Goal: Complete application form: Complete application form

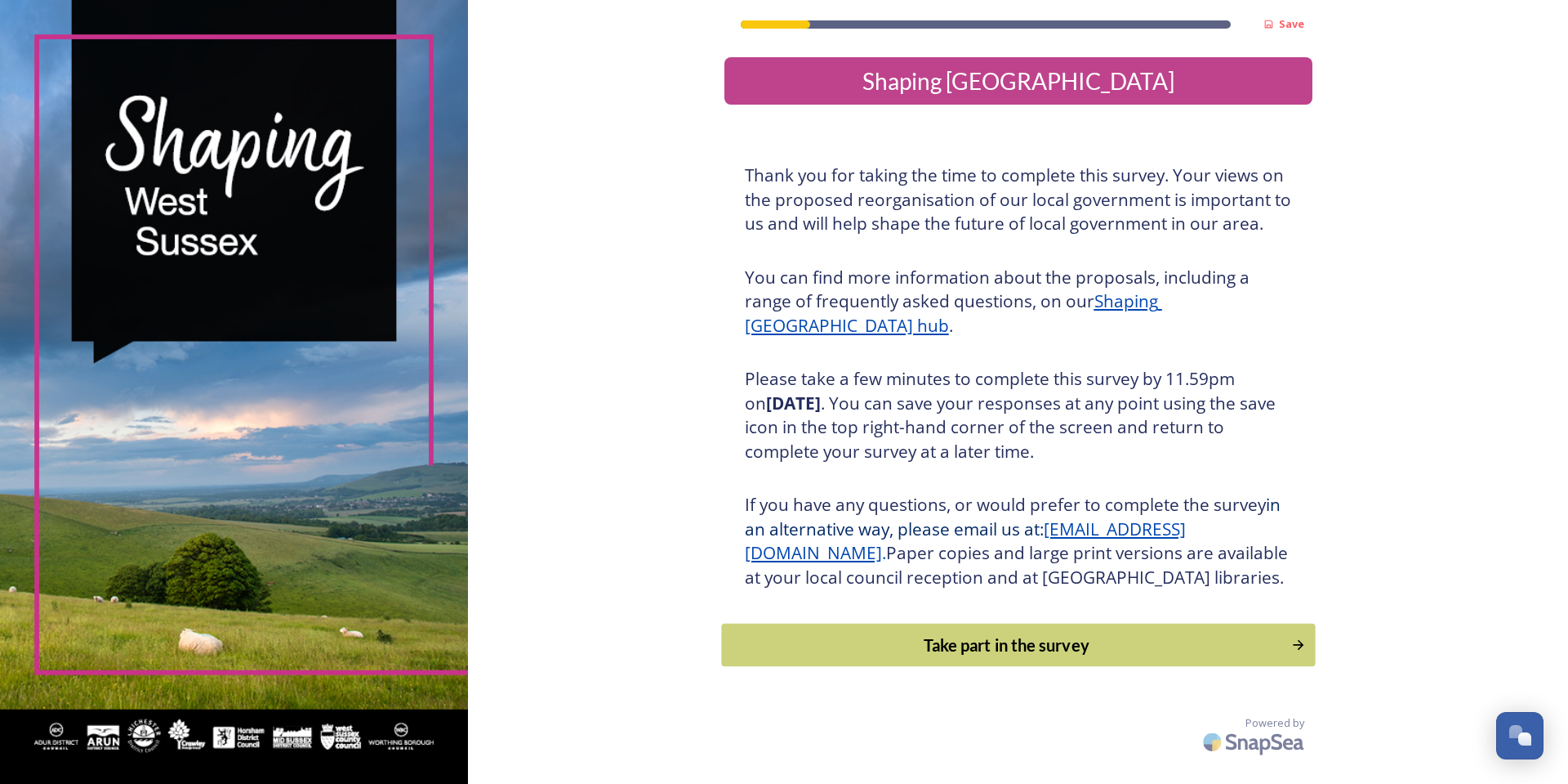
click at [893, 657] on div "Take part in the survey" at bounding box center [1006, 645] width 552 height 25
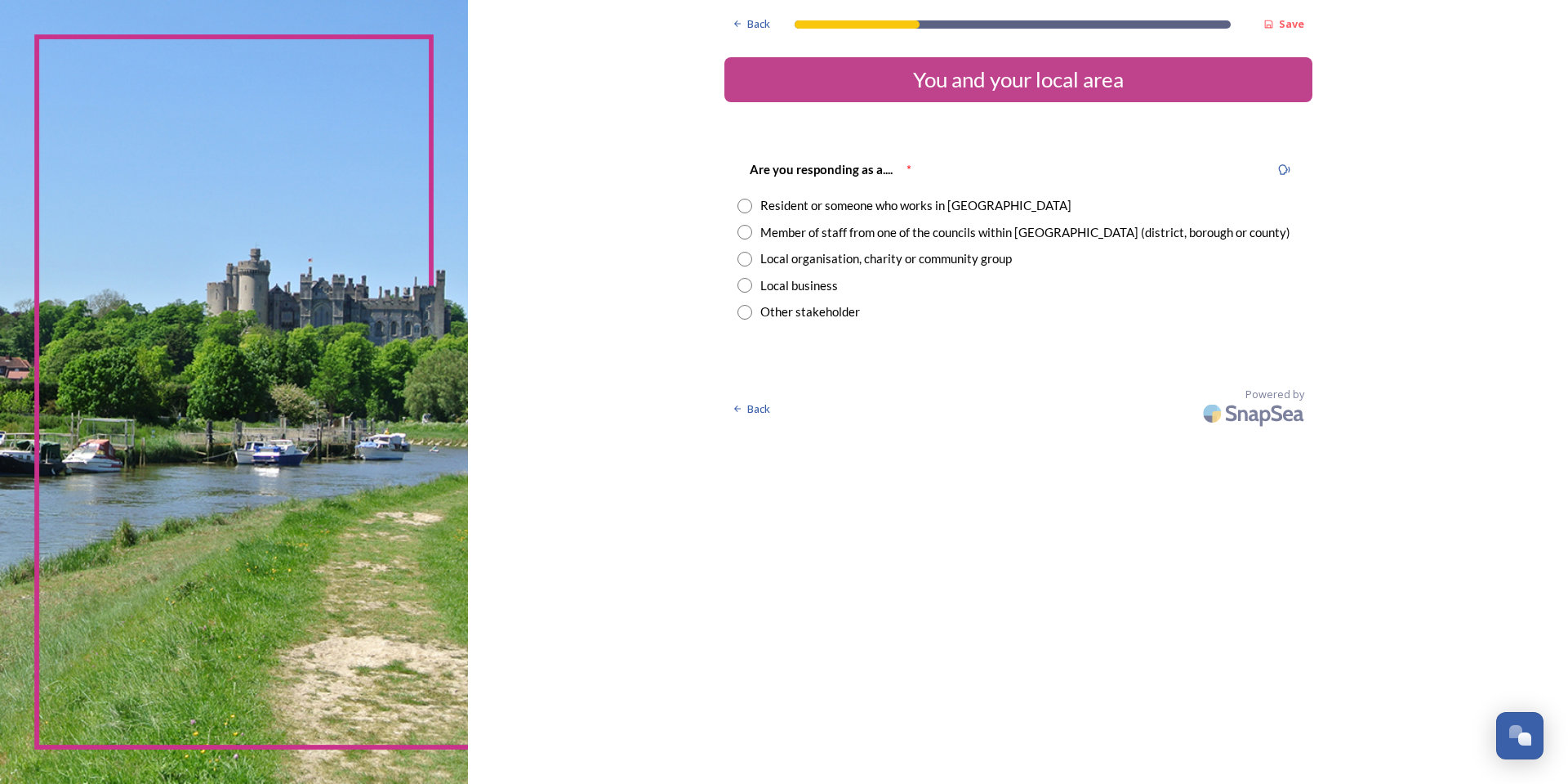
click at [789, 201] on div "Resident or someone who works in [GEOGRAPHIC_DATA]" at bounding box center [916, 206] width 312 height 19
radio input "true"
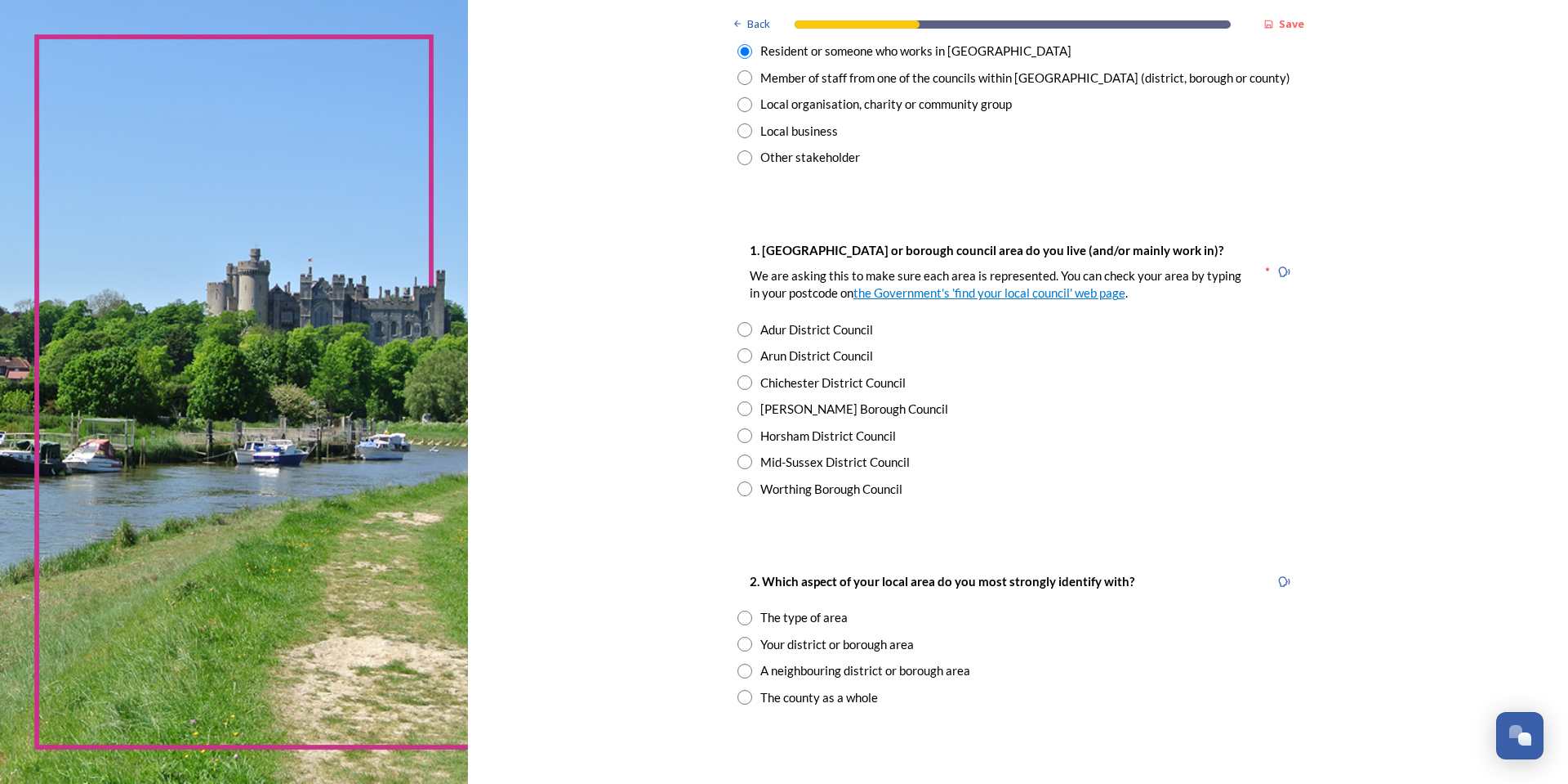
scroll to position [163, 0]
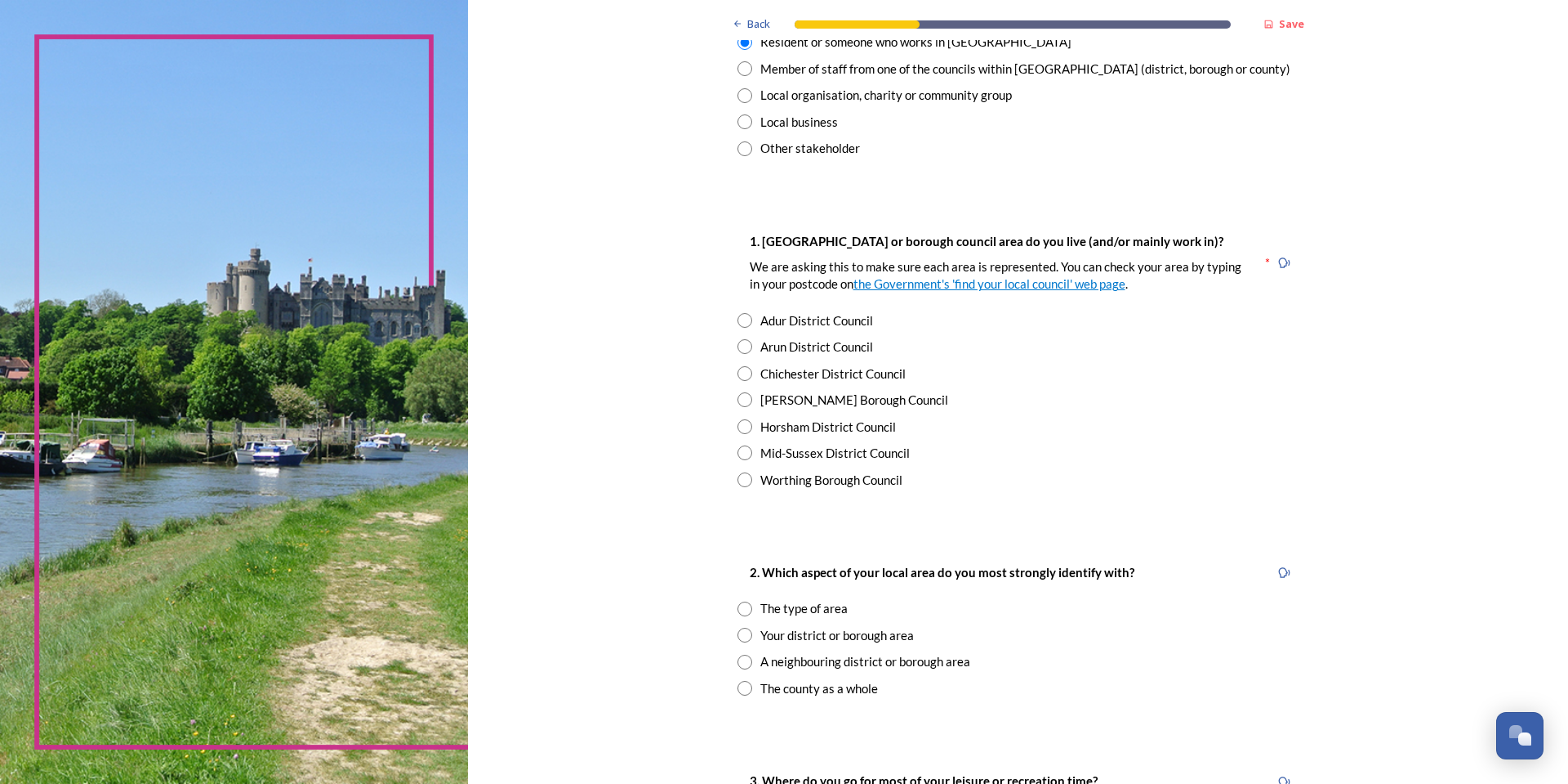
click at [790, 451] on div "Mid-Sussex District Council" at bounding box center [835, 453] width 149 height 19
radio input "true"
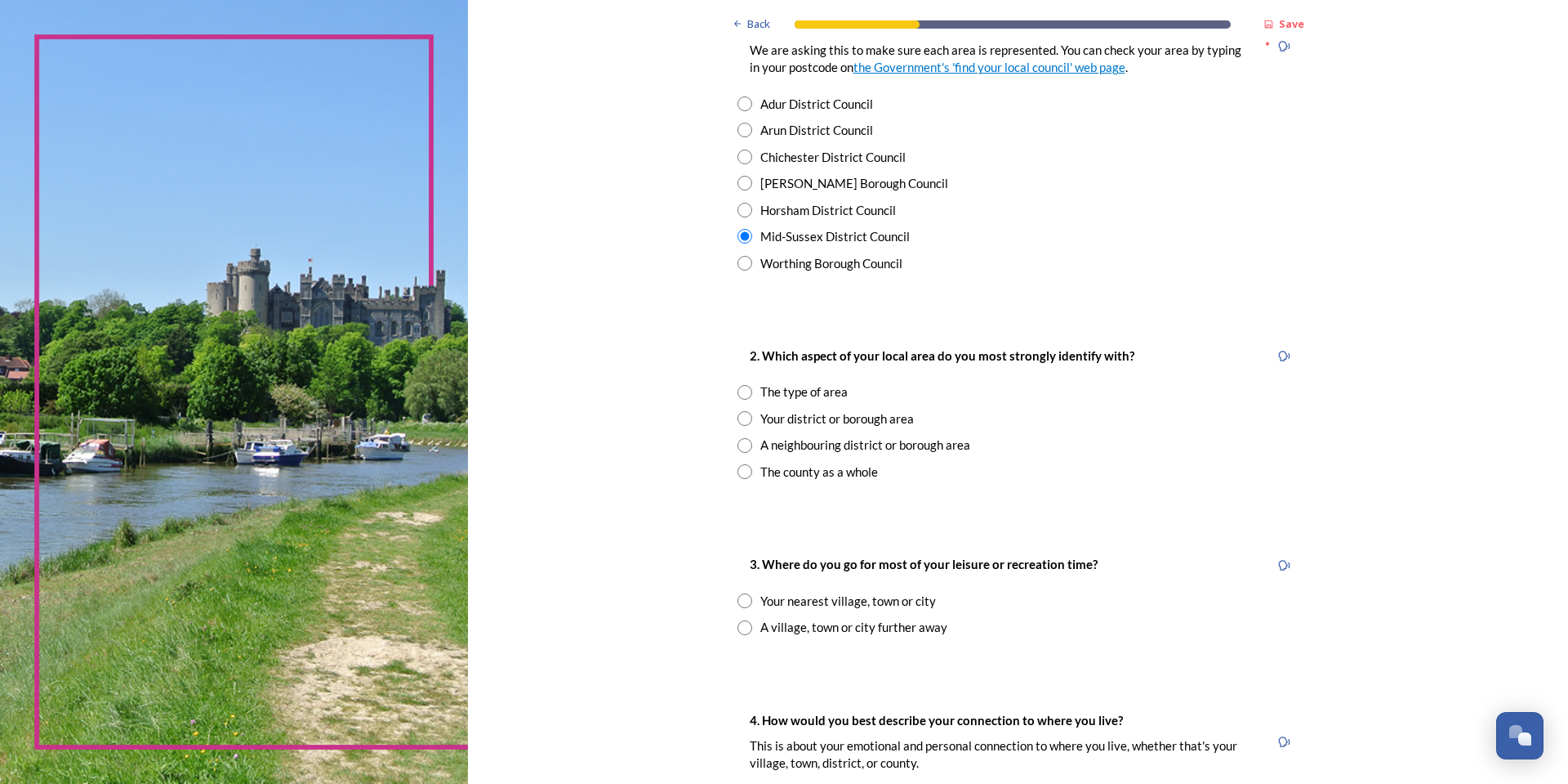
scroll to position [408, 0]
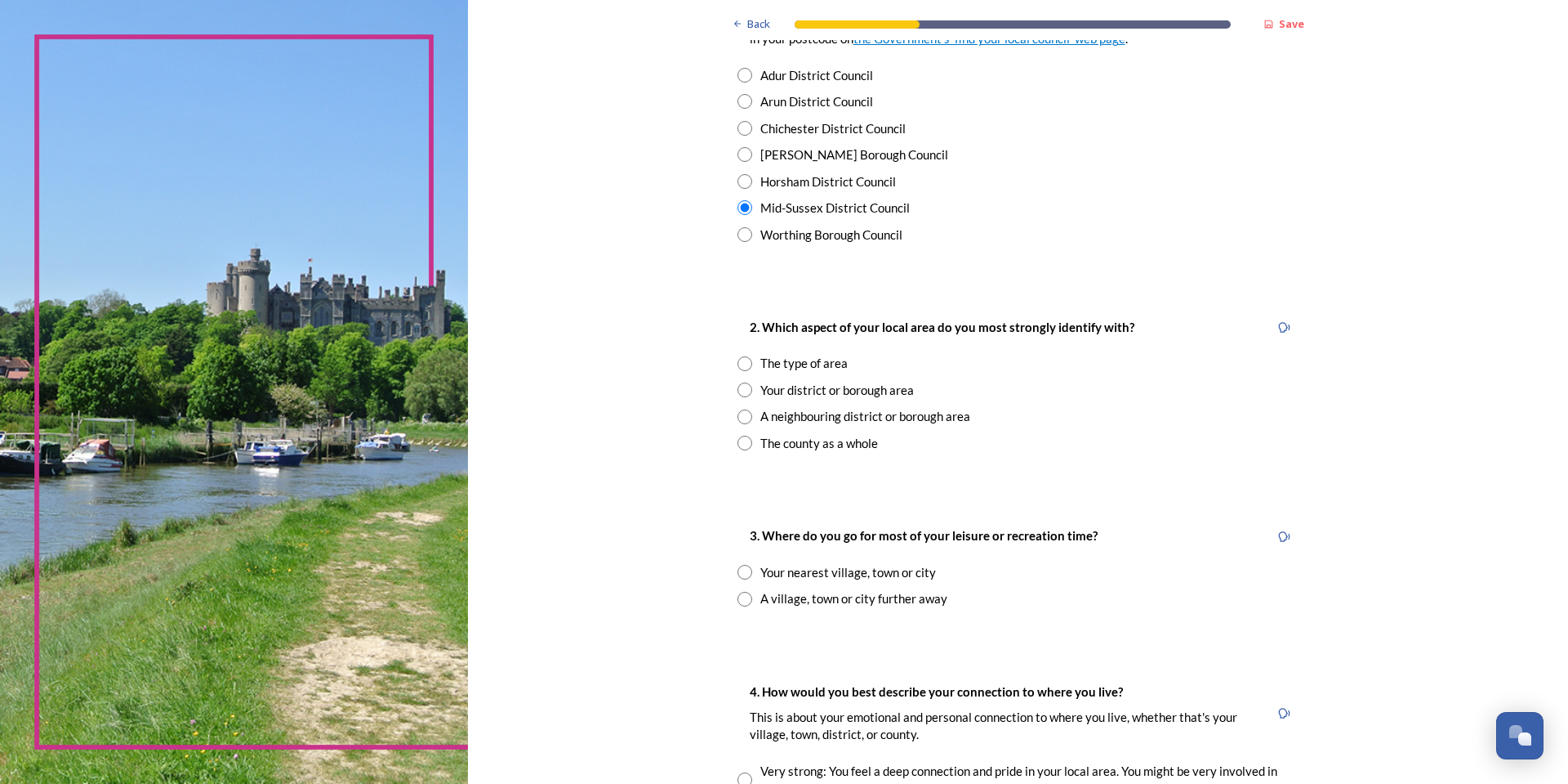
click at [815, 367] on div "The type of area" at bounding box center [804, 363] width 87 height 19
radio input "true"
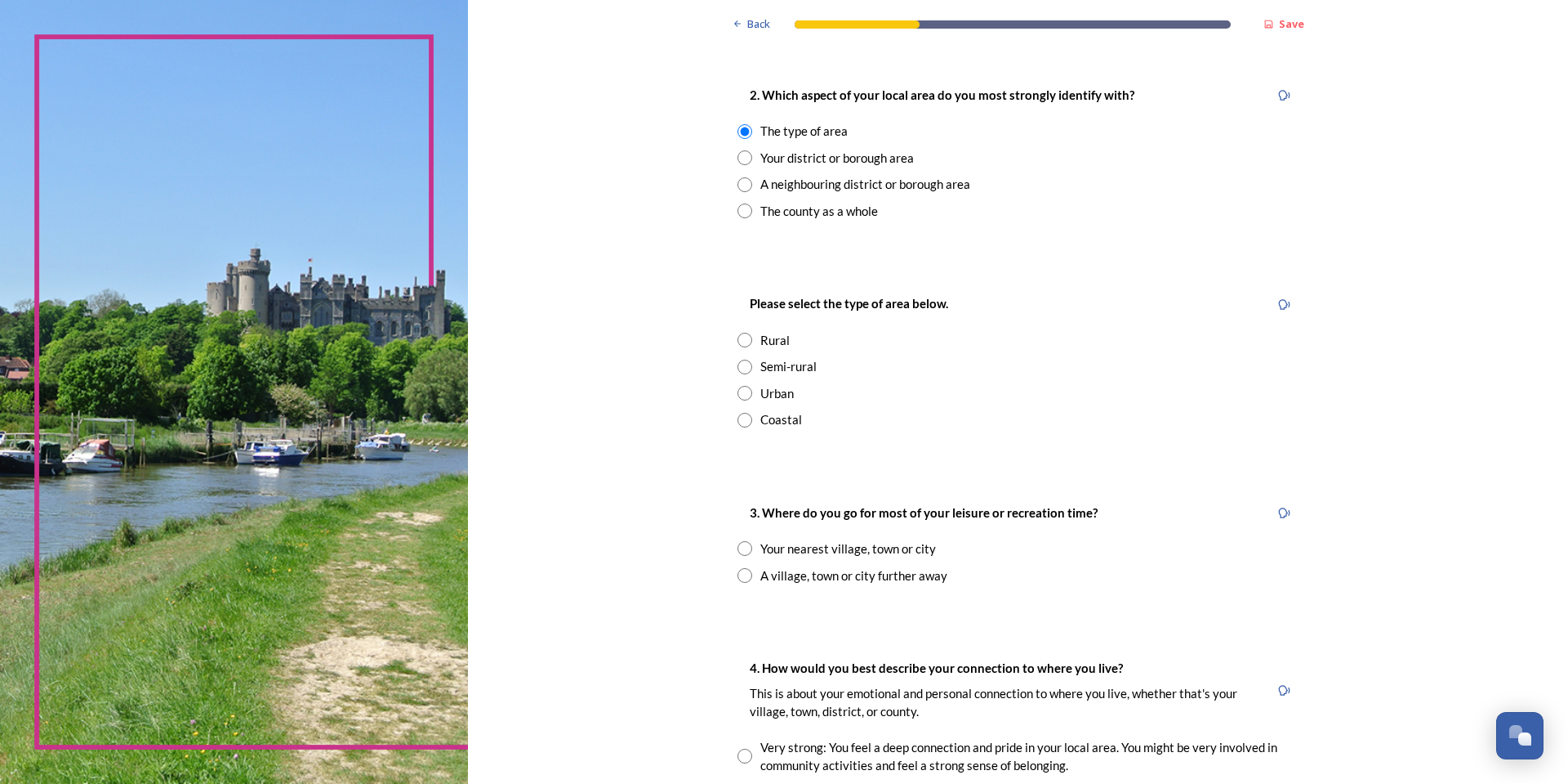
scroll to position [653, 0]
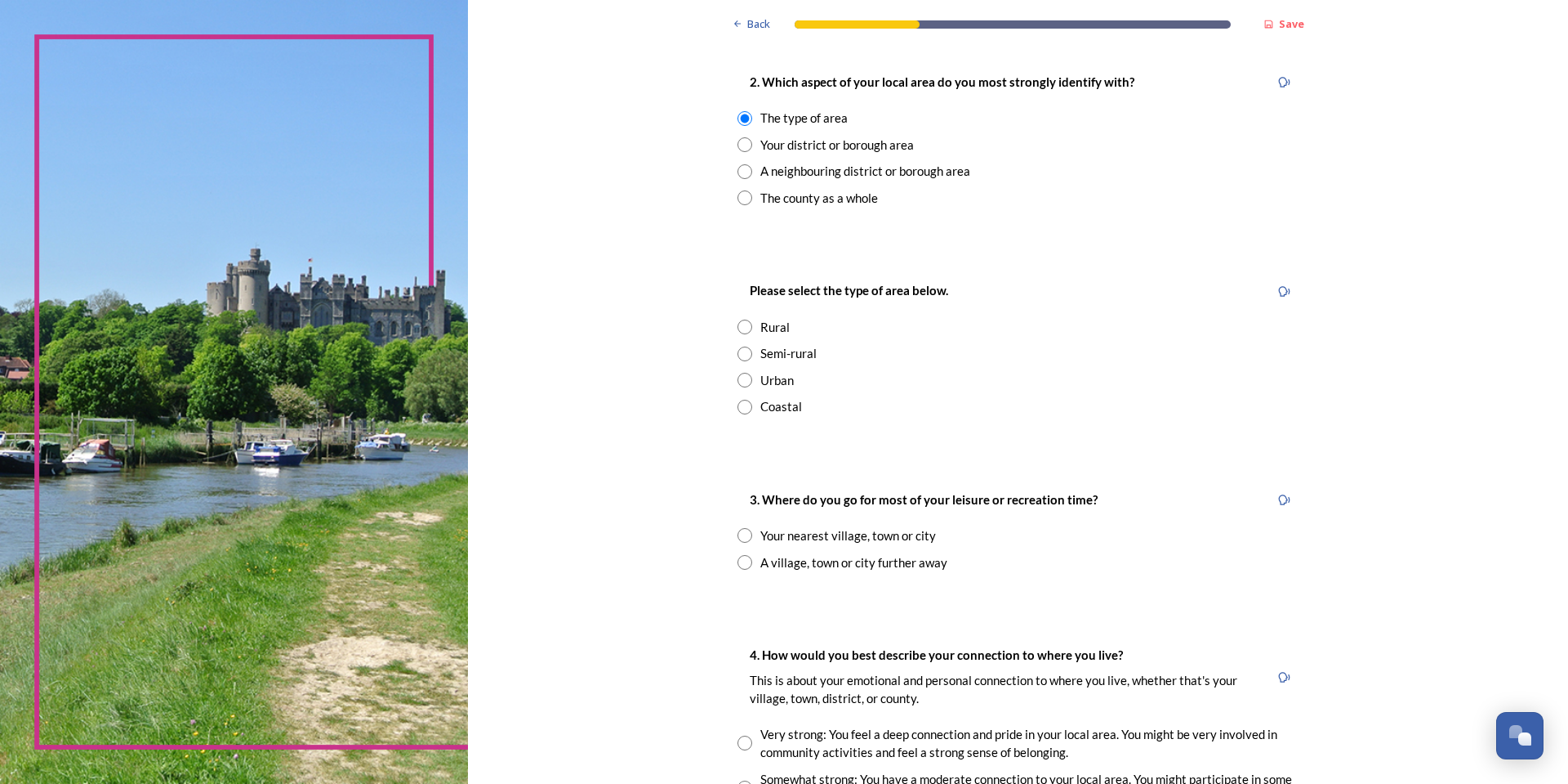
click at [796, 351] on div "Semi-rural" at bounding box center [789, 354] width 56 height 19
radio input "true"
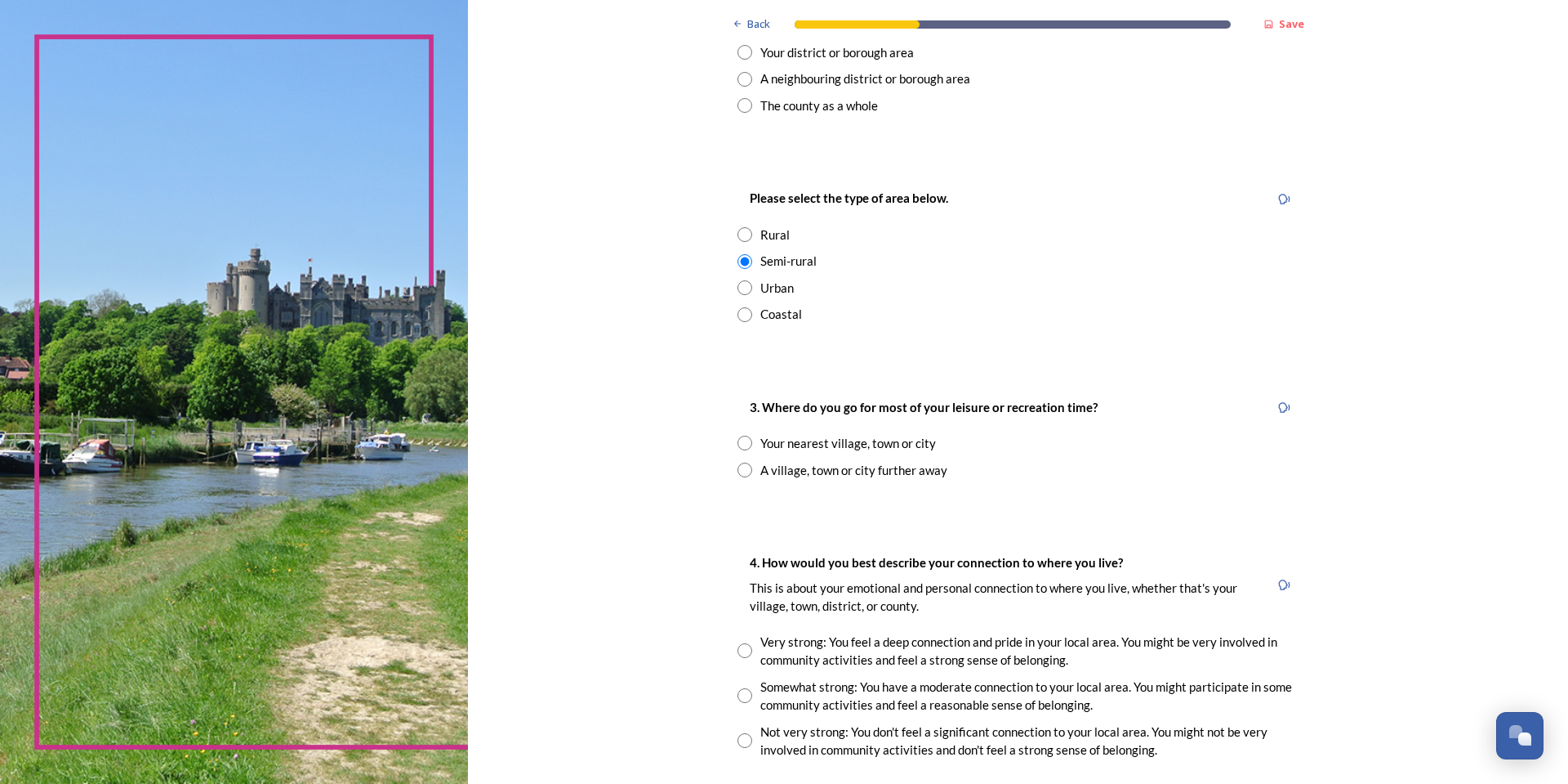
scroll to position [899, 0]
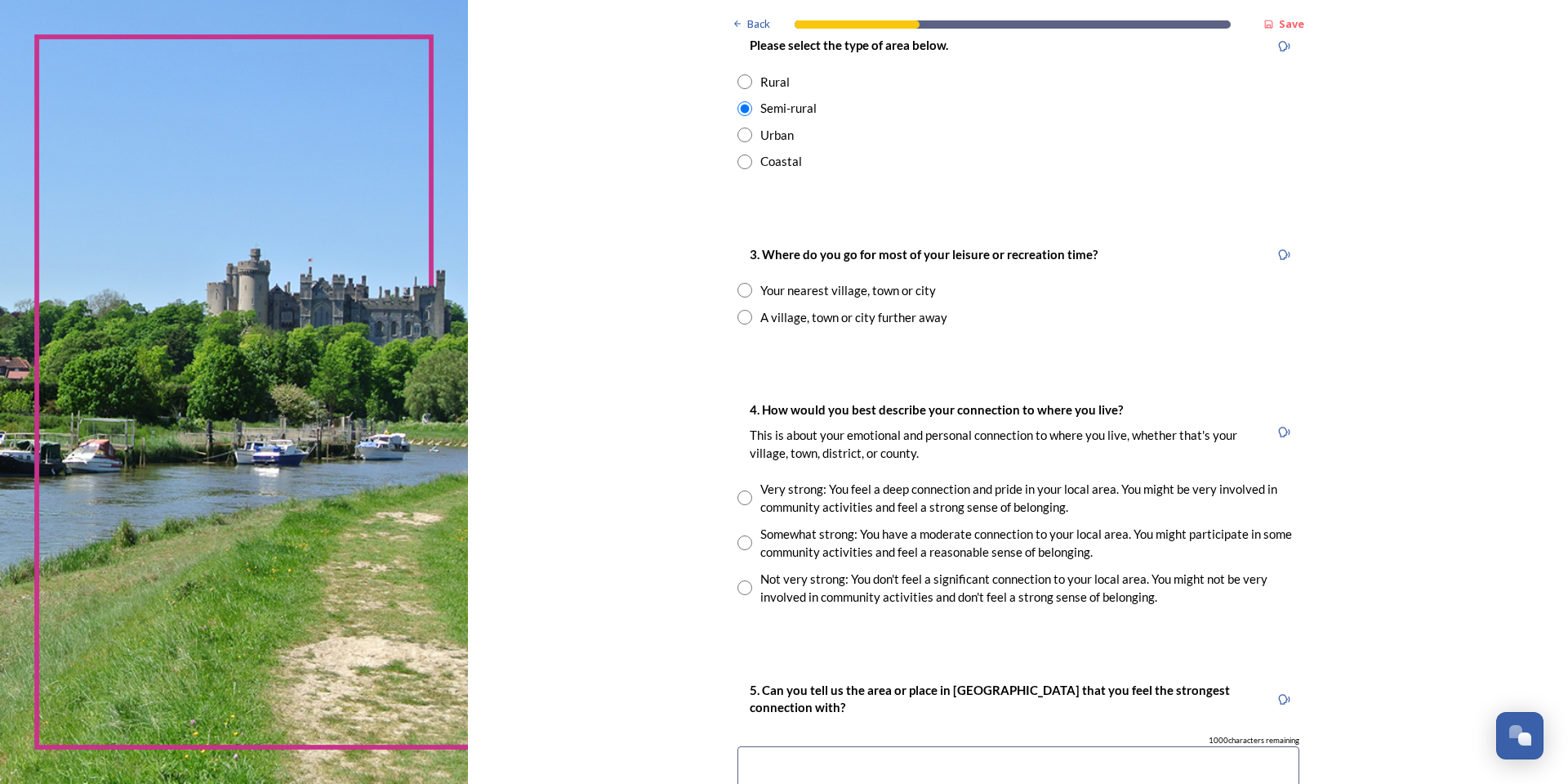
click at [903, 294] on div "Your nearest village, town or city" at bounding box center [848, 290] width 176 height 19
radio input "true"
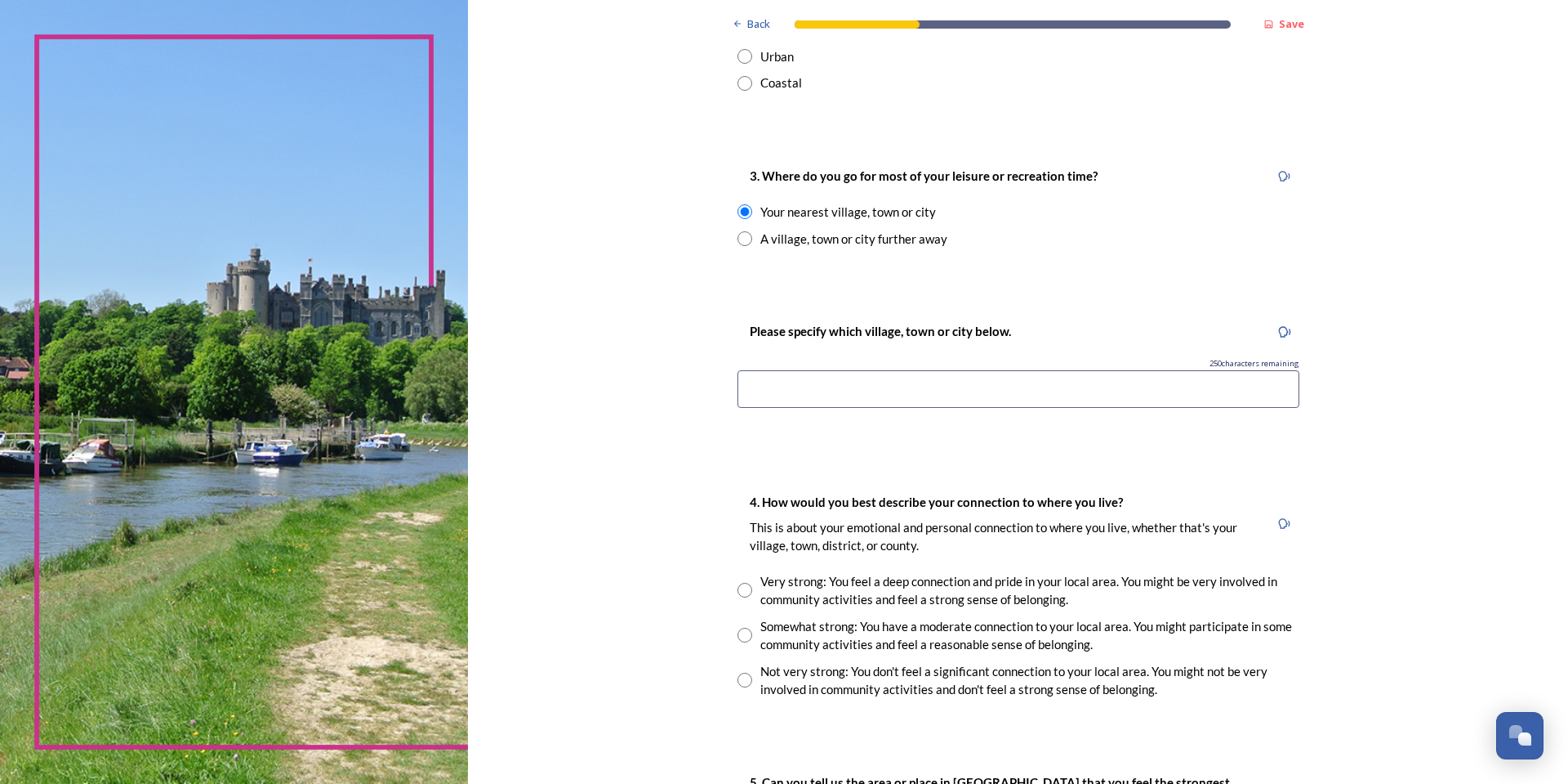
scroll to position [1062, 0]
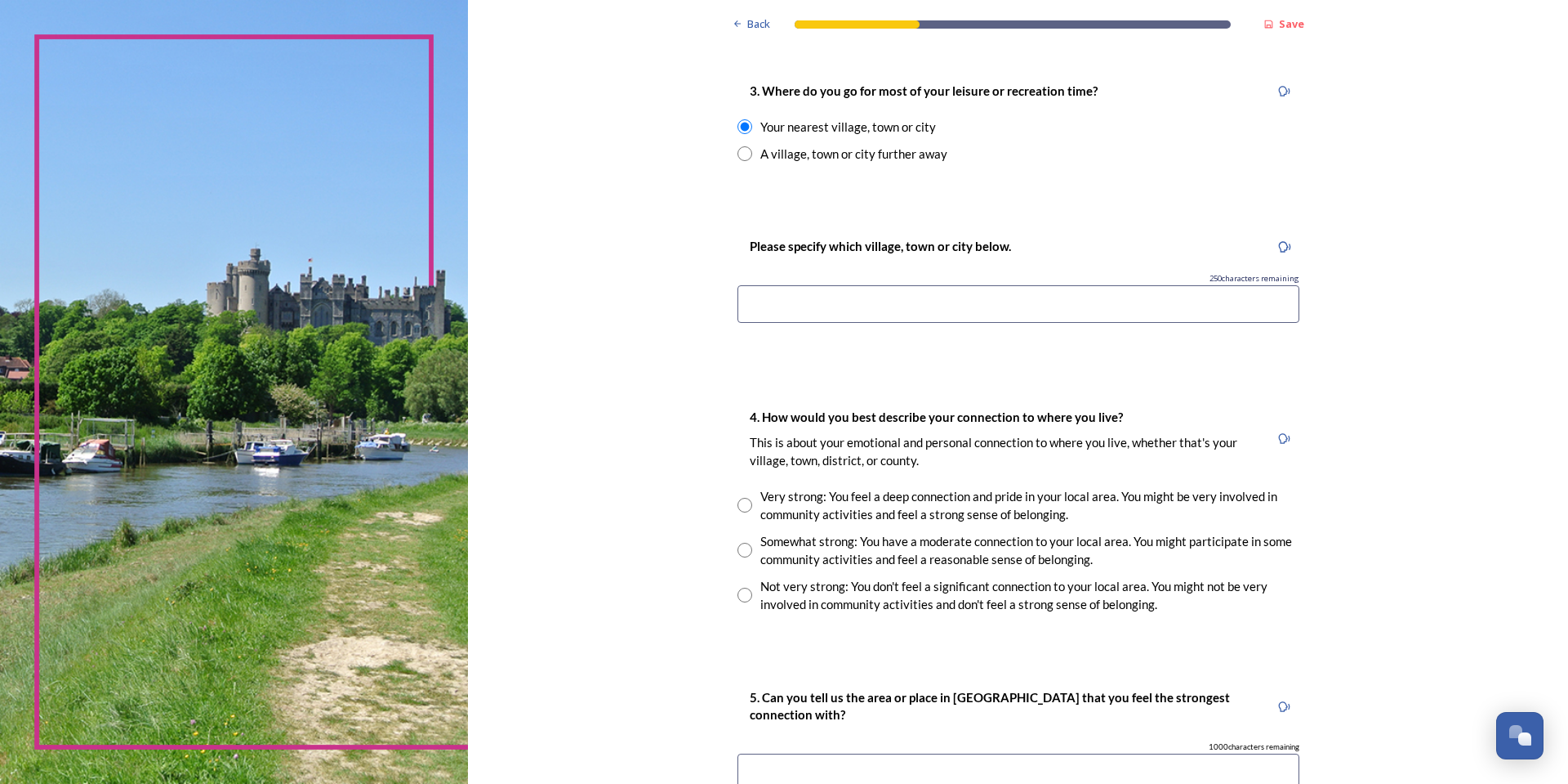
click at [886, 311] on input at bounding box center [1018, 304] width 562 height 38
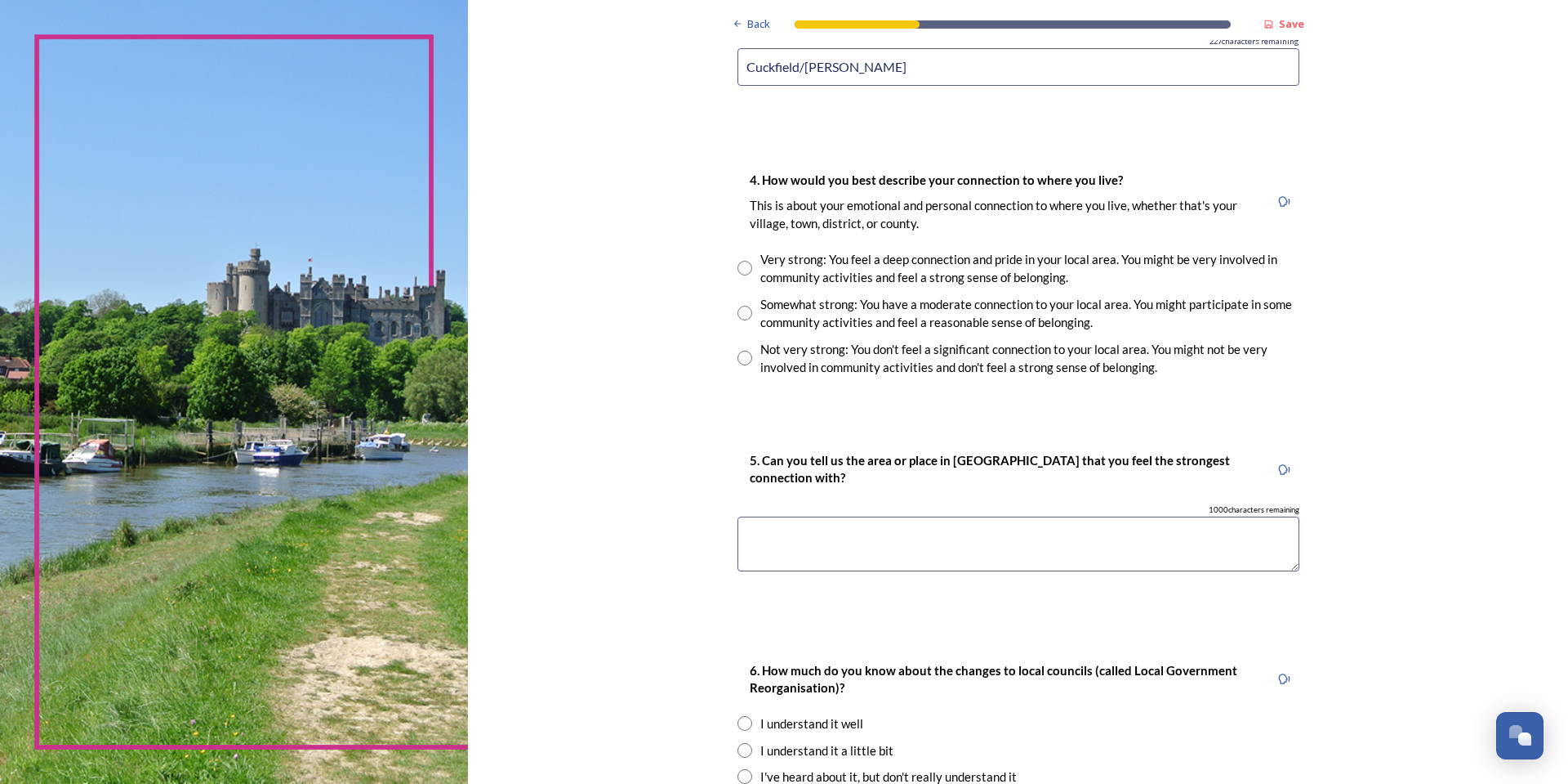
scroll to position [1308, 0]
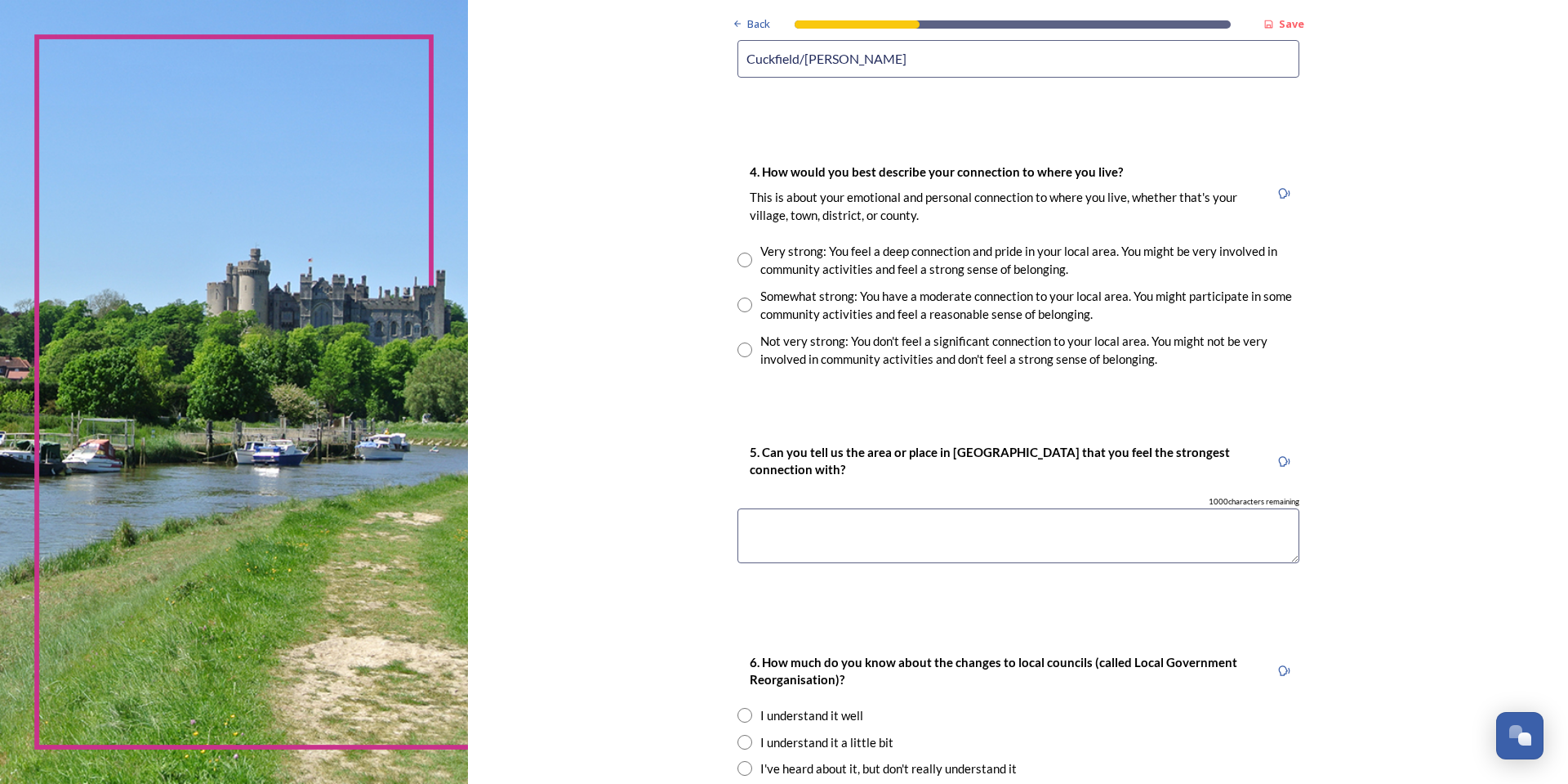
type input "Cuckfield/[PERSON_NAME]"
click at [819, 255] on div "Very strong: You feel a deep connection and pride in your local area. You might…" at bounding box center [1030, 260] width 539 height 37
radio input "true"
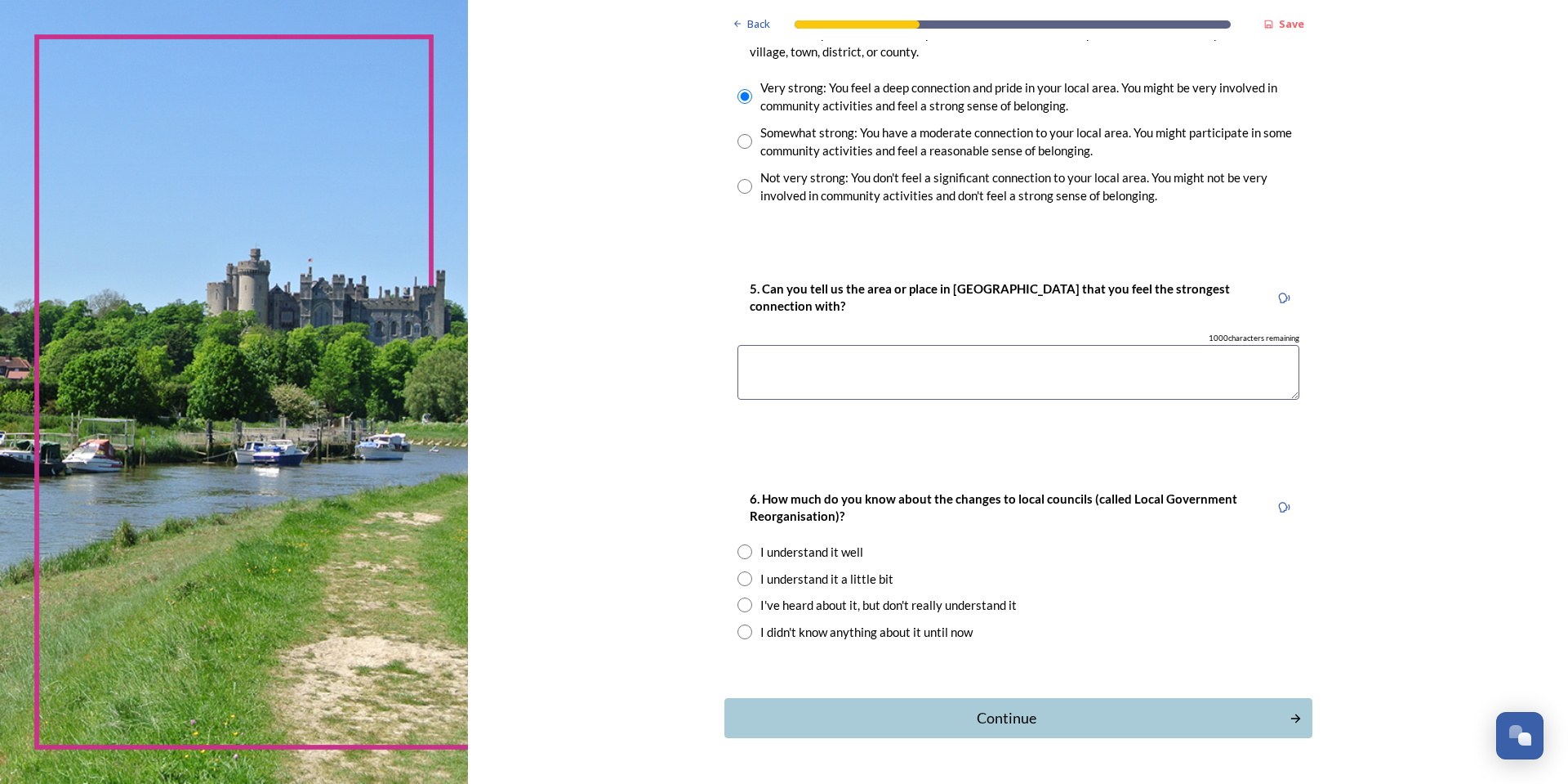
scroll to position [1144, 0]
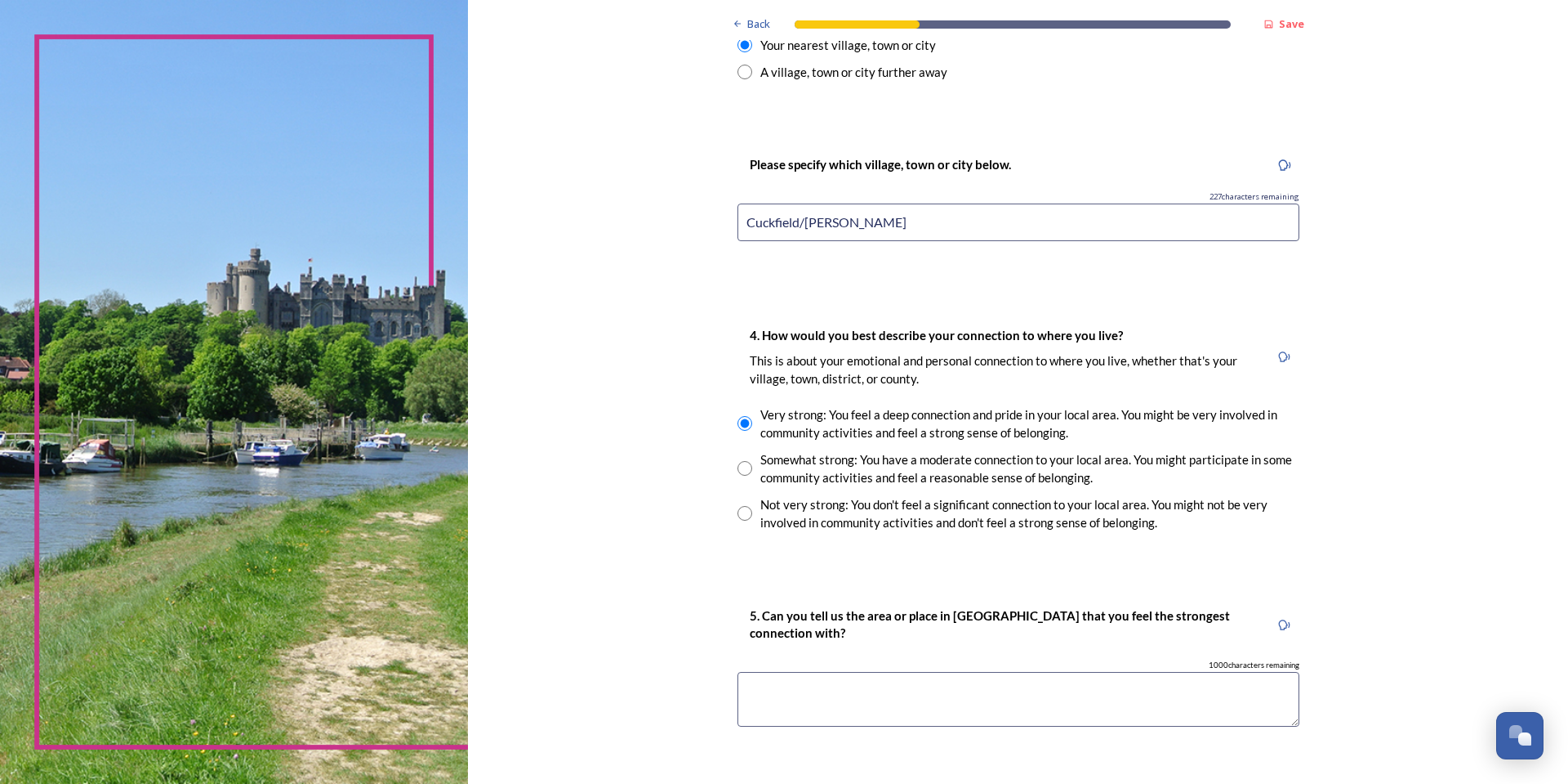
click at [755, 223] on input "Cuckfield/[PERSON_NAME]" at bounding box center [1018, 222] width 562 height 38
type input "Haywards Heath"
click at [784, 698] on textarea at bounding box center [1018, 699] width 562 height 55
paste textarea "Cuckfield"
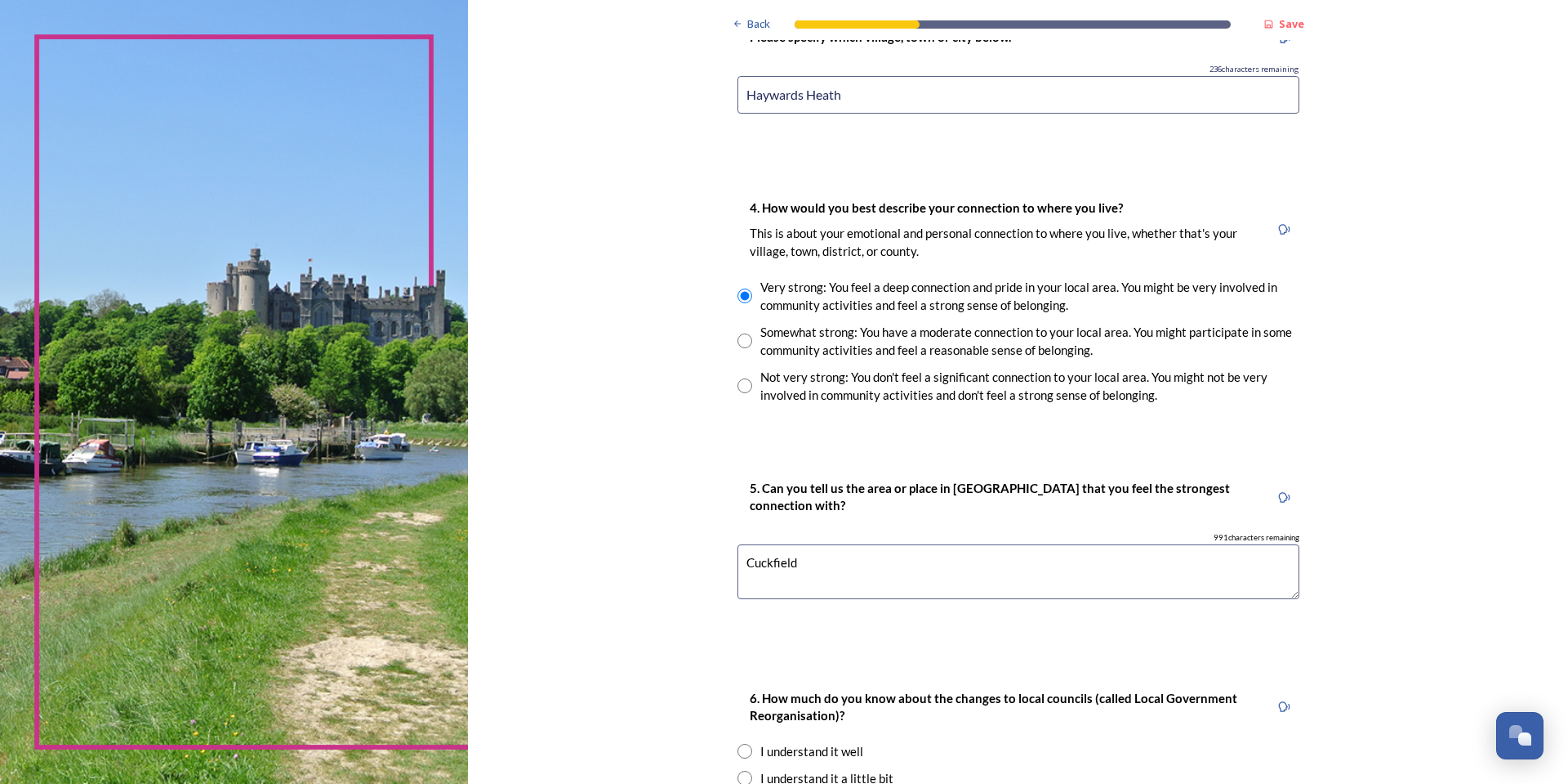
scroll to position [1520, 0]
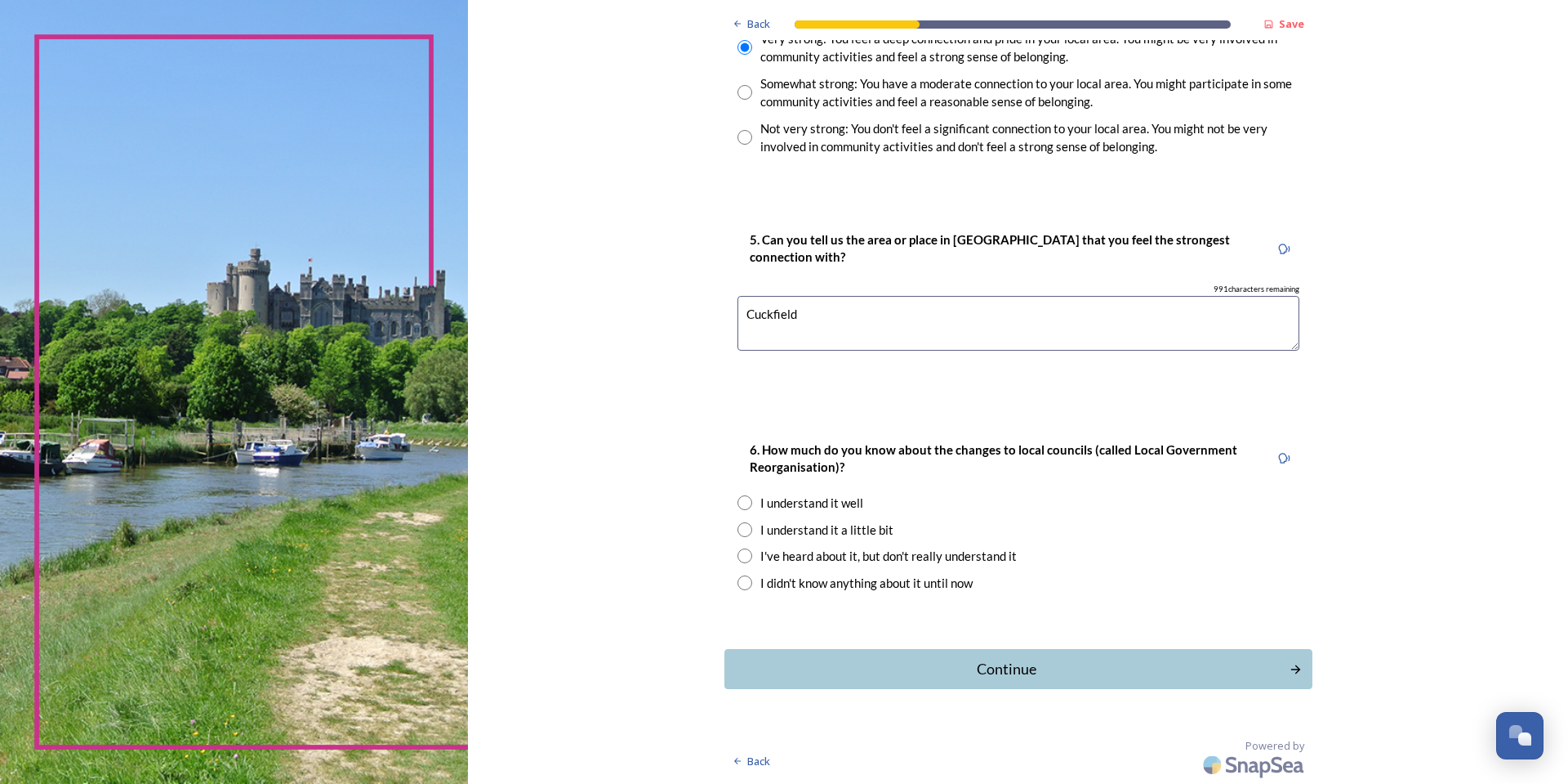
type textarea "Cuckfield"
click at [819, 503] on div "I understand it well" at bounding box center [812, 503] width 103 height 19
drag, startPoint x: 940, startPoint y: 675, endPoint x: 864, endPoint y: 545, distance: 150.6
click at [852, 530] on div "I understand it a little bit" at bounding box center [827, 530] width 133 height 19
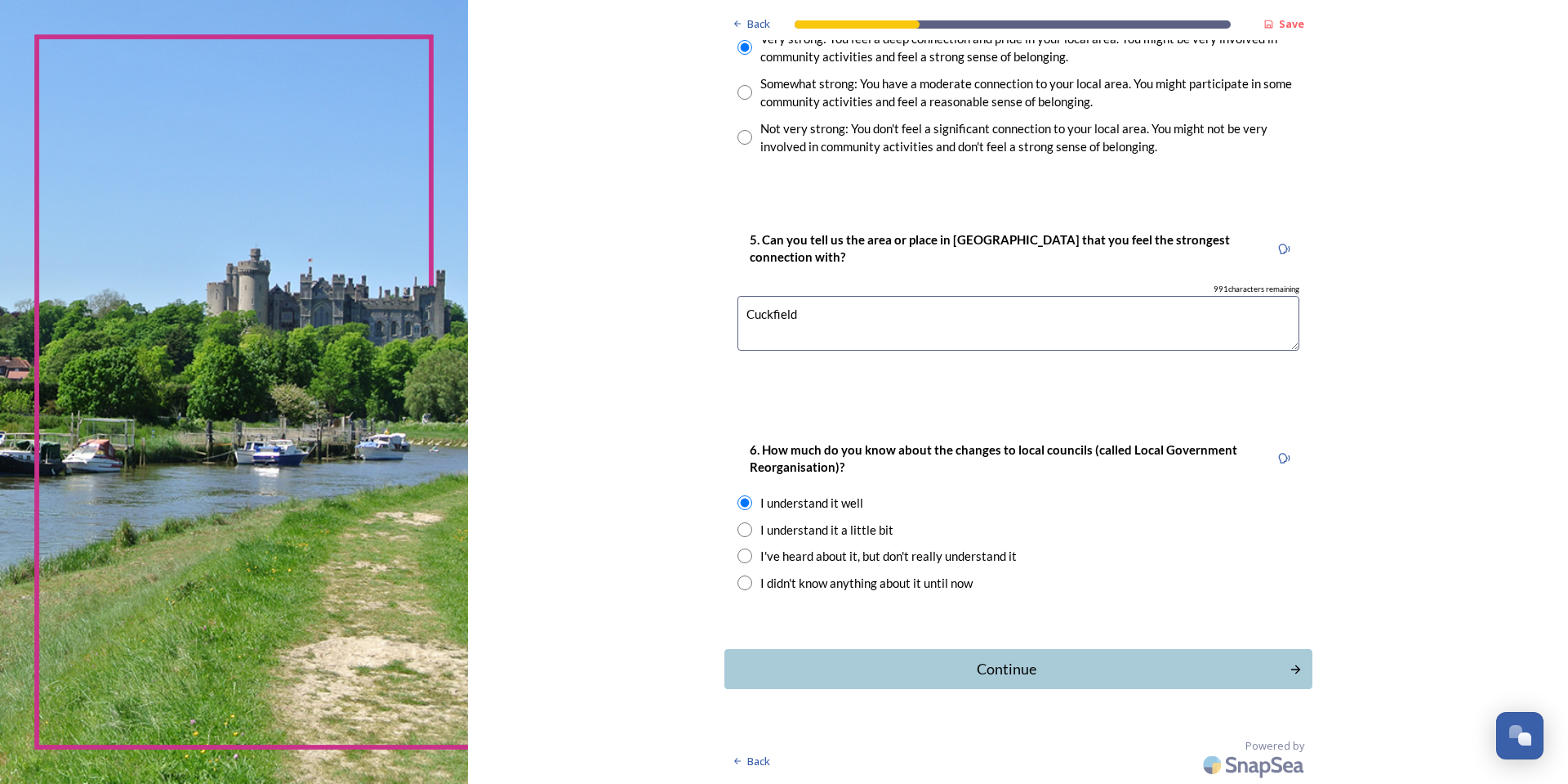
radio input "false"
radio input "true"
click at [954, 670] on div "Continue" at bounding box center [1006, 669] width 553 height 22
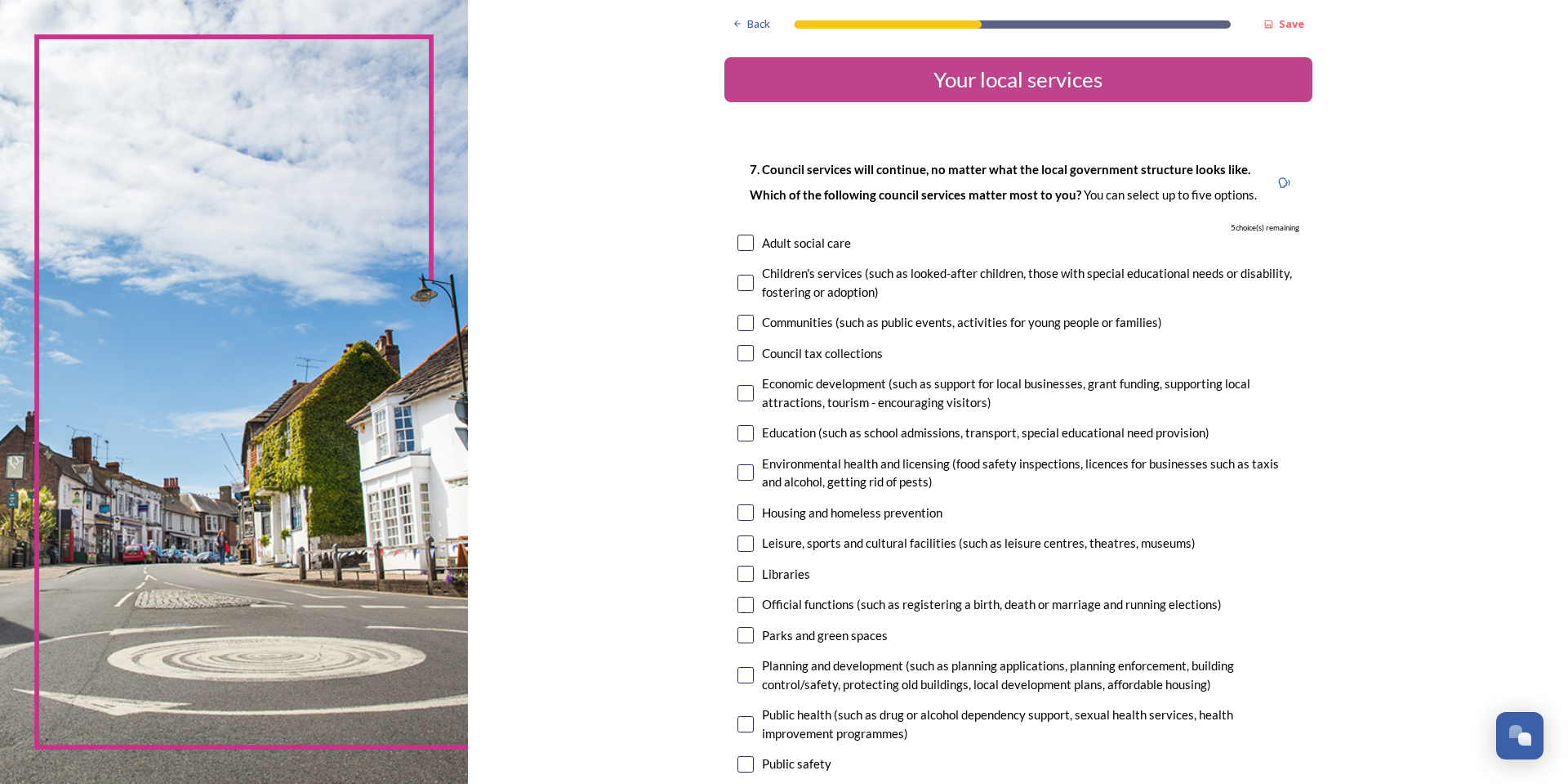
scroll to position [82, 0]
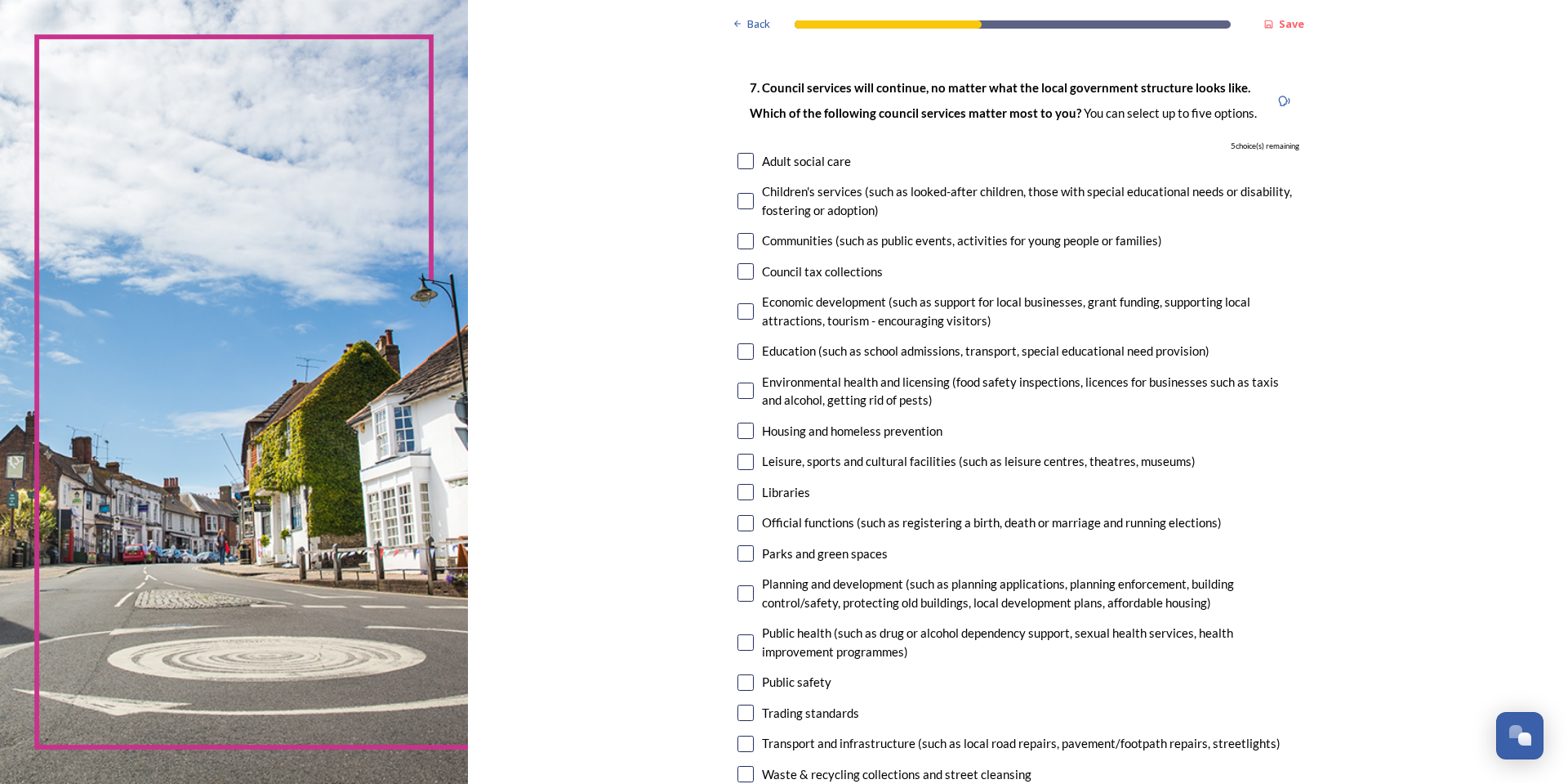
click at [739, 241] on input "checkbox" at bounding box center [745, 241] width 16 height 16
checkbox input "true"
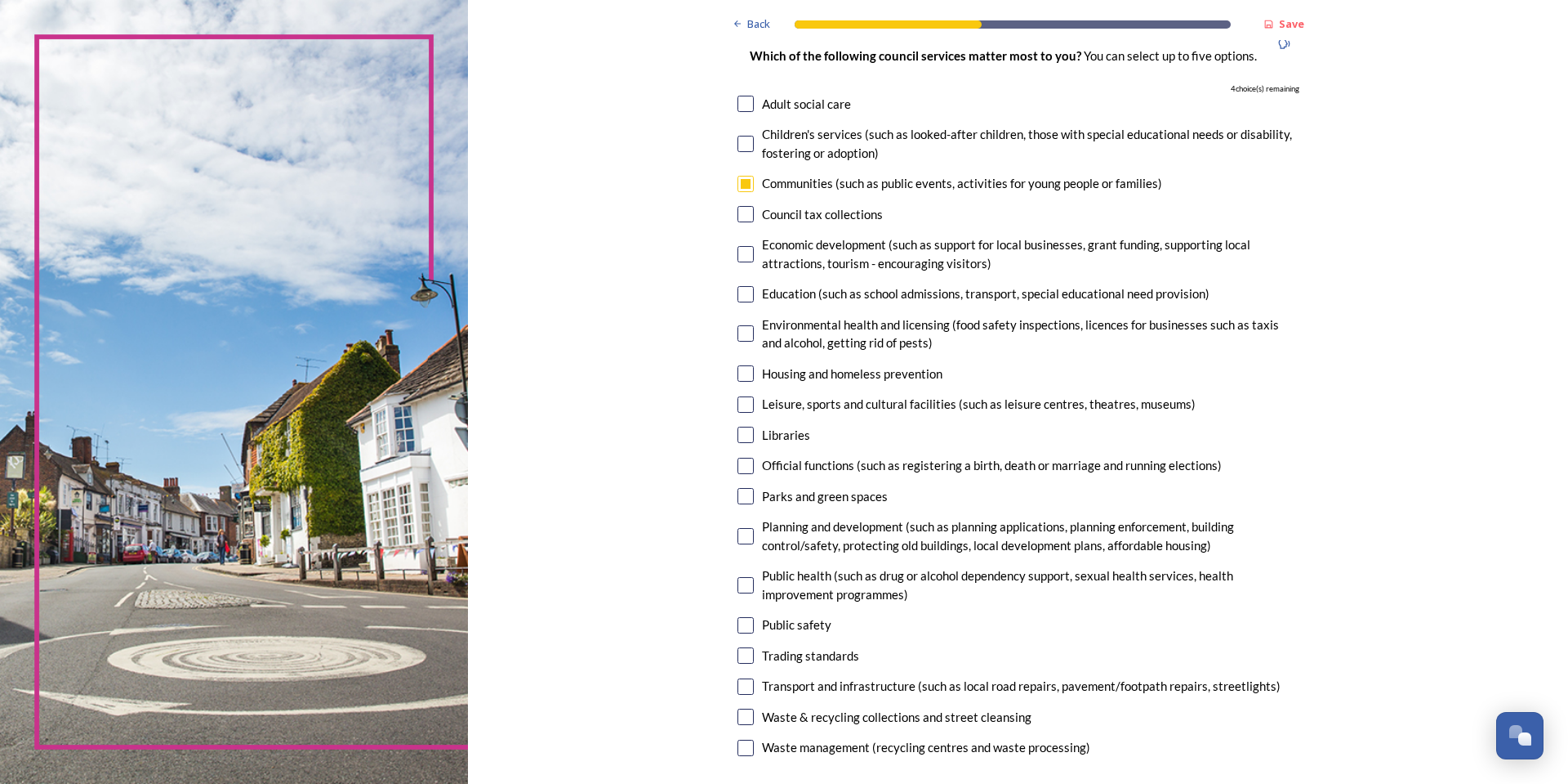
scroll to position [163, 0]
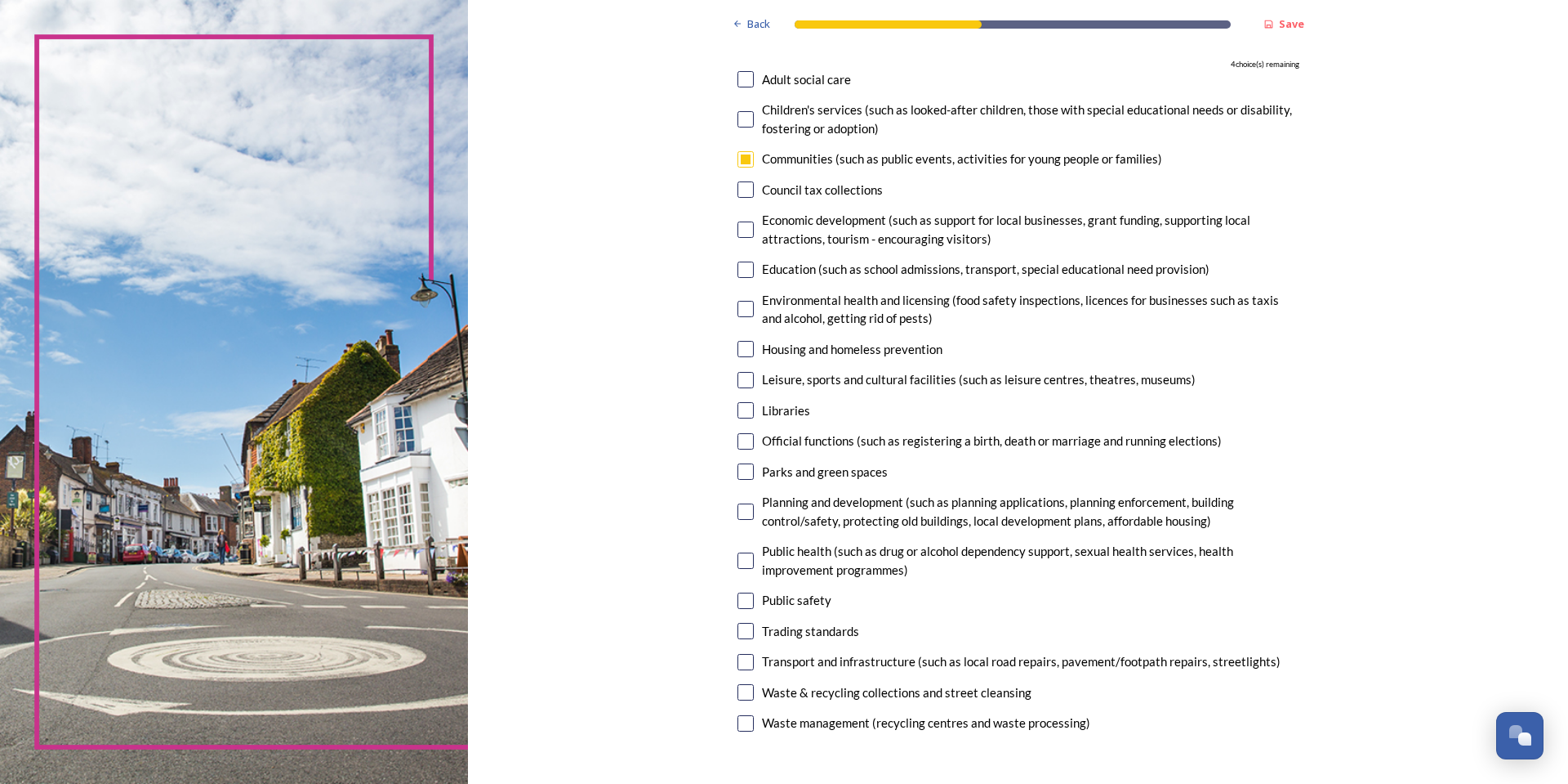
click at [743, 272] on input "checkbox" at bounding box center [745, 269] width 16 height 16
checkbox input "true"
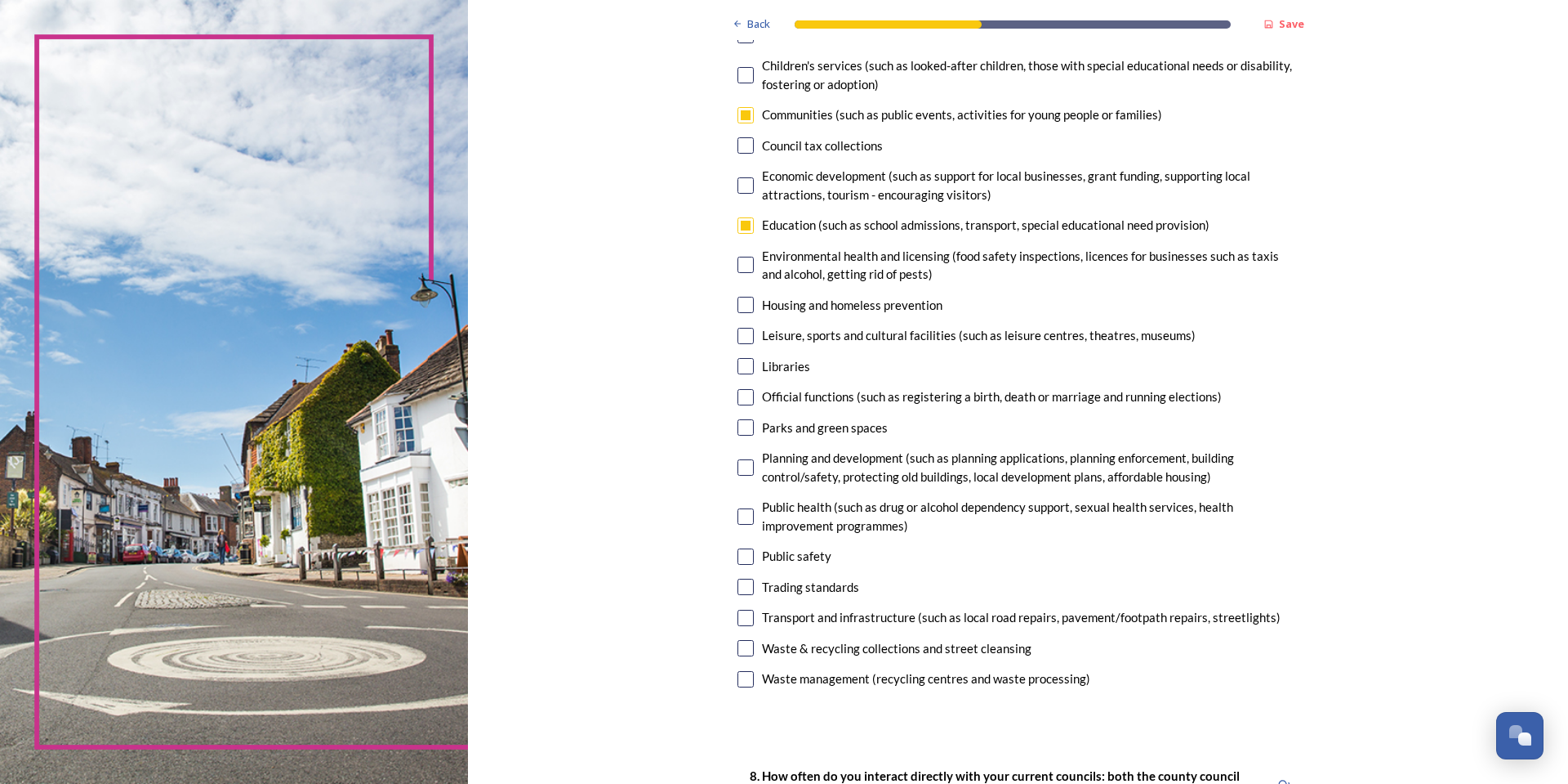
scroll to position [245, 0]
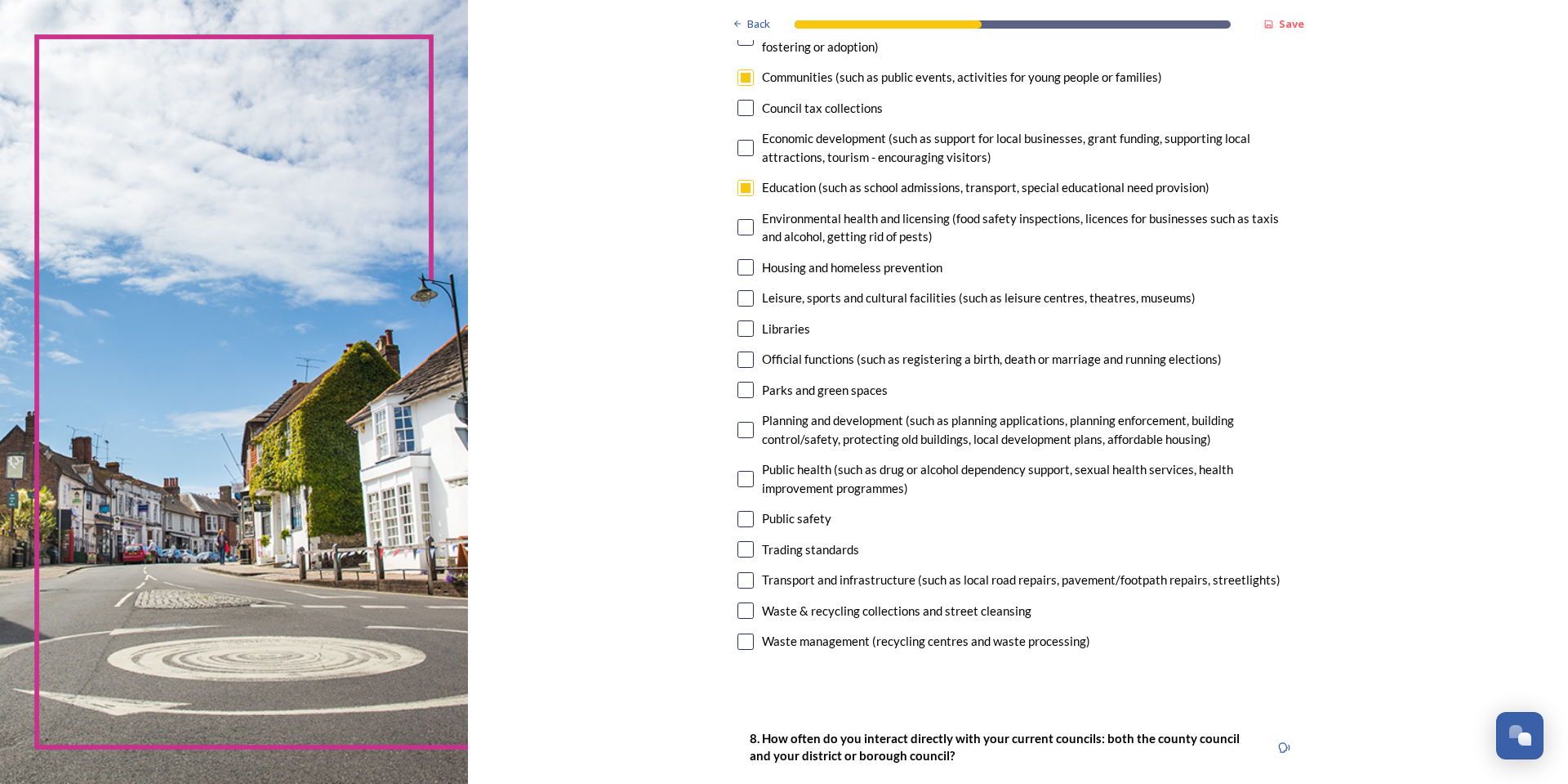
click at [737, 299] on input "checkbox" at bounding box center [745, 298] width 16 height 16
checkbox input "true"
click at [738, 334] on input "checkbox" at bounding box center [745, 328] width 16 height 16
checkbox input "true"
click at [737, 389] on input "checkbox" at bounding box center [745, 389] width 16 height 16
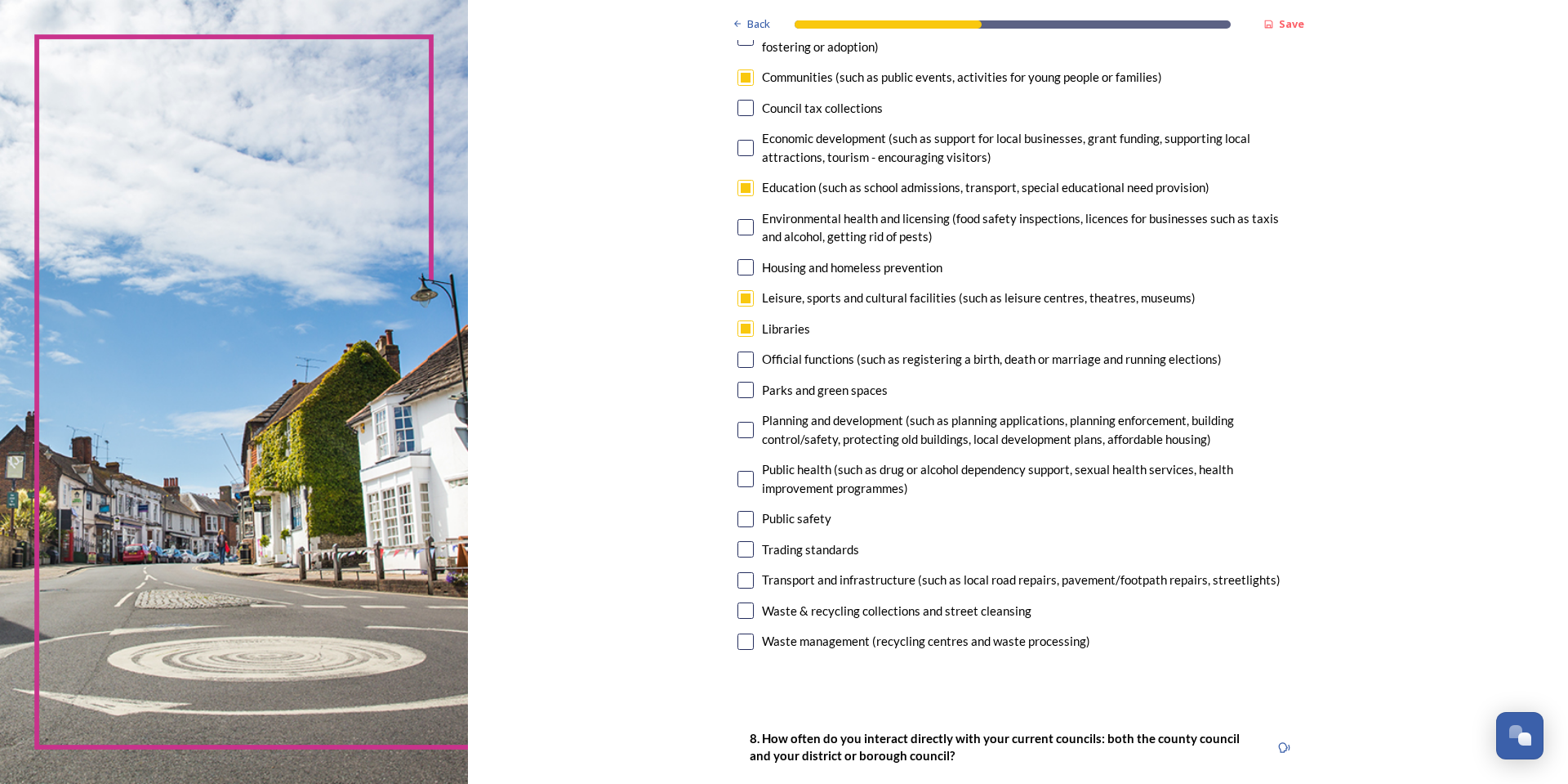
checkbox input "true"
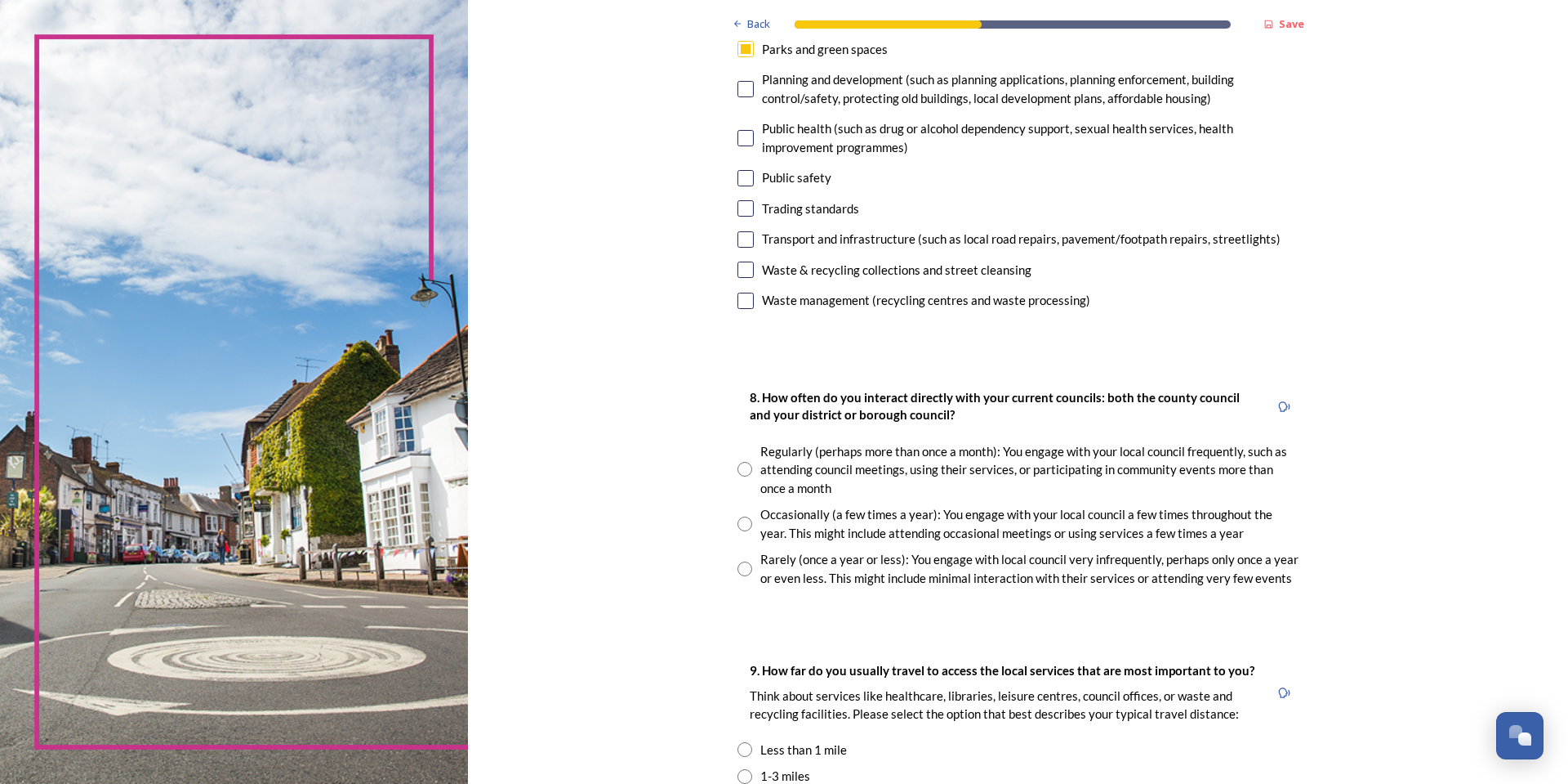
scroll to position [653, 0]
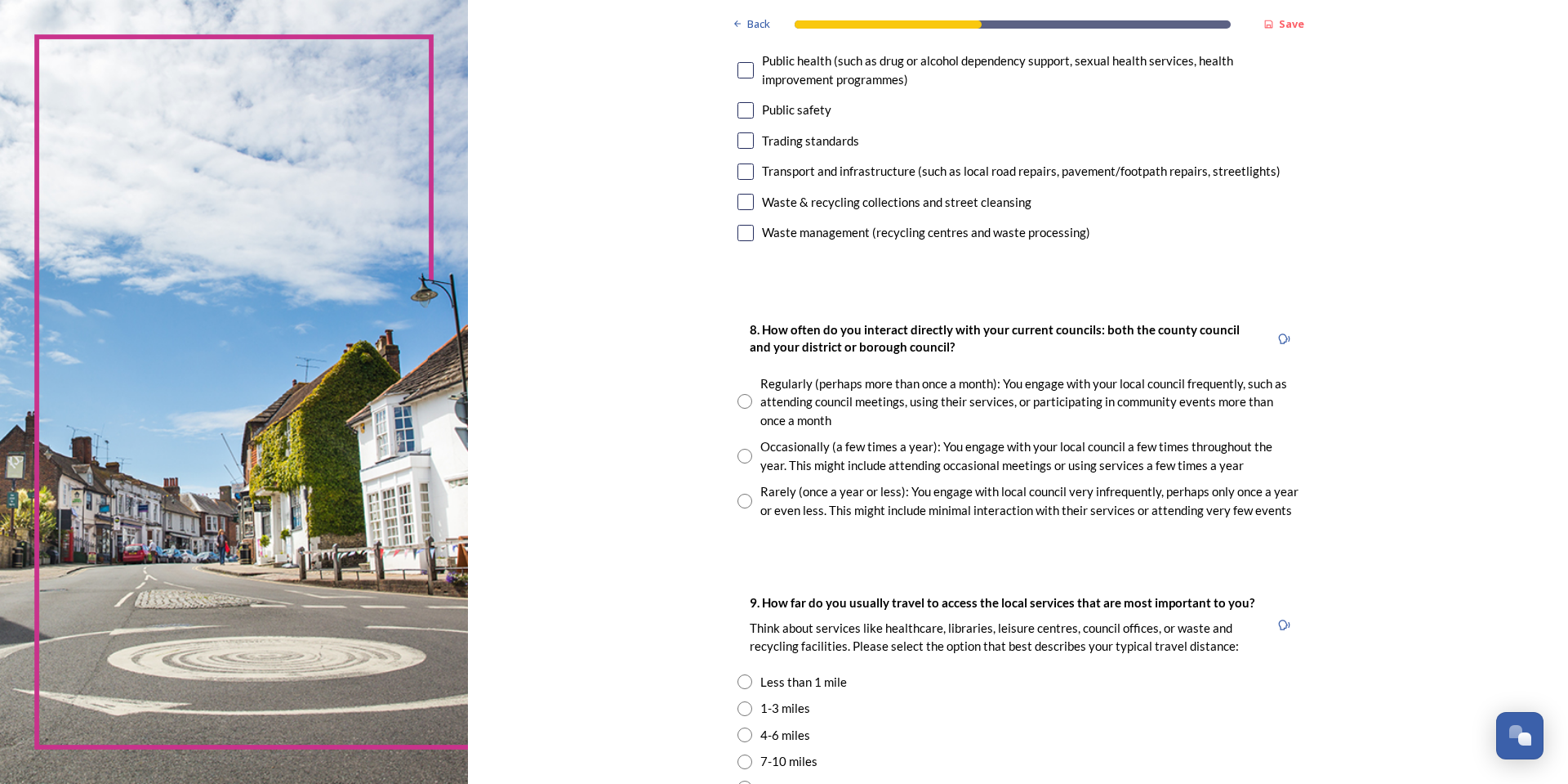
click at [801, 450] on div "Occasionally (a few times a year): You engage with your local council a few tim…" at bounding box center [1030, 455] width 539 height 37
radio input "true"
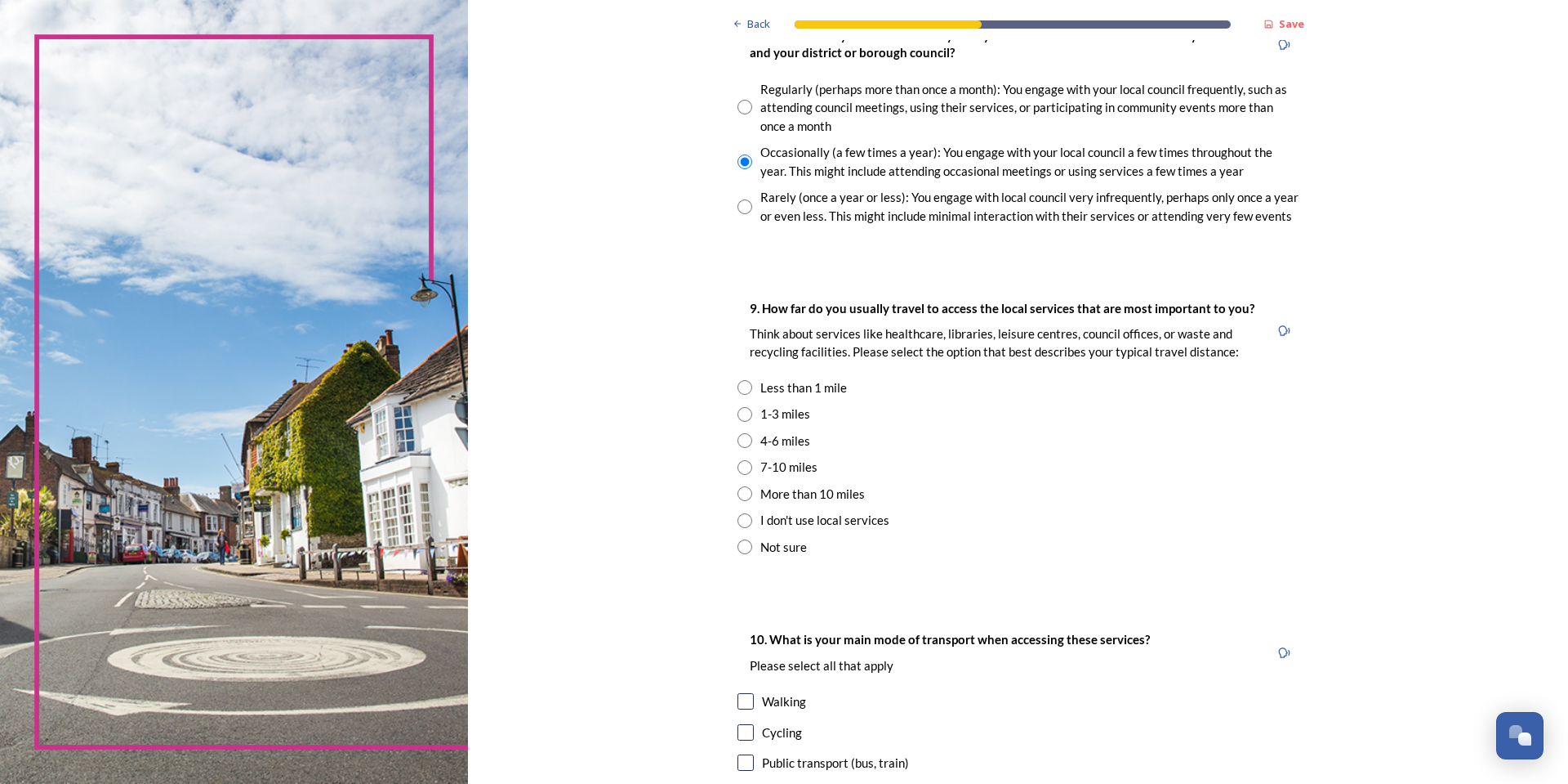
scroll to position [980, 0]
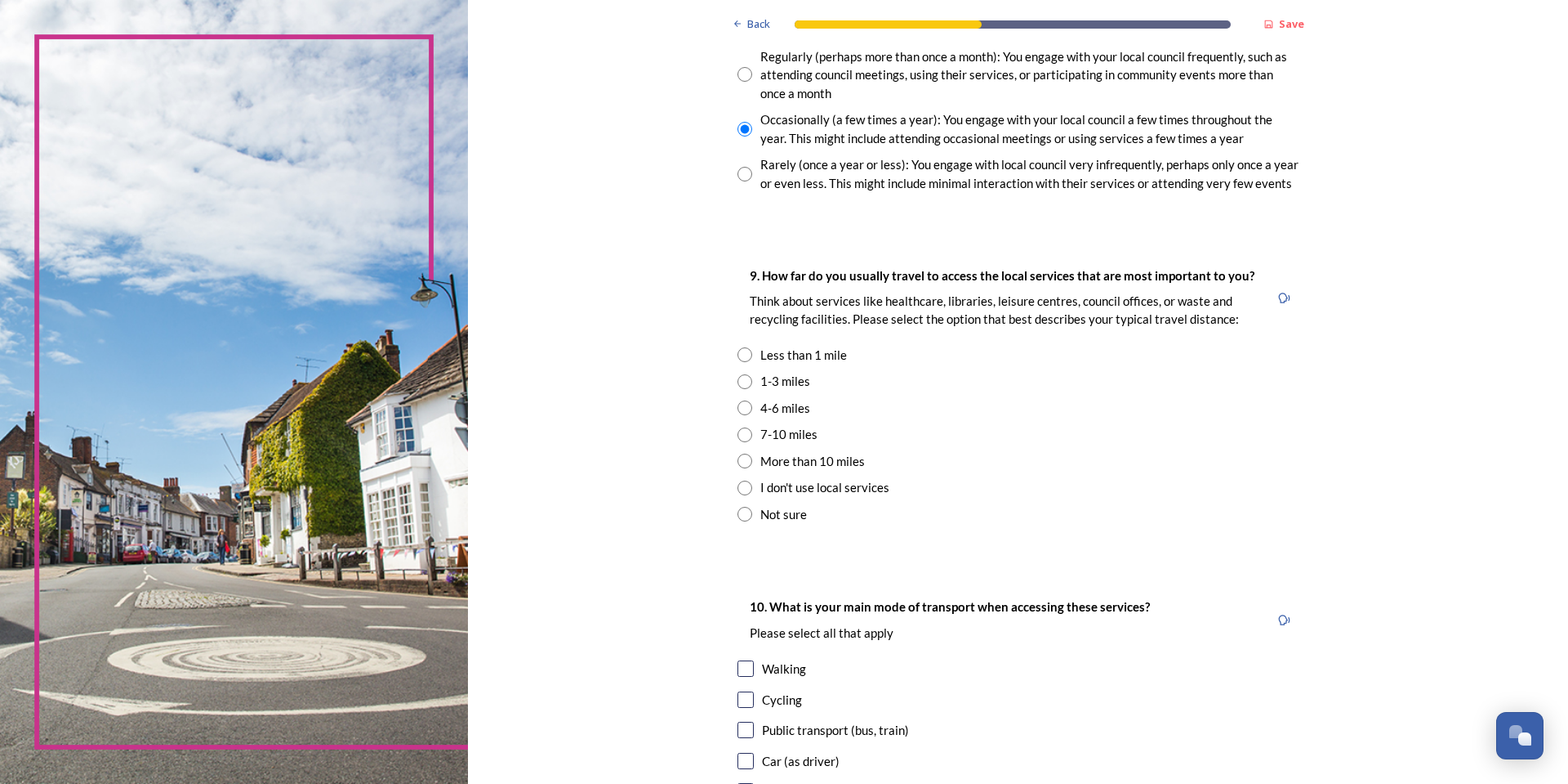
click at [785, 379] on div "1-3 miles" at bounding box center [785, 381] width 50 height 19
radio input "true"
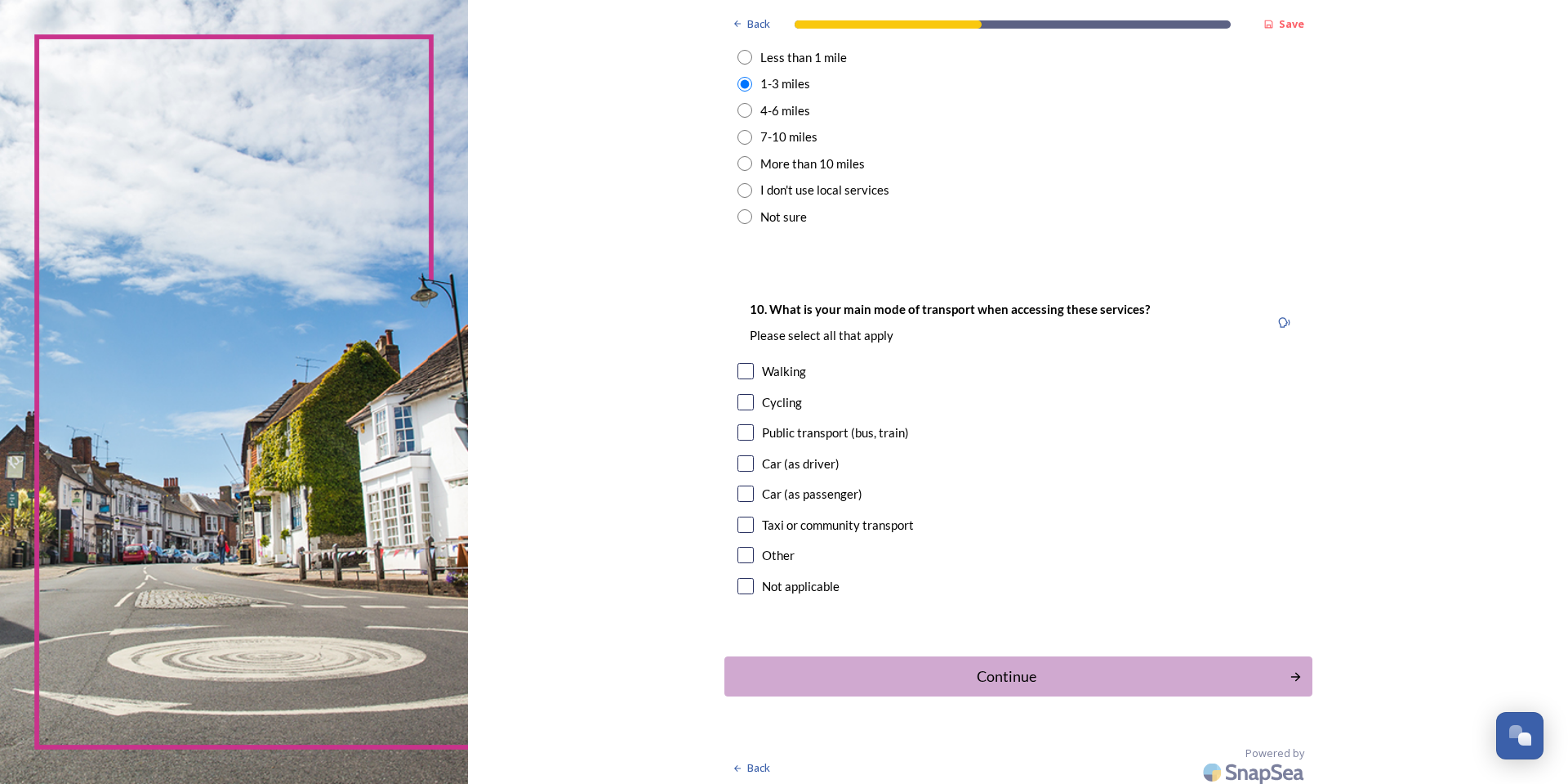
scroll to position [1285, 0]
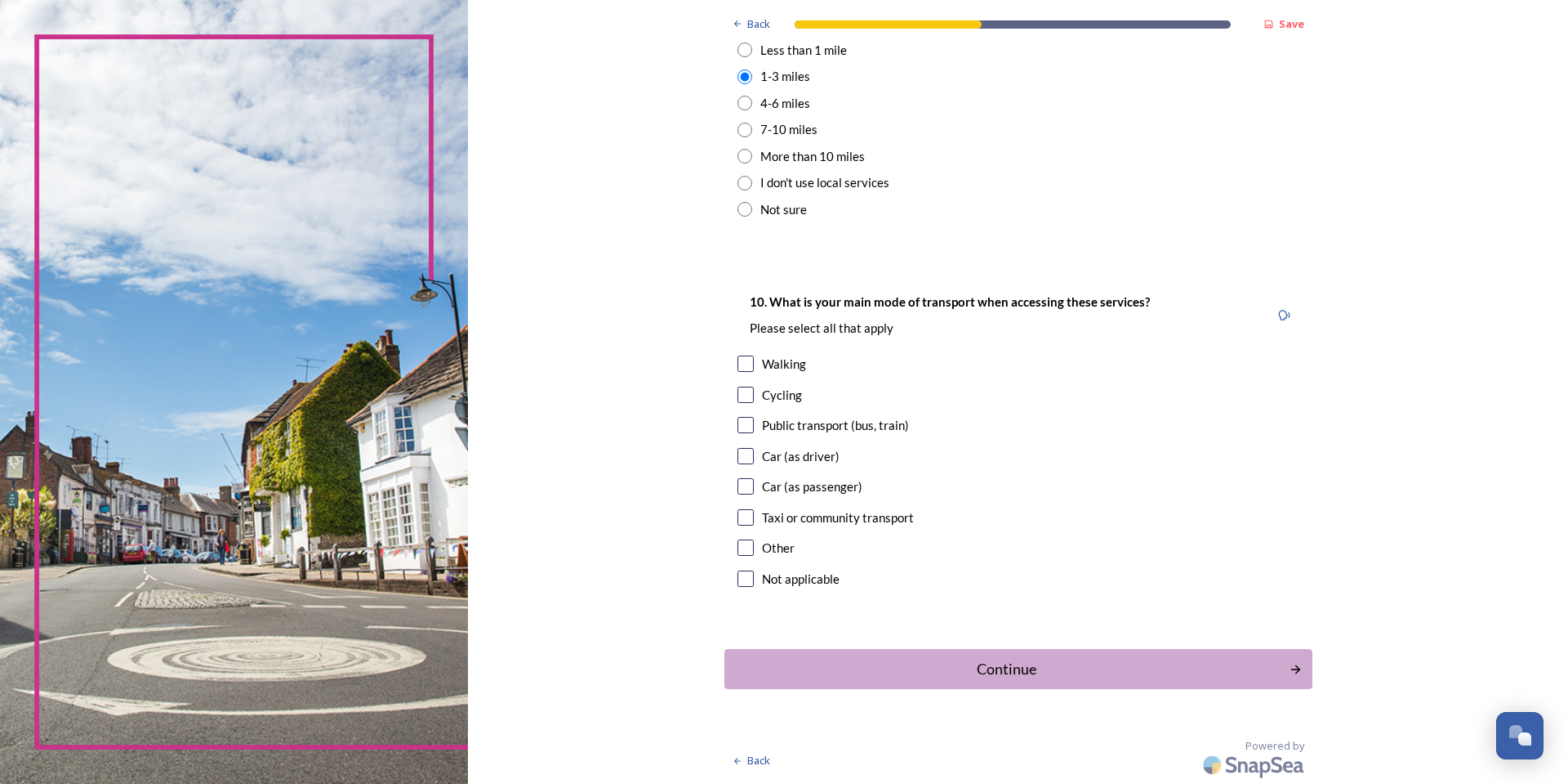
click at [795, 456] on div "Car (as driver)" at bounding box center [801, 456] width 78 height 19
checkbox input "true"
click at [1021, 674] on div "Continue" at bounding box center [1006, 669] width 553 height 22
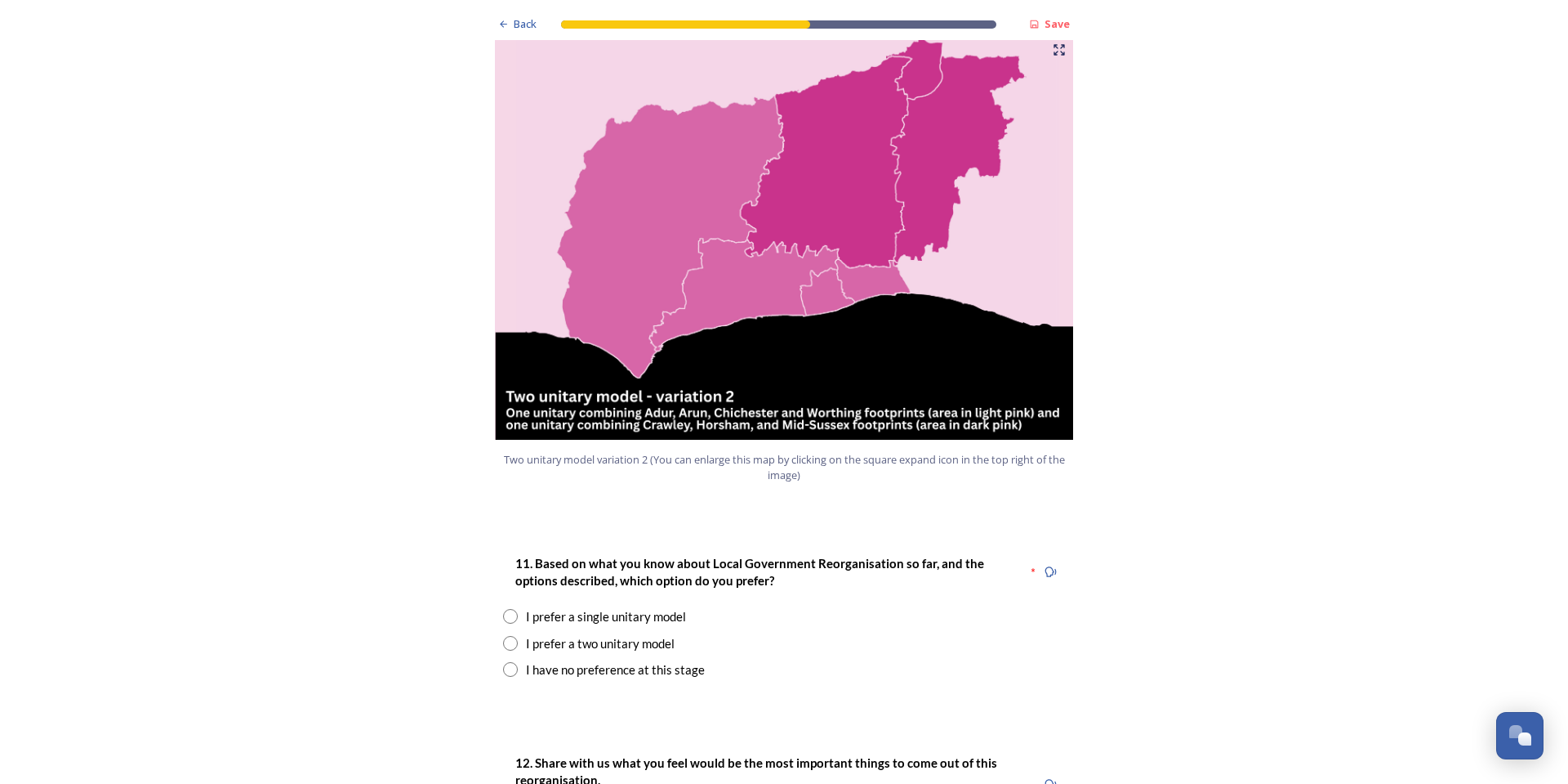
scroll to position [1880, 0]
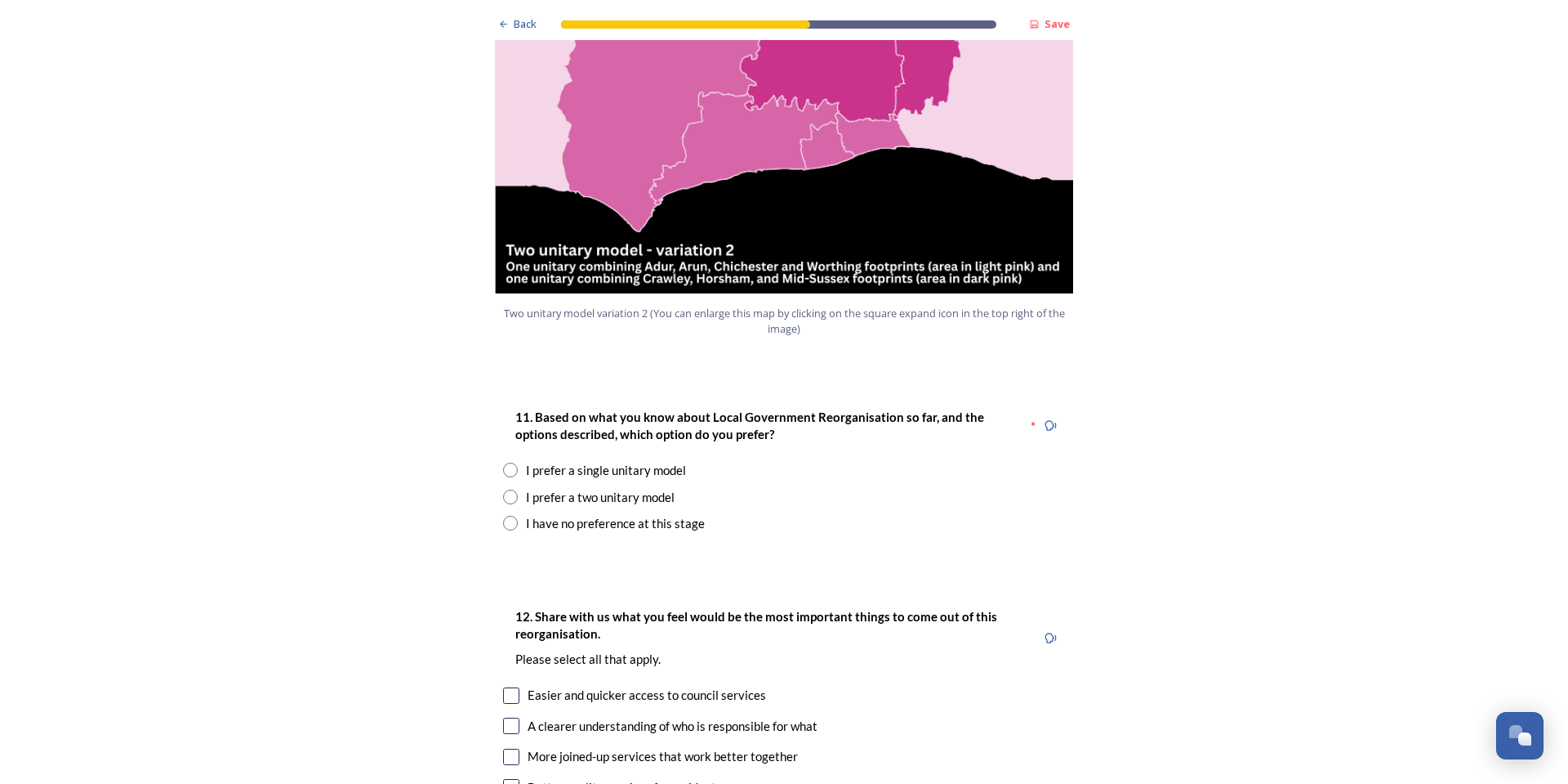
click at [504, 489] on input "radio" at bounding box center [510, 496] width 15 height 15
radio input "true"
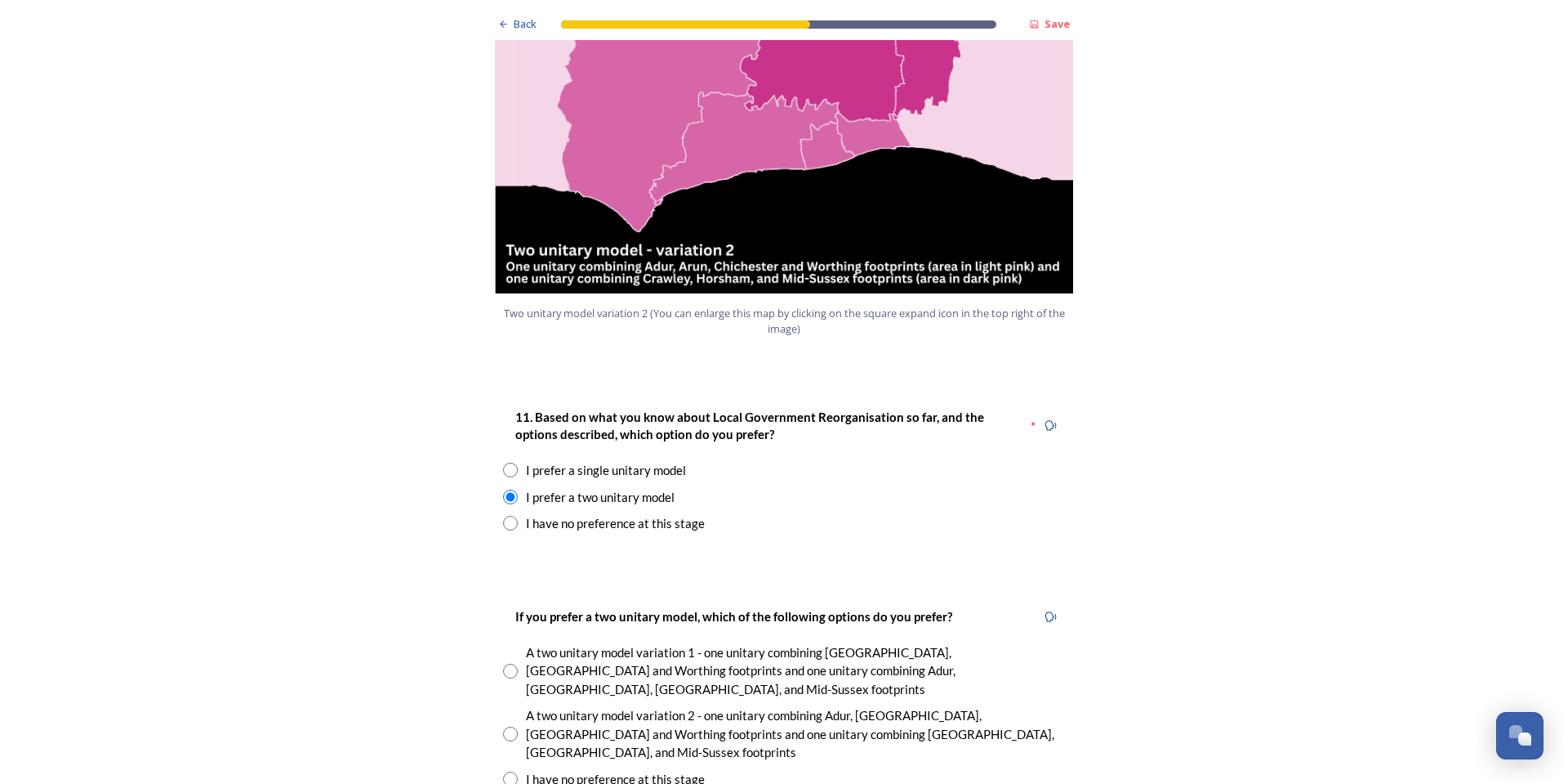
scroll to position [2207, 0]
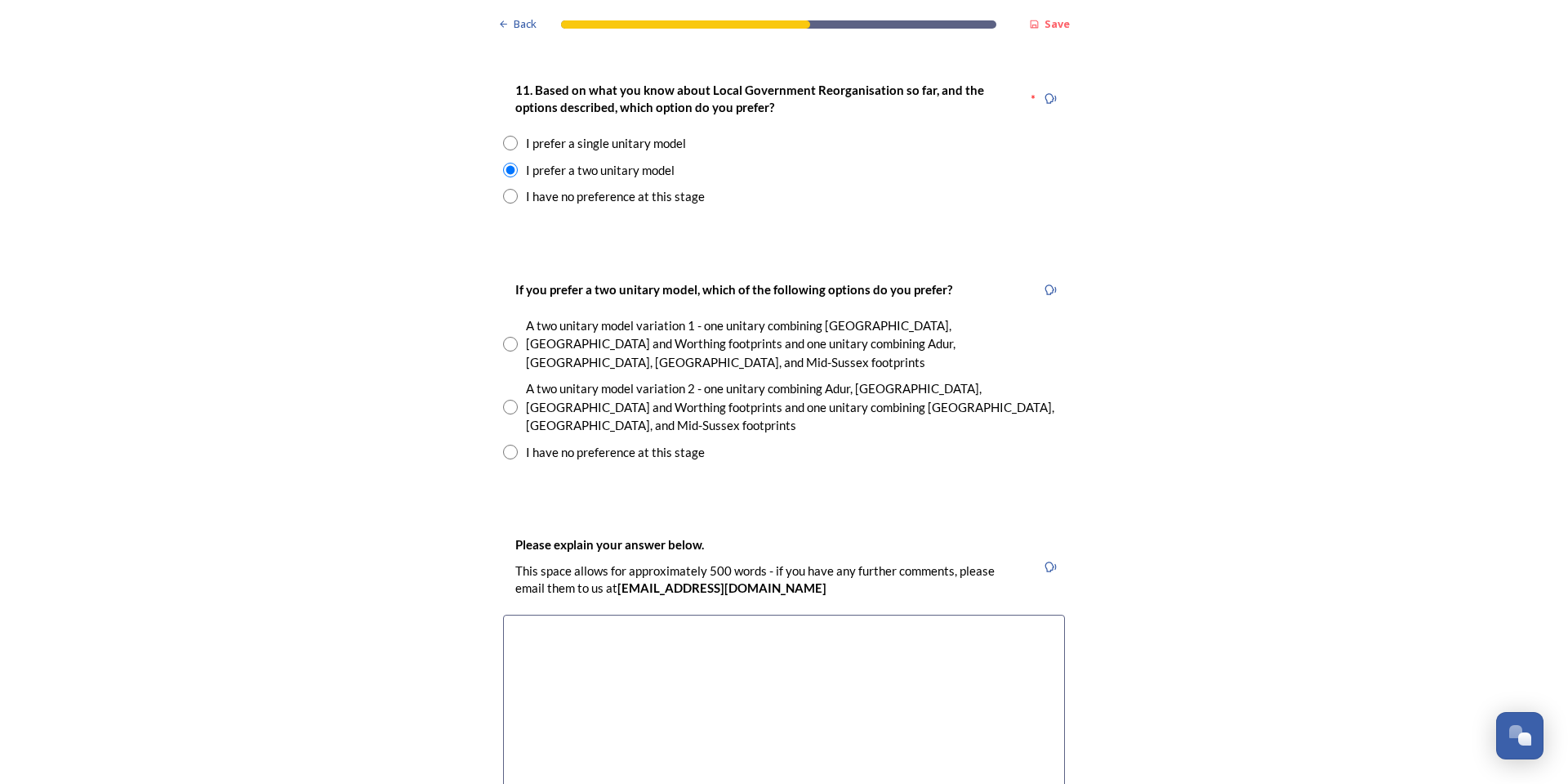
click at [504, 400] on input "radio" at bounding box center [510, 407] width 15 height 15
radio input "true"
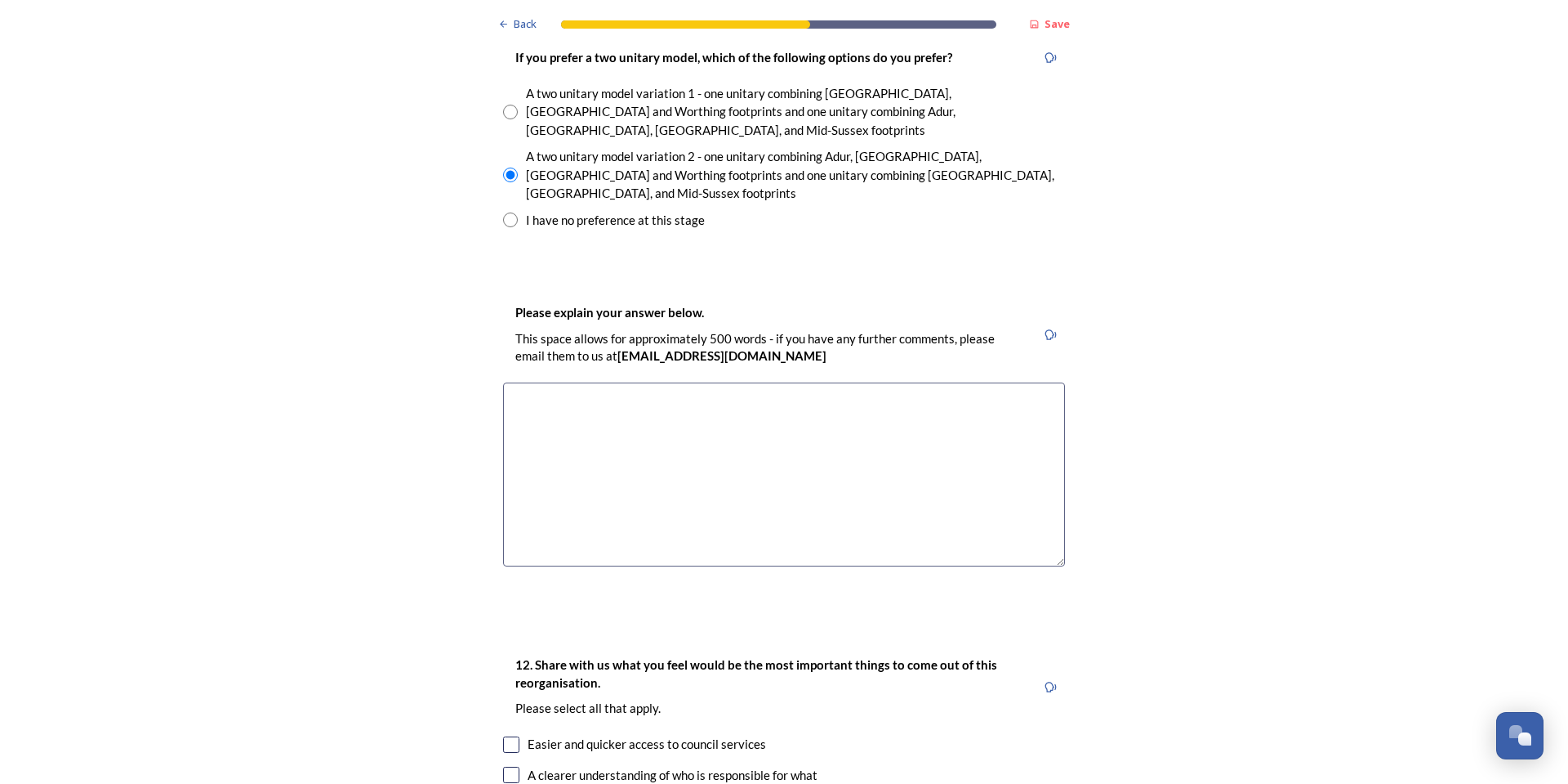
scroll to position [2452, 0]
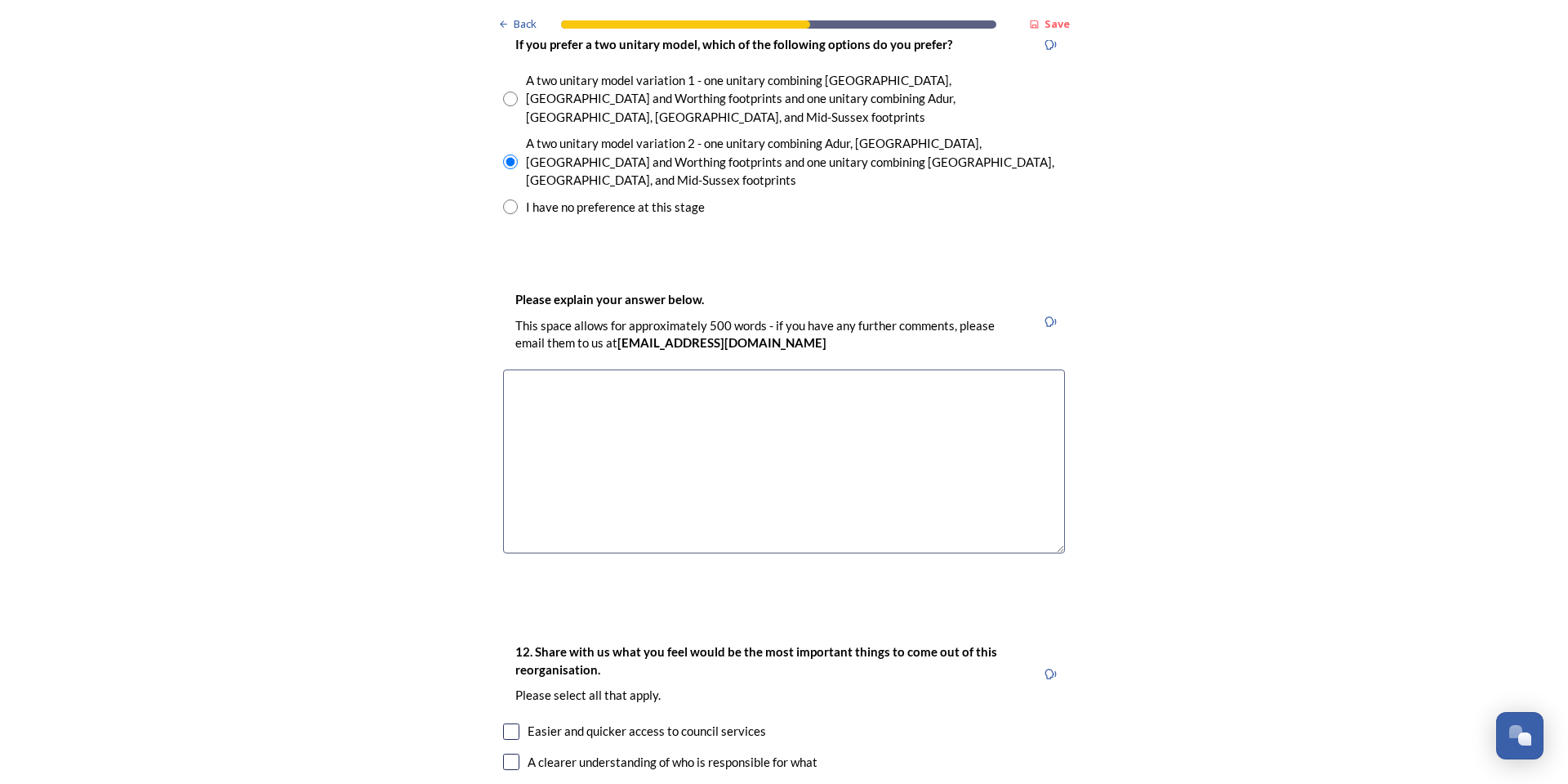
click at [533, 369] on textarea at bounding box center [784, 460] width 562 height 184
type textarea "t"
click at [558, 369] on textarea "Think th esingle unitary" at bounding box center [784, 460] width 562 height 184
click at [982, 369] on textarea "Think the single unitary covers too large a population circa £900k, worry about…" at bounding box center [784, 460] width 562 height 184
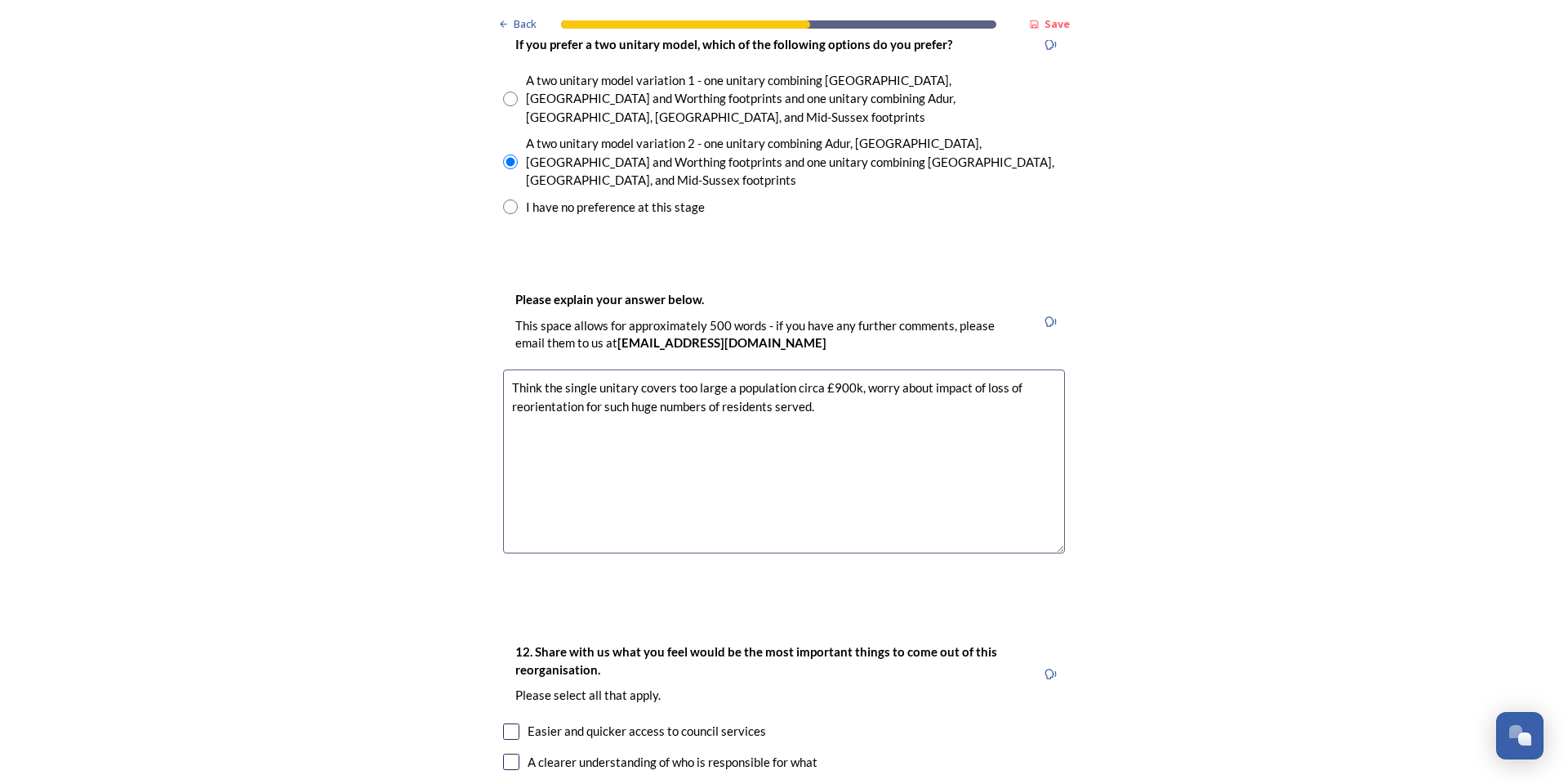
click at [524, 369] on textarea "Think the single unitary covers too large a population circa £900k, worry about…" at bounding box center [784, 460] width 562 height 184
drag, startPoint x: 861, startPoint y: 319, endPoint x: 480, endPoint y: 301, distance: 381.4
click at [480, 301] on div "Back Save Prioritising future services As explained on our Shaping [GEOGRAPHIC_…" at bounding box center [784, 403] width 1568 height 5711
click at [854, 369] on textarea "Think the single unitary covers too large a population circa £900k, worry about…" at bounding box center [784, 460] width 562 height 184
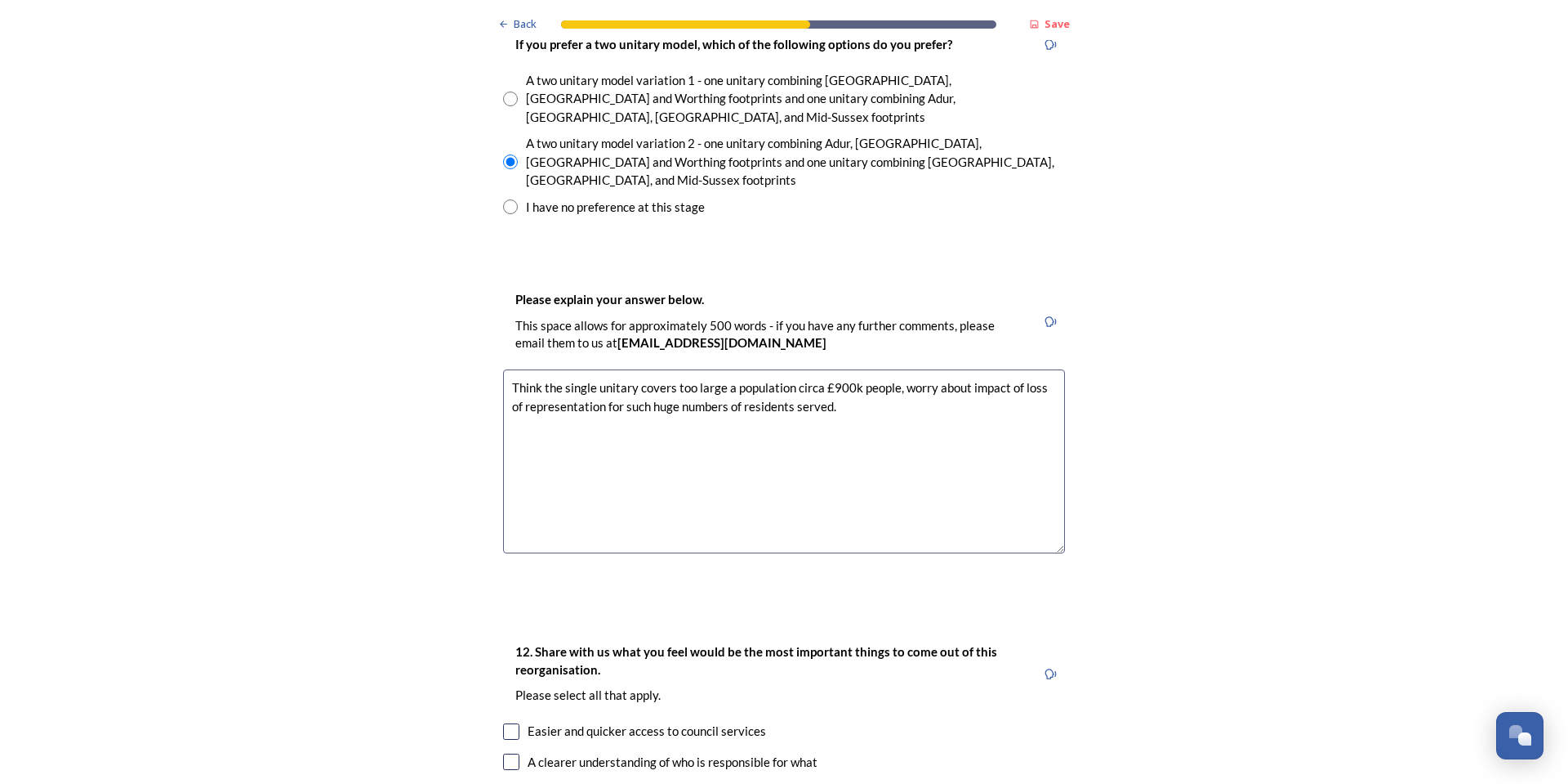
click at [857, 369] on textarea "Think the single unitary covers too large a population circa £900k people, worr…" at bounding box center [784, 460] width 562 height 184
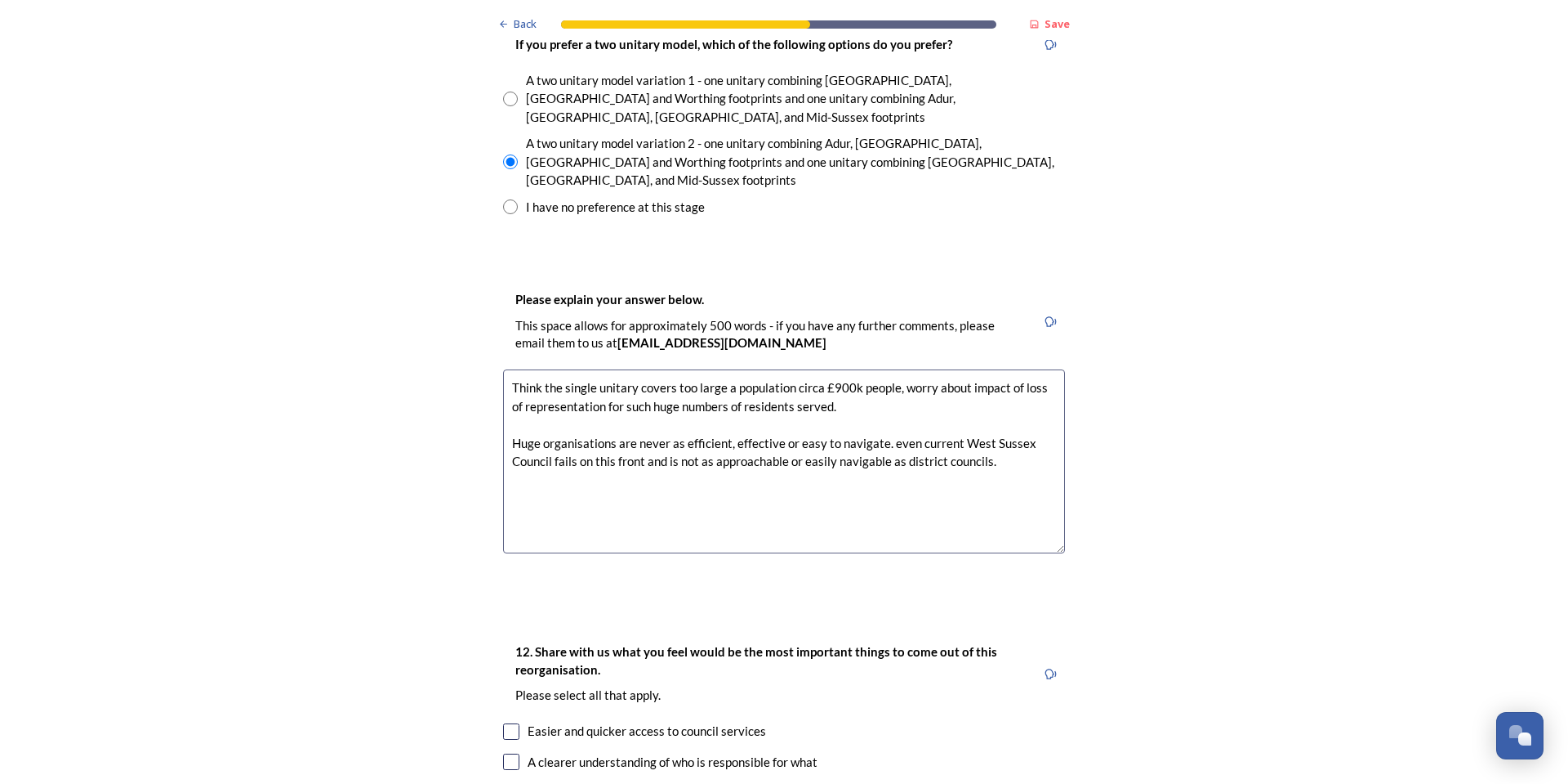
drag, startPoint x: 1010, startPoint y: 378, endPoint x: 474, endPoint y: 296, distance: 542.2
click at [474, 296] on div "Back Save Prioritising future services As explained on our Shaping [GEOGRAPHIC_…" at bounding box center [784, 403] width 1568 height 5711
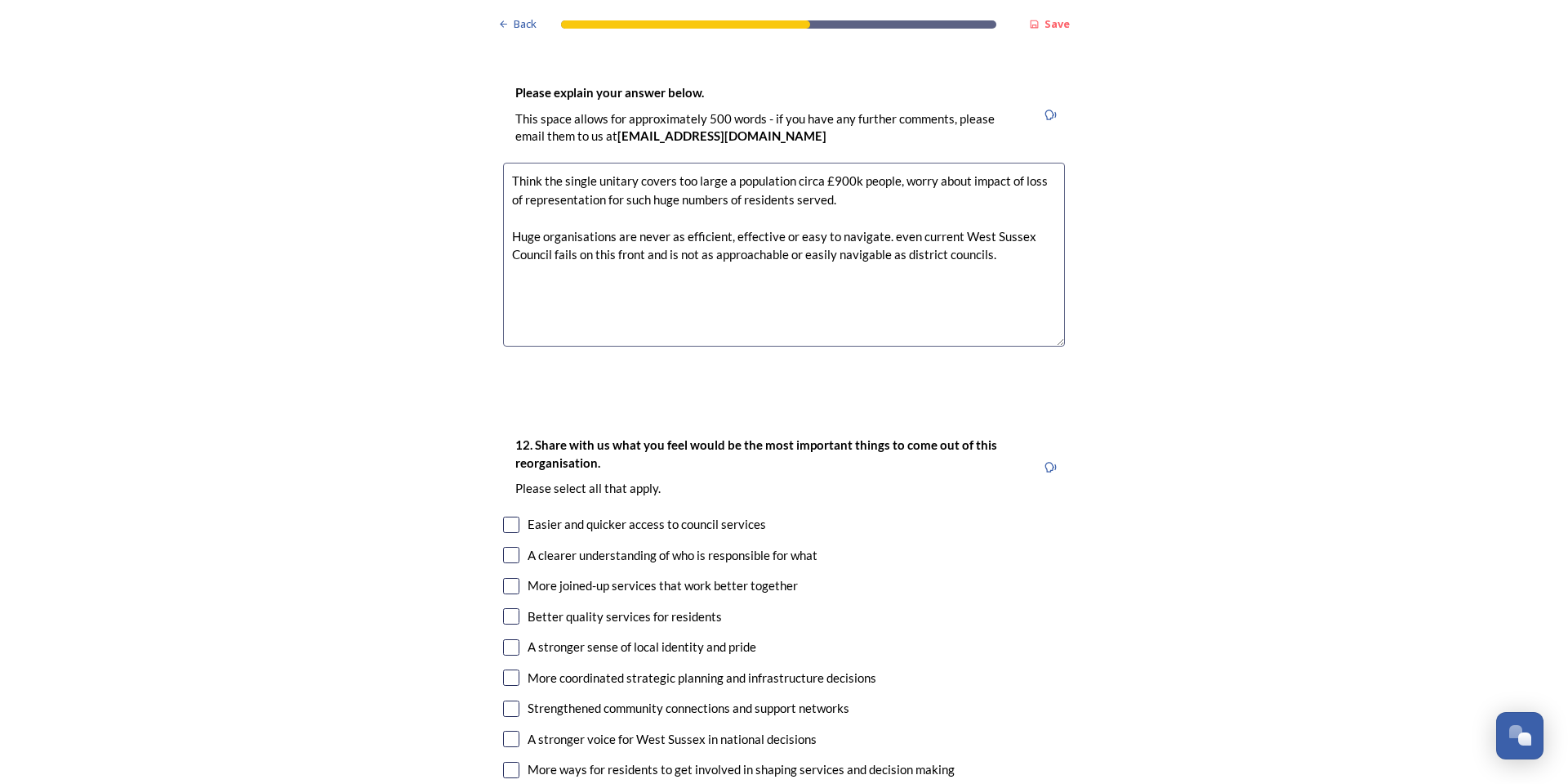
scroll to position [2778, 0]
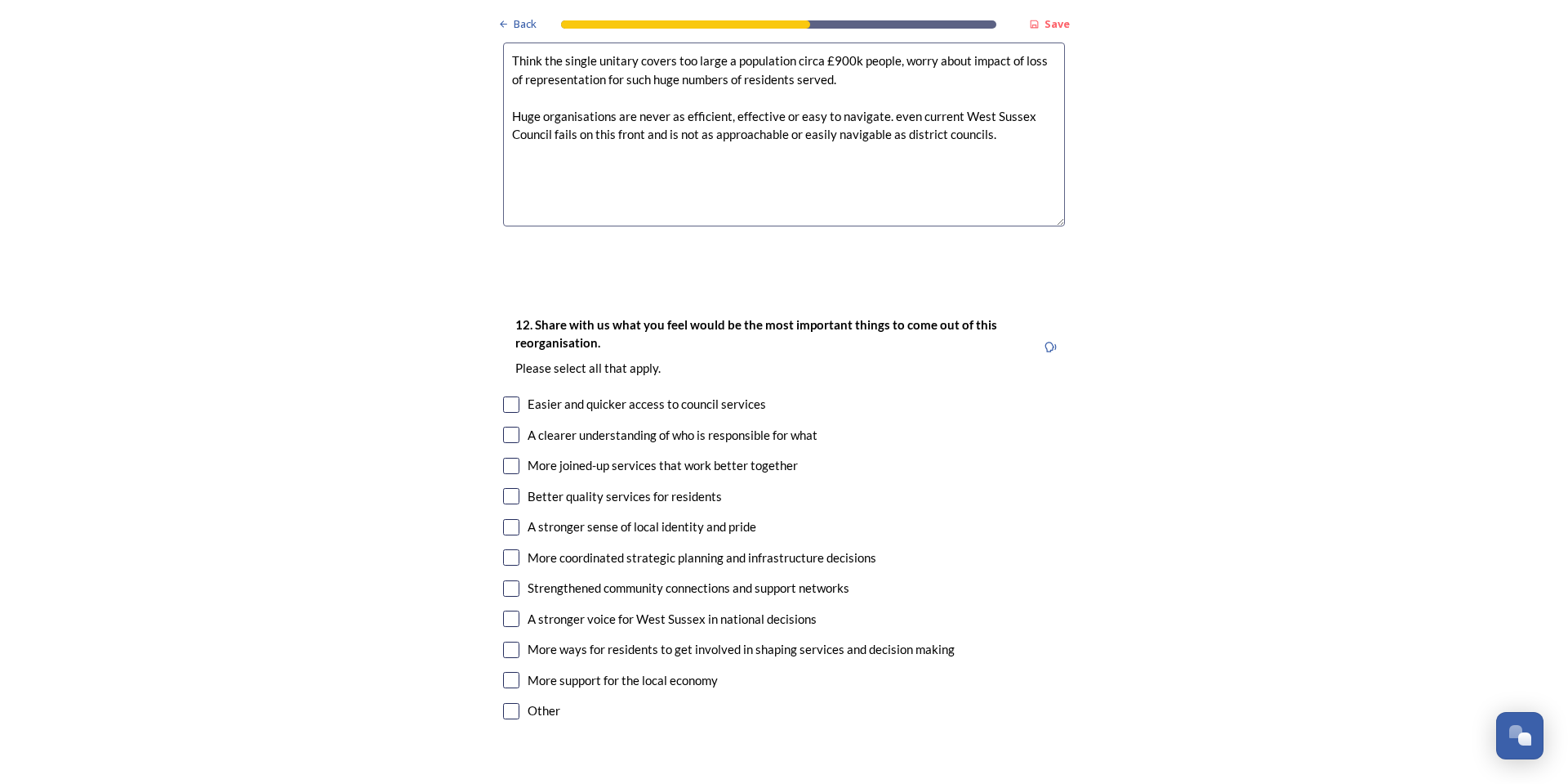
type textarea "Think the single unitary covers too large a population circa £900k people, worr…"
click at [508, 458] on input "checkbox" at bounding box center [510, 465] width 16 height 16
checkbox input "true"
click at [509, 488] on input "checkbox" at bounding box center [510, 495] width 16 height 16
checkbox input "true"
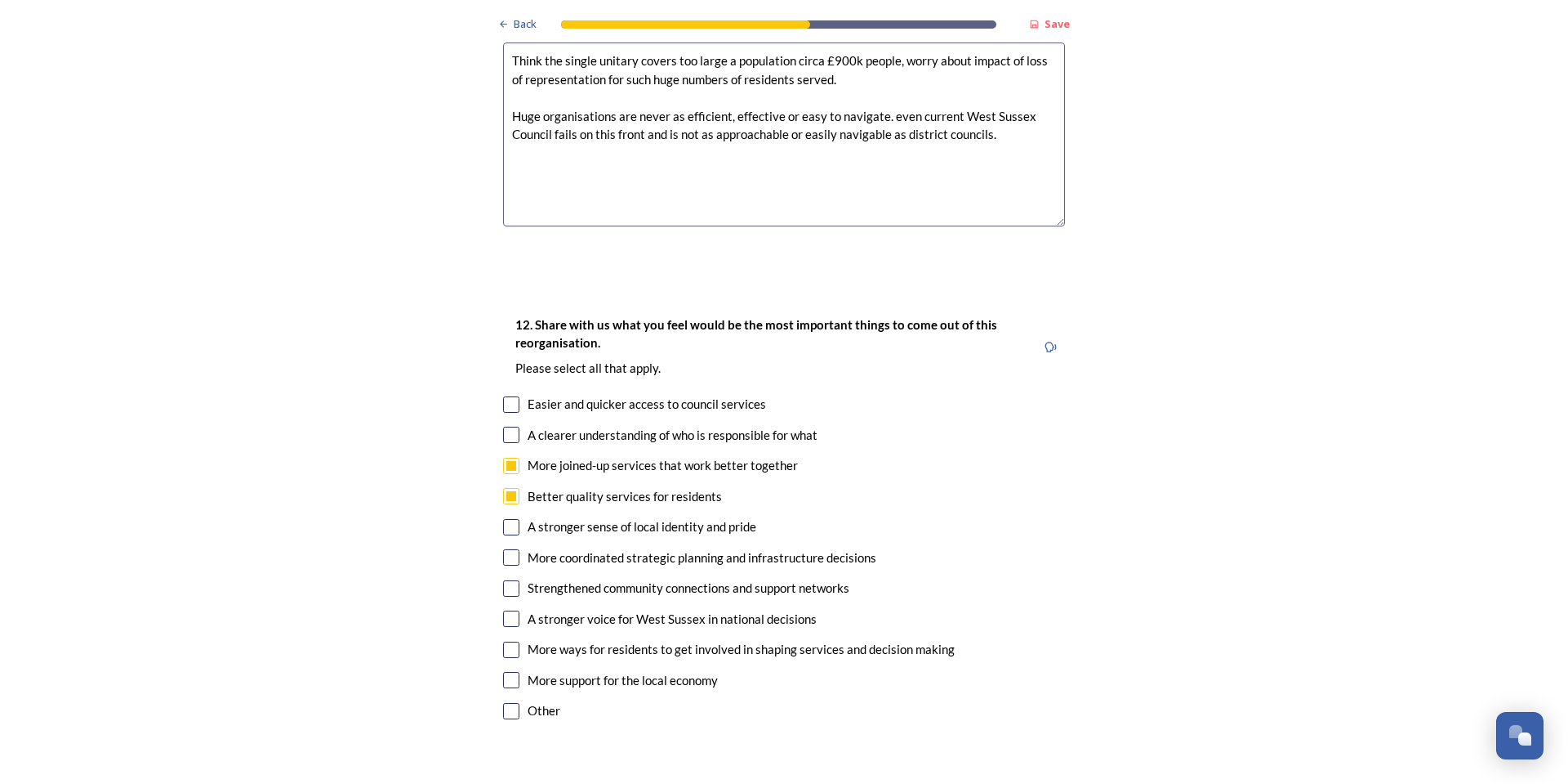
click at [503, 549] on input "checkbox" at bounding box center [510, 557] width 16 height 16
checkbox input "true"
click at [503, 580] on input "checkbox" at bounding box center [510, 588] width 16 height 16
checkbox input "true"
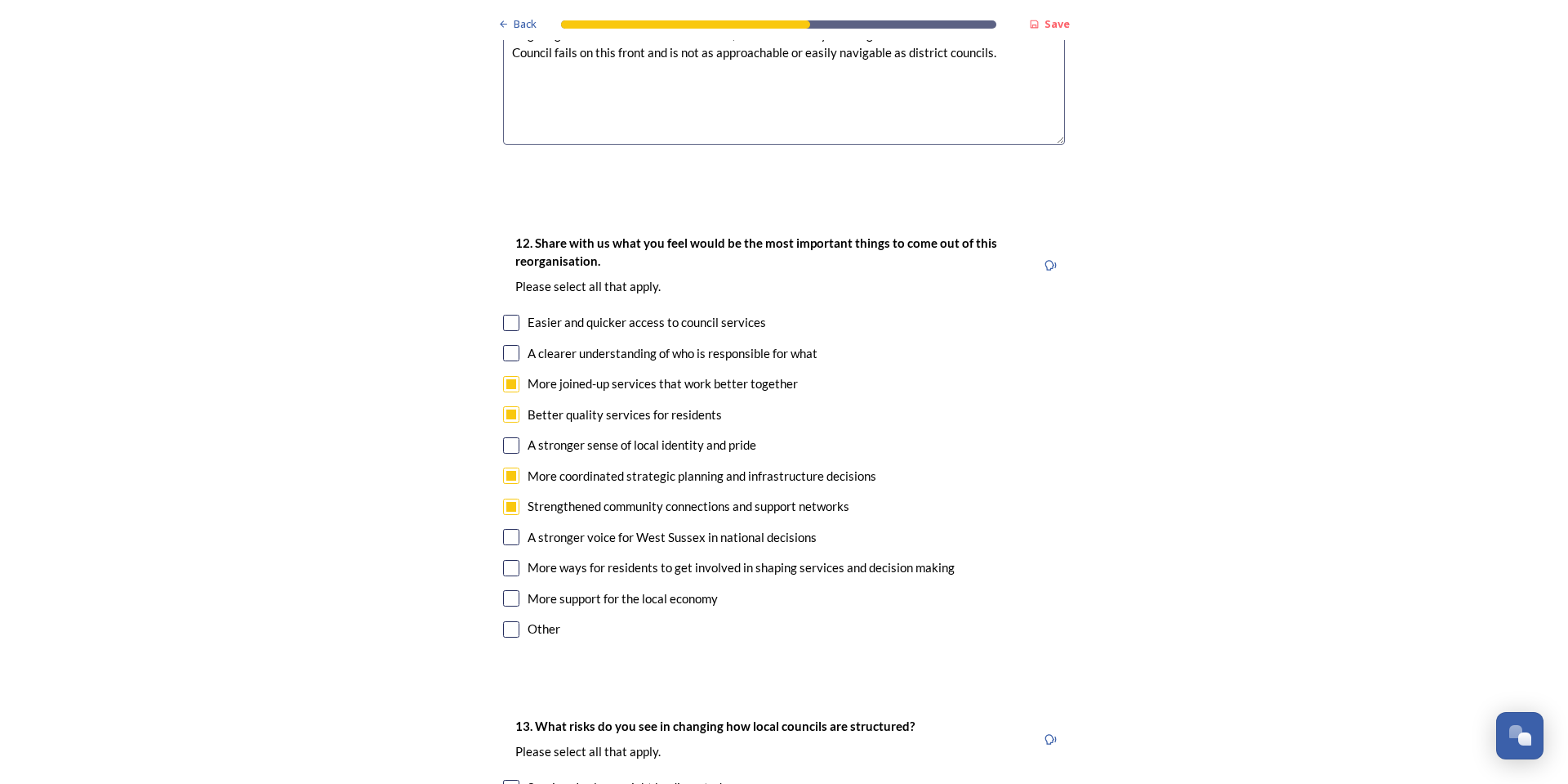
click at [504, 559] on input "checkbox" at bounding box center [510, 567] width 16 height 16
checkbox input "true"
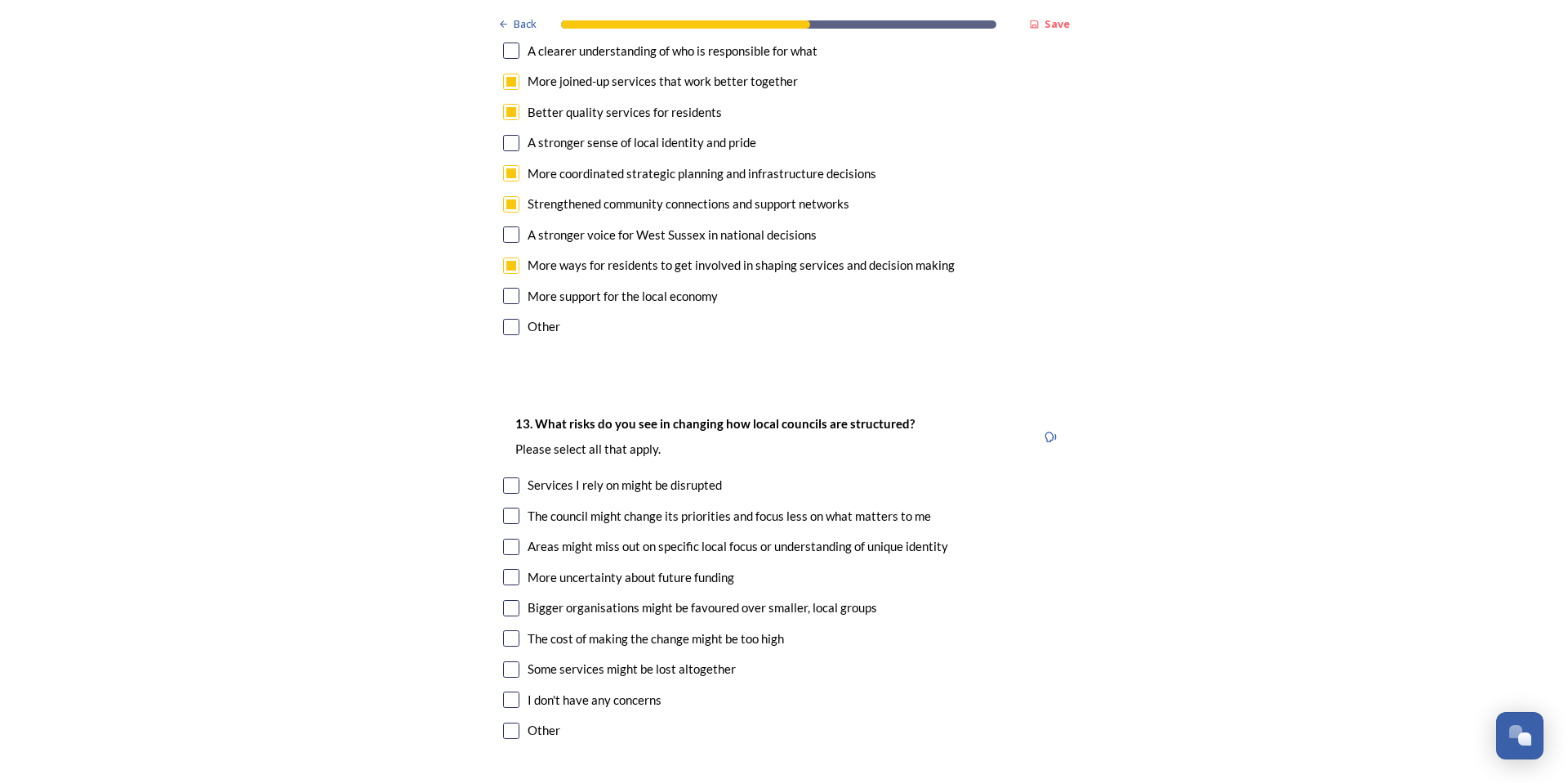
scroll to position [3187, 0]
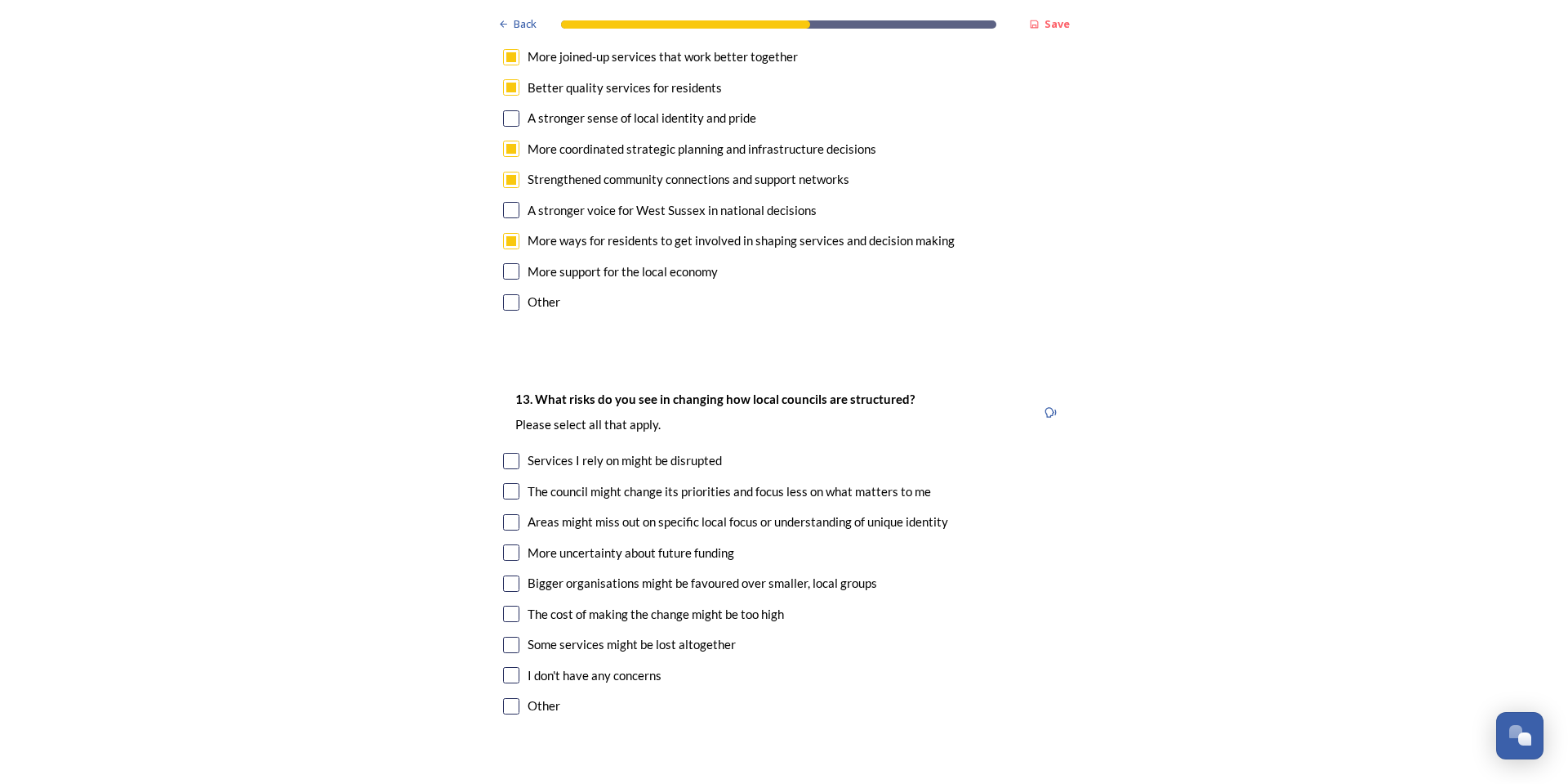
click at [503, 453] on input "checkbox" at bounding box center [510, 460] width 16 height 16
checkbox input "true"
click at [510, 514] on input "checkbox" at bounding box center [510, 522] width 16 height 16
checkbox input "true"
click at [505, 576] on input "checkbox" at bounding box center [510, 583] width 16 height 16
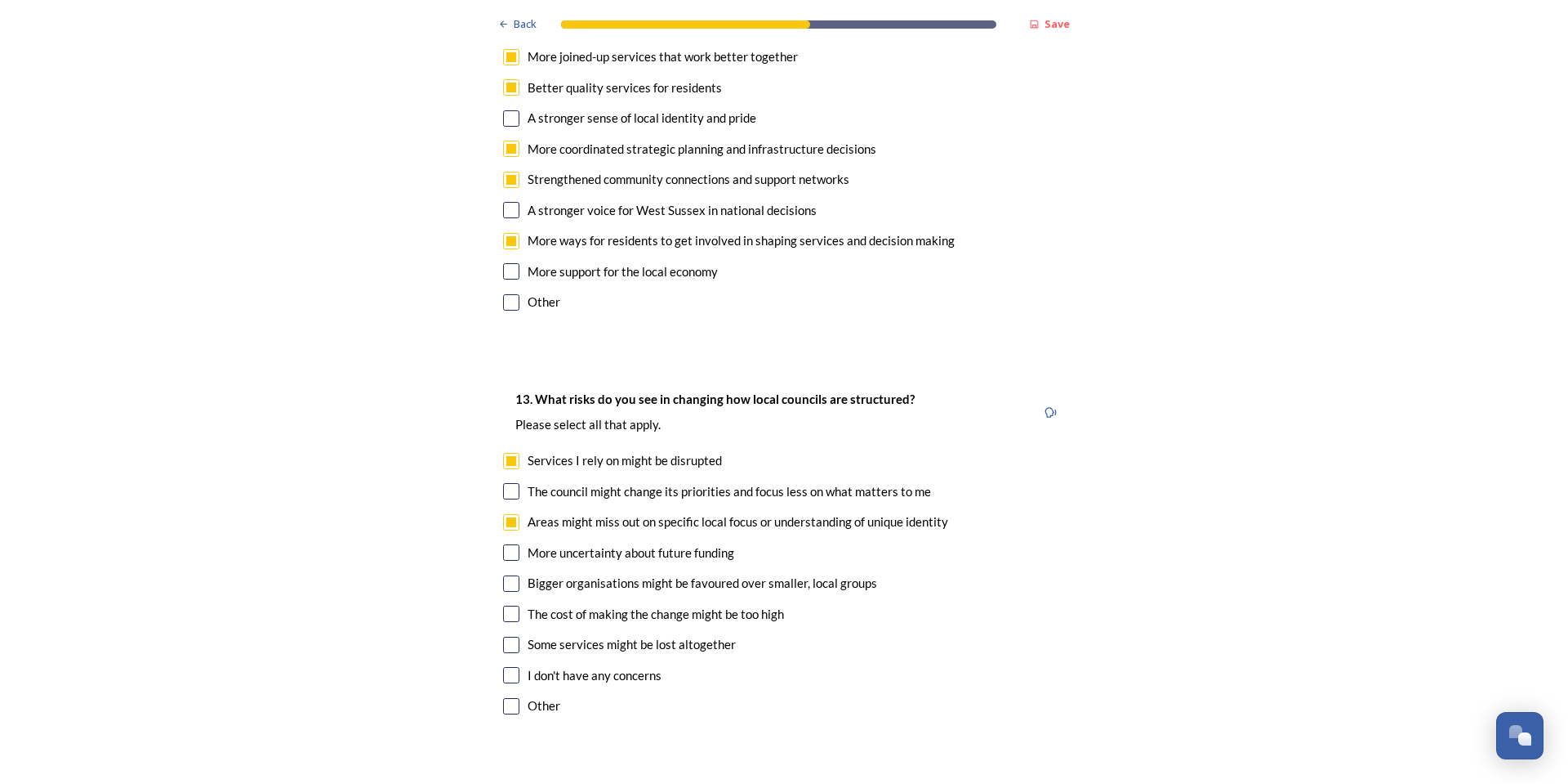
checkbox input "true"
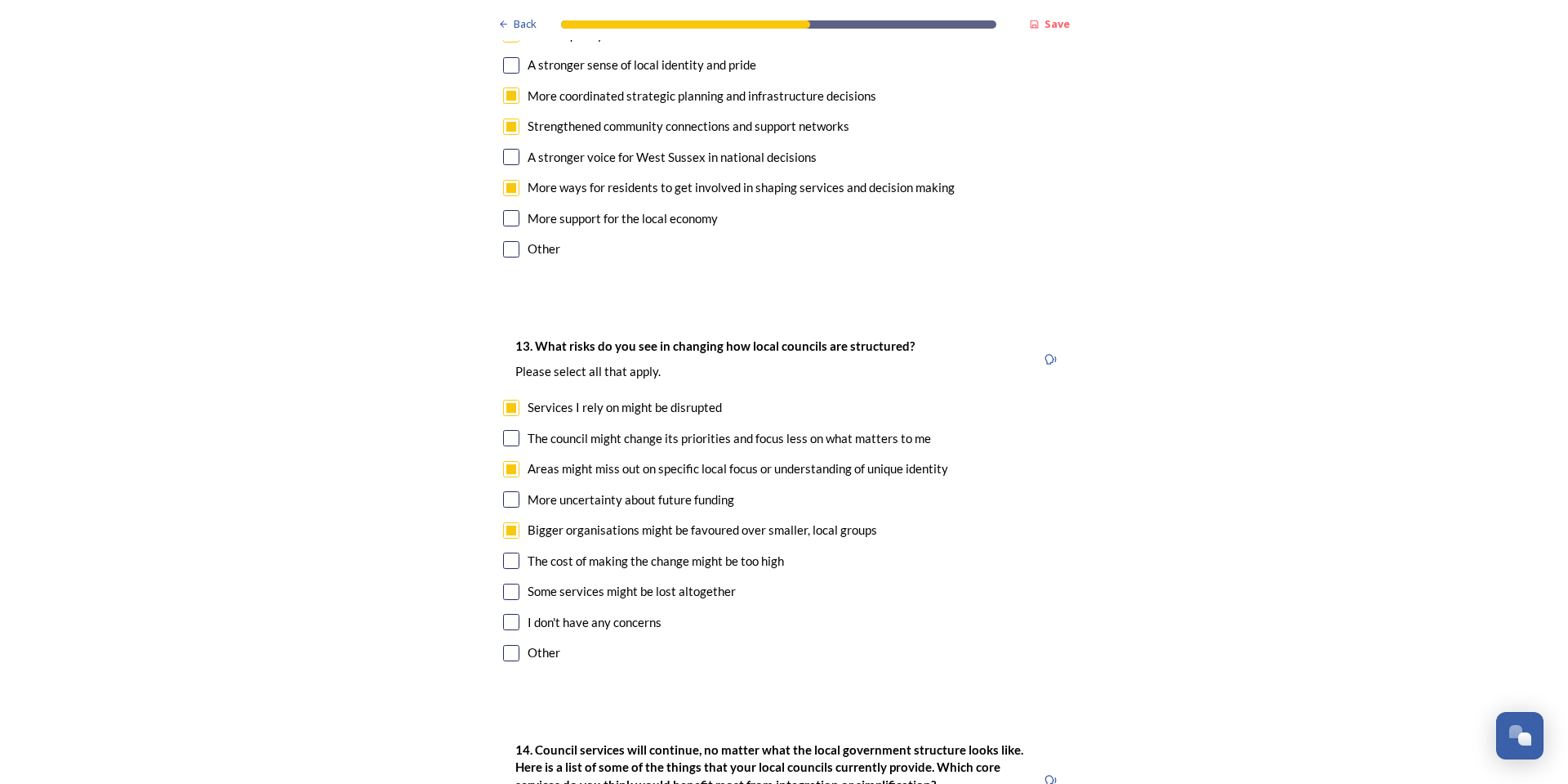
scroll to position [3268, 0]
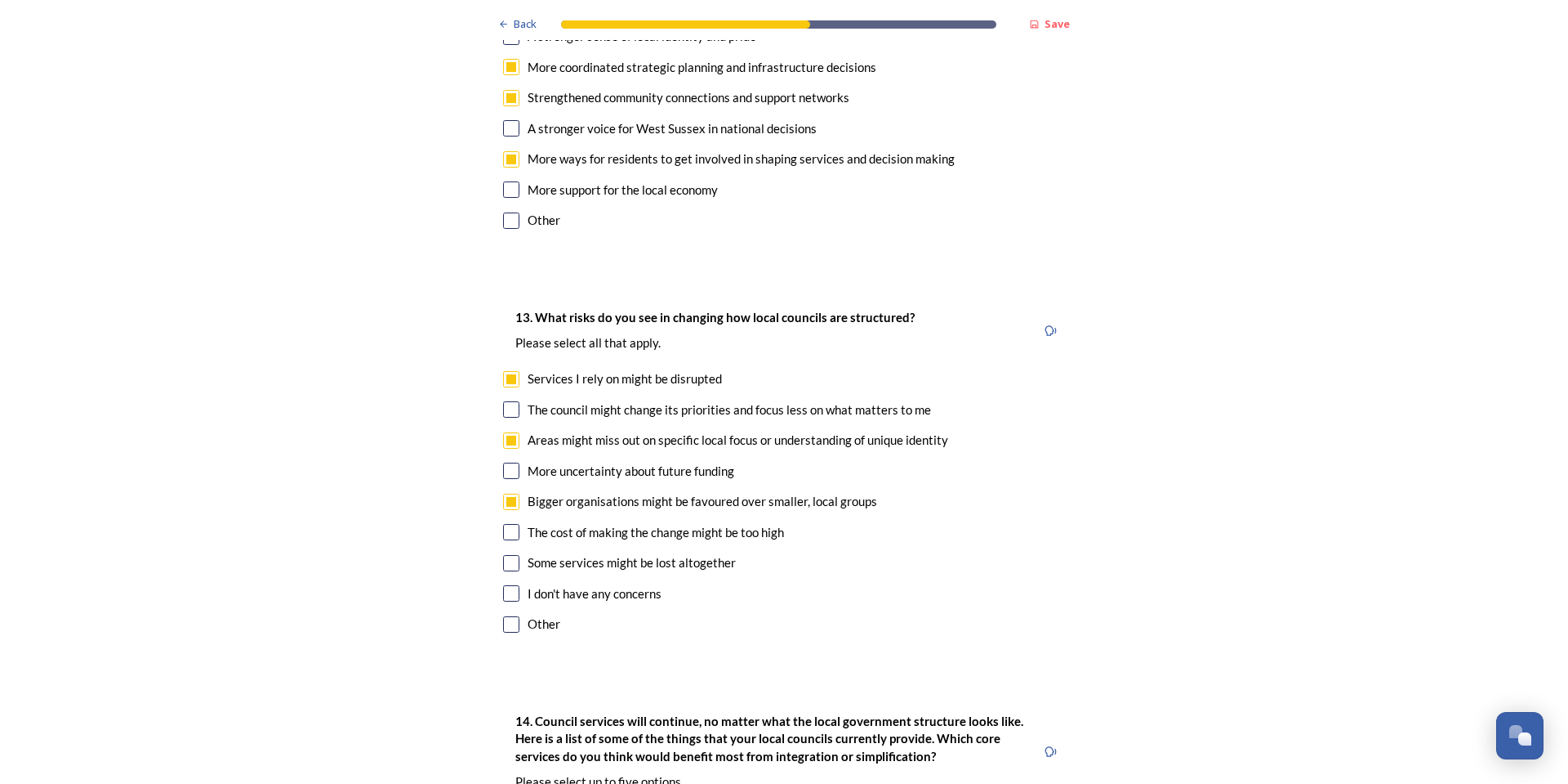
click at [510, 524] on input "checkbox" at bounding box center [510, 531] width 16 height 16
checkbox input "true"
click at [505, 555] on input "checkbox" at bounding box center [510, 563] width 16 height 16
checkbox input "true"
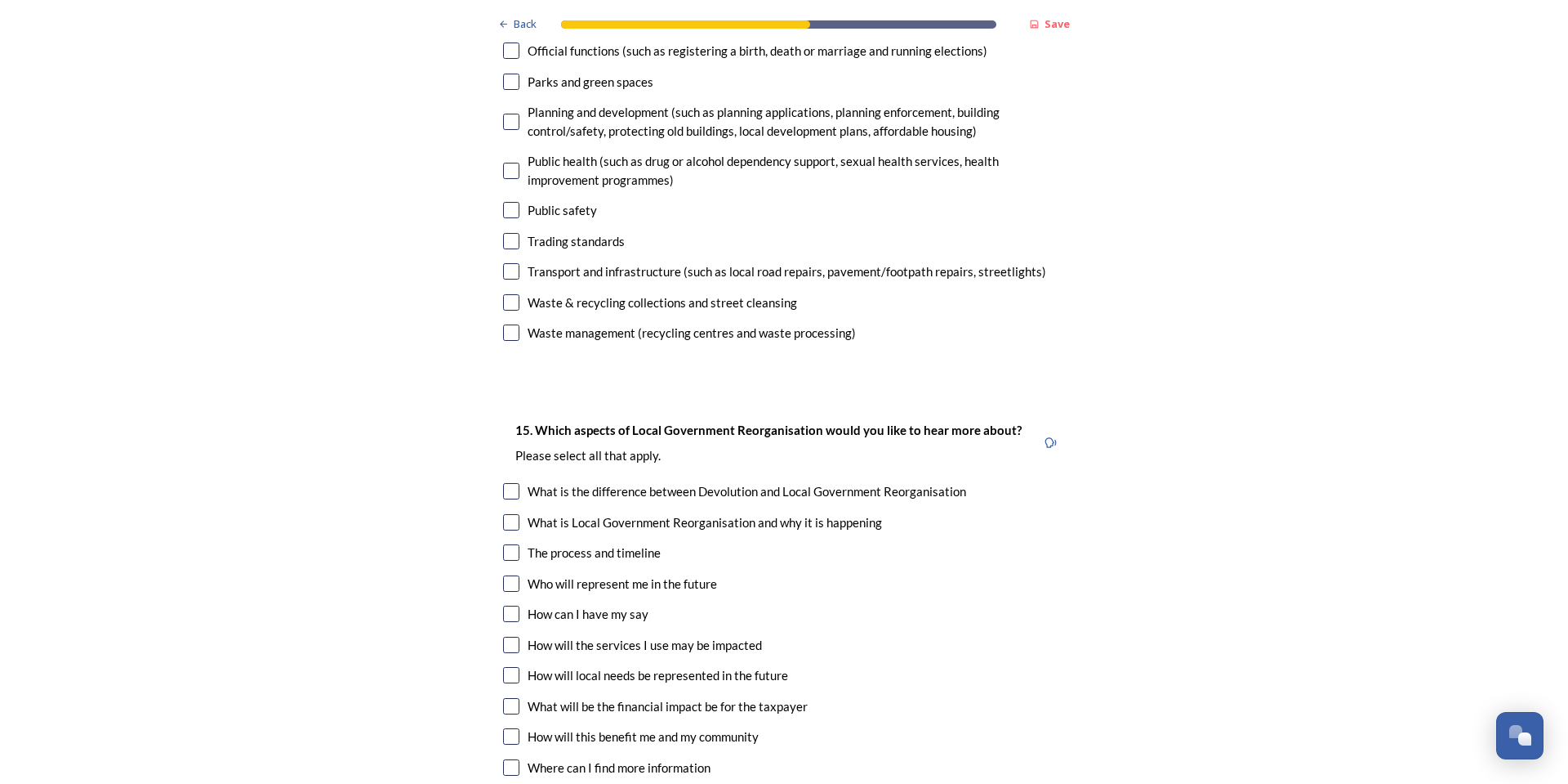
scroll to position [4413, 0]
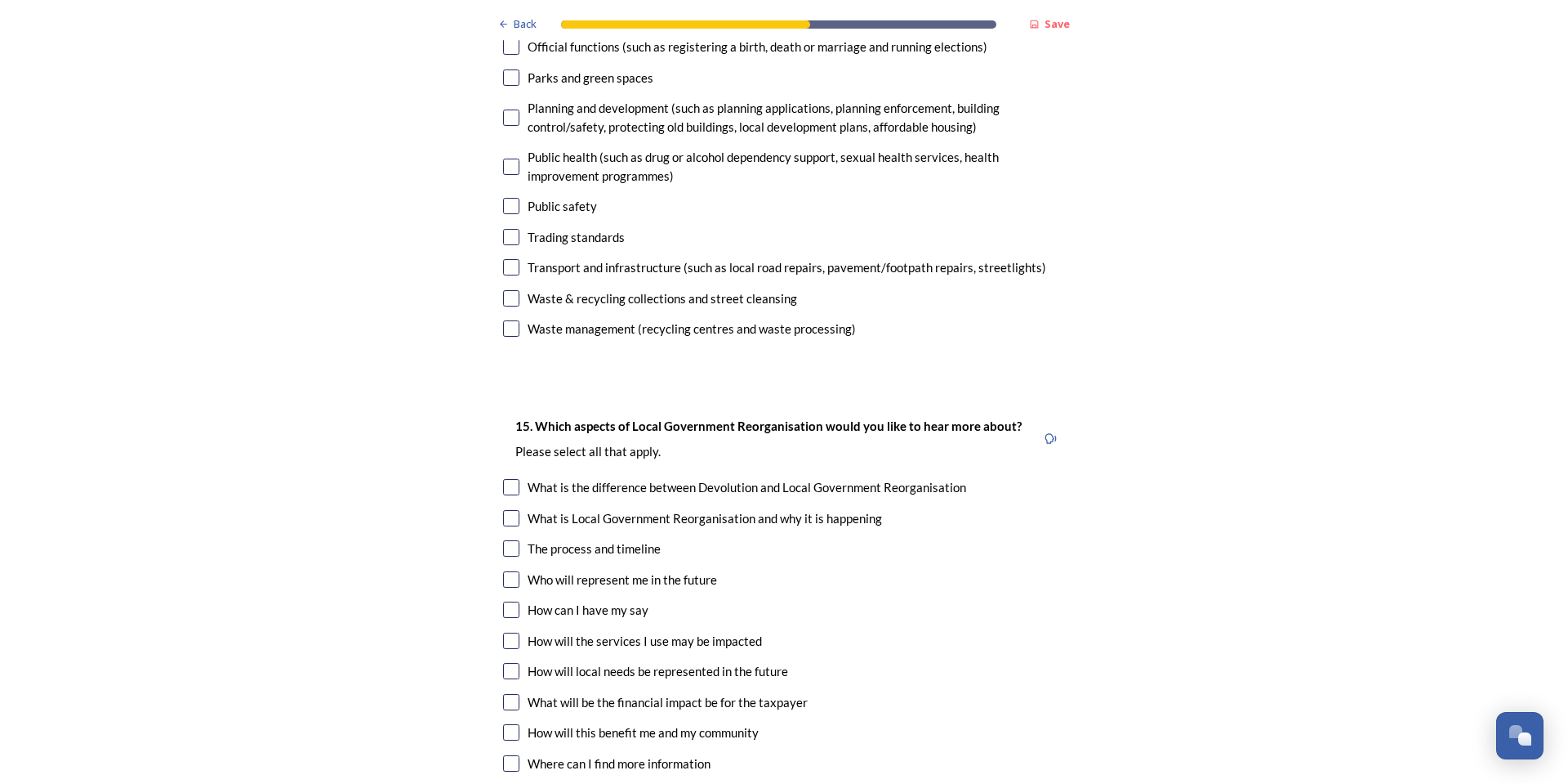
click at [509, 571] on input "checkbox" at bounding box center [510, 579] width 16 height 16
checkbox input "true"
click at [510, 601] on input "checkbox" at bounding box center [510, 609] width 16 height 16
checkbox input "true"
click at [508, 633] on input "checkbox" at bounding box center [510, 641] width 16 height 16
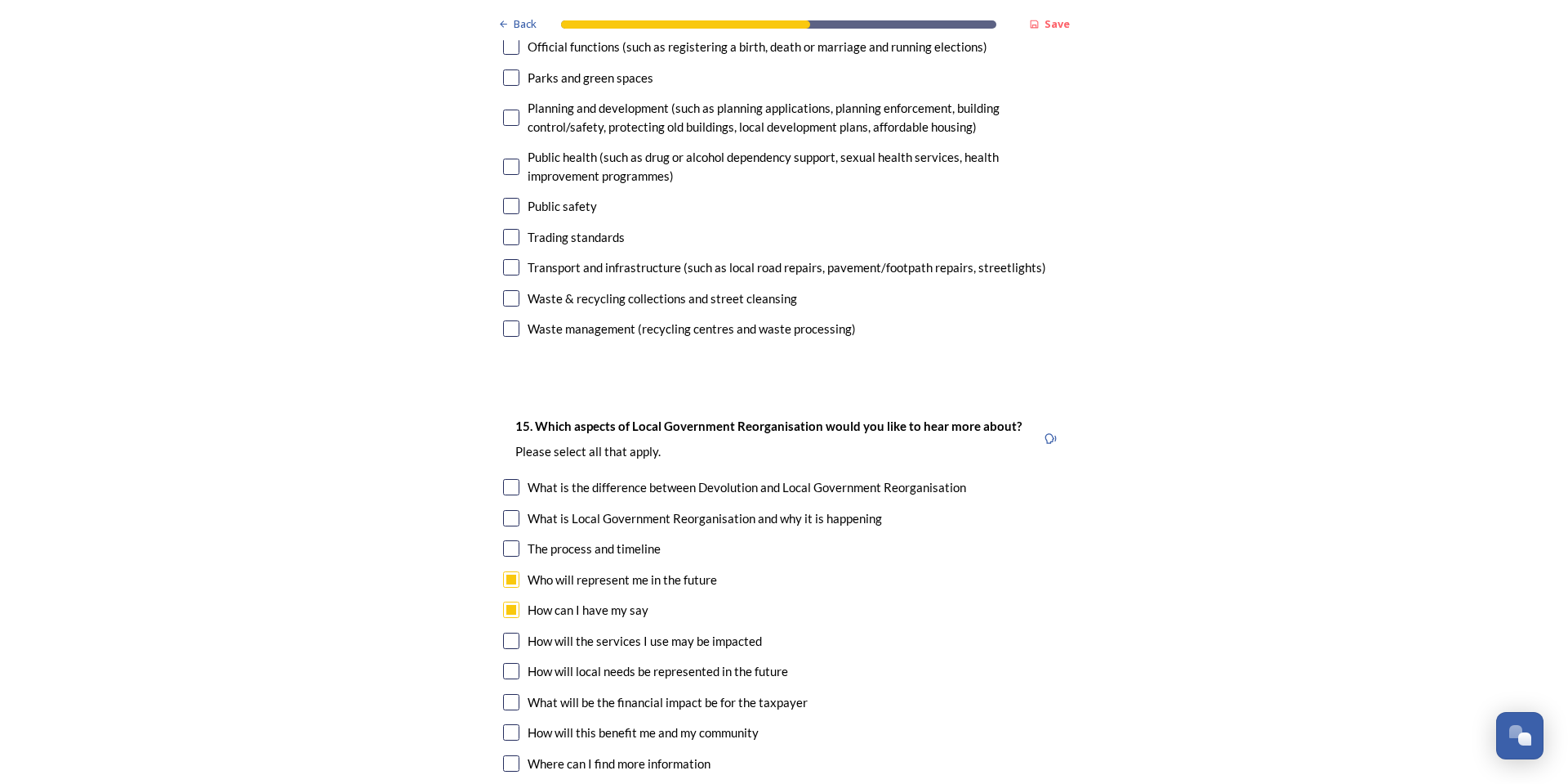
checkbox input "true"
click at [508, 663] on input "checkbox" at bounding box center [510, 670] width 16 height 16
checkbox input "true"
click at [512, 693] on input "checkbox" at bounding box center [510, 701] width 16 height 16
checkbox input "true"
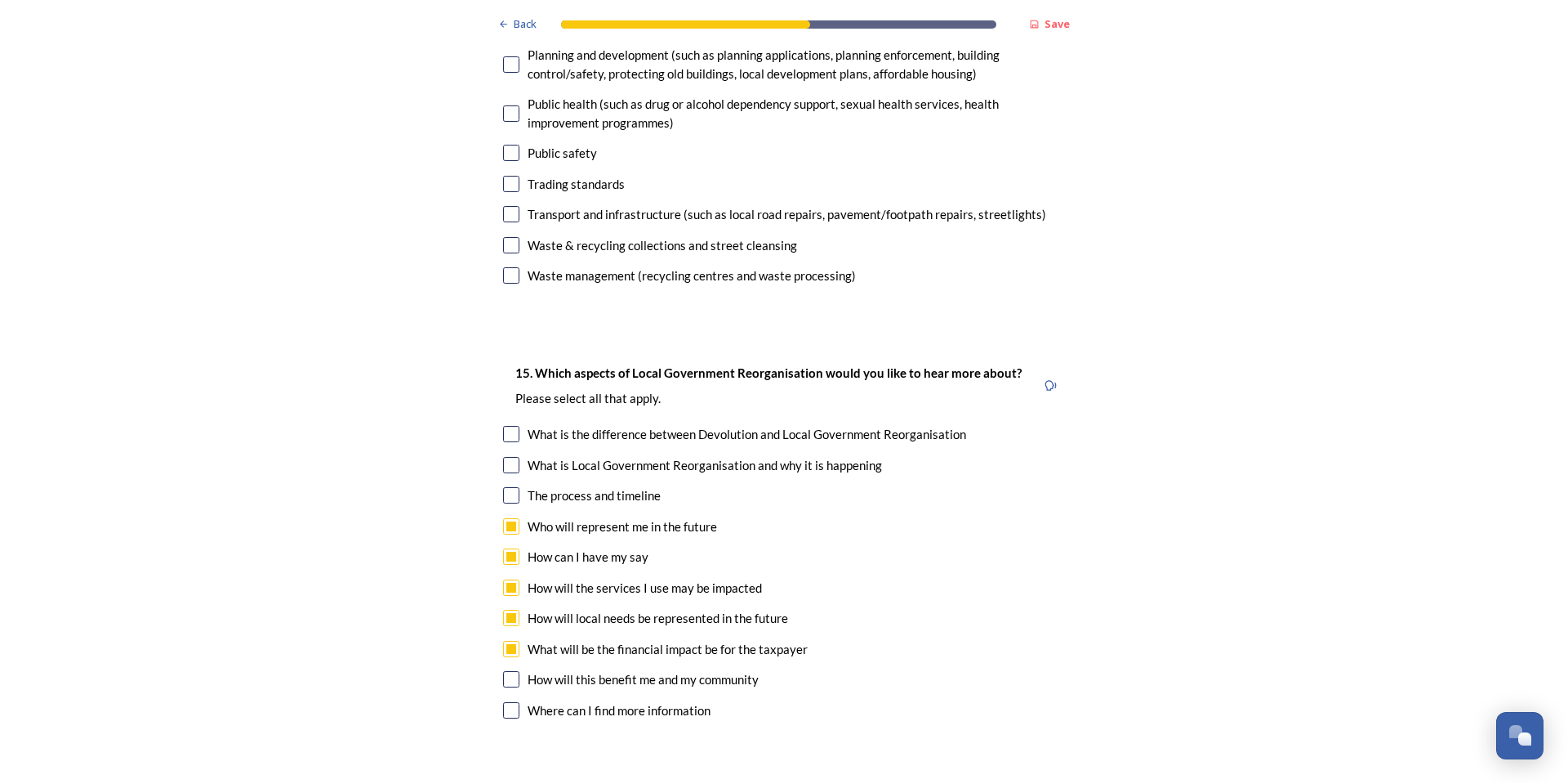
scroll to position [4495, 0]
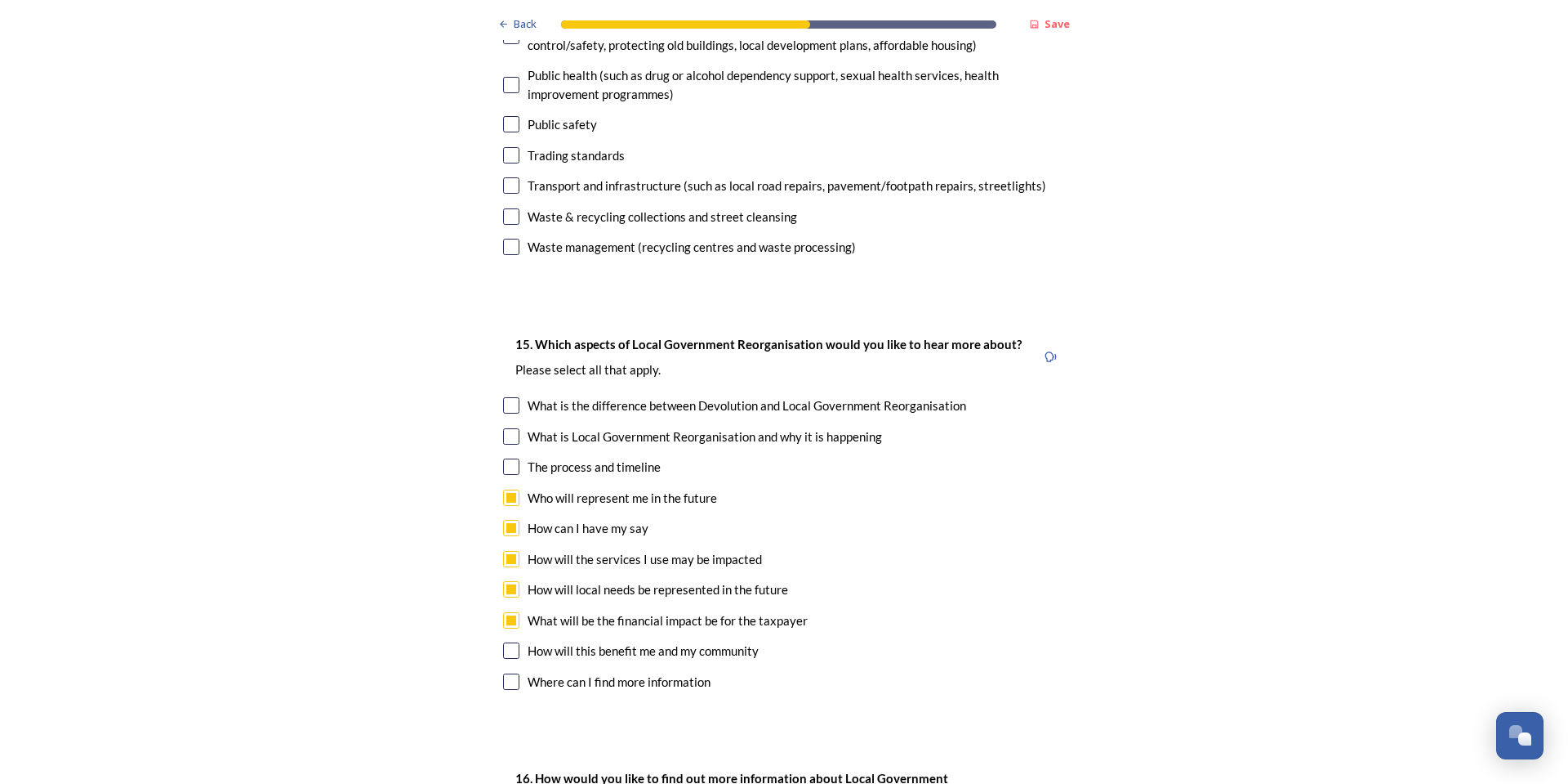
click at [505, 642] on input "checkbox" at bounding box center [510, 650] width 16 height 16
checkbox input "true"
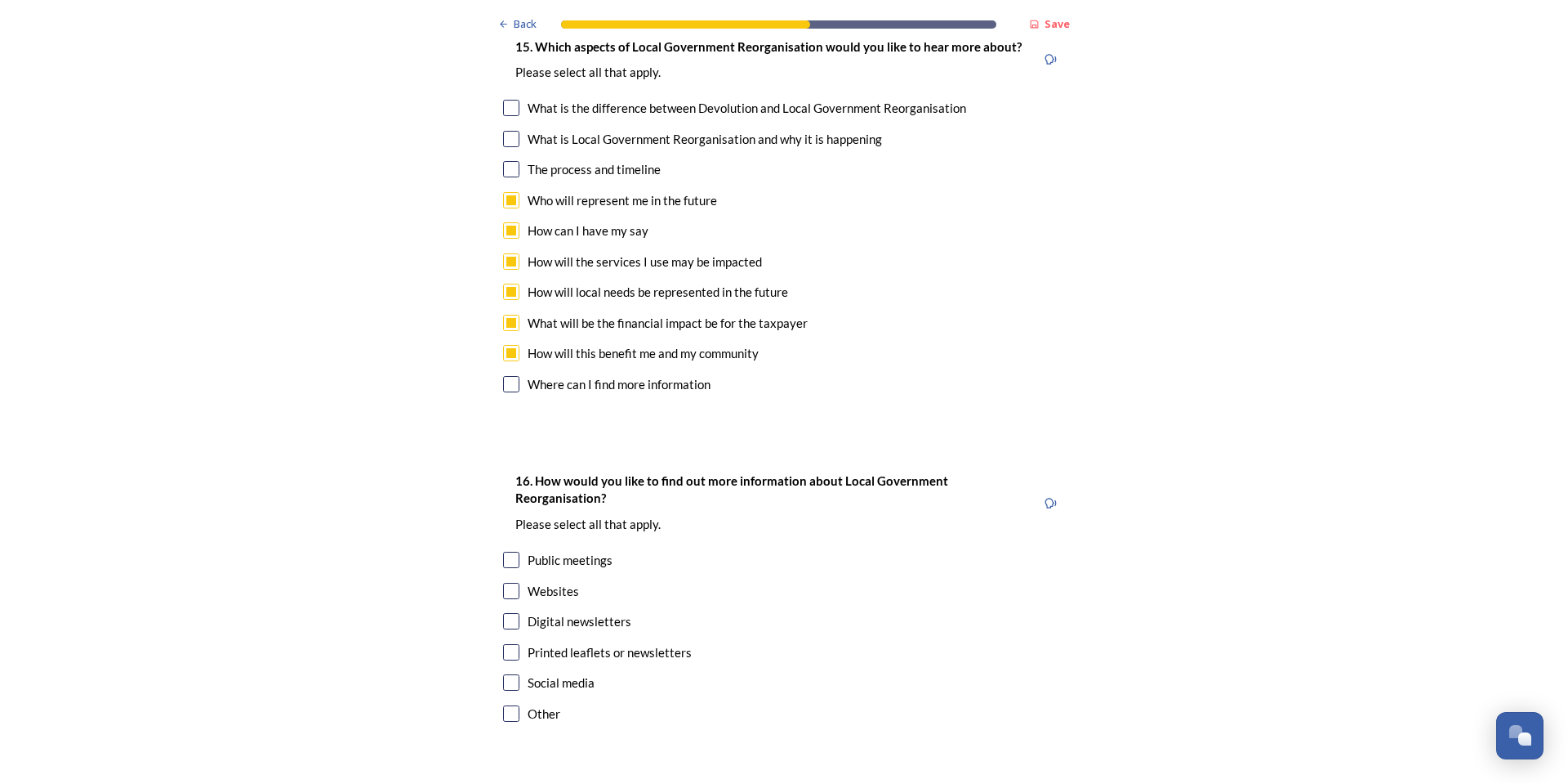
scroll to position [4821, 0]
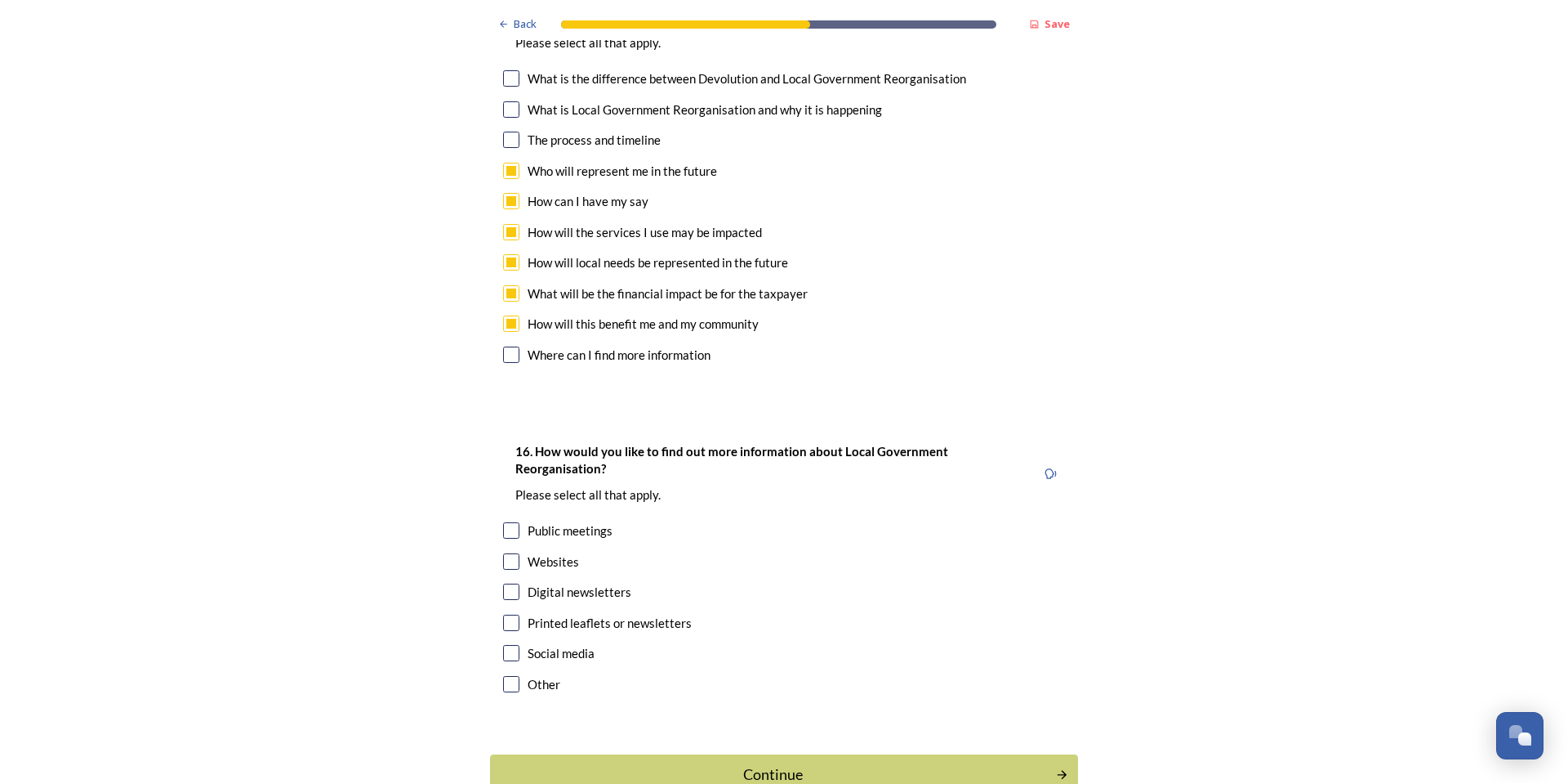
click at [504, 553] on input "checkbox" at bounding box center [510, 561] width 16 height 16
checkbox input "true"
click at [504, 583] on input "checkbox" at bounding box center [510, 591] width 16 height 16
checkbox input "true"
click at [508, 522] on input "checkbox" at bounding box center [510, 529] width 16 height 16
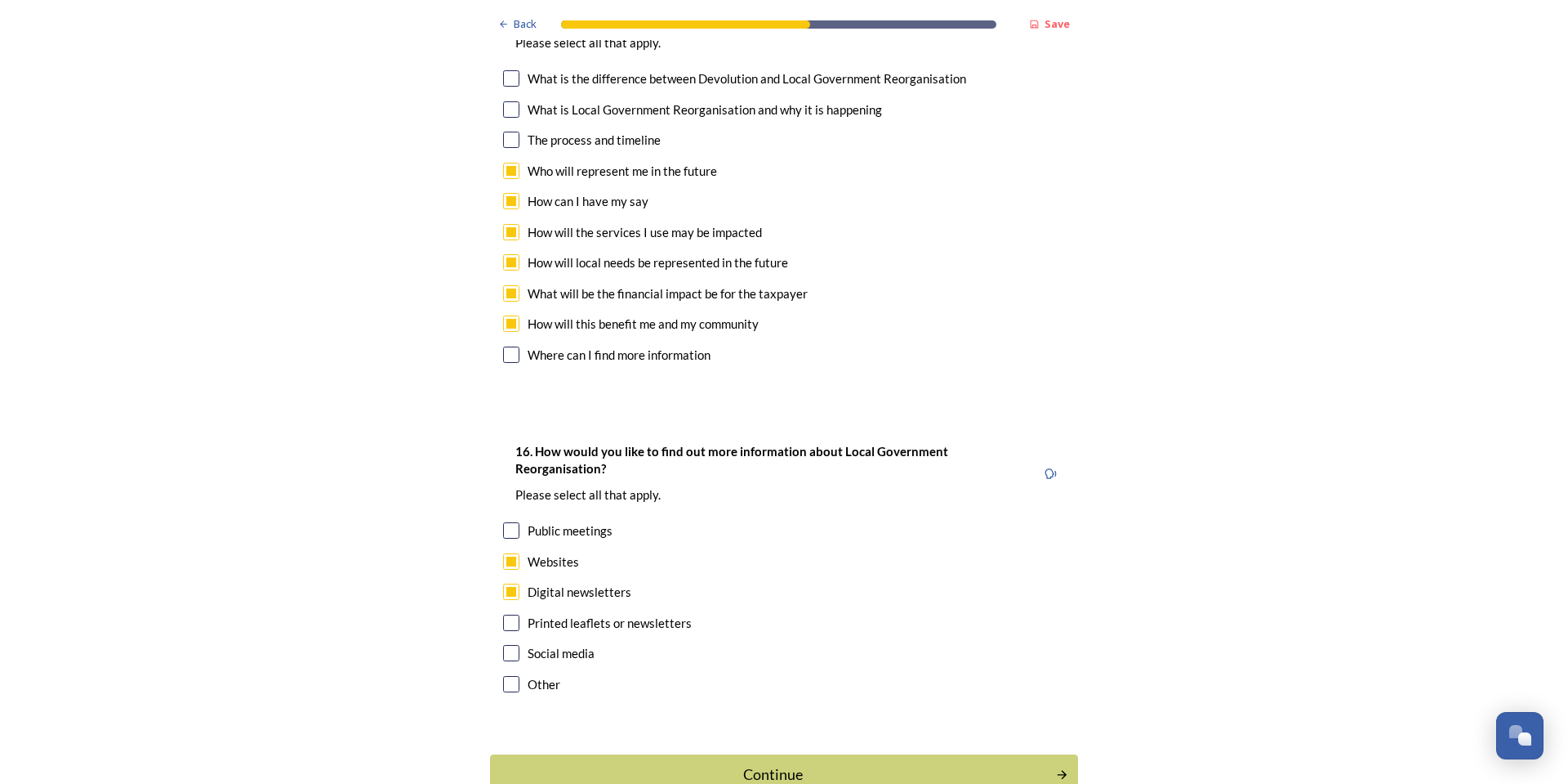
checkbox input "true"
click at [806, 764] on div "Continue" at bounding box center [773, 775] width 553 height 22
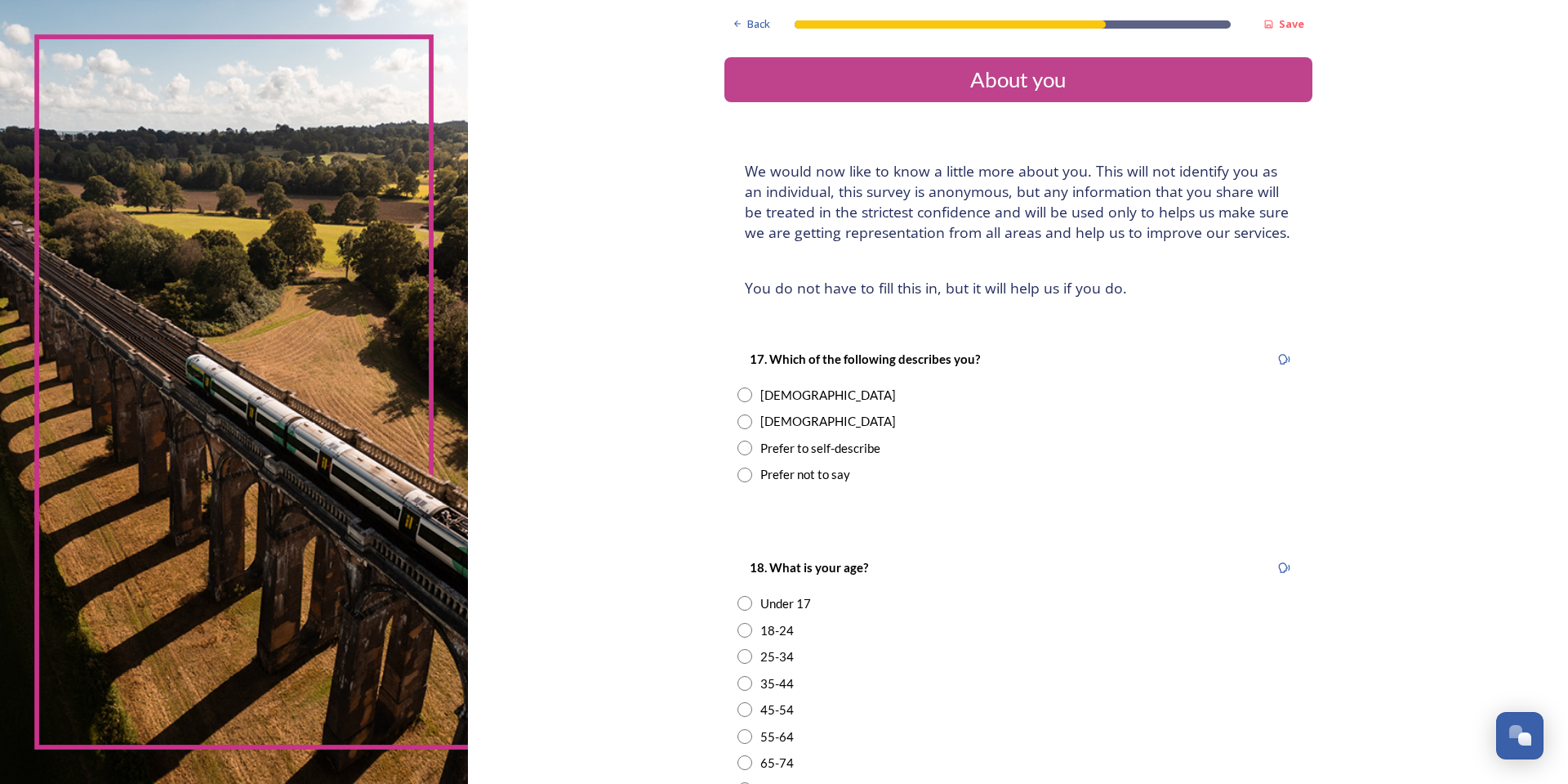
click at [773, 394] on div "[DEMOGRAPHIC_DATA]" at bounding box center [828, 395] width 136 height 19
radio input "true"
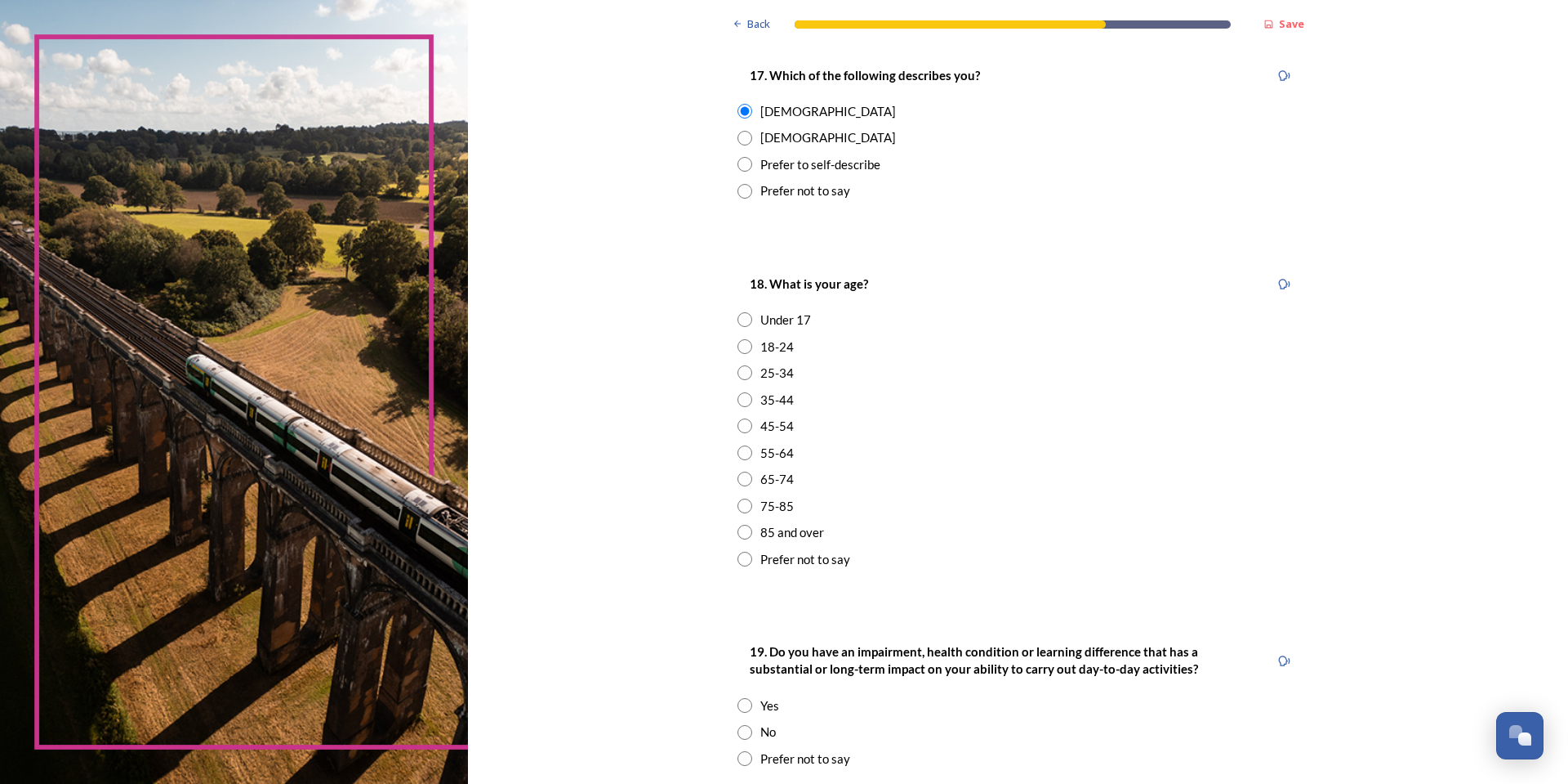
scroll to position [327, 0]
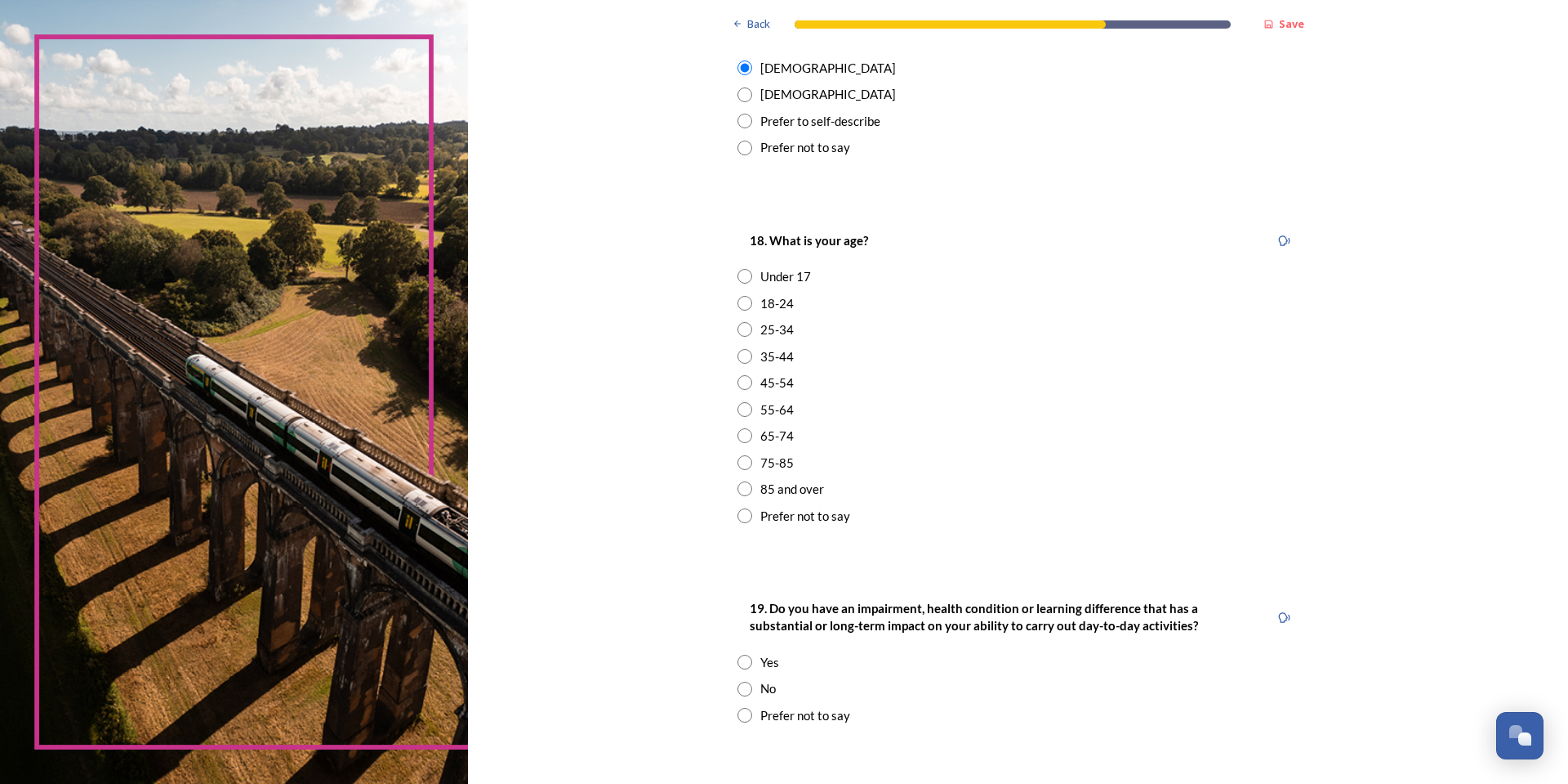
click at [776, 360] on div "35-44" at bounding box center [777, 357] width 33 height 19
radio input "true"
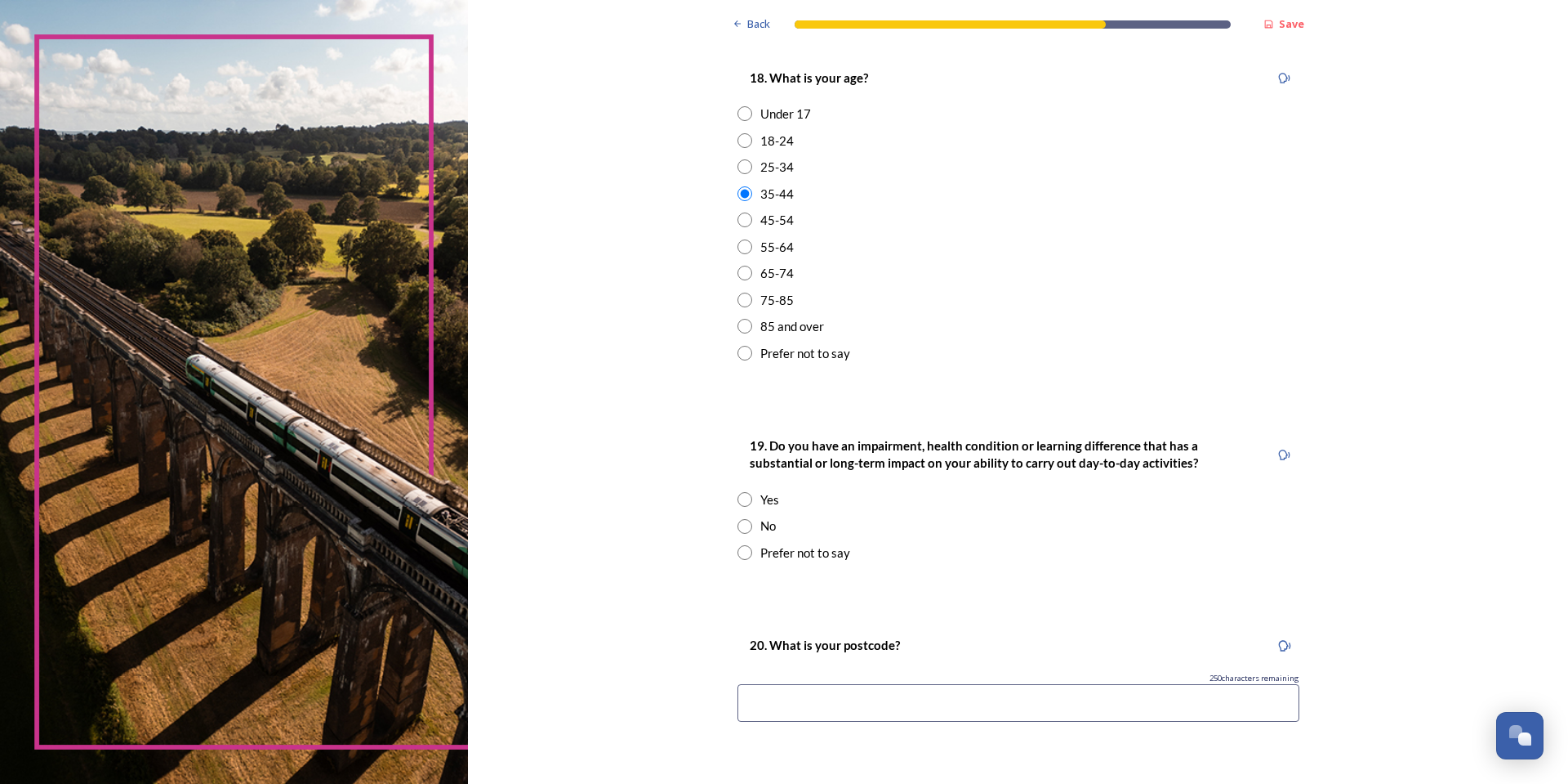
scroll to position [490, 0]
click at [766, 524] on div "No" at bounding box center [768, 525] width 15 height 19
radio input "true"
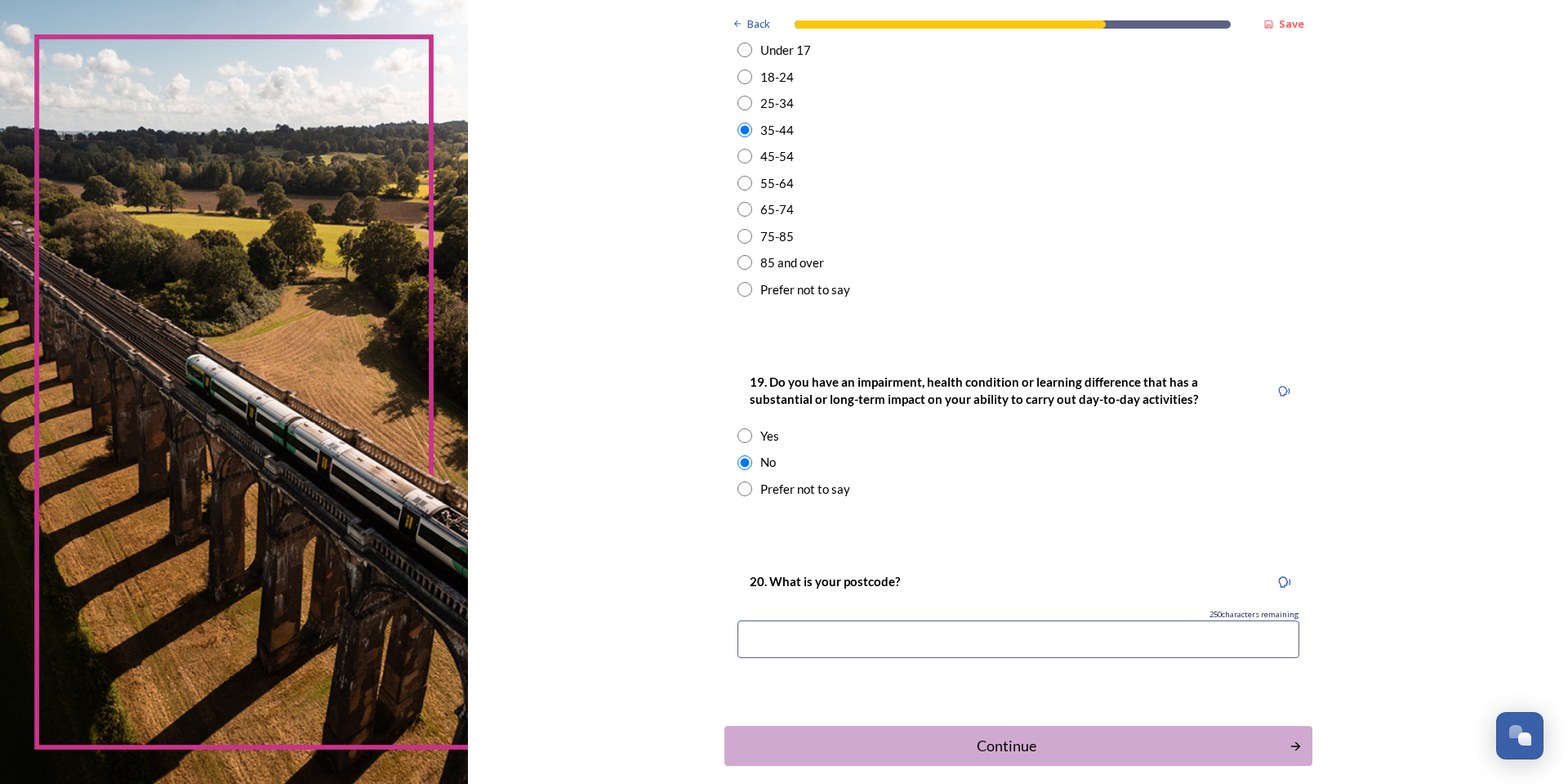
scroll to position [630, 0]
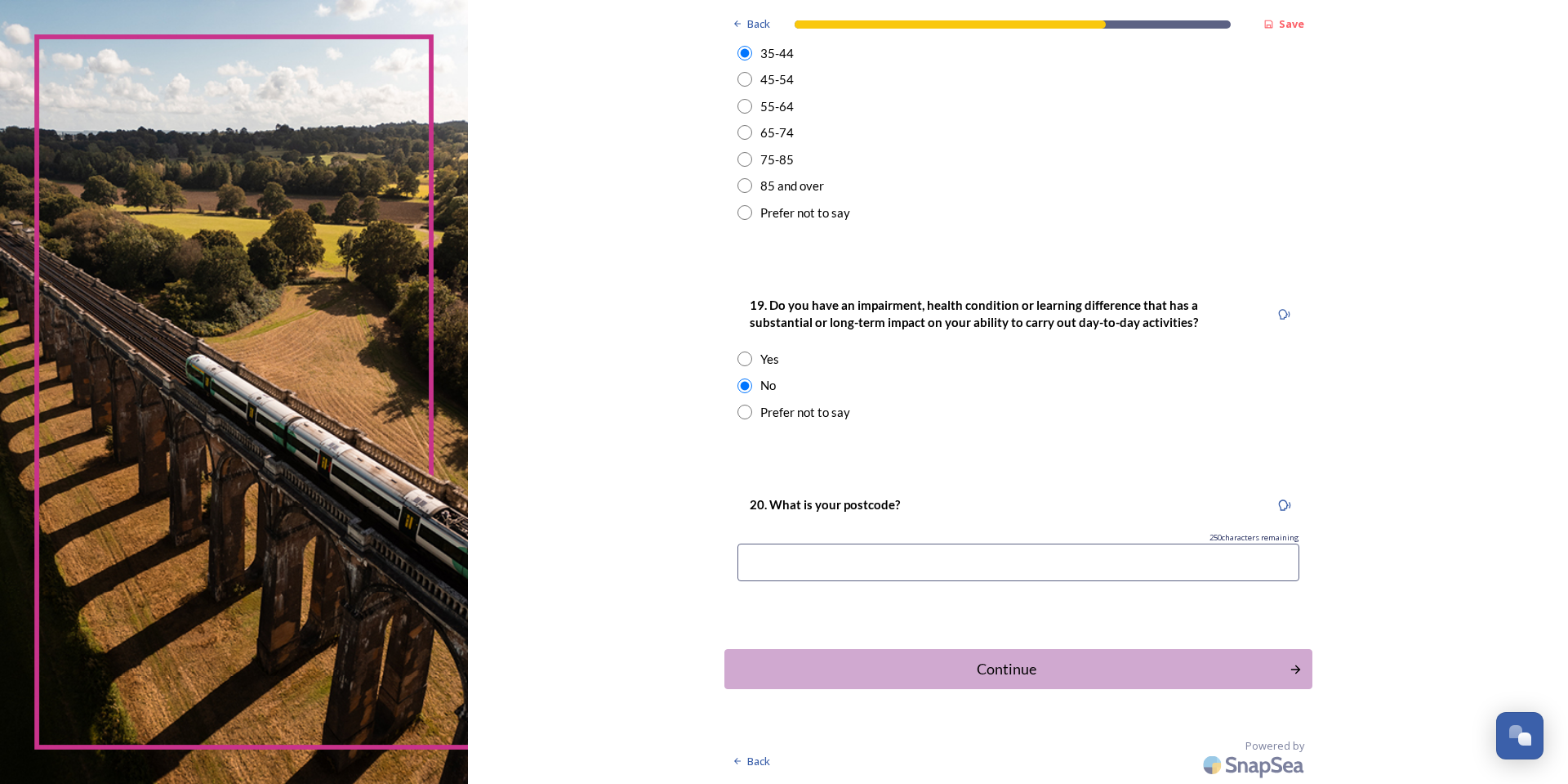
click at [833, 555] on input at bounding box center [1018, 562] width 562 height 38
type input "RH17 5BQ"
click at [1006, 675] on div "Continue" at bounding box center [1007, 669] width 548 height 22
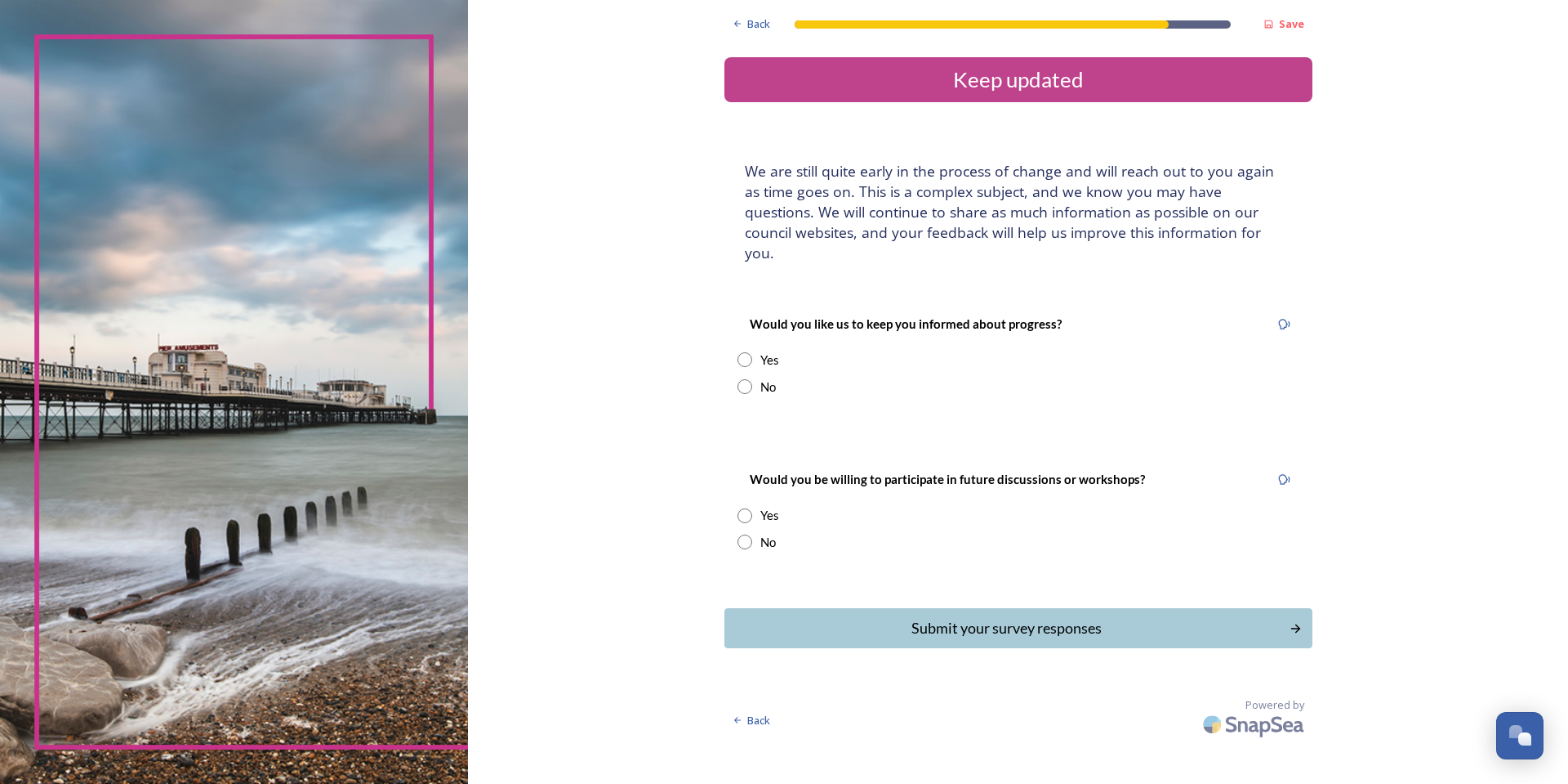
click at [767, 377] on div "No" at bounding box center [768, 387] width 15 height 19
radio input "true"
click at [767, 533] on div "No" at bounding box center [768, 542] width 15 height 19
radio input "true"
click at [953, 617] on div "Submit your survey responses" at bounding box center [1006, 628] width 553 height 22
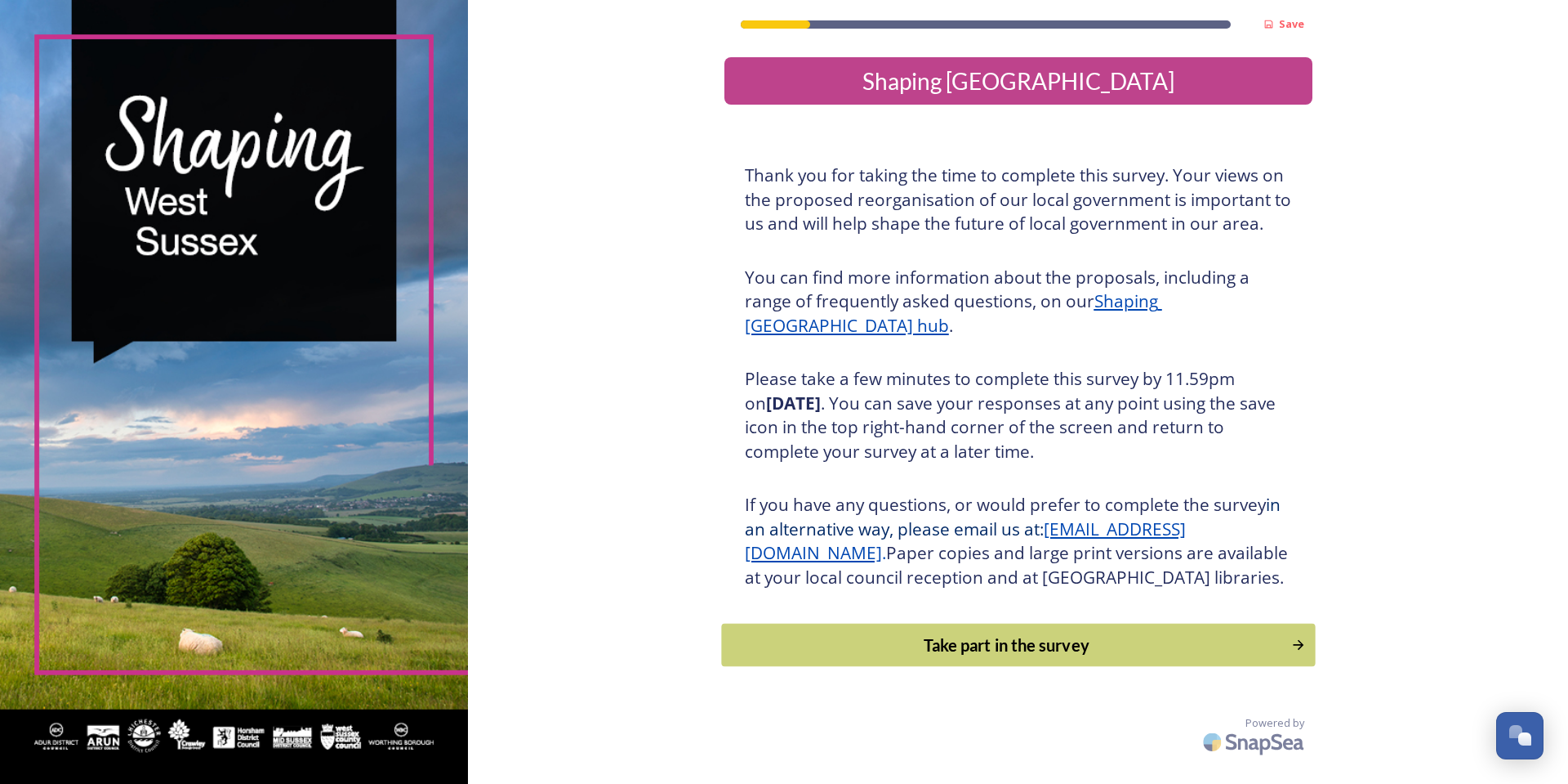
click at [942, 657] on div "Take part in the survey" at bounding box center [1006, 645] width 552 height 25
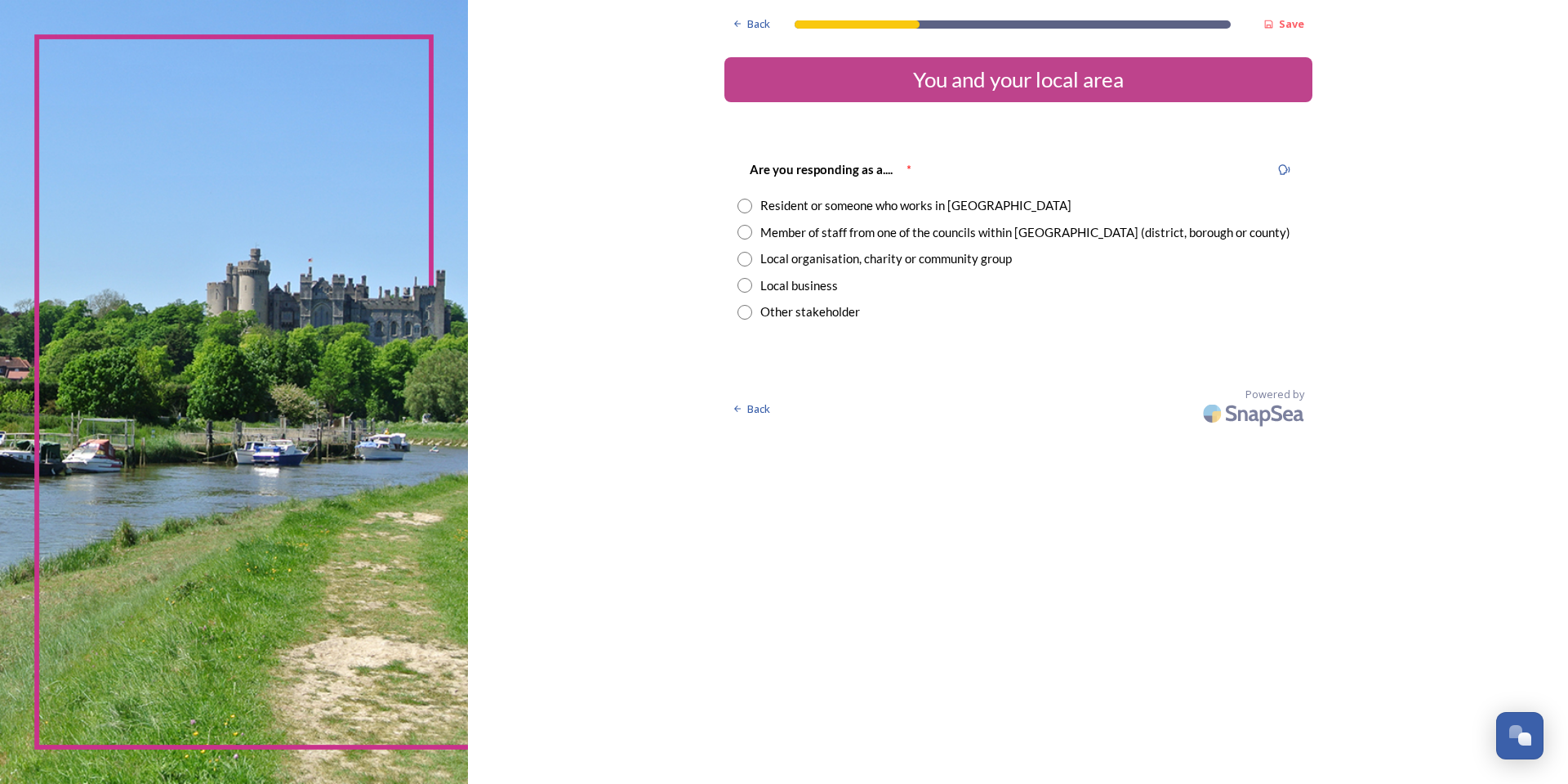
click at [813, 237] on div "Member of staff from one of the councils within [GEOGRAPHIC_DATA] (district, bo…" at bounding box center [1025, 232] width 530 height 19
radio input "true"
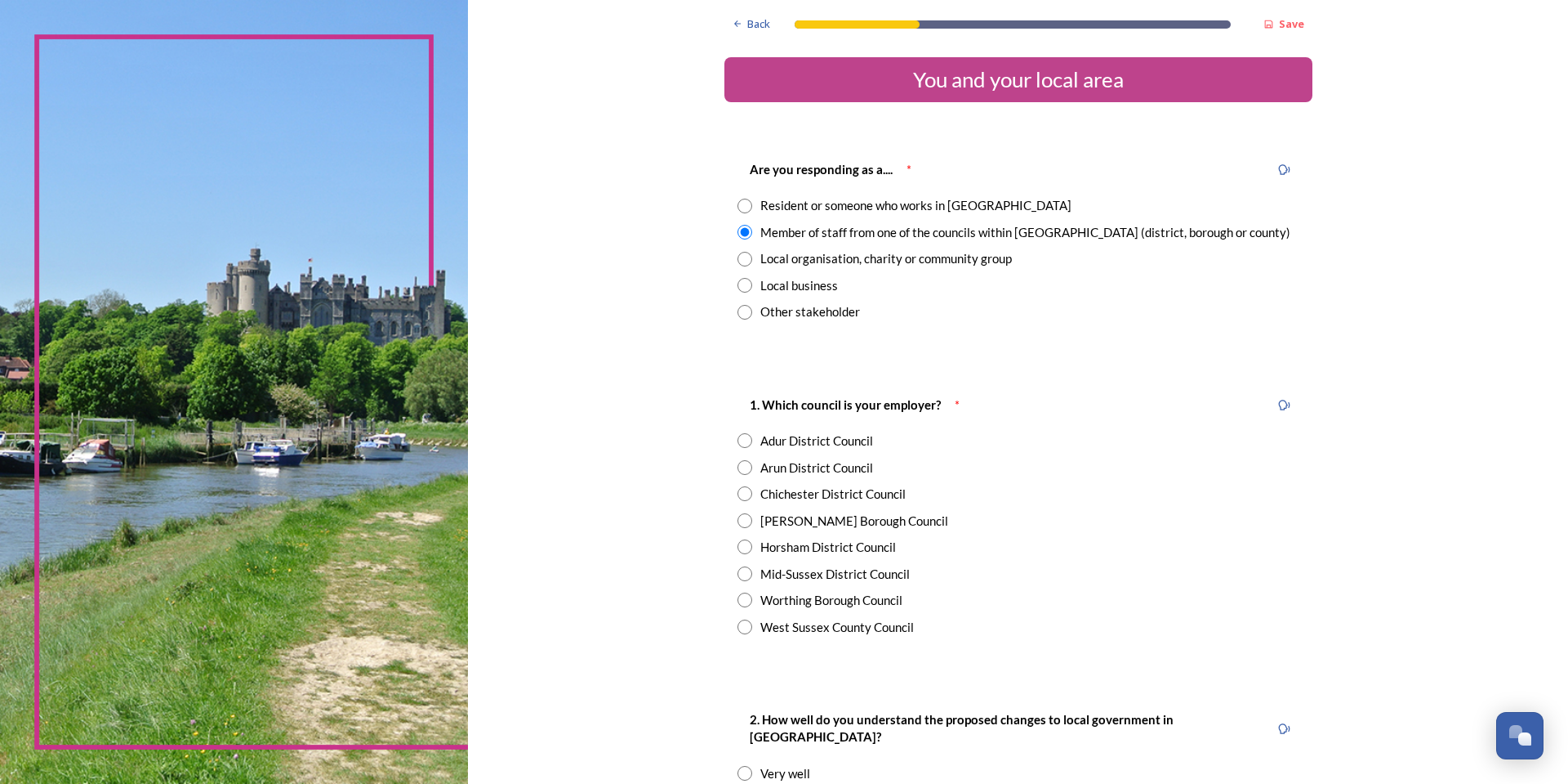
click at [837, 547] on div "Horsham District Council" at bounding box center [828, 547] width 136 height 19
radio input "true"
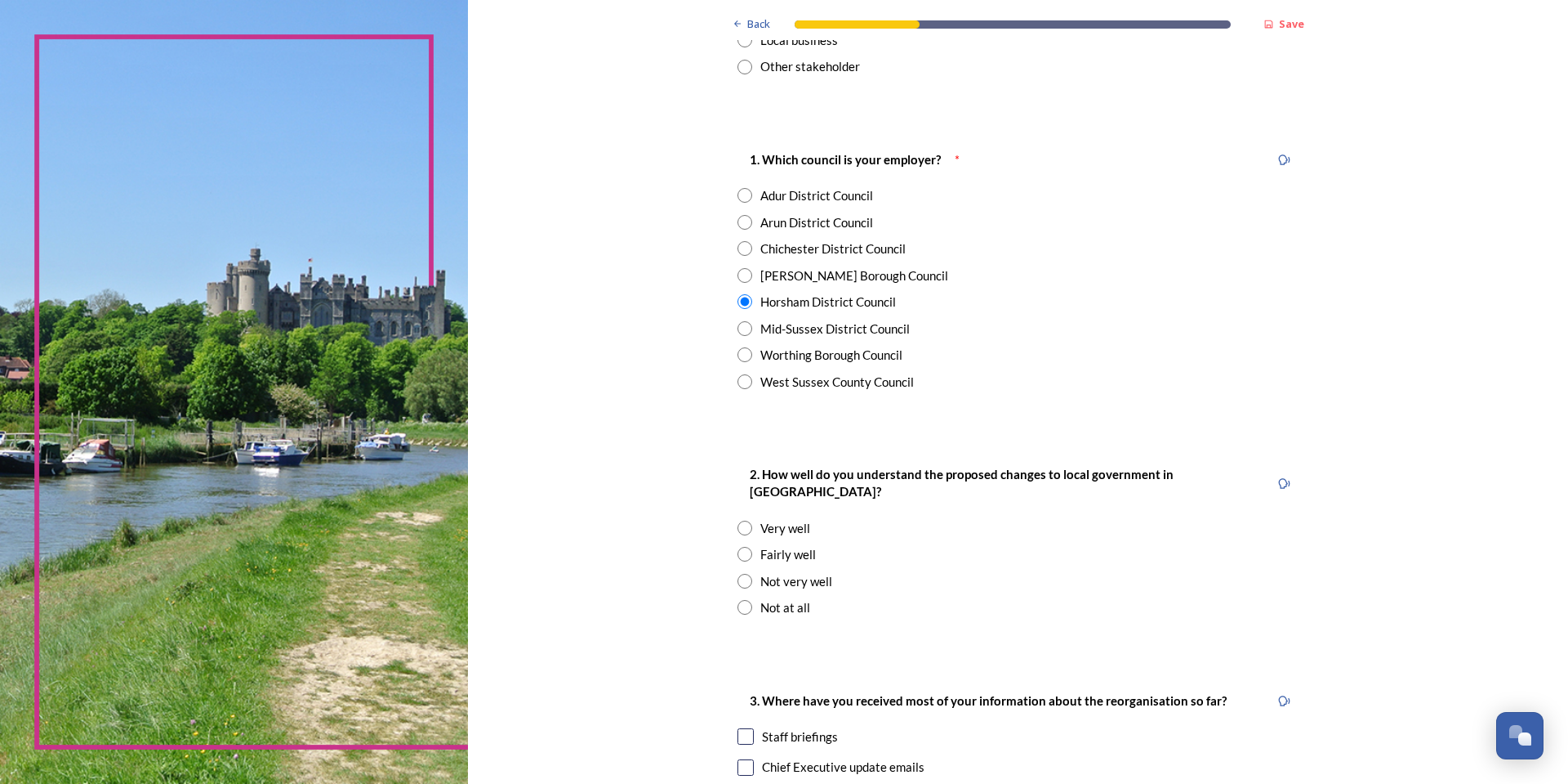
scroll to position [327, 0]
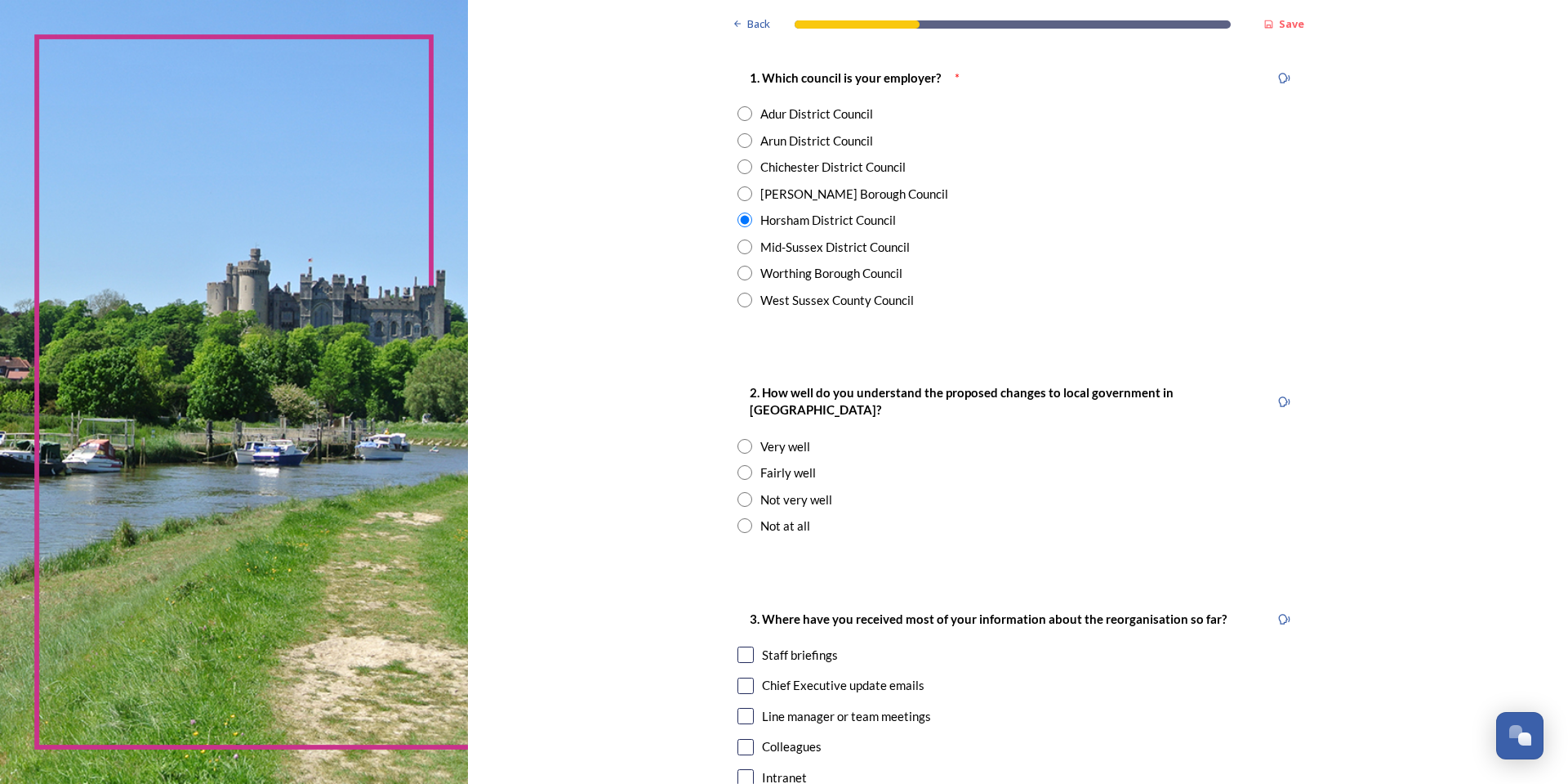
click at [783, 464] on div "Fairly well" at bounding box center [788, 473] width 55 height 19
radio input "true"
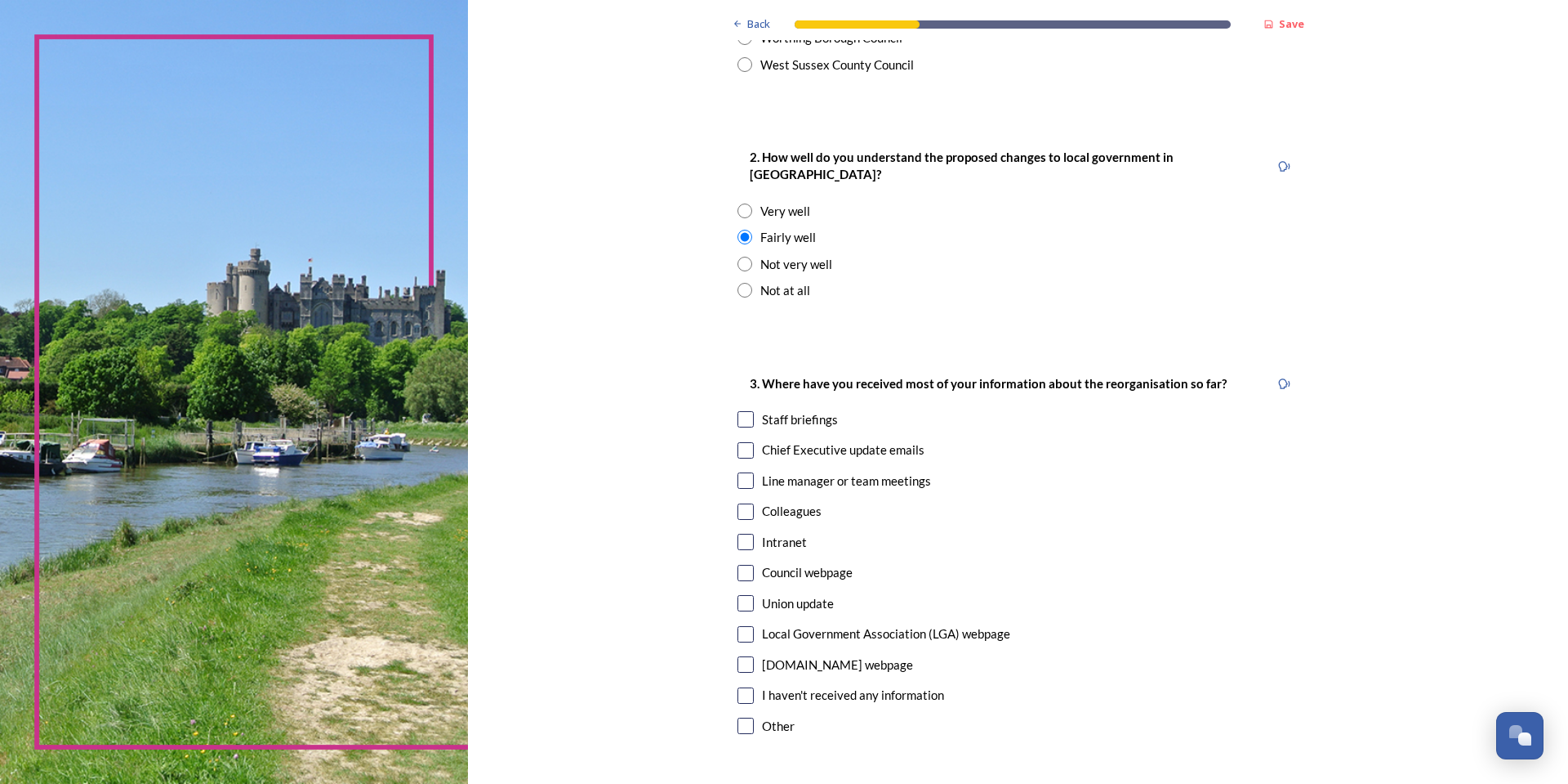
scroll to position [572, 0]
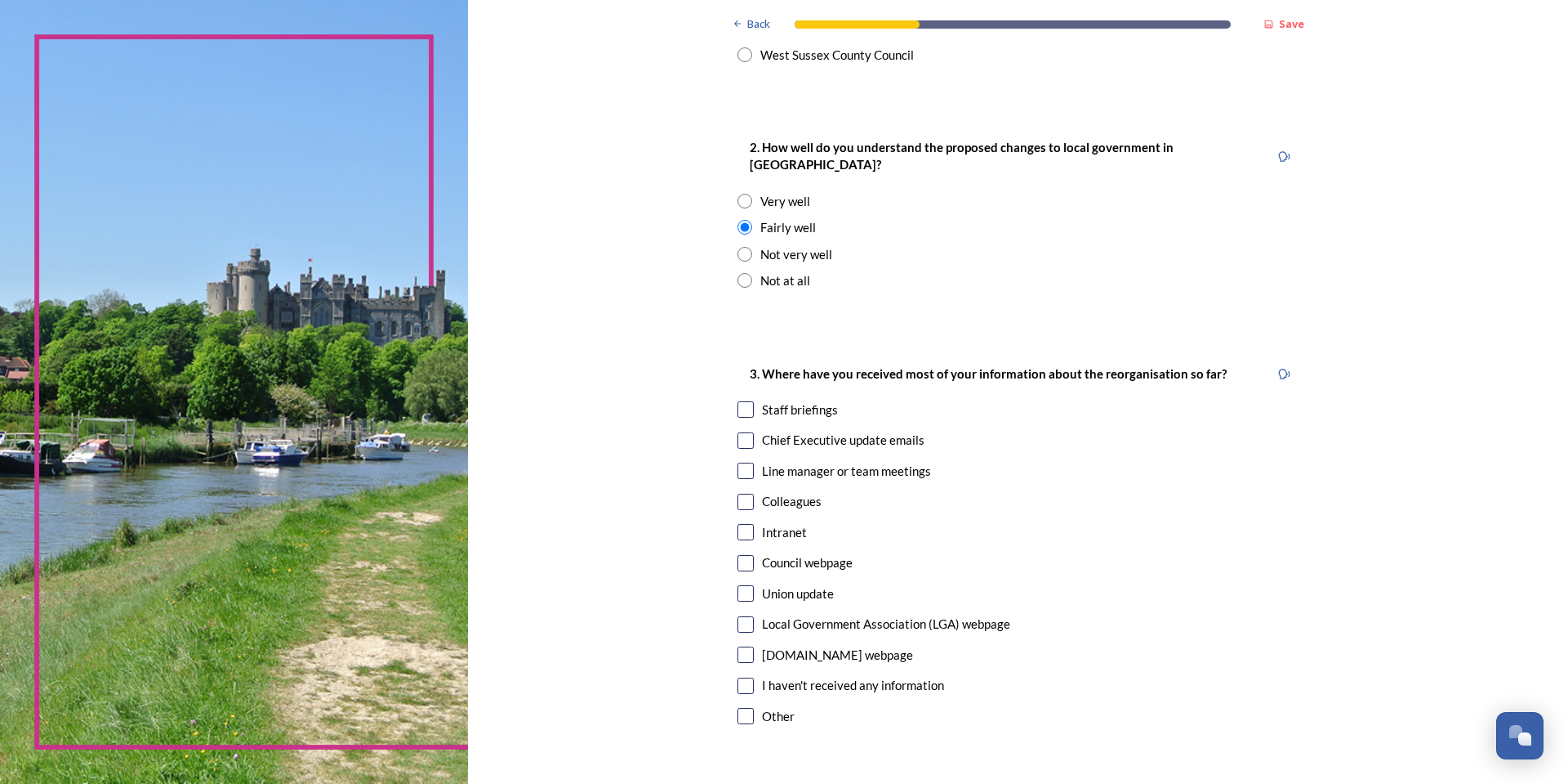
click at [737, 401] on input "checkbox" at bounding box center [745, 409] width 16 height 16
checkbox input "true"
click at [744, 432] on input "checkbox" at bounding box center [745, 440] width 16 height 16
checkbox input "true"
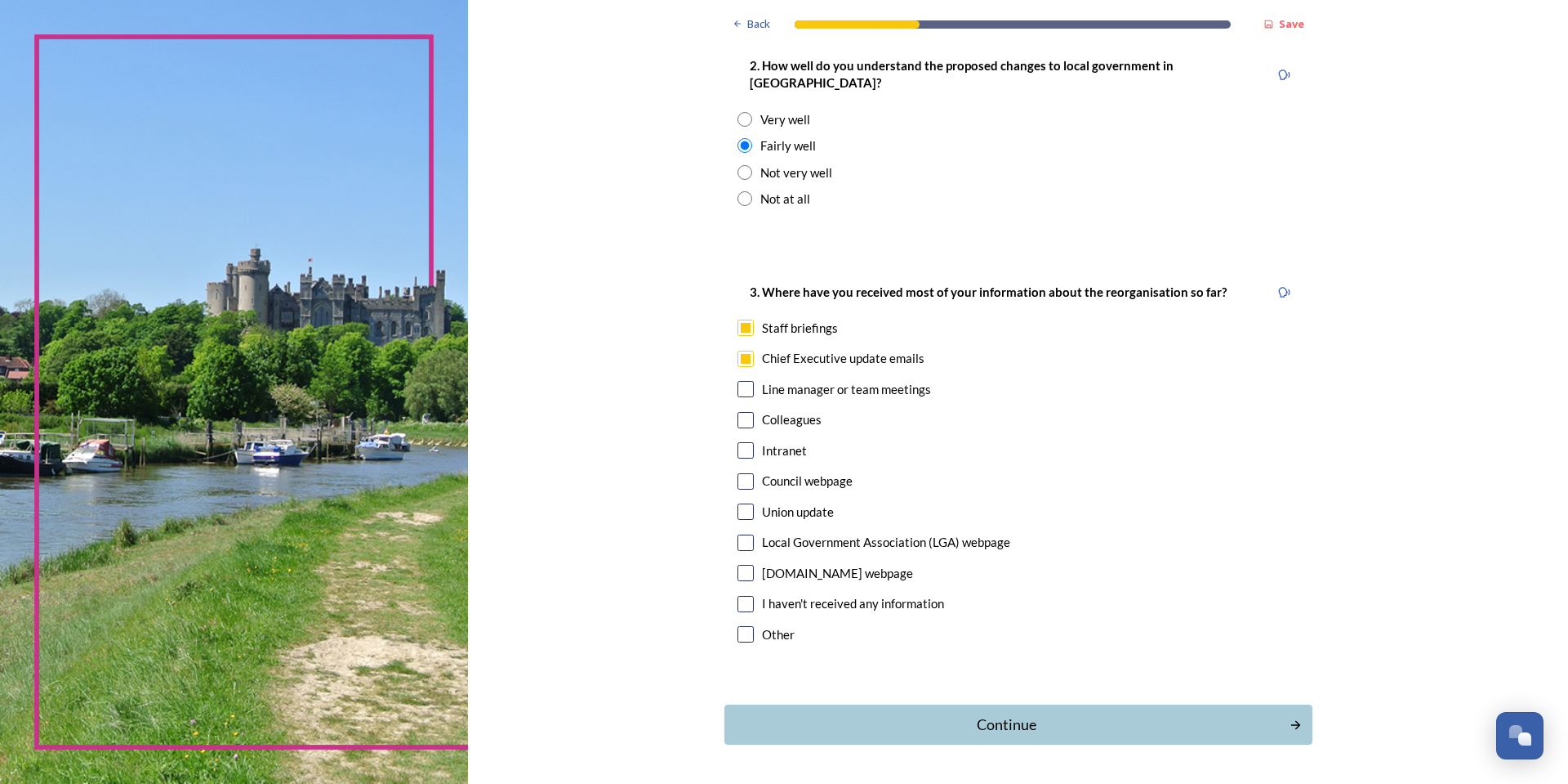
scroll to position [692, 0]
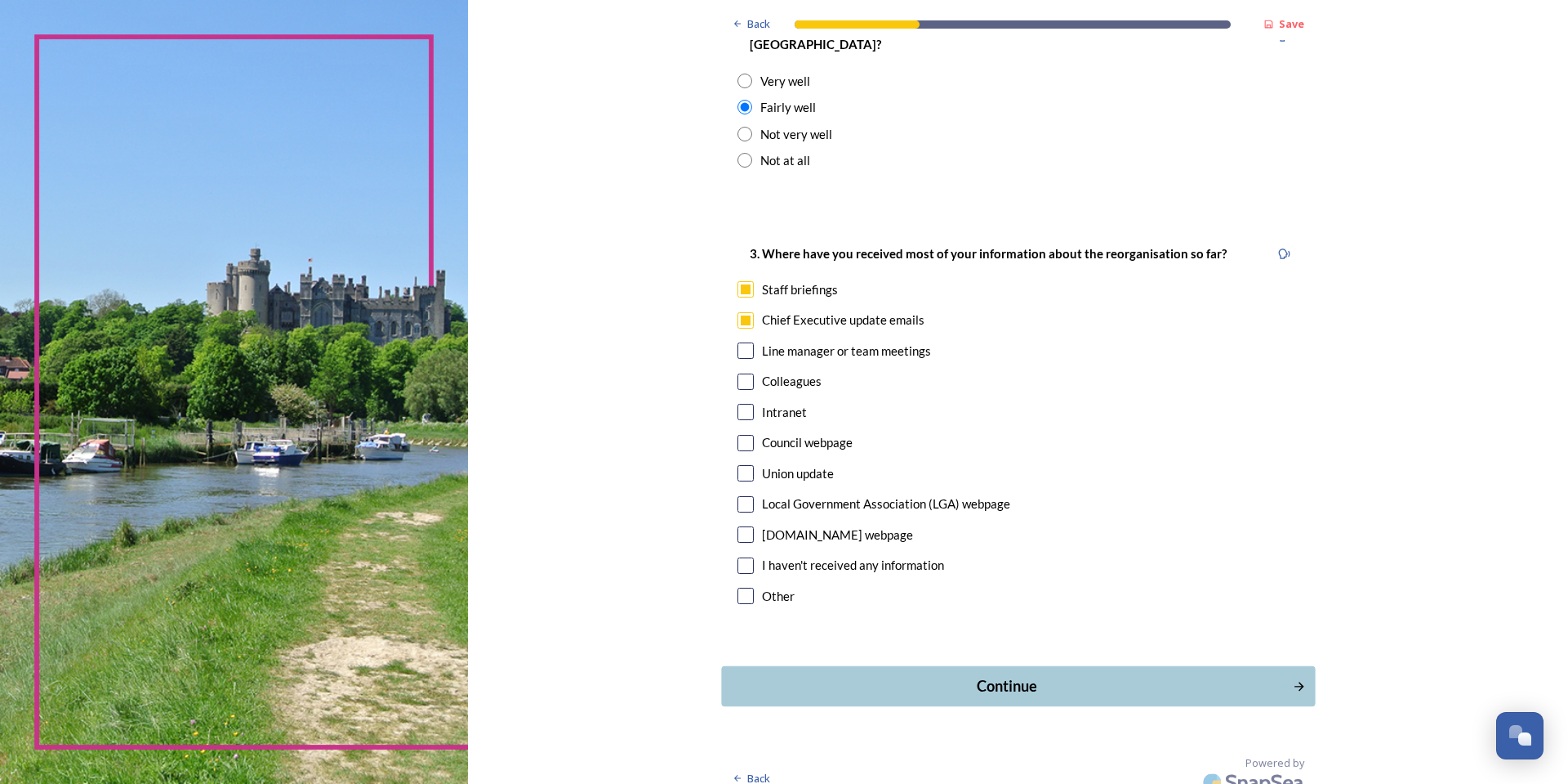
click at [1017, 675] on div "Continue" at bounding box center [1006, 686] width 553 height 22
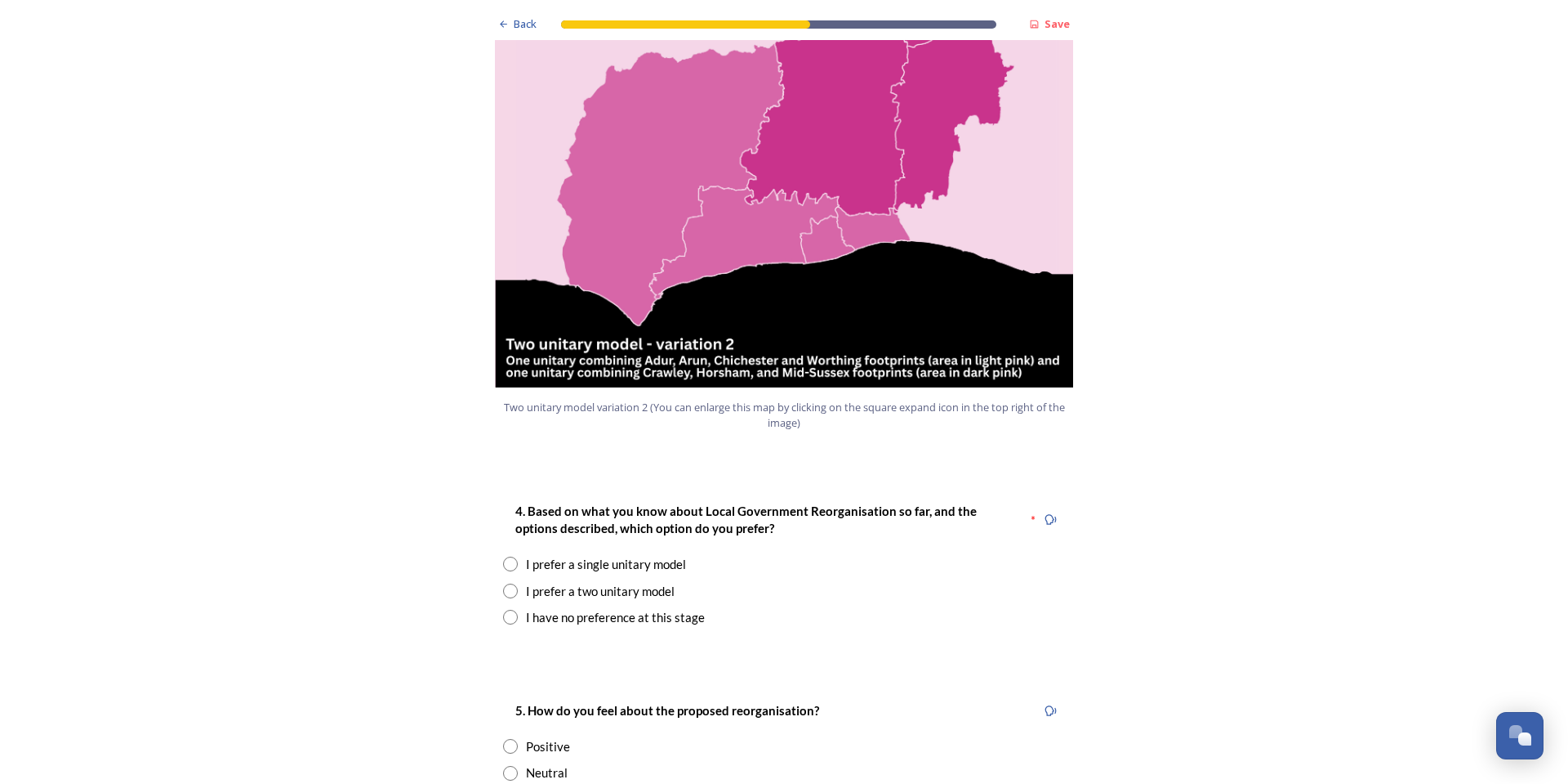
scroll to position [1798, 0]
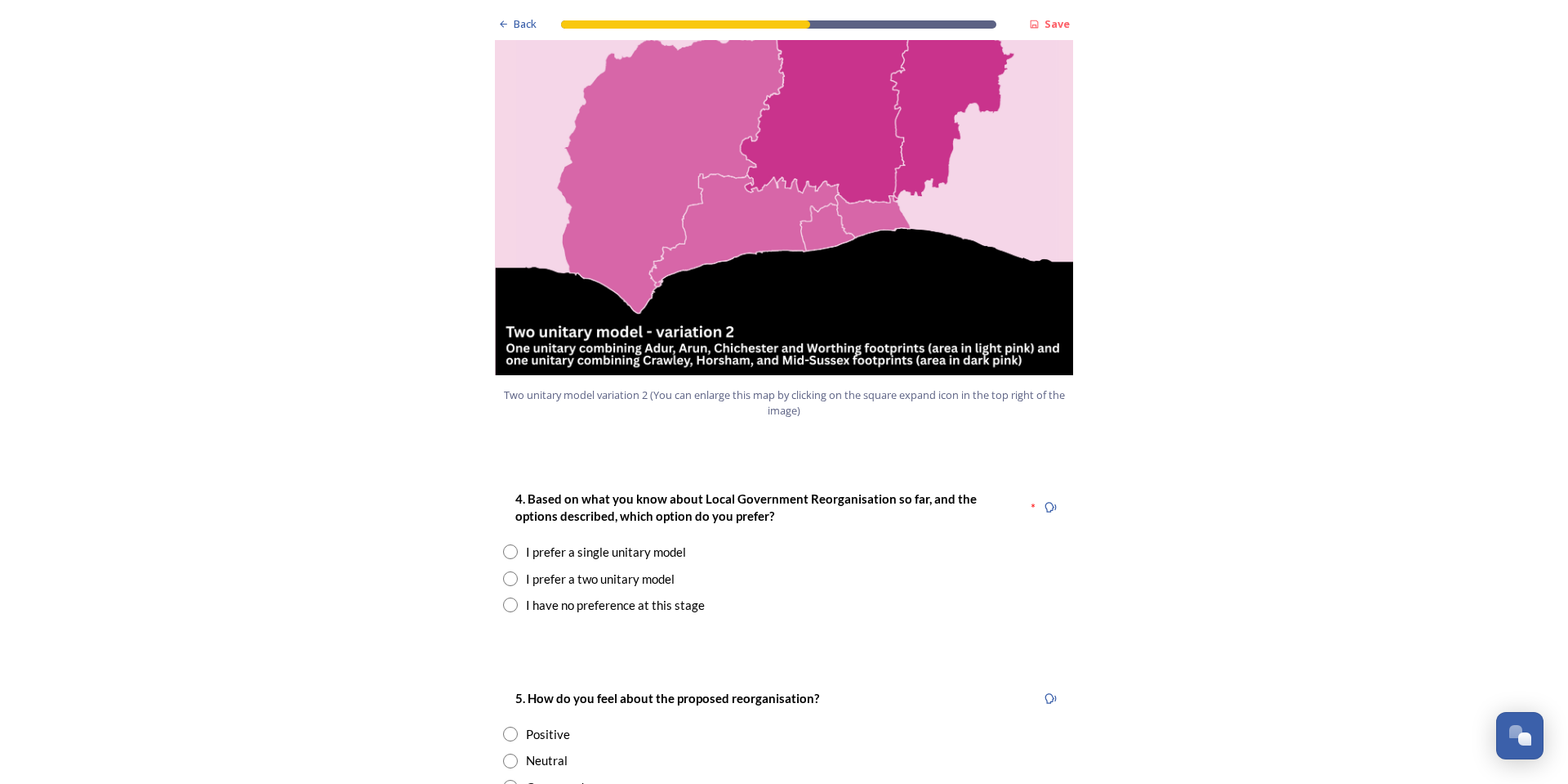
click at [558, 570] on div "I prefer a two unitary model" at bounding box center [600, 579] width 149 height 19
radio input "true"
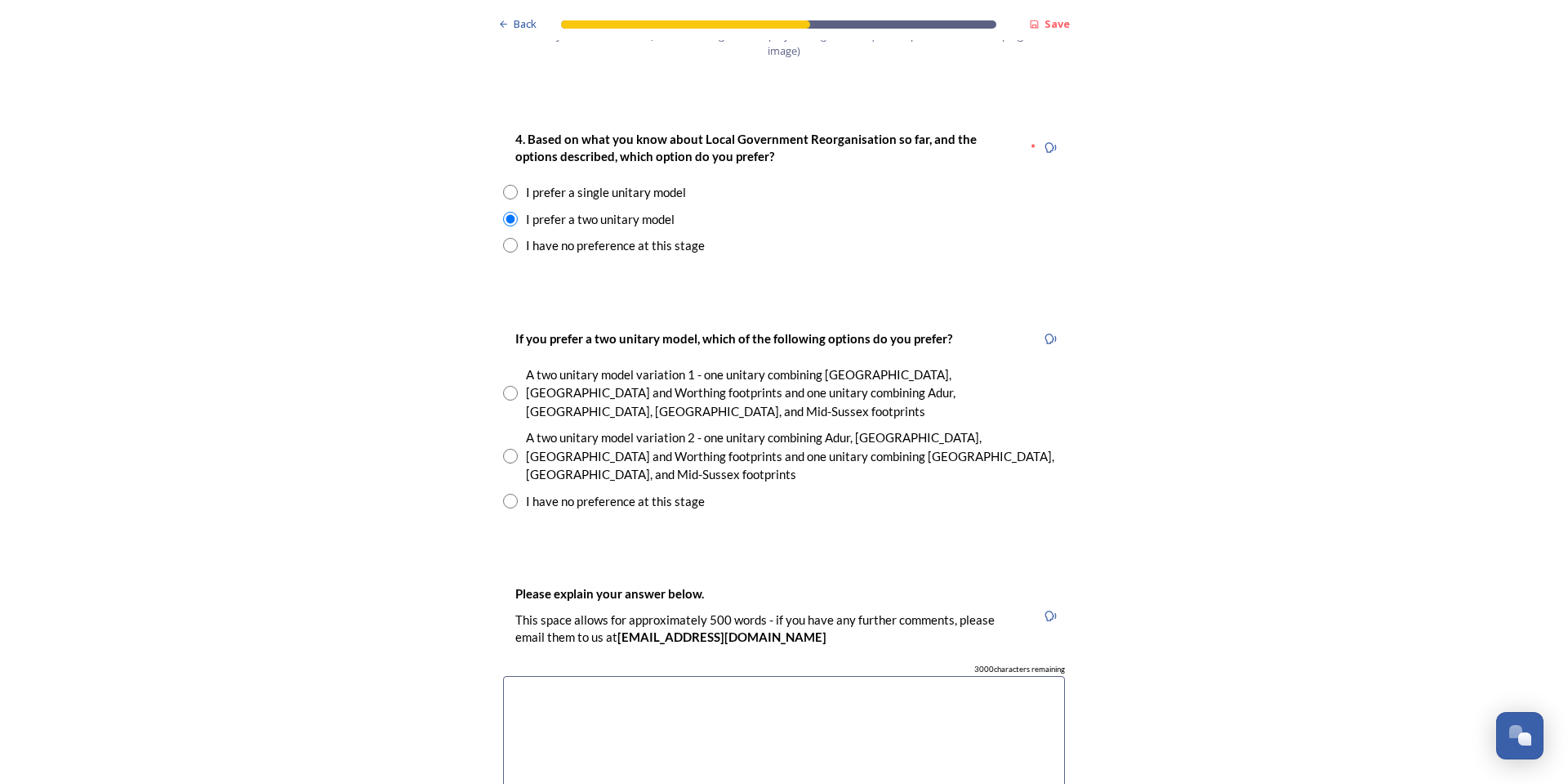
scroll to position [2207, 0]
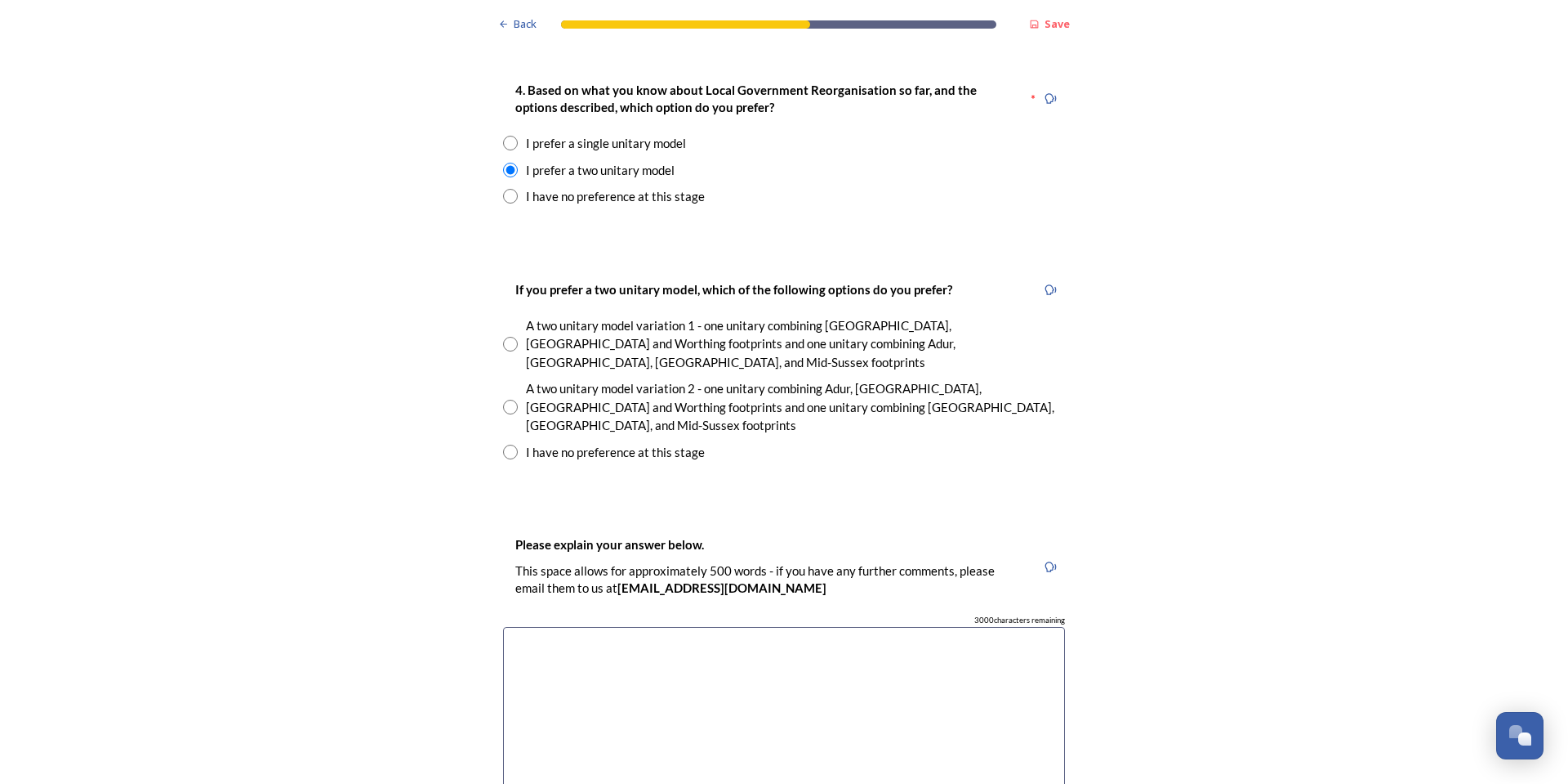
click at [578, 379] on div "A two unitary model variation 2 - one unitary combining Adur, [GEOGRAPHIC_DATA]…" at bounding box center [796, 407] width 539 height 56
radio input "true"
click at [558, 627] on textarea at bounding box center [784, 718] width 562 height 184
type textarea "P"
type textarea "T"
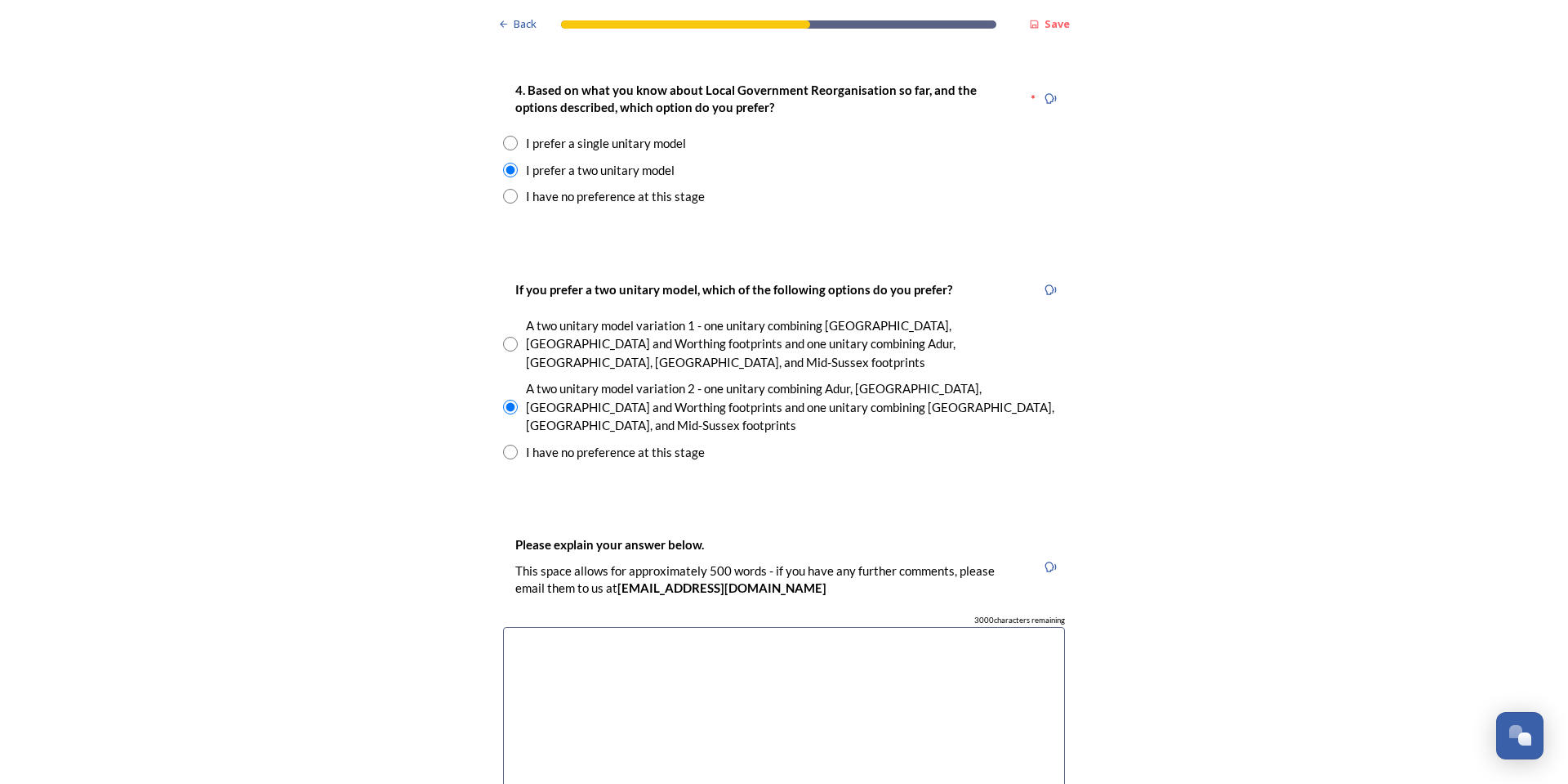
paste textarea "Think the single unitary covers too large a population circa £900k people, worr…"
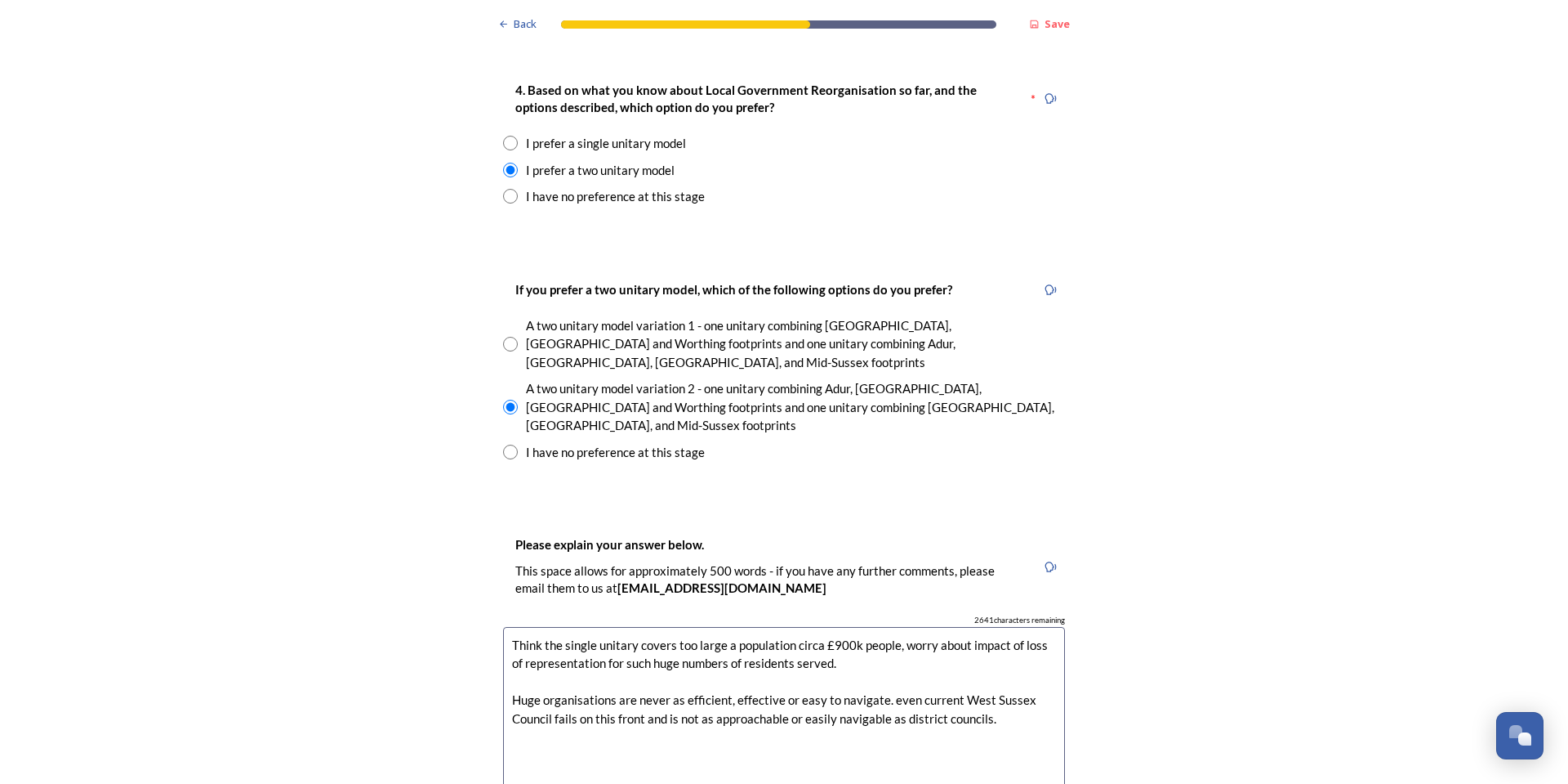
click at [852, 627] on textarea "Think the single unitary covers too large a population circa £900k people, worr…" at bounding box center [784, 718] width 562 height 184
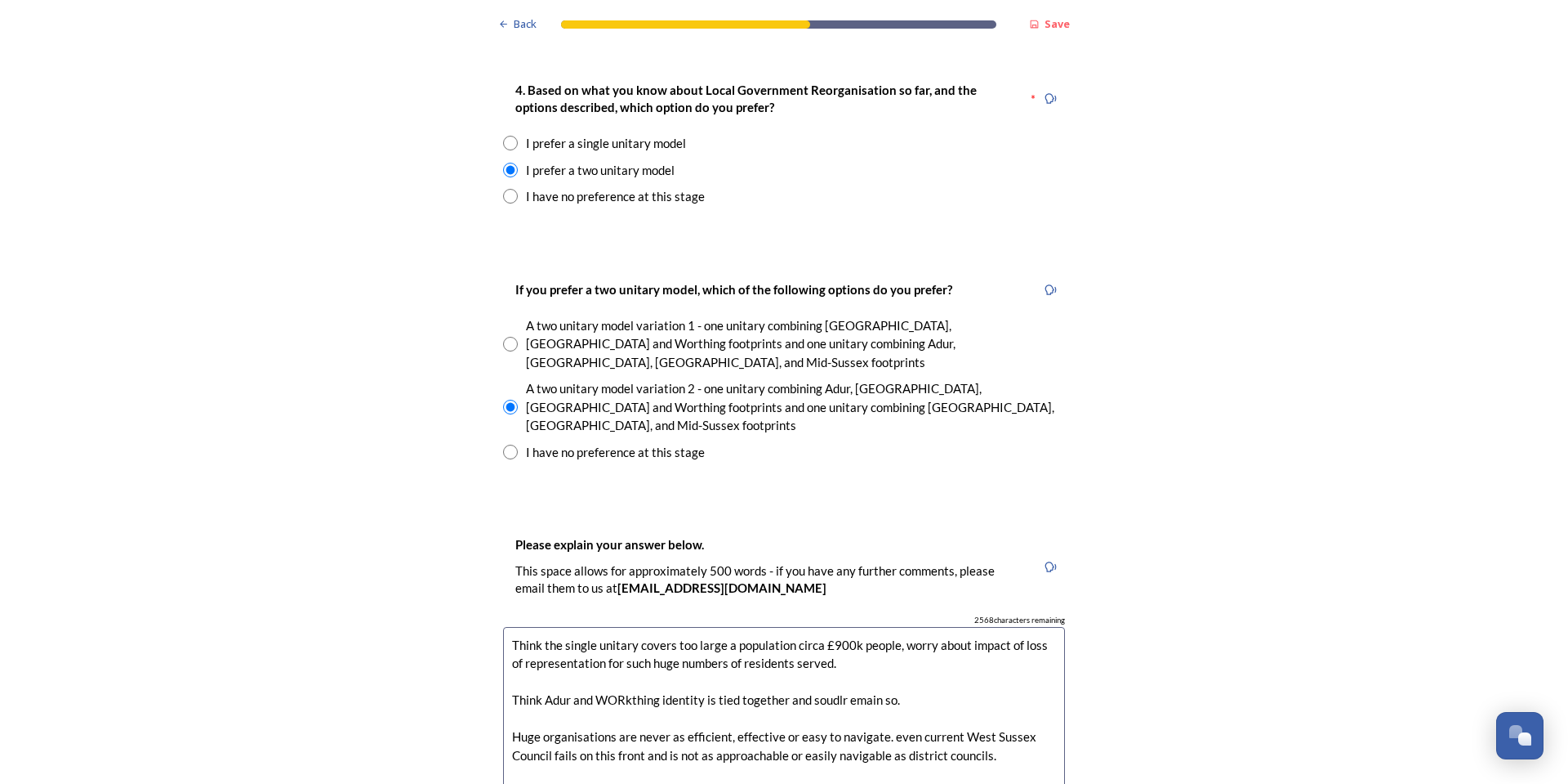
drag, startPoint x: 552, startPoint y: 618, endPoint x: 656, endPoint y: 650, distance: 108.8
click at [658, 659] on textarea "Think the single unitary covers too large a population circa £900k people, worr…" at bounding box center [784, 718] width 562 height 184
drag, startPoint x: 813, startPoint y: 619, endPoint x: 785, endPoint y: 598, distance: 35.0
click at [785, 627] on textarea "Think the single unitary covers too large a population circa £900k people, worr…" at bounding box center [784, 718] width 562 height 184
click at [802, 627] on textarea "Think the single unitary covers too large a population circa £900k people, worr…" at bounding box center [784, 718] width 562 height 184
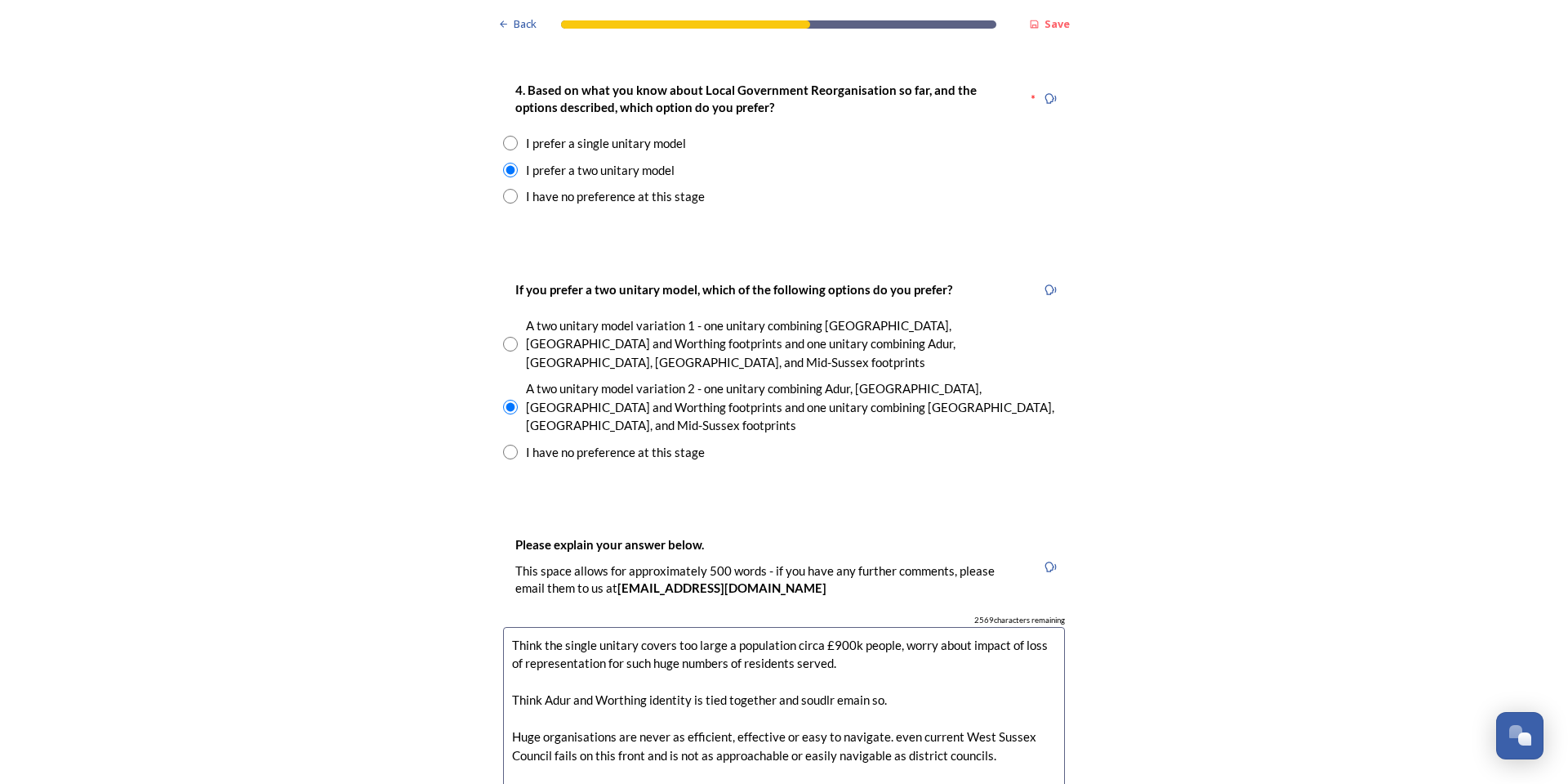
click at [802, 627] on textarea "Think the single unitary covers too large a population circa £900k people, worr…" at bounding box center [784, 718] width 562 height 184
drag, startPoint x: 999, startPoint y: 672, endPoint x: 489, endPoint y: 646, distance: 510.7
click at [490, 646] on div "Please explain your answer below. This space allows for approximately 500 words…" at bounding box center [784, 680] width 588 height 323
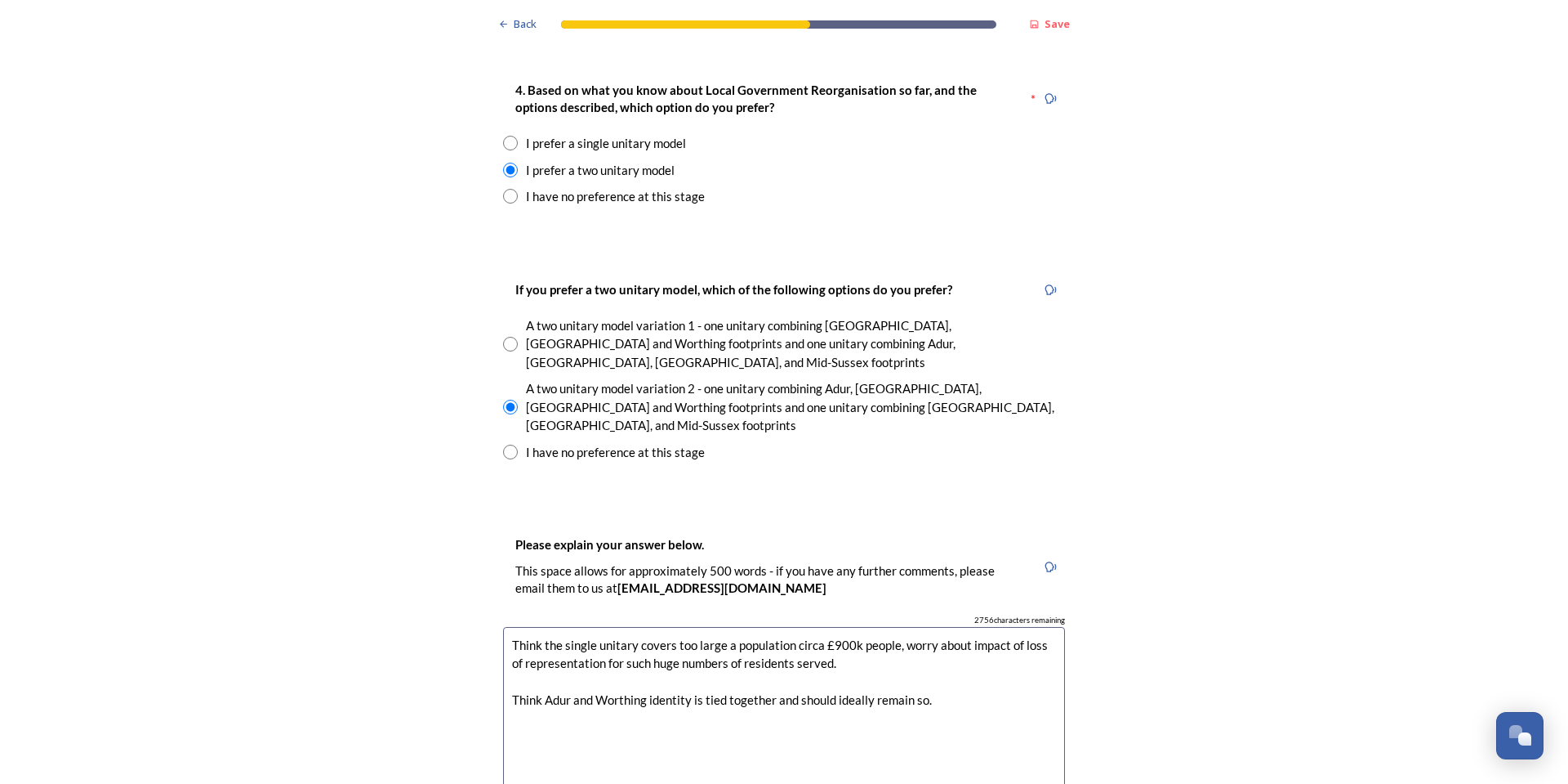
click at [526, 627] on textarea "Think the single unitary covers too large a population circa £900k people, worr…" at bounding box center [784, 718] width 562 height 184
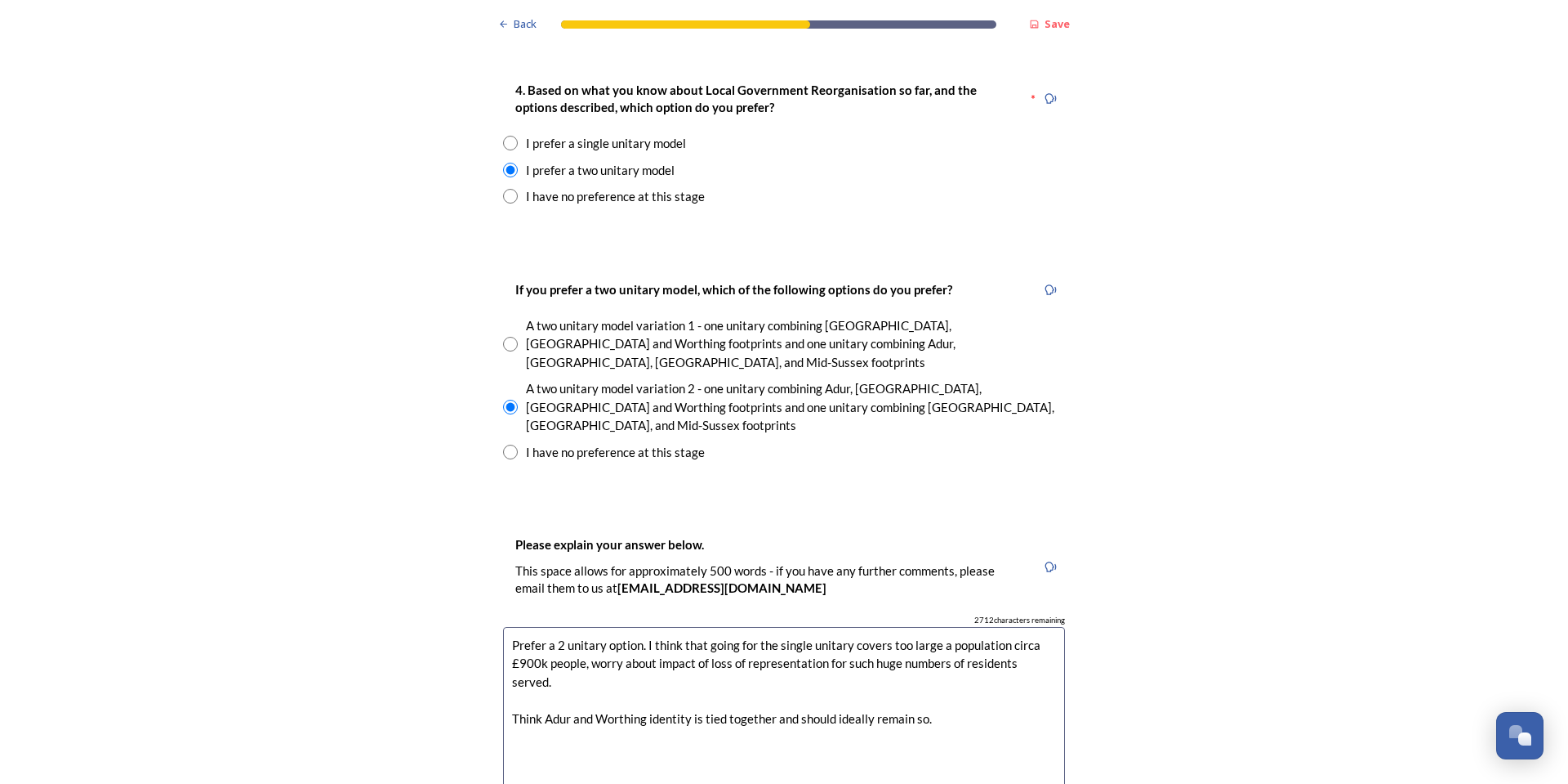
click at [857, 627] on textarea "Prefer a 2 unitary option. I think that going for the single unitary covers too…" at bounding box center [784, 718] width 562 height 184
click at [524, 627] on textarea "Prefer a 2 unitary option. I think that going for the single unitary option is …" at bounding box center [784, 718] width 562 height 184
click at [653, 627] on textarea "Prefer a 2 unitary option. I think that going for the single unitary option is …" at bounding box center [784, 718] width 562 height 184
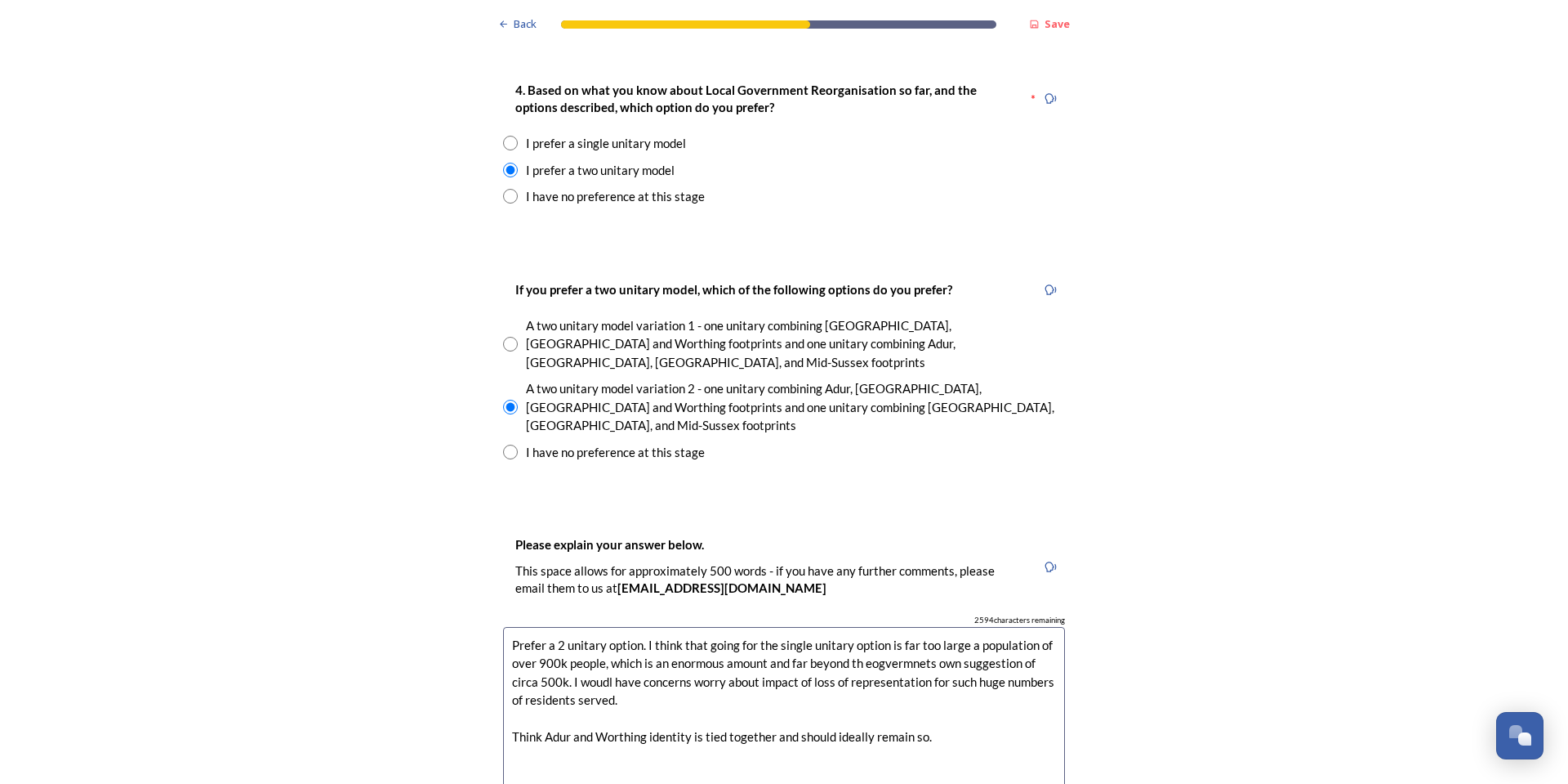
click at [865, 627] on textarea "Prefer a 2 unitary option. I think that going for the single unitary option is …" at bounding box center [784, 718] width 562 height 184
click at [566, 627] on textarea "Prefer a 2 unitary option. I think that going for the single unitary option is …" at bounding box center [784, 718] width 562 height 184
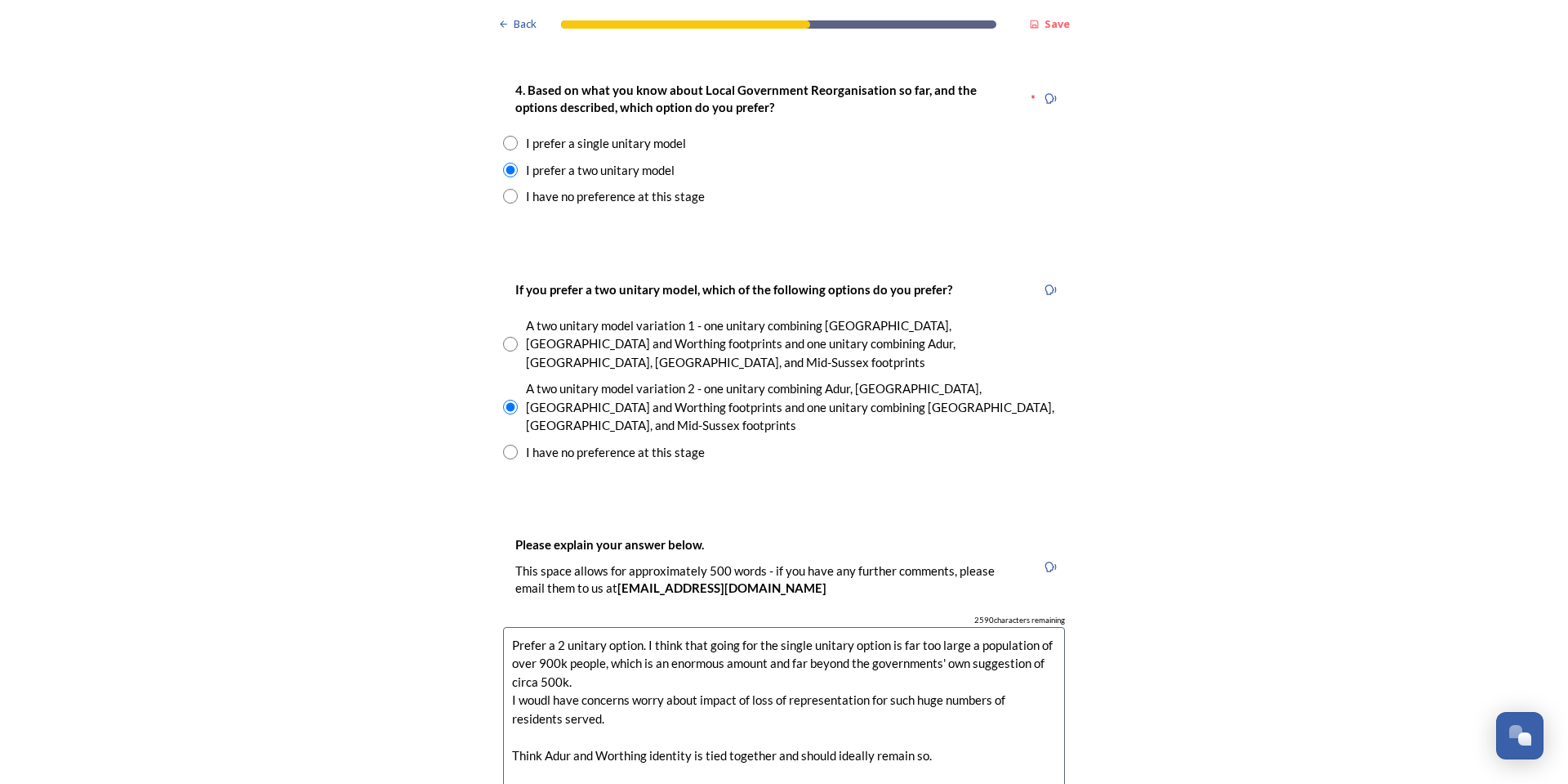
drag, startPoint x: 691, startPoint y: 615, endPoint x: 628, endPoint y: 611, distance: 63.1
click at [628, 627] on textarea "Prefer a 2 unitary option. I think that going for the single unitary option is …" at bounding box center [784, 718] width 562 height 184
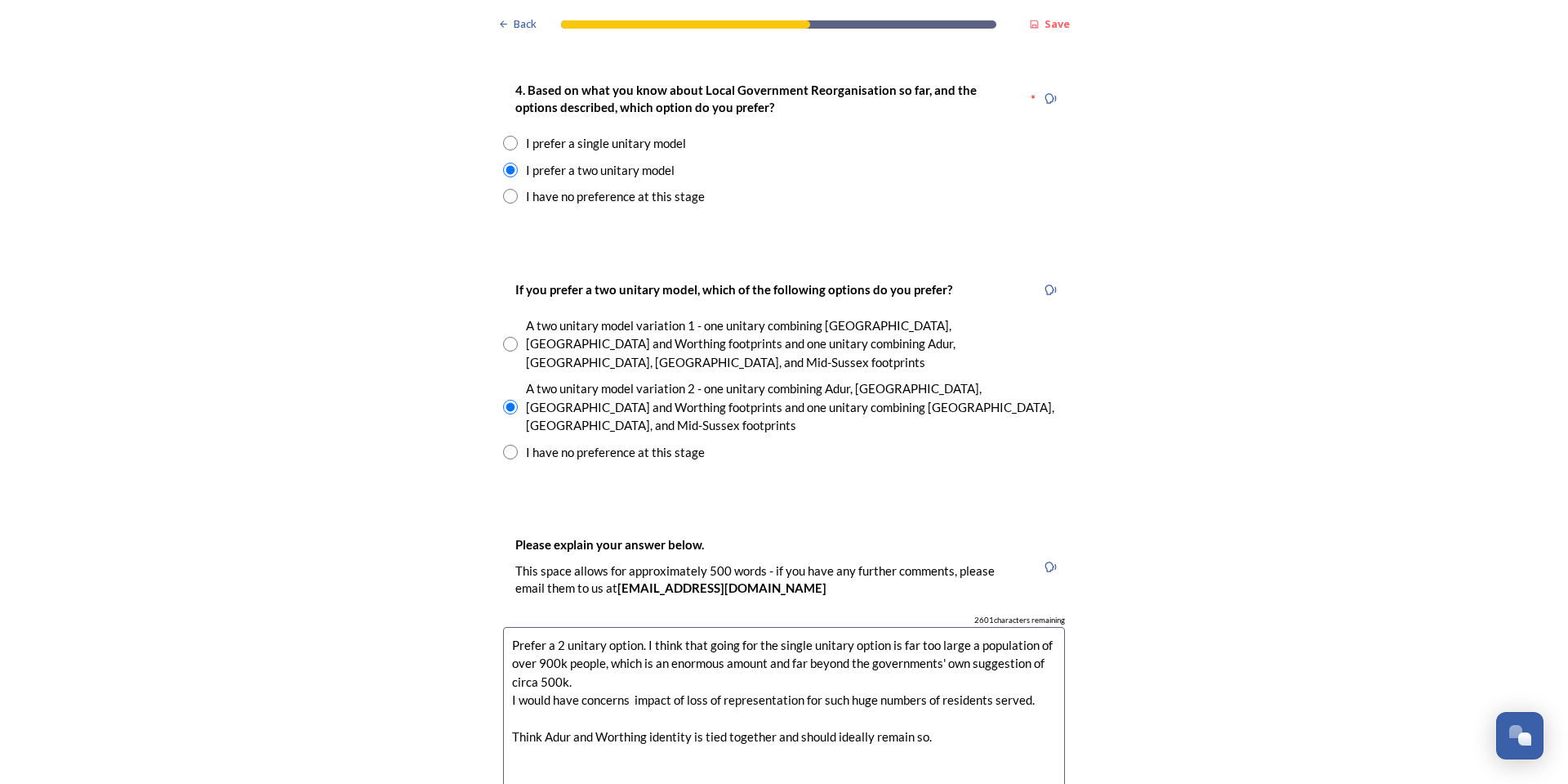
click at [582, 627] on textarea "Prefer a 2 unitary option. I think that going for the single unitary option is …" at bounding box center [784, 718] width 562 height 184
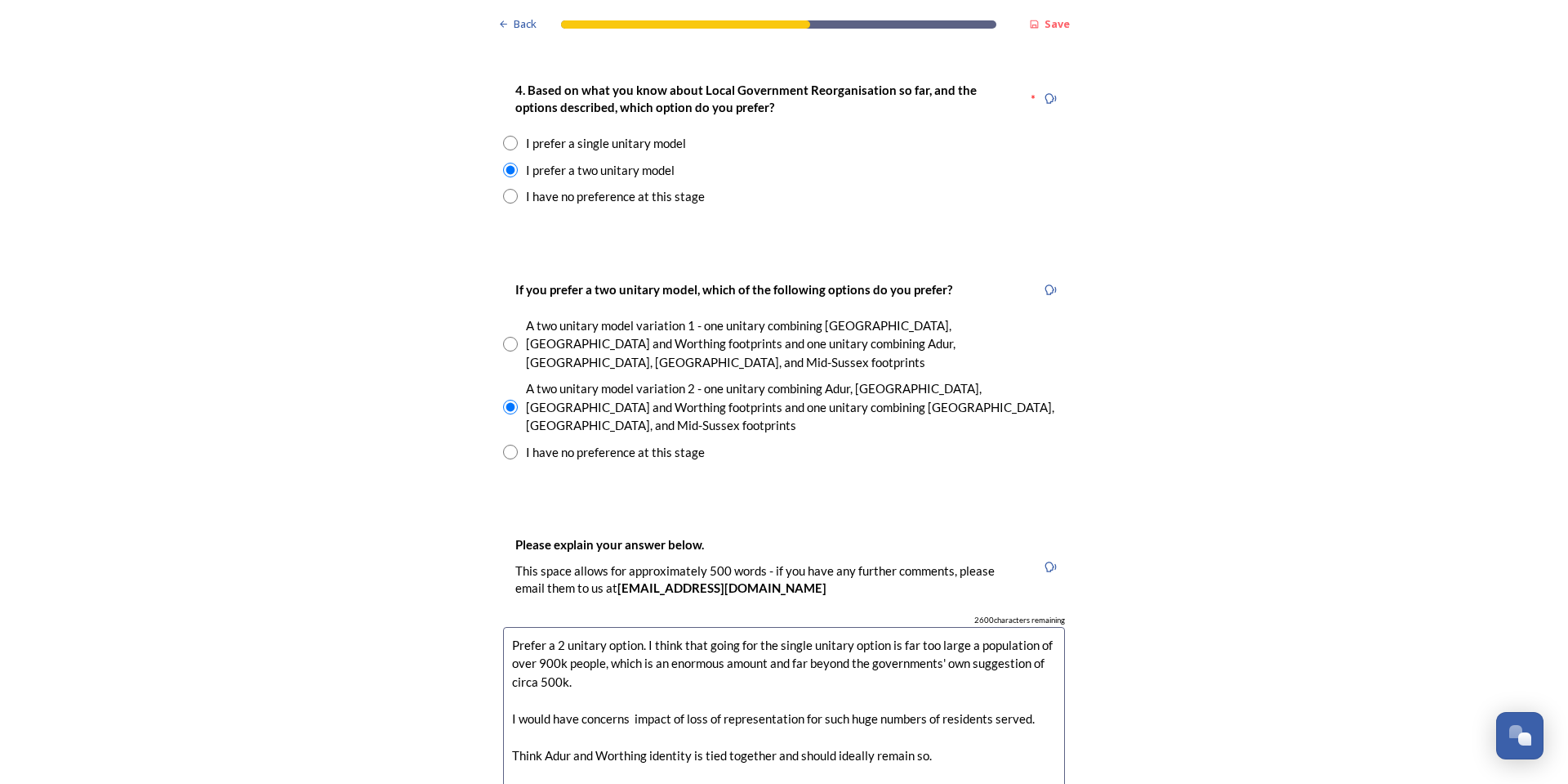
click at [632, 634] on textarea "Prefer a 2 unitary option. I think that going for the single unitary option is …" at bounding box center [784, 718] width 562 height 184
click at [866, 637] on textarea "Prefer a 2 unitary option. I think that going for the single unitary option is …" at bounding box center [784, 718] width 562 height 184
click at [836, 636] on textarea "Prefer a 2 unitary option. I think that going for the single unitary option is …" at bounding box center [784, 718] width 562 height 184
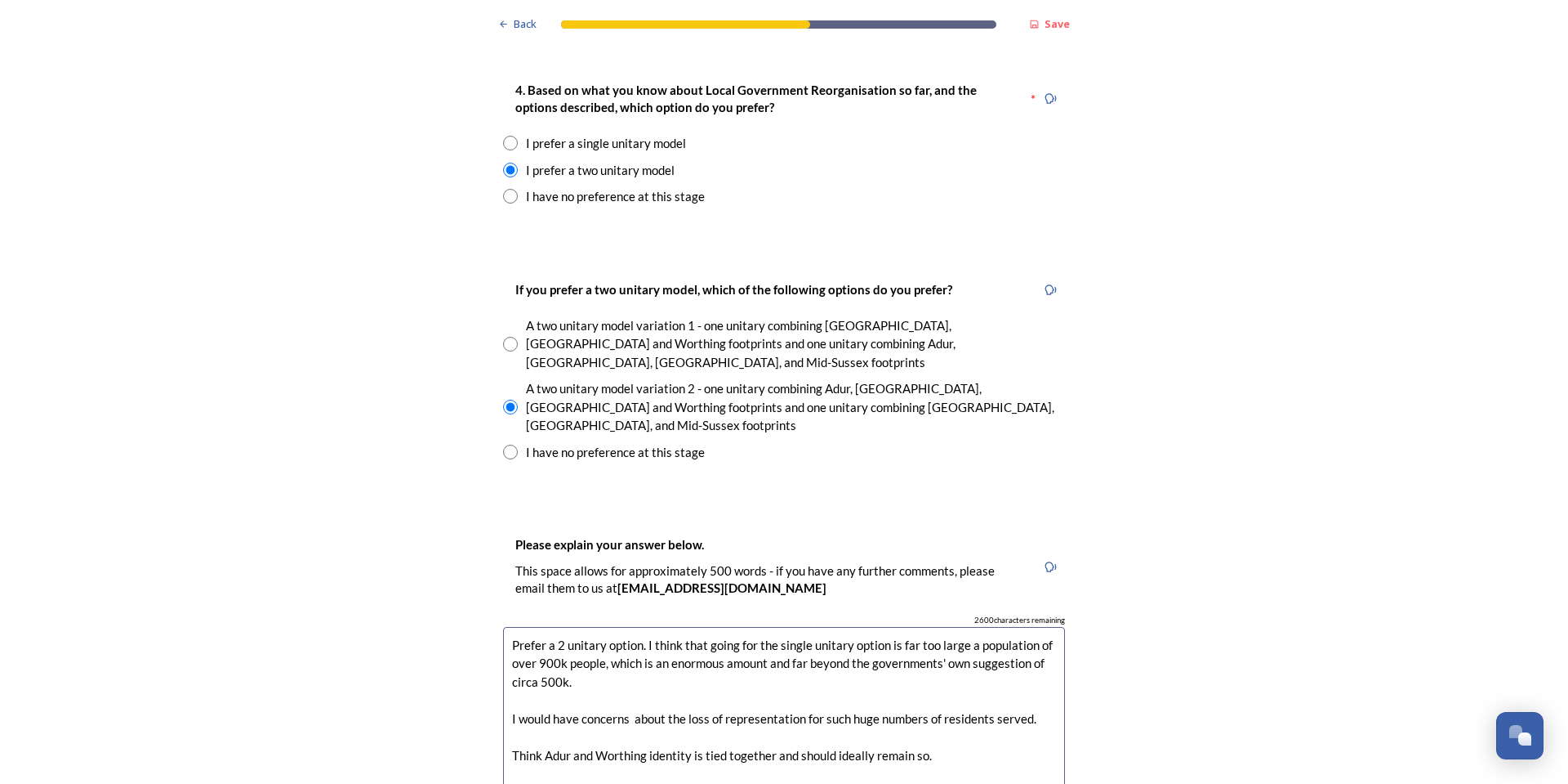
click at [836, 636] on textarea "Prefer a 2 unitary option. I think that going for the single unitary option is …" at bounding box center [784, 718] width 562 height 184
click at [825, 636] on textarea "Prefer a 2 unitary option. I think that going for the single unitary option is …" at bounding box center [784, 718] width 562 height 184
paste textarea "I would have concerns about the loss of representation for huge numbers of resi…"
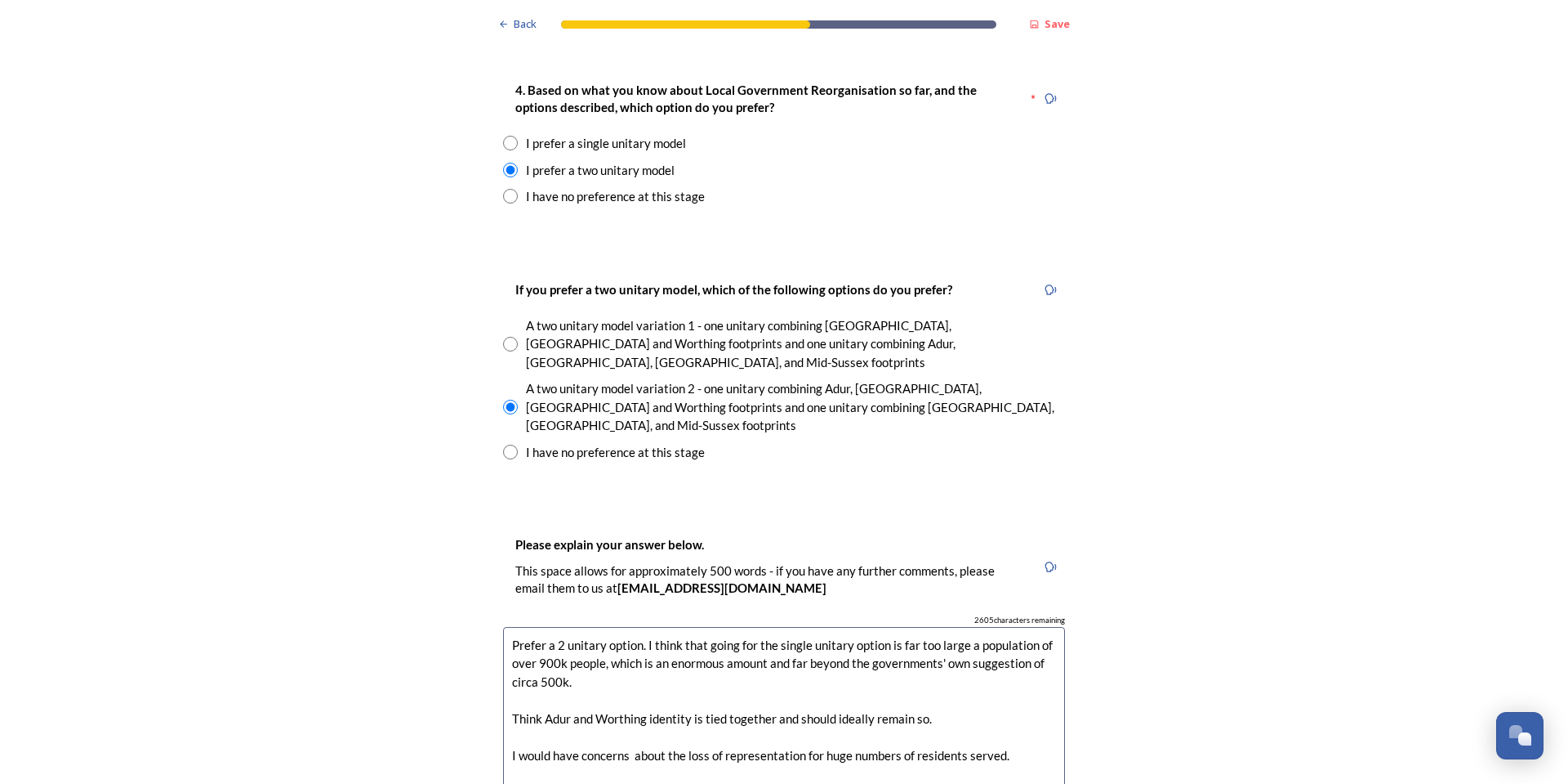
click at [997, 672] on textarea "Prefer a 2 unitary option. I think that going for the single unitary option is …" at bounding box center [784, 718] width 562 height 184
drag, startPoint x: 784, startPoint y: 578, endPoint x: 651, endPoint y: 582, distance: 133.1
click at [651, 627] on textarea "Prefer a 2 unitary option. I think that going for the single unitary option is …" at bounding box center [784, 718] width 562 height 184
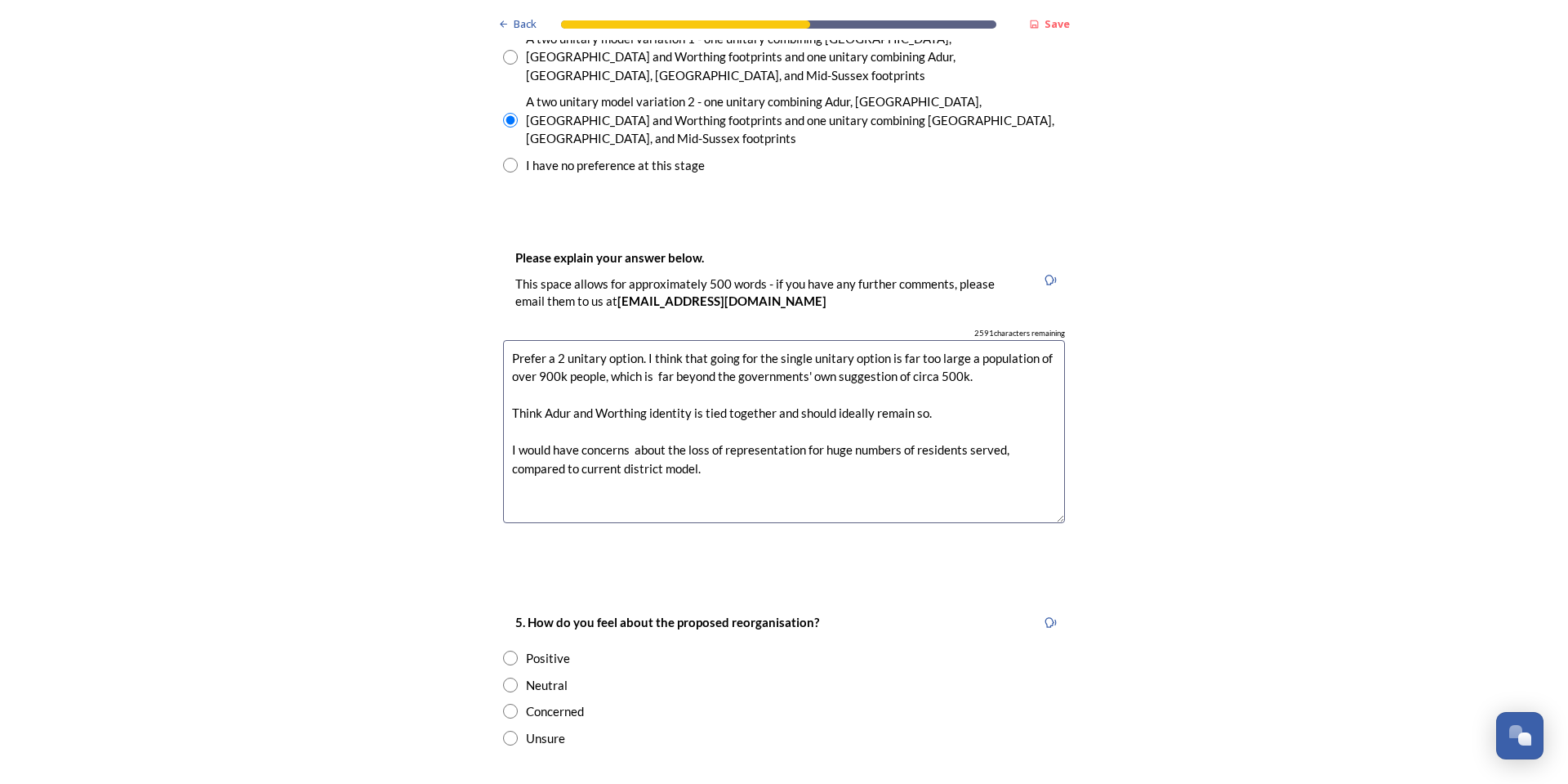
scroll to position [2533, 0]
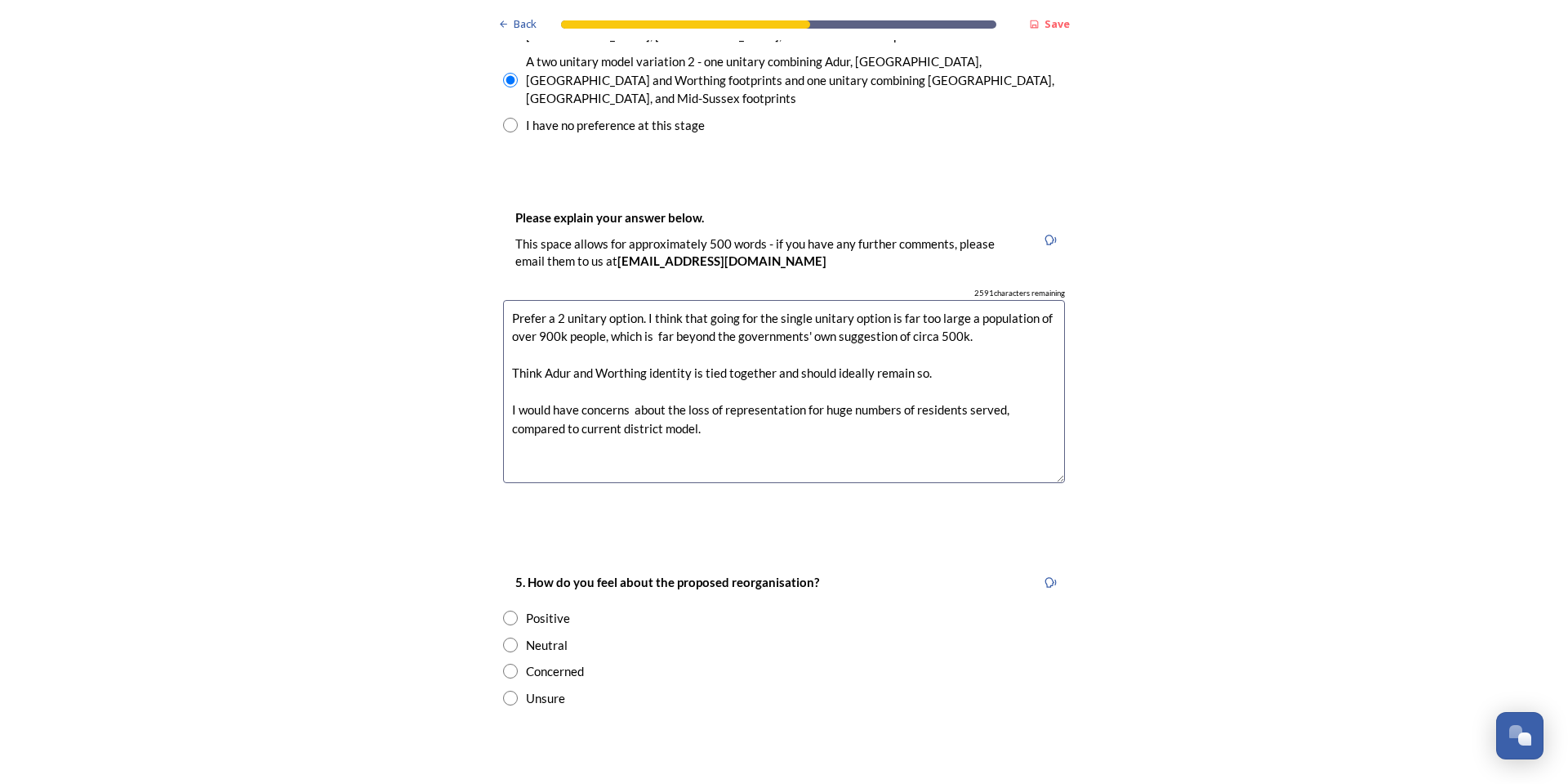
type textarea "Prefer a 2 unitary option. I think that going for the single unitary option is …"
click at [568, 662] on div "Concerned" at bounding box center [555, 671] width 58 height 19
radio input "true"
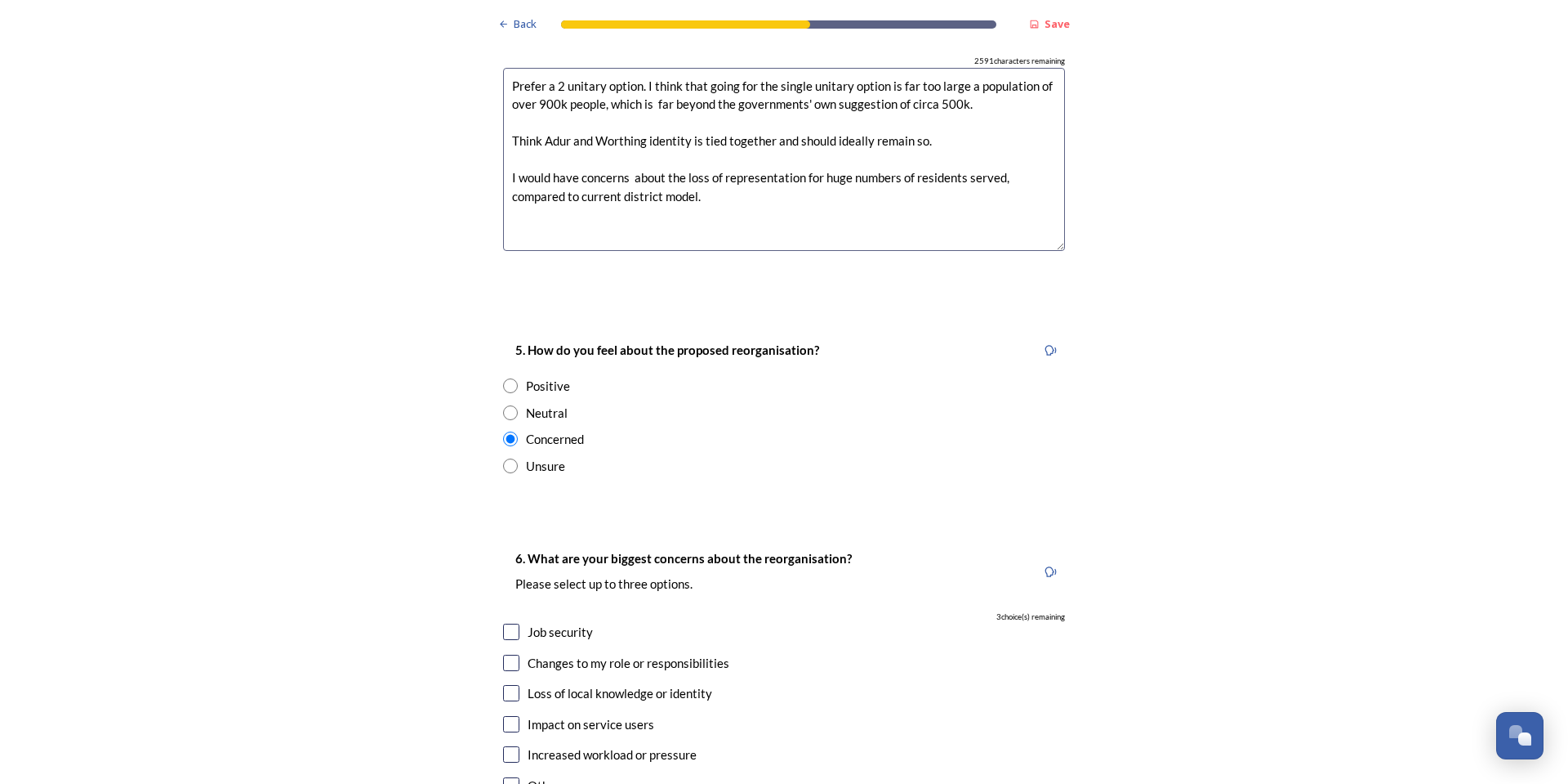
scroll to position [2778, 0]
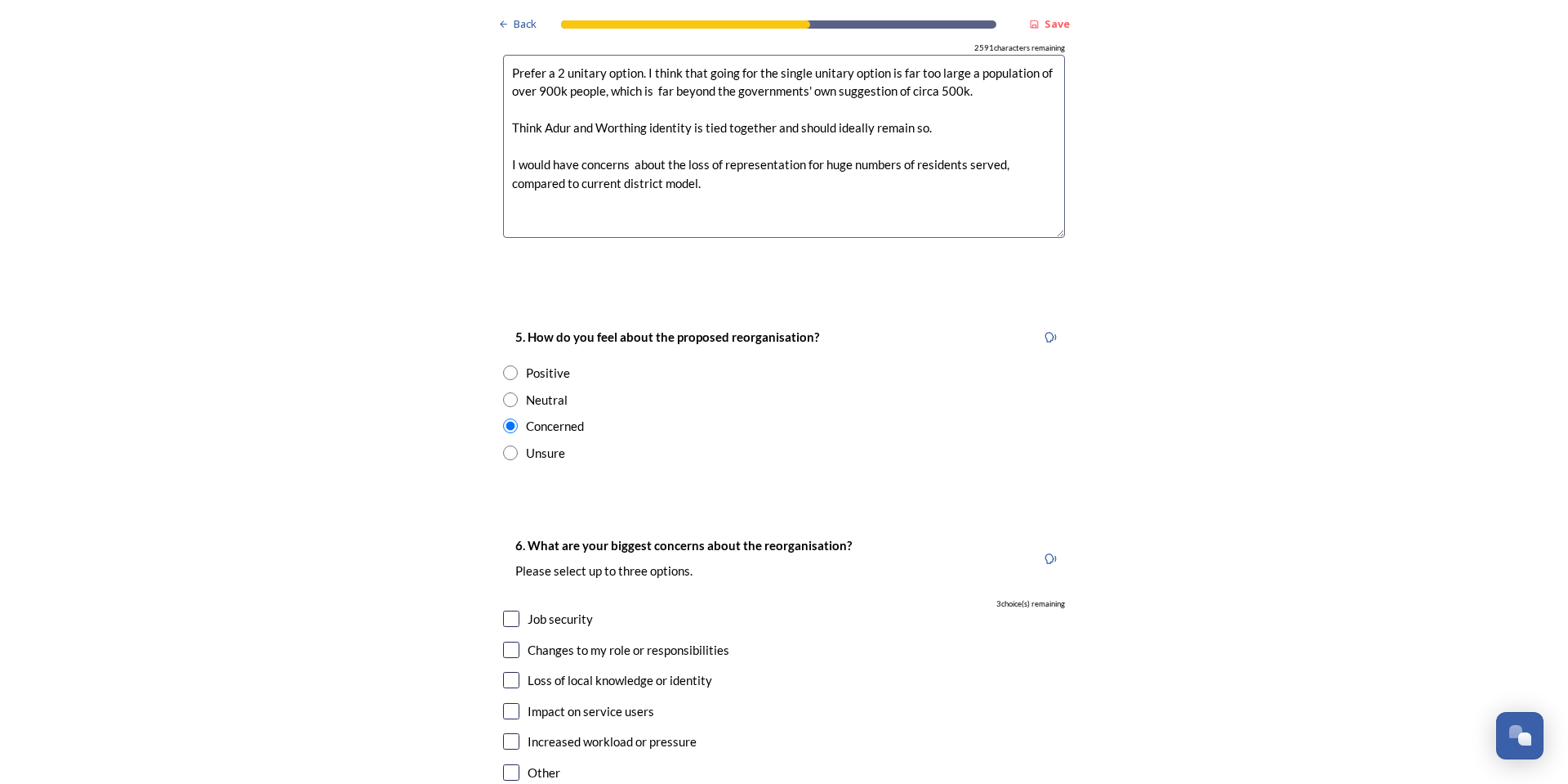
click at [505, 703] on input "checkbox" at bounding box center [510, 711] width 16 height 16
checkbox input "true"
click at [508, 764] on input "checkbox" at bounding box center [510, 772] width 16 height 16
checkbox input "true"
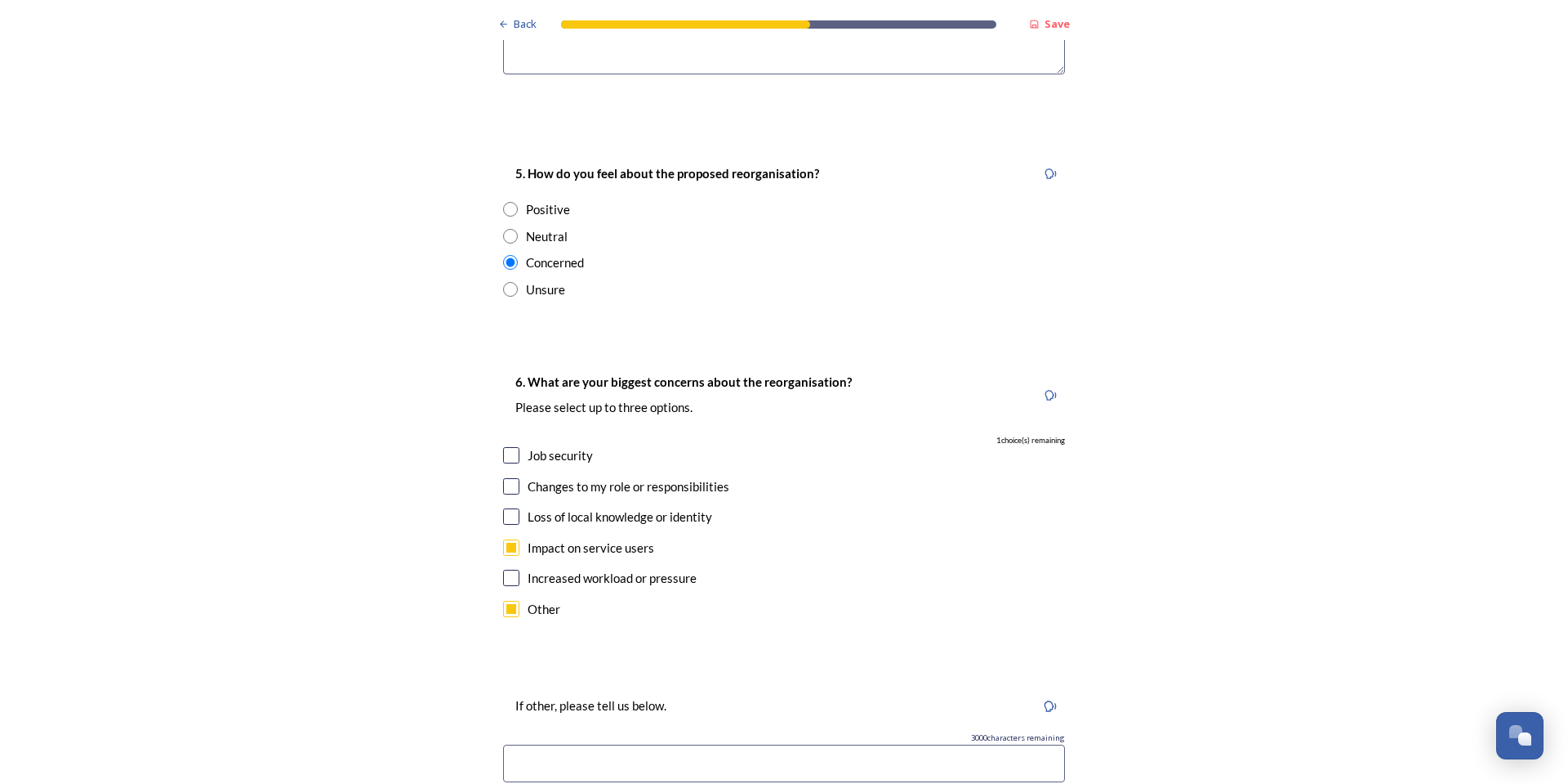
scroll to position [2860, 0]
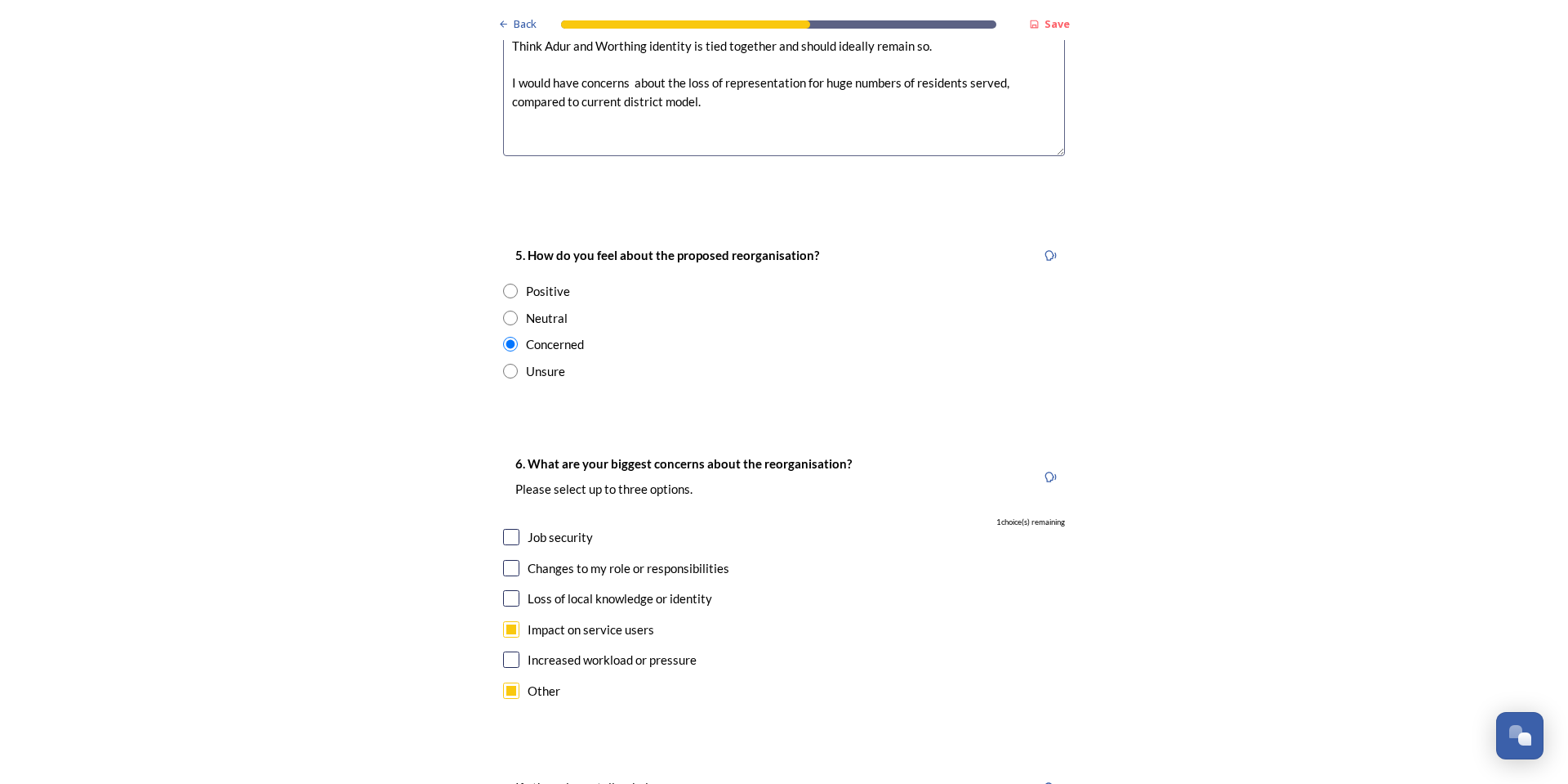
click at [511, 590] on input "checkbox" at bounding box center [510, 598] width 16 height 16
checkbox input "true"
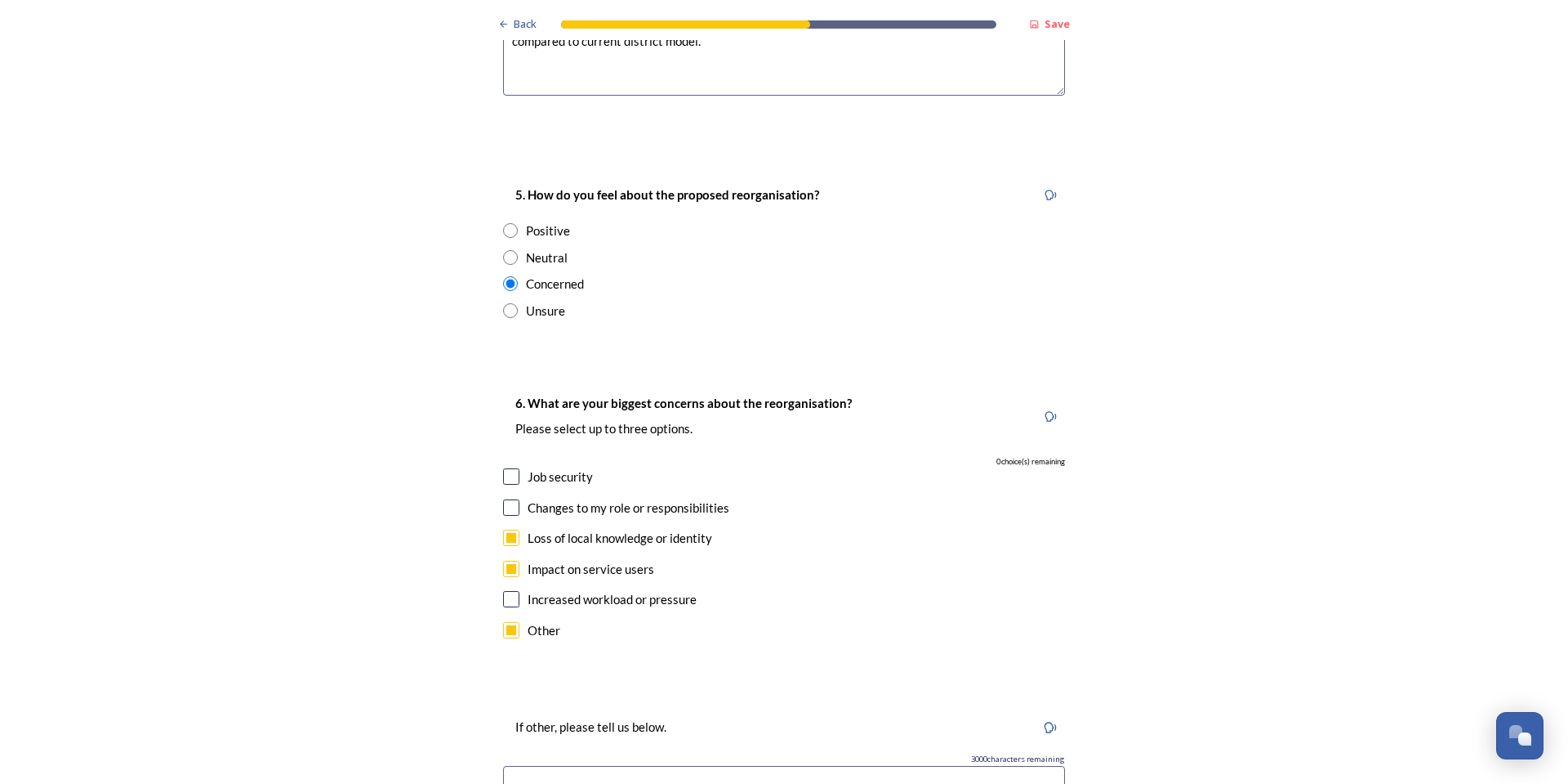
scroll to position [3023, 0]
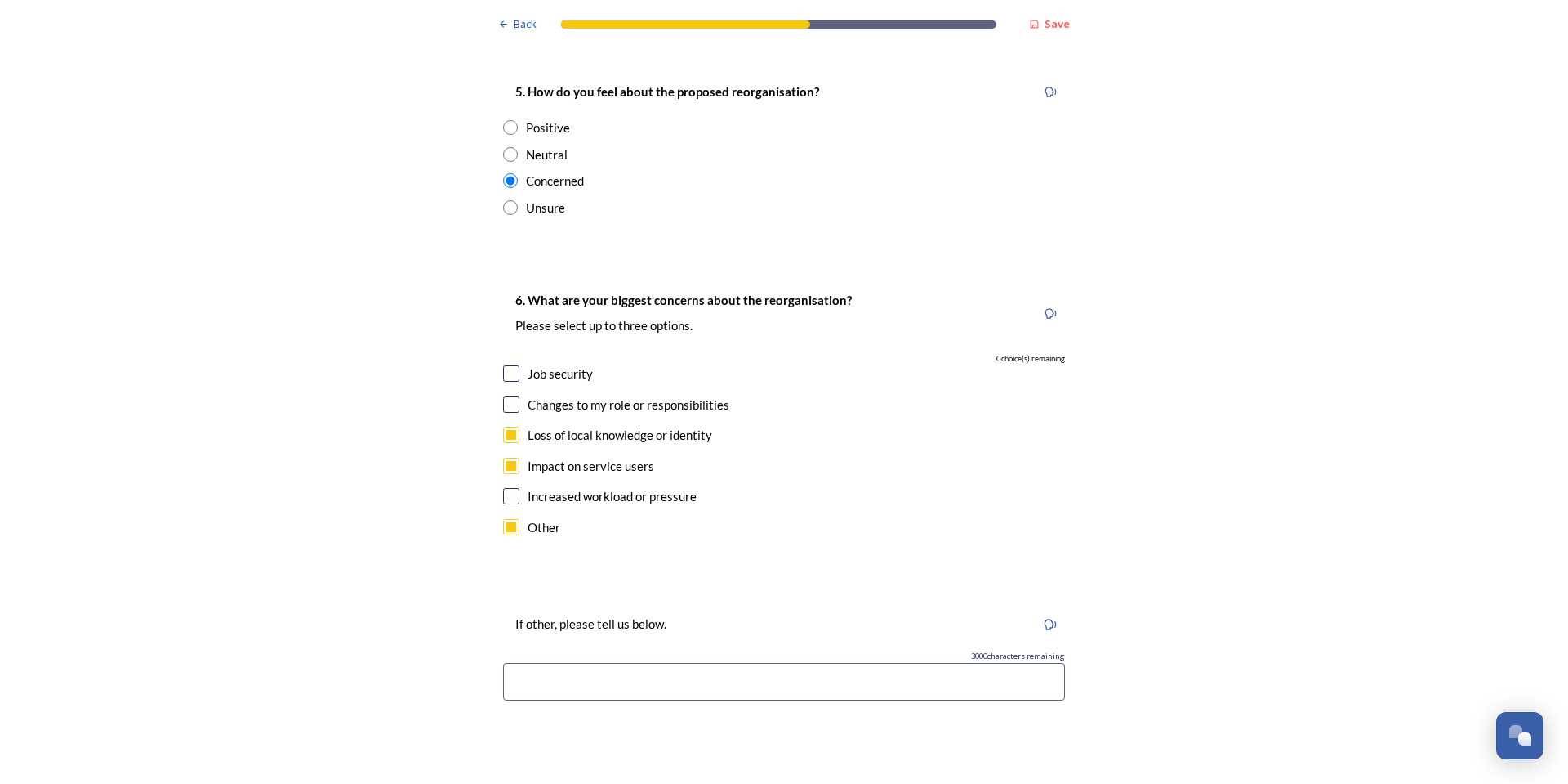
click at [596, 663] on input at bounding box center [784, 682] width 562 height 38
click at [811, 663] on input "Fail to see benefits for residents - many exmaples do not show saving in term s…" at bounding box center [784, 682] width 562 height 38
click at [765, 663] on input "Fail to see benefits for residents - many examples do not show saving in terms …" at bounding box center [784, 682] width 562 height 38
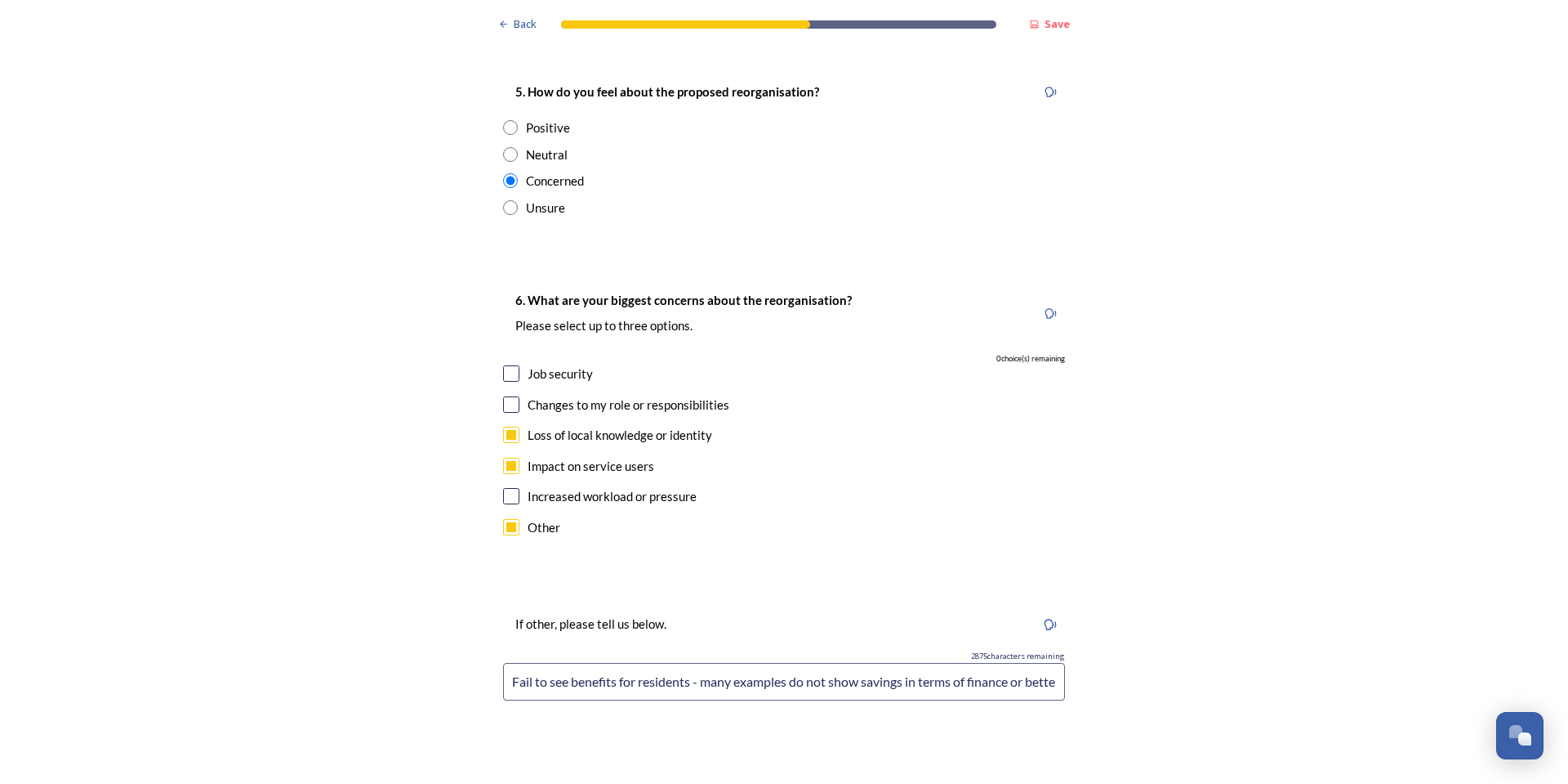
scroll to position [0, 141]
drag, startPoint x: 687, startPoint y: 598, endPoint x: 1192, endPoint y: 565, distance: 506.1
click at [824, 663] on input "Fail to see benefits for residents - many examples do not show savings in terms…" at bounding box center [784, 682] width 562 height 38
drag, startPoint x: 823, startPoint y: 598, endPoint x: 558, endPoint y: 604, distance: 265.1
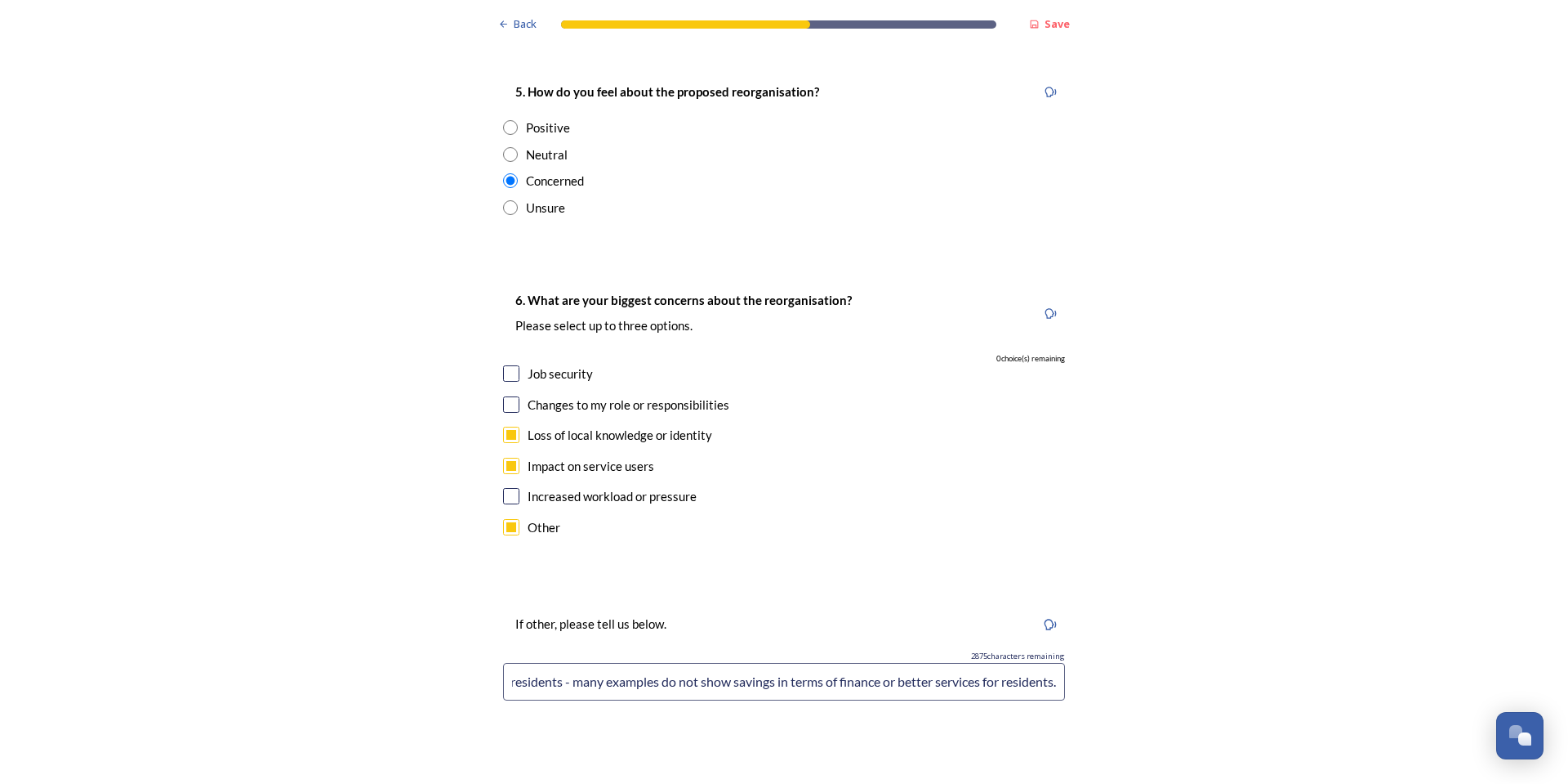
click at [558, 663] on input "Fail to see benefits for residents - many examples do not show savings in terms…" at bounding box center [784, 682] width 562 height 38
click at [781, 663] on input "Fail to see benefits for residents - finance or better services for residents." at bounding box center [784, 682] width 562 height 38
click at [836, 663] on input "Fail to see benefits for residents - finance/services for residents." at bounding box center [784, 682] width 562 height 38
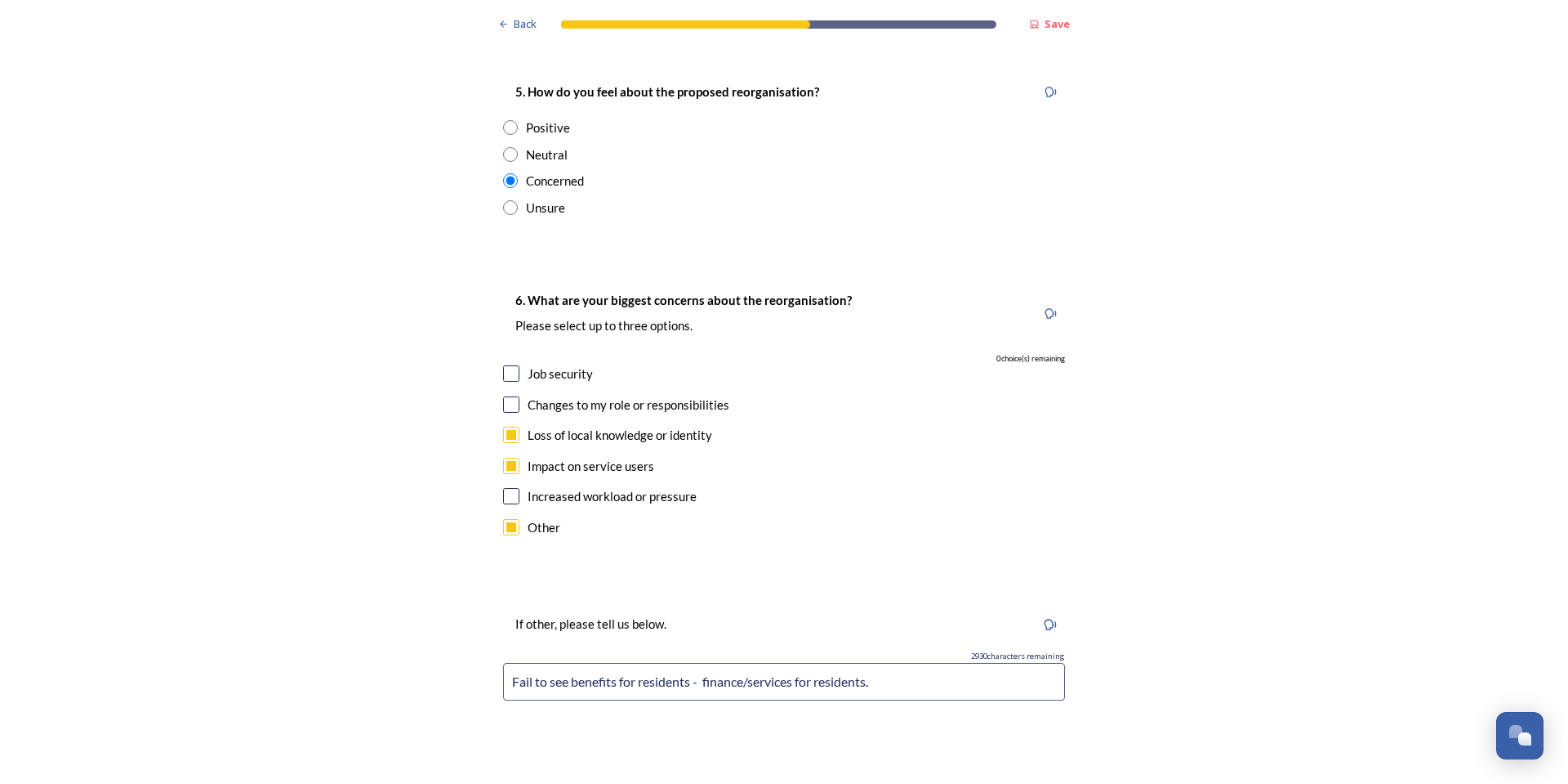
click at [836, 663] on input "Fail to see benefits for residents - finance/services for residents." at bounding box center [784, 682] width 562 height 38
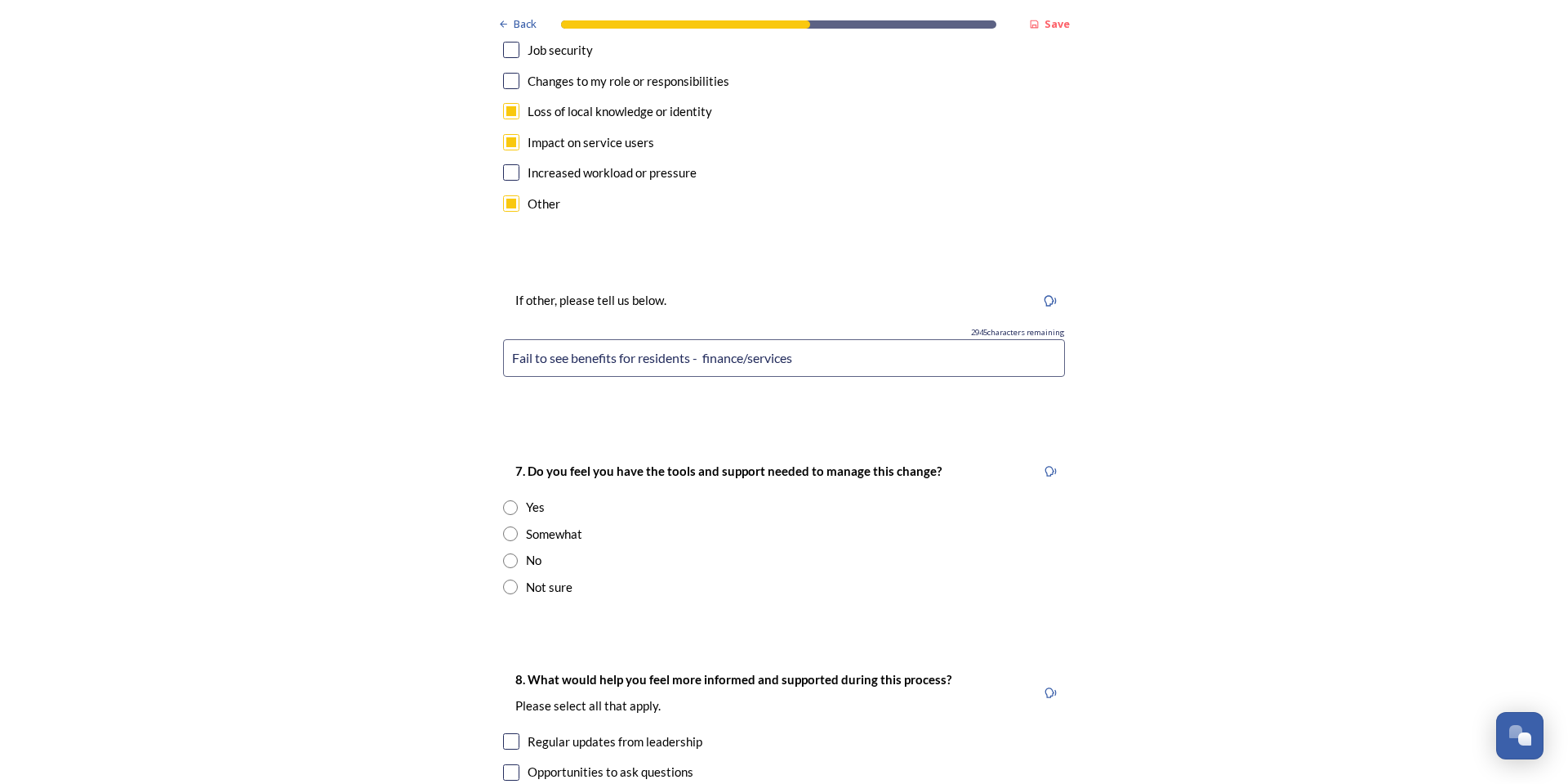
scroll to position [3350, 0]
type input "Fail to see benefits for residents - finance/services"
click at [506, 576] on input "radio" at bounding box center [510, 583] width 15 height 15
radio input "true"
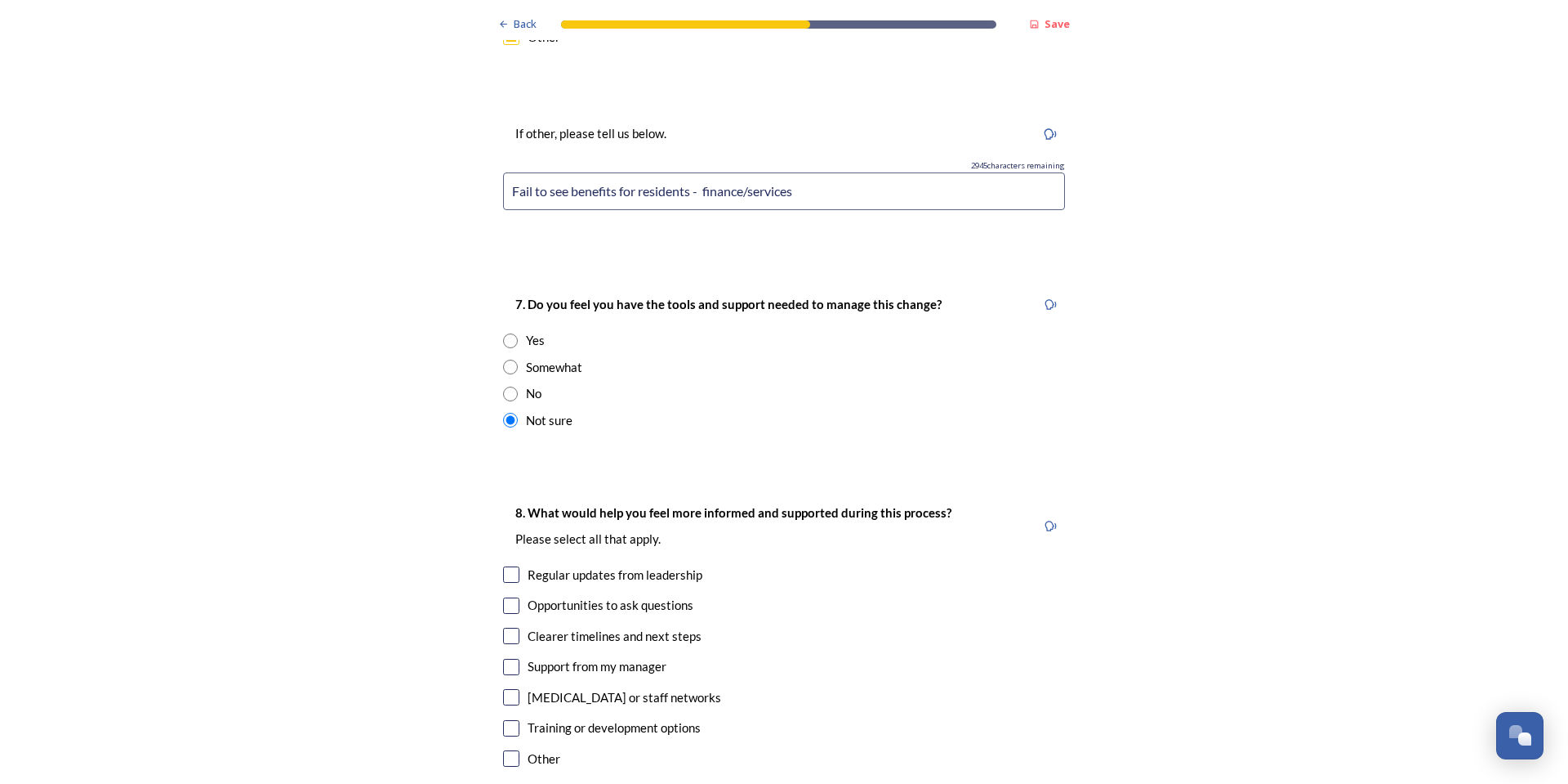
click at [509, 566] on input "checkbox" at bounding box center [510, 574] width 16 height 16
checkbox input "true"
click at [508, 720] on input "checkbox" at bounding box center [510, 728] width 16 height 16
checkbox input "true"
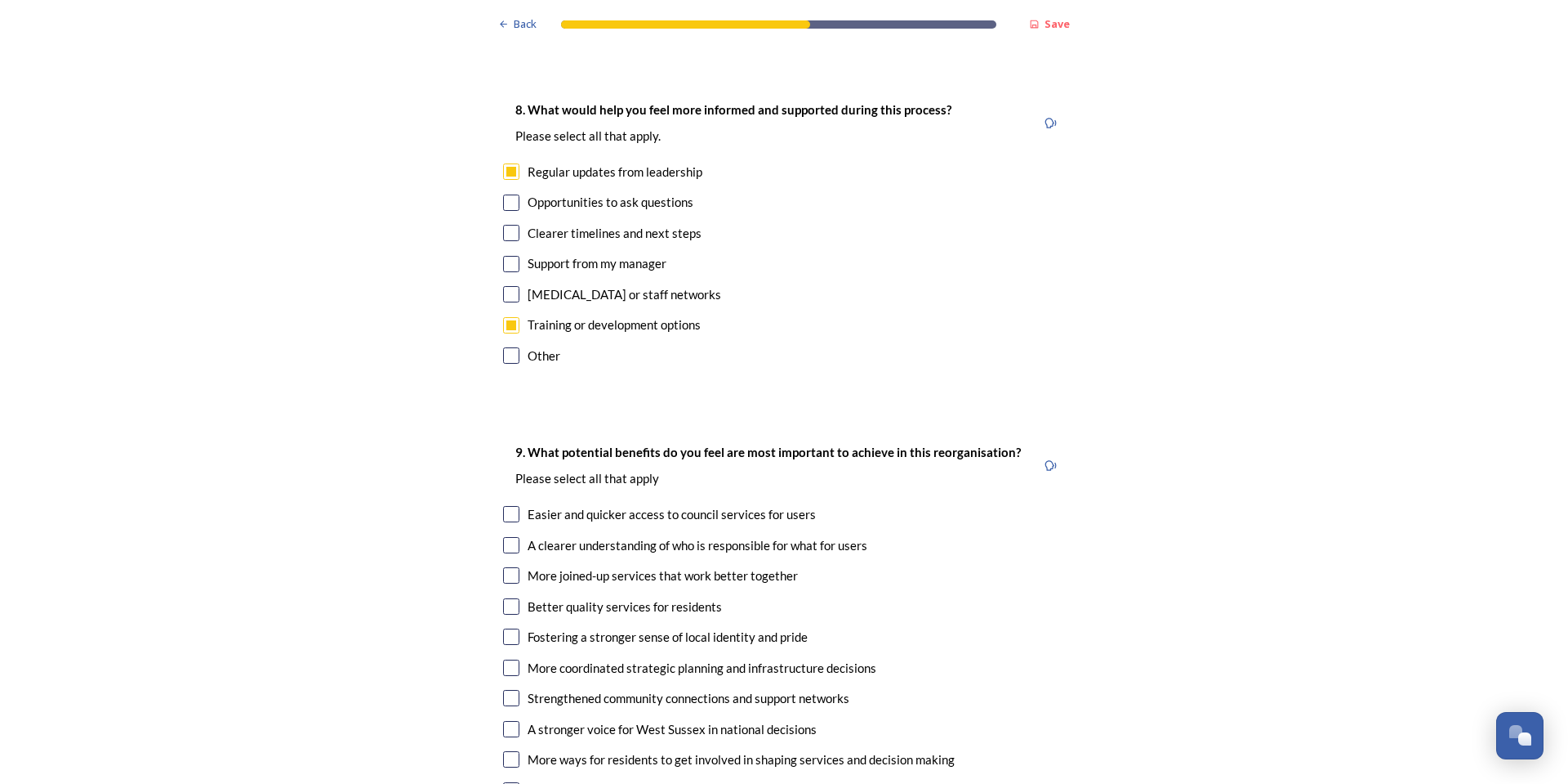
scroll to position [3923, 0]
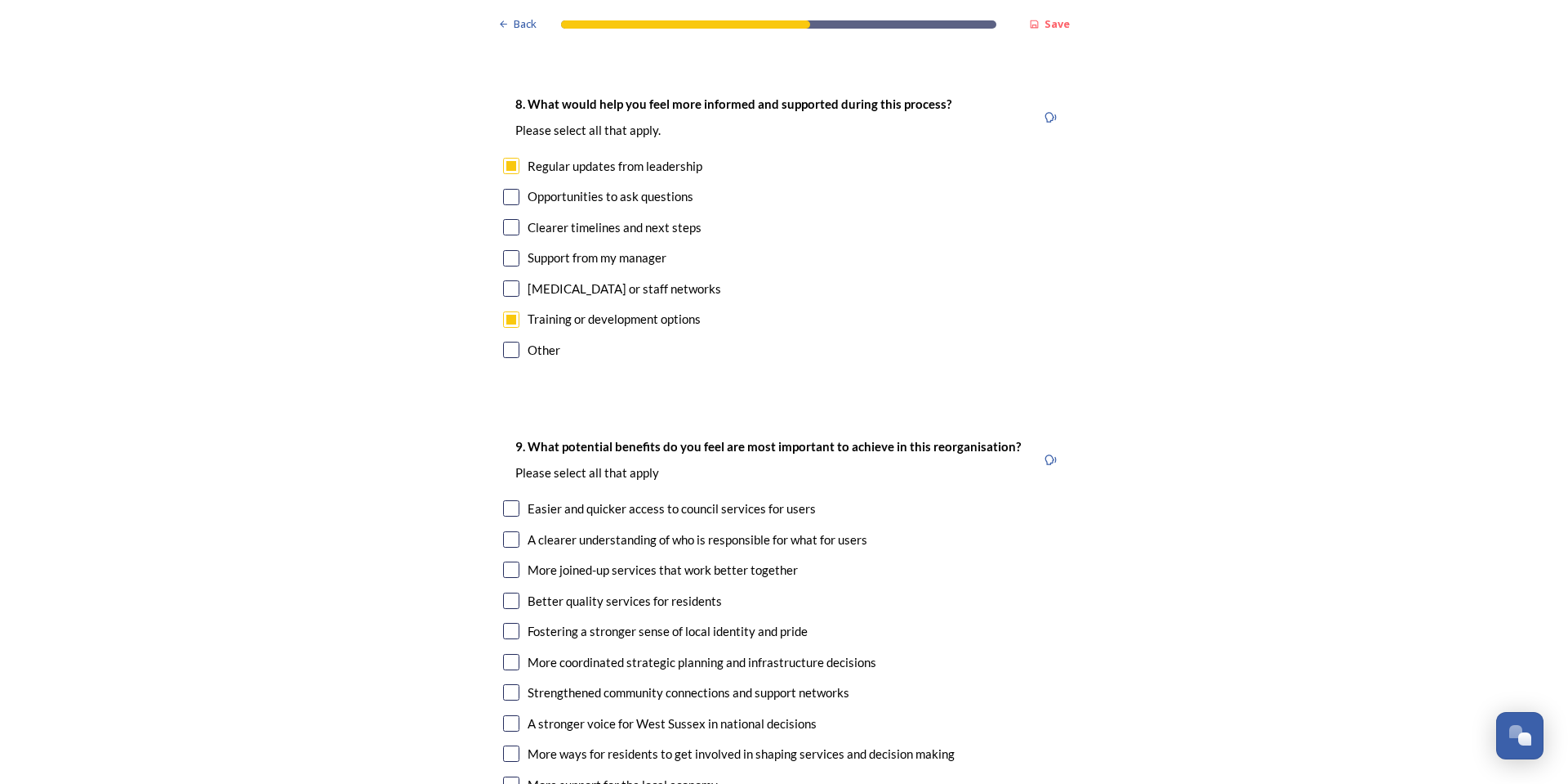
click at [507, 593] on input "checkbox" at bounding box center [510, 600] width 16 height 16
checkbox input "true"
click at [504, 561] on input "checkbox" at bounding box center [510, 569] width 16 height 16
checkbox input "true"
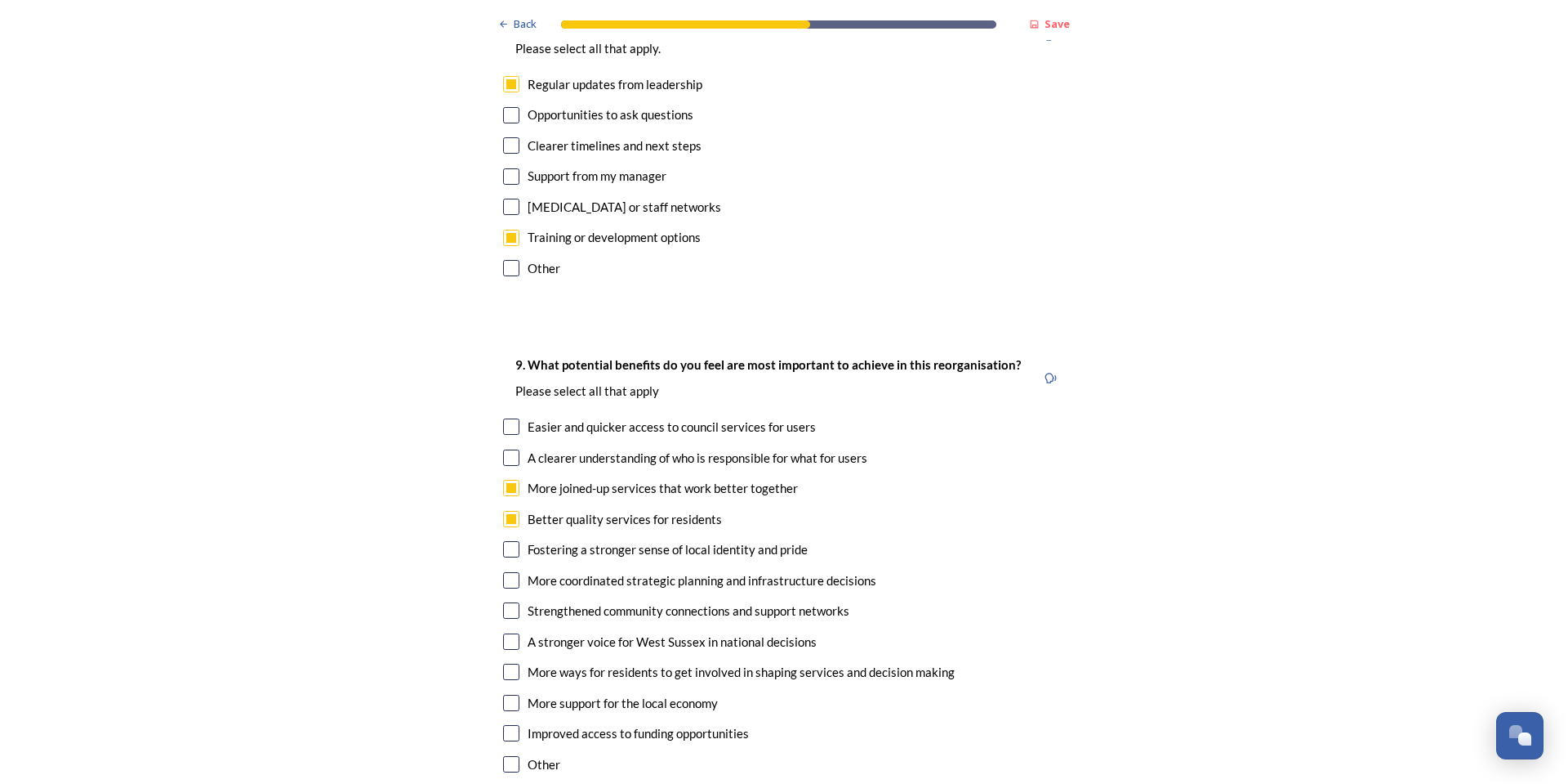
click at [504, 541] on input "checkbox" at bounding box center [510, 548] width 16 height 16
checkbox input "true"
click at [509, 572] on input "checkbox" at bounding box center [510, 580] width 16 height 16
checkbox input "true"
click at [507, 634] on input "checkbox" at bounding box center [510, 641] width 16 height 16
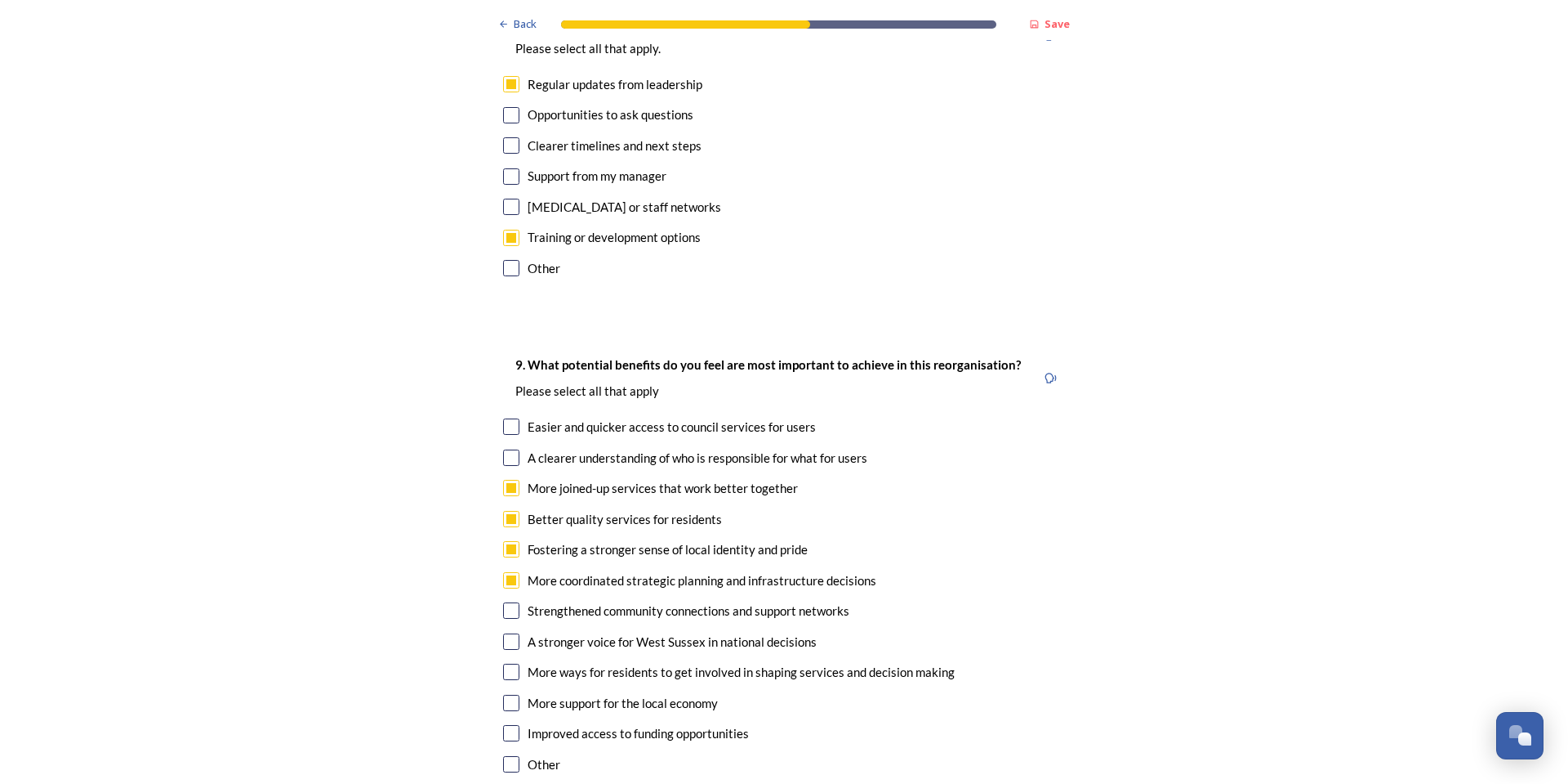
checkbox input "true"
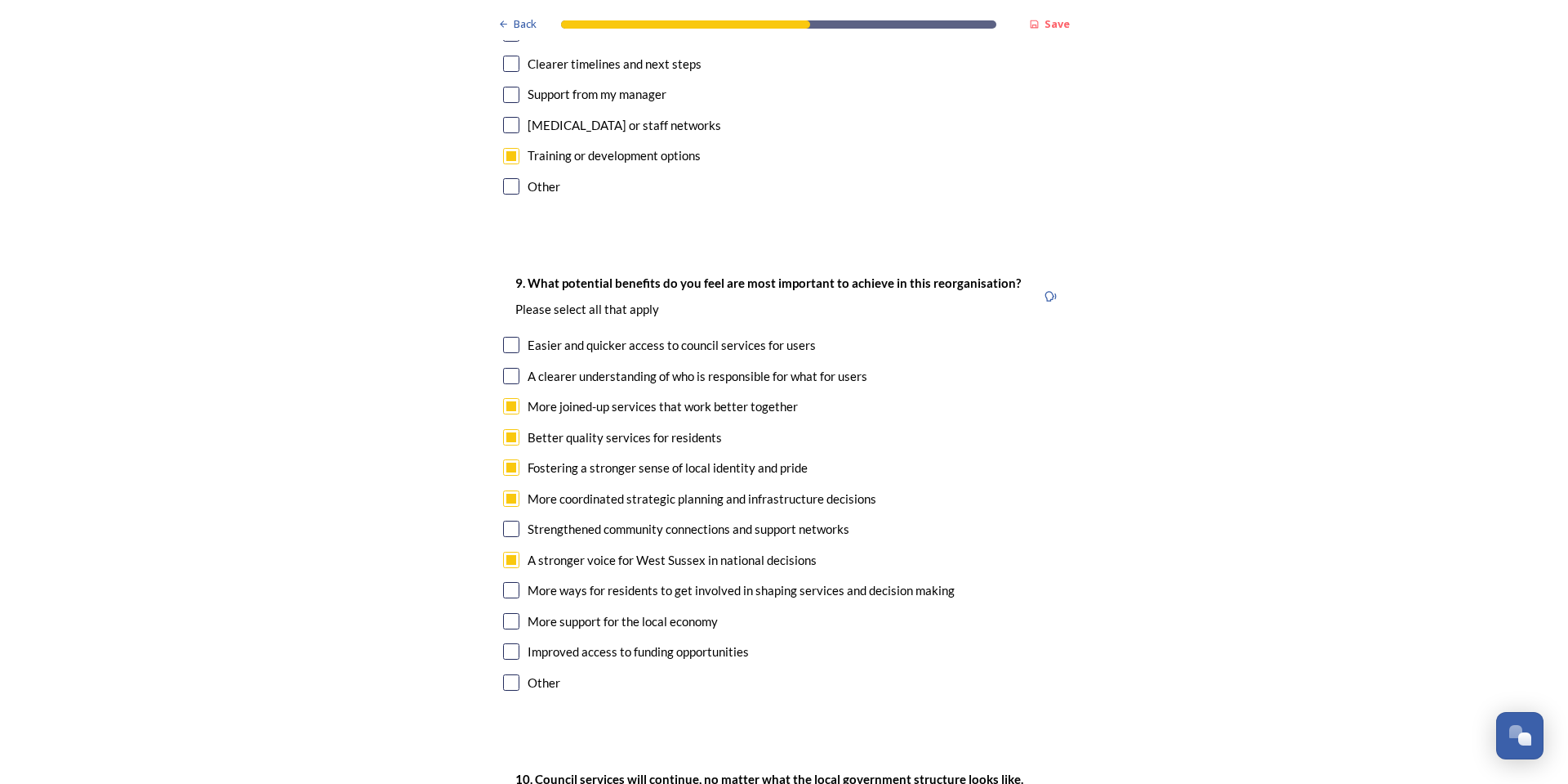
click at [506, 643] on input "checkbox" at bounding box center [510, 651] width 16 height 16
checkbox input "true"
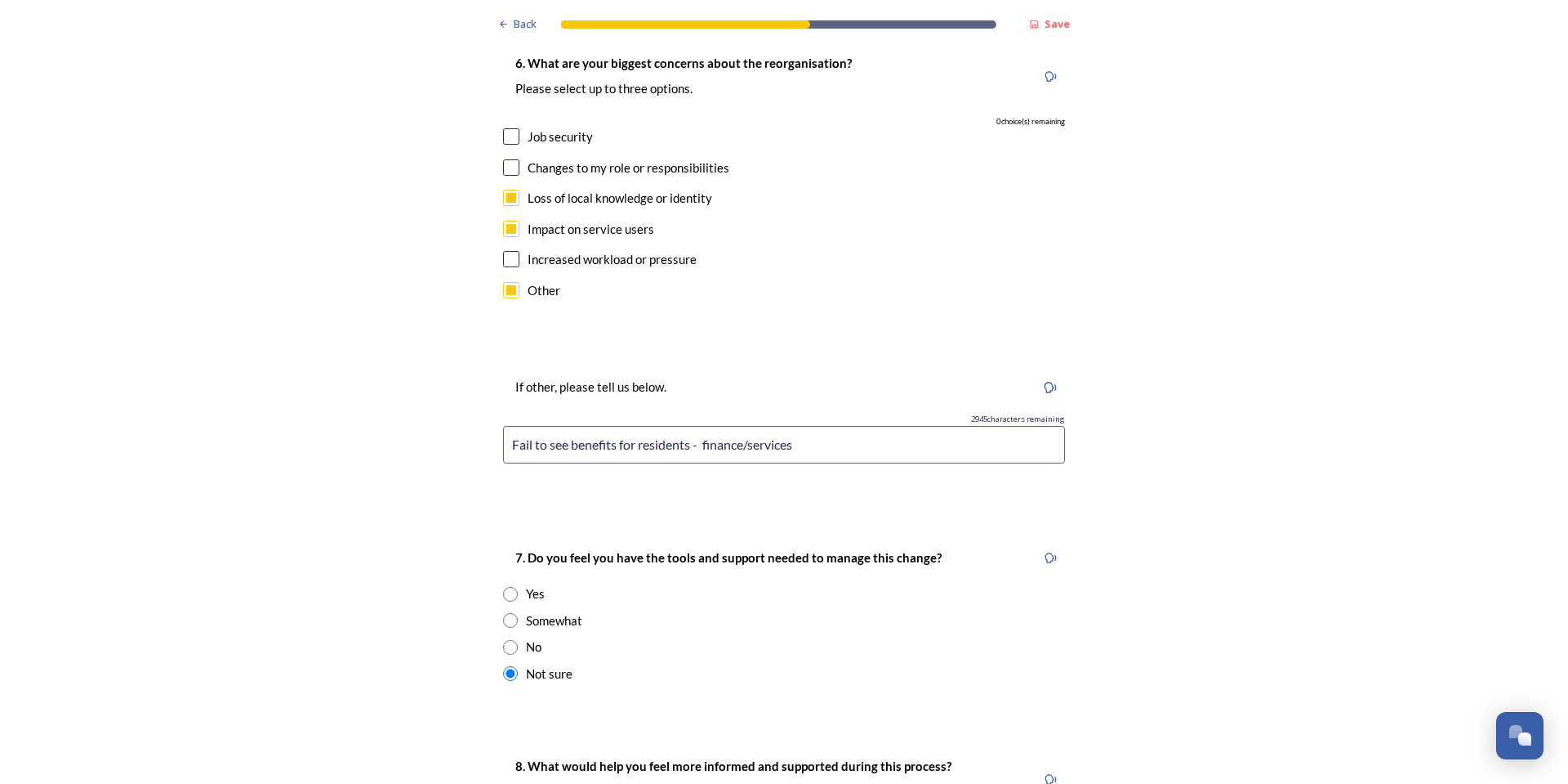
scroll to position [3238, 0]
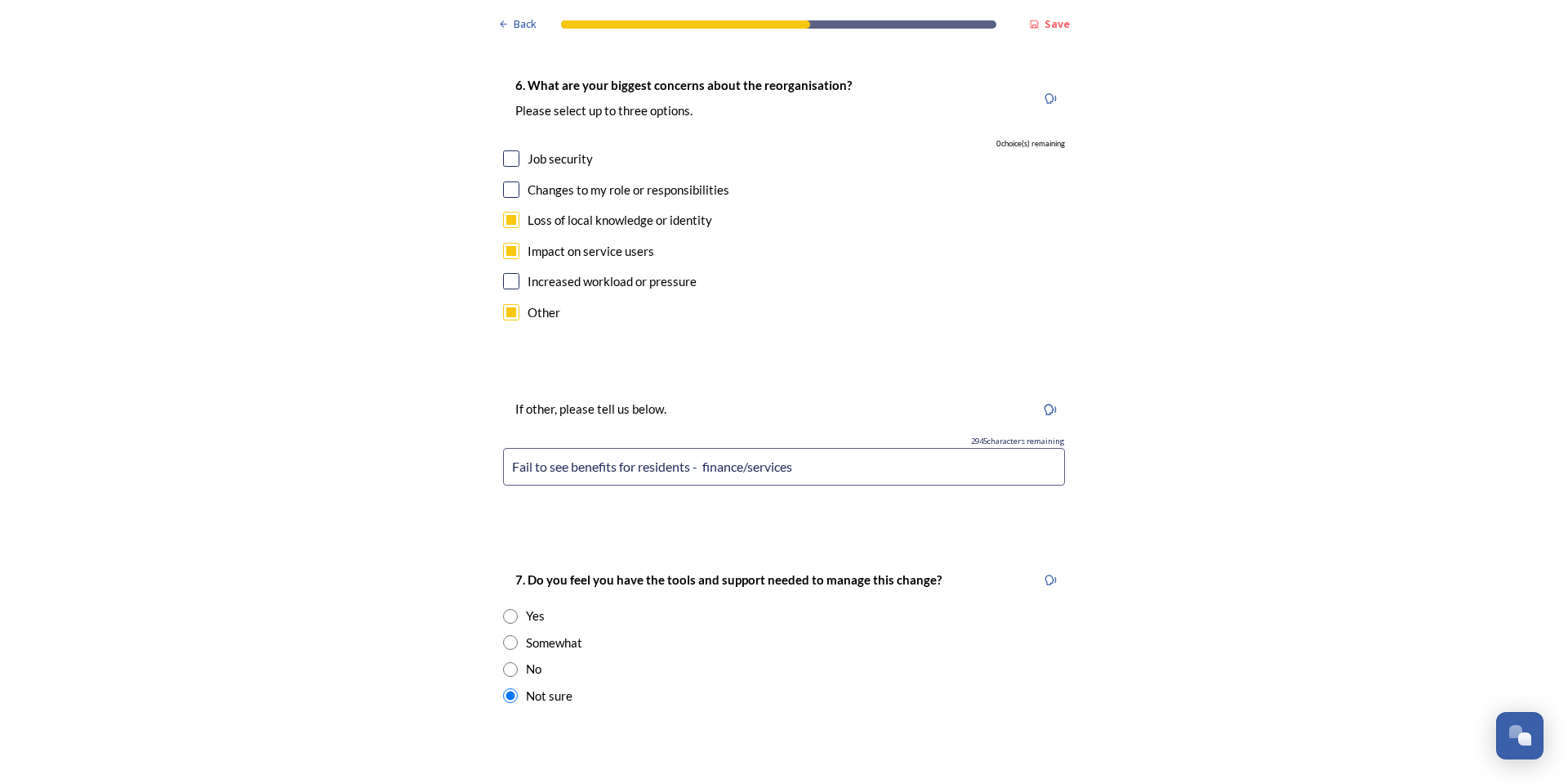
click at [567, 448] on input "Fail to see benefits for residents - finance/services" at bounding box center [784, 466] width 562 height 38
click at [774, 448] on input "Fail to see many benefits for residents - finance/services" at bounding box center [784, 466] width 562 height 38
click at [764, 448] on input "Fail to see many benefits for residents - finance/services" at bounding box center [784, 466] width 562 height 38
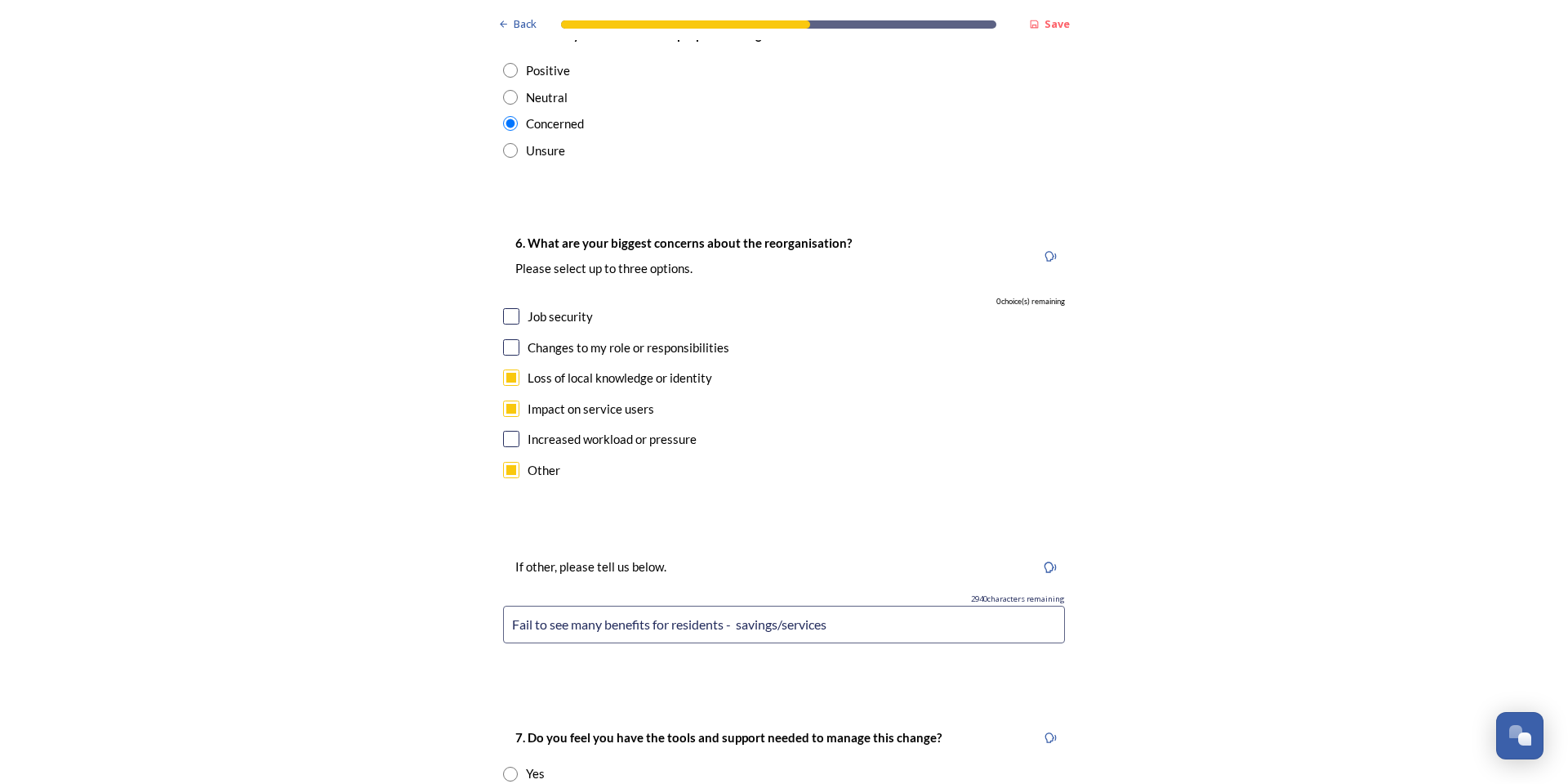
scroll to position [3075, 0]
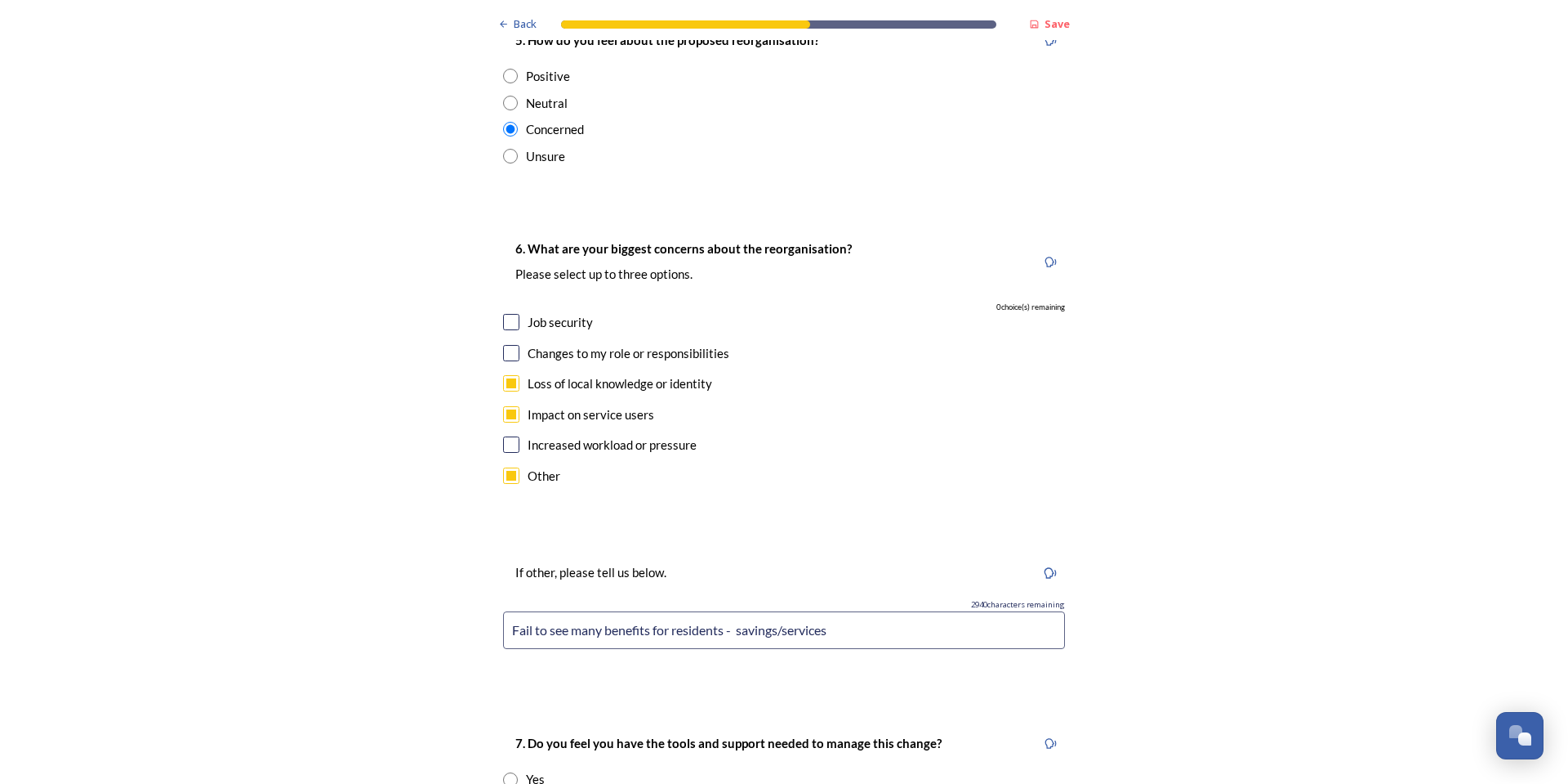
drag, startPoint x: 595, startPoint y: 547, endPoint x: 466, endPoint y: 547, distance: 129.0
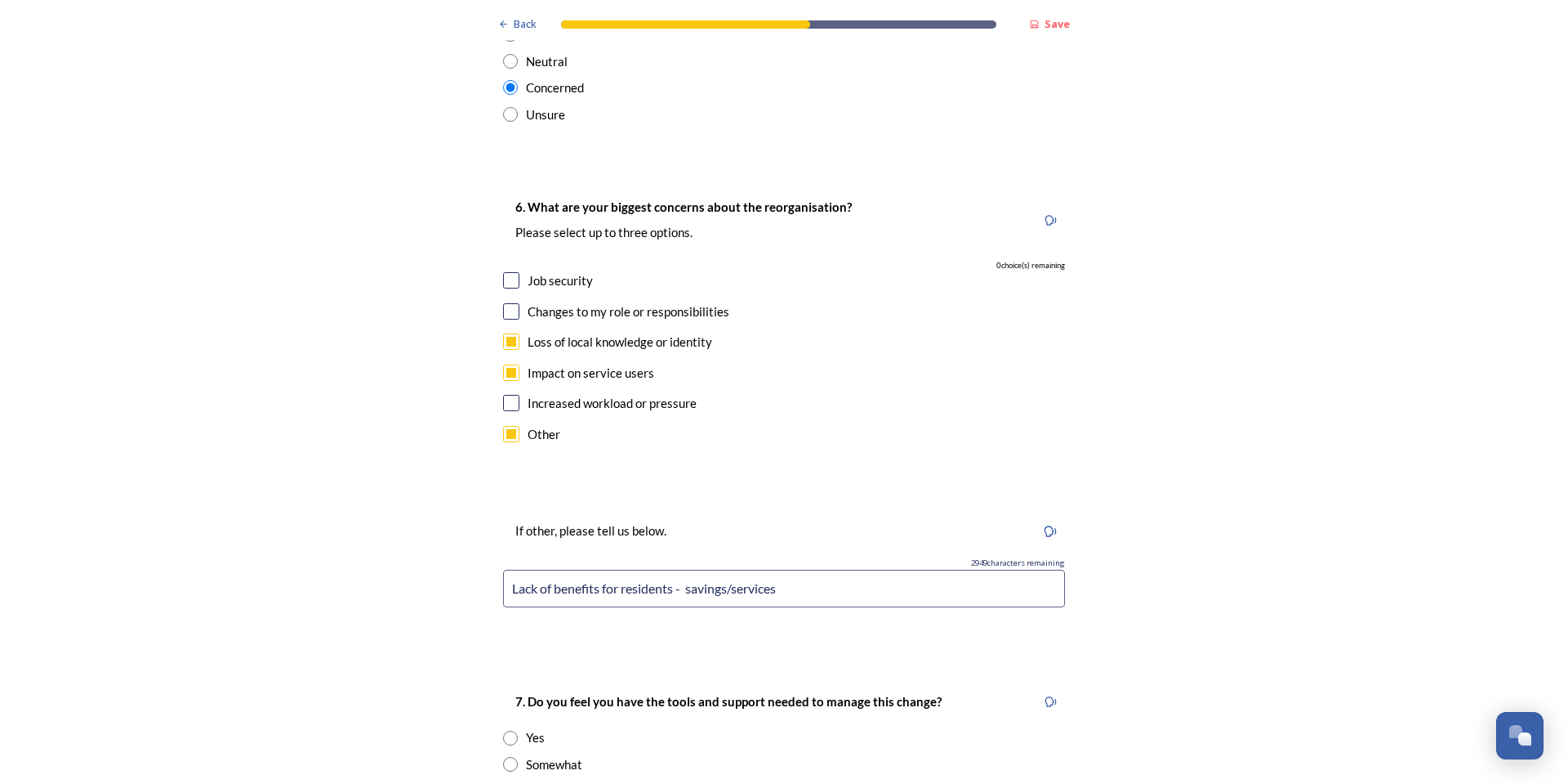
scroll to position [3156, 0]
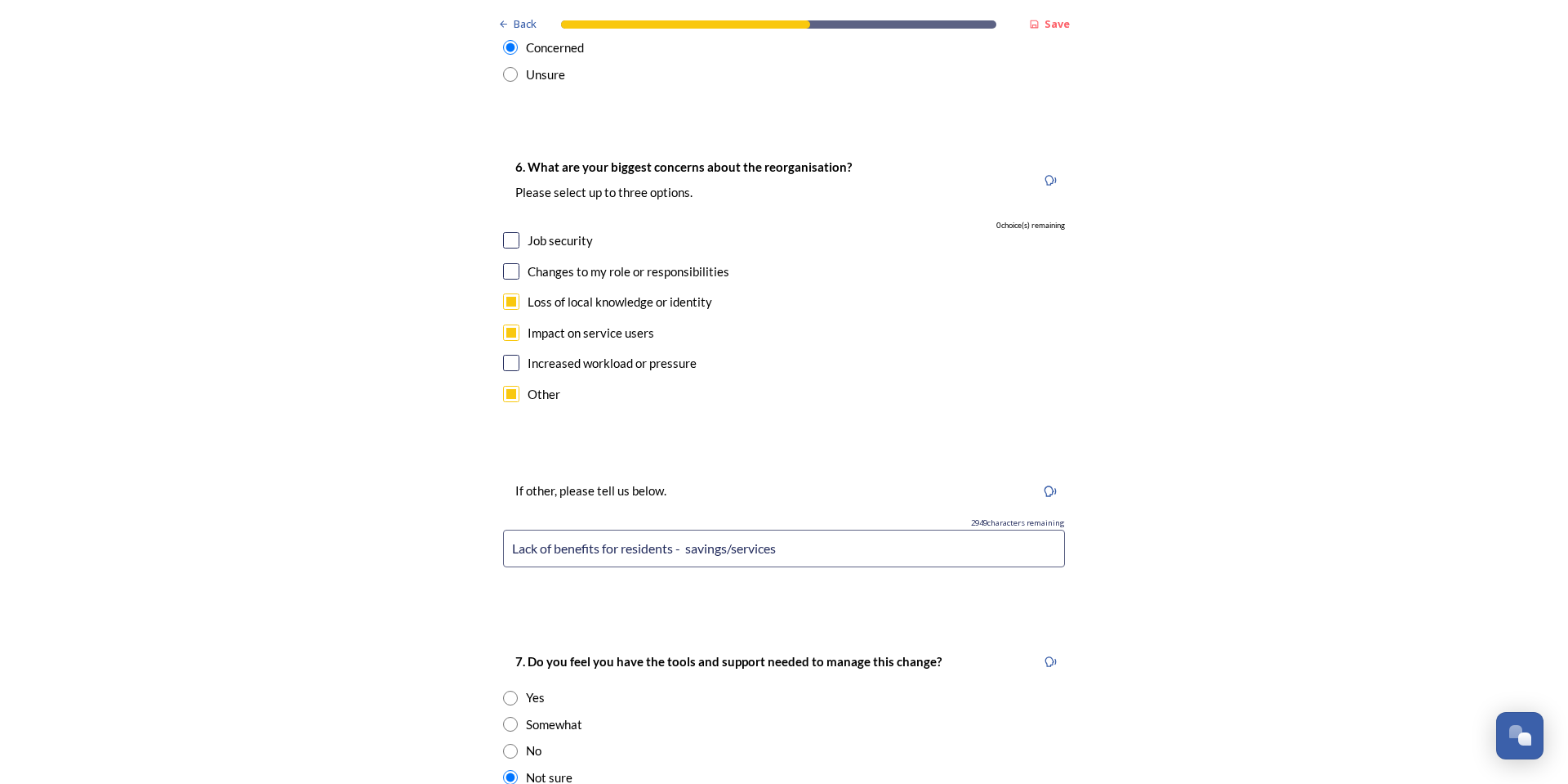
click at [679, 529] on input "Lack of benefits for residents - savings/services" at bounding box center [784, 548] width 562 height 38
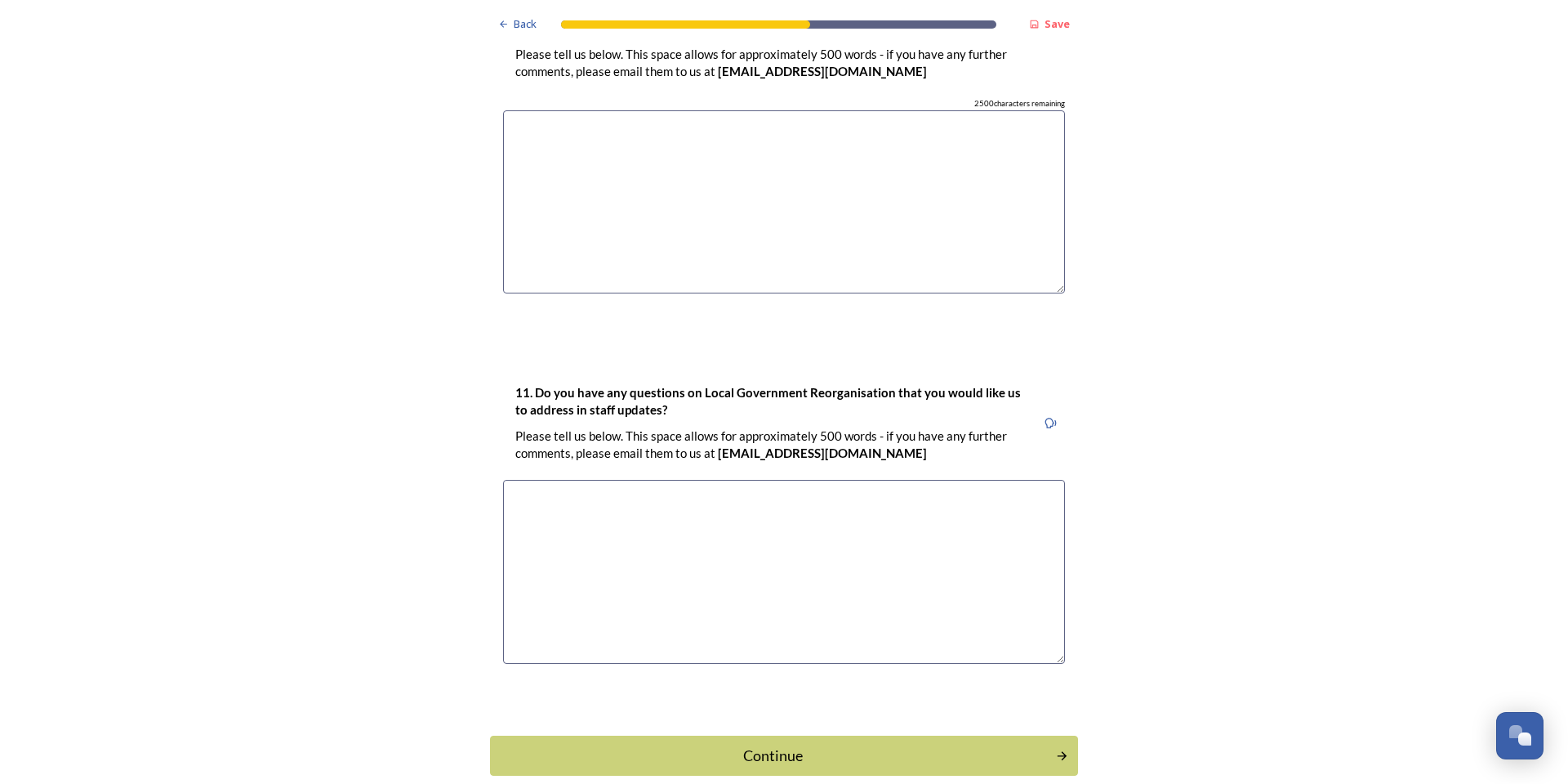
scroll to position [4873, 0]
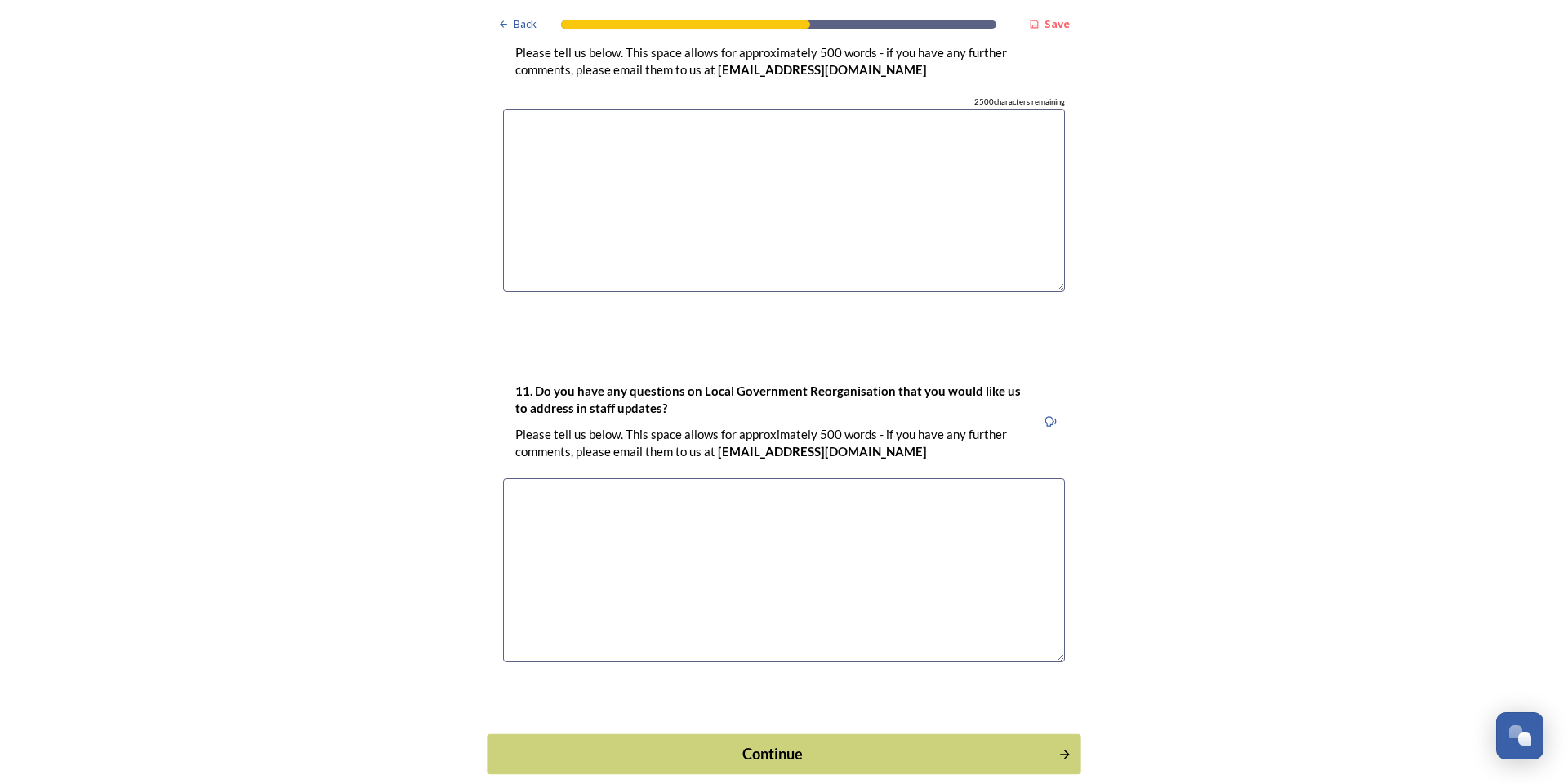
type input "Lack of benefits for residents - financial savings/services"
click at [754, 743] on div "Continue" at bounding box center [773, 754] width 548 height 22
